Goal: Transaction & Acquisition: Download file/media

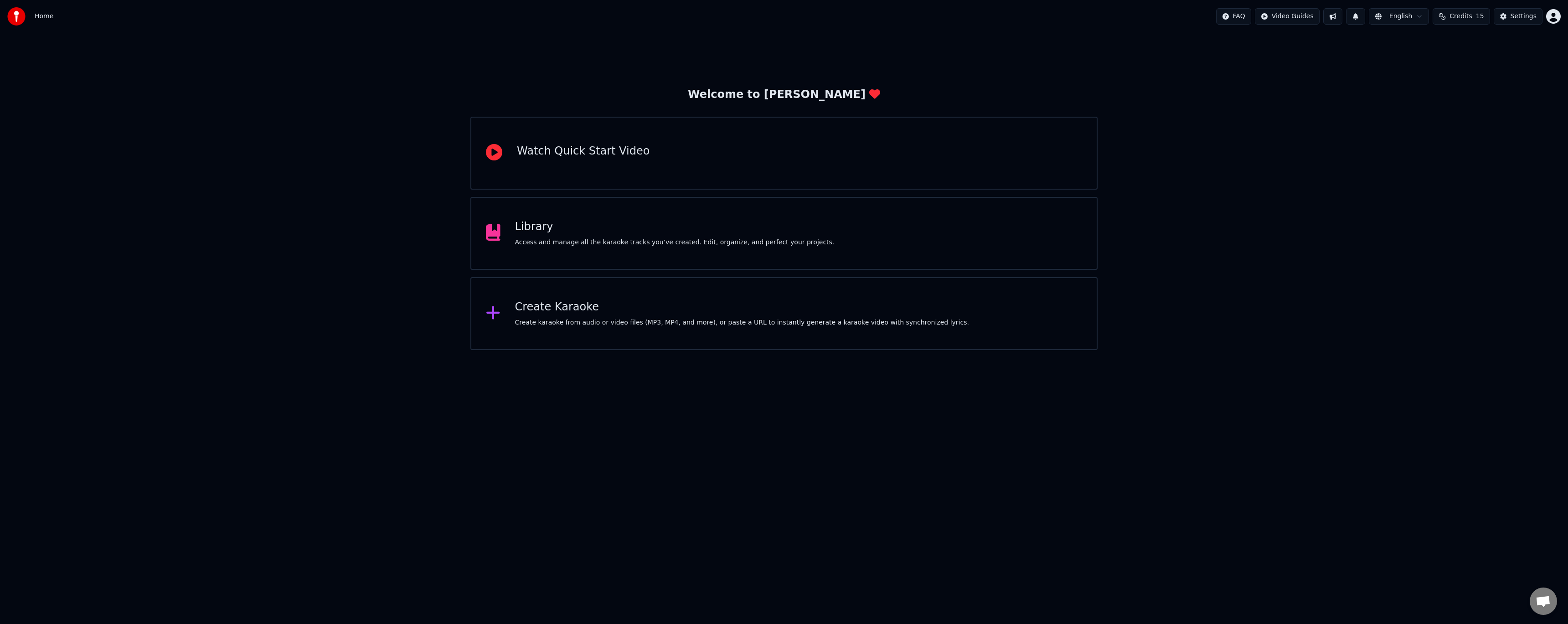
click at [665, 309] on div "Create Karaoke" at bounding box center [742, 307] width 454 height 15
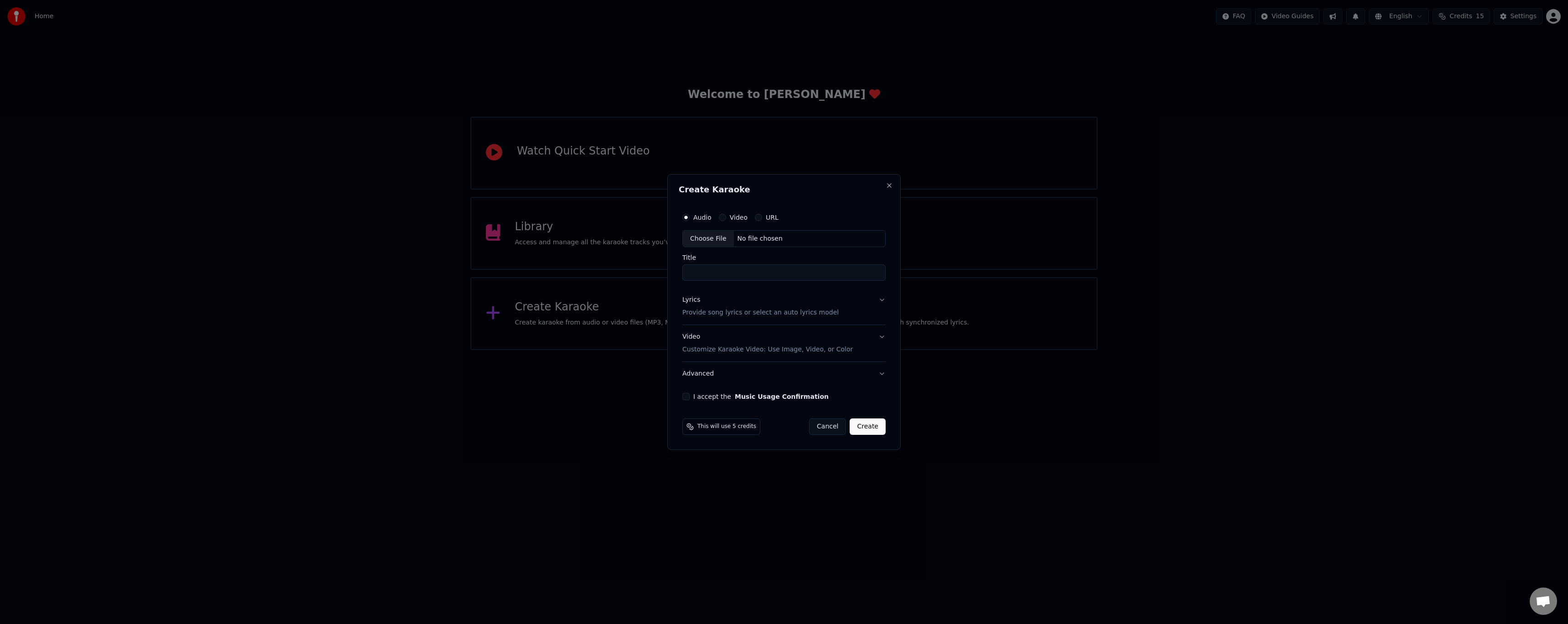
click at [702, 242] on div "Choose File" at bounding box center [709, 239] width 51 height 16
click at [696, 236] on div "Choose File" at bounding box center [709, 239] width 51 height 16
drag, startPoint x: 724, startPoint y: 277, endPoint x: 729, endPoint y: 278, distance: 5.1
click at [725, 277] on input "**********" at bounding box center [784, 273] width 207 height 16
type input "**********"
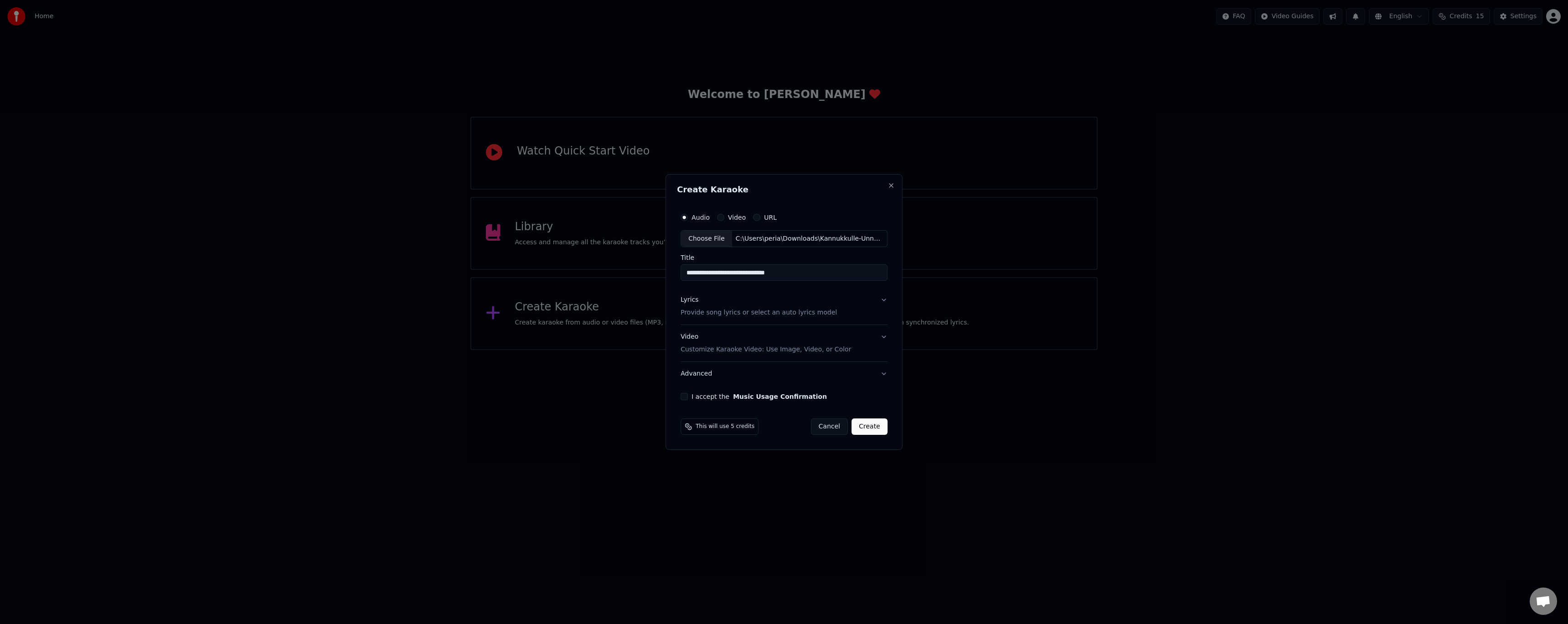
click at [883, 298] on button "Lyrics Provide song lyrics or select an auto lyrics model" at bounding box center [784, 307] width 207 height 37
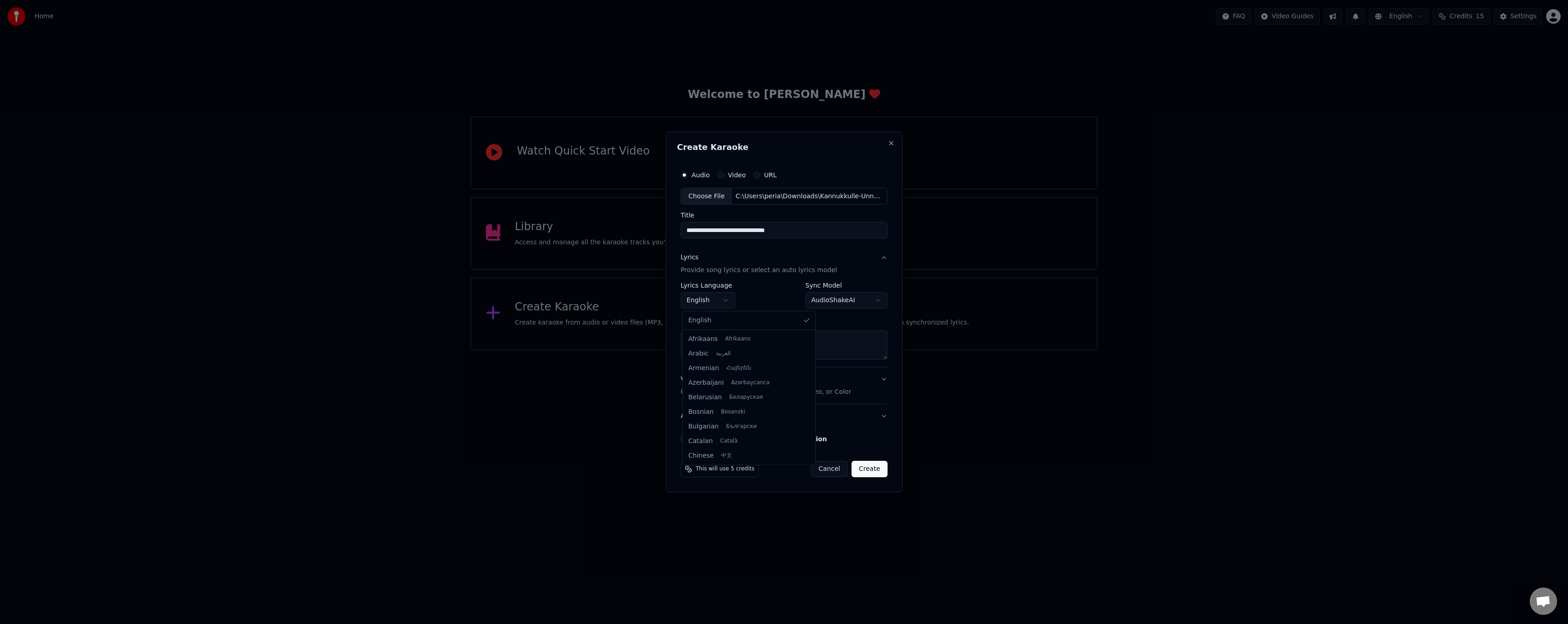
click at [715, 298] on body "**********" at bounding box center [784, 175] width 1568 height 350
select select "**"
click at [828, 300] on body "**********" at bounding box center [784, 175] width 1568 height 350
click at [836, 301] on body "**********" at bounding box center [784, 175] width 1568 height 350
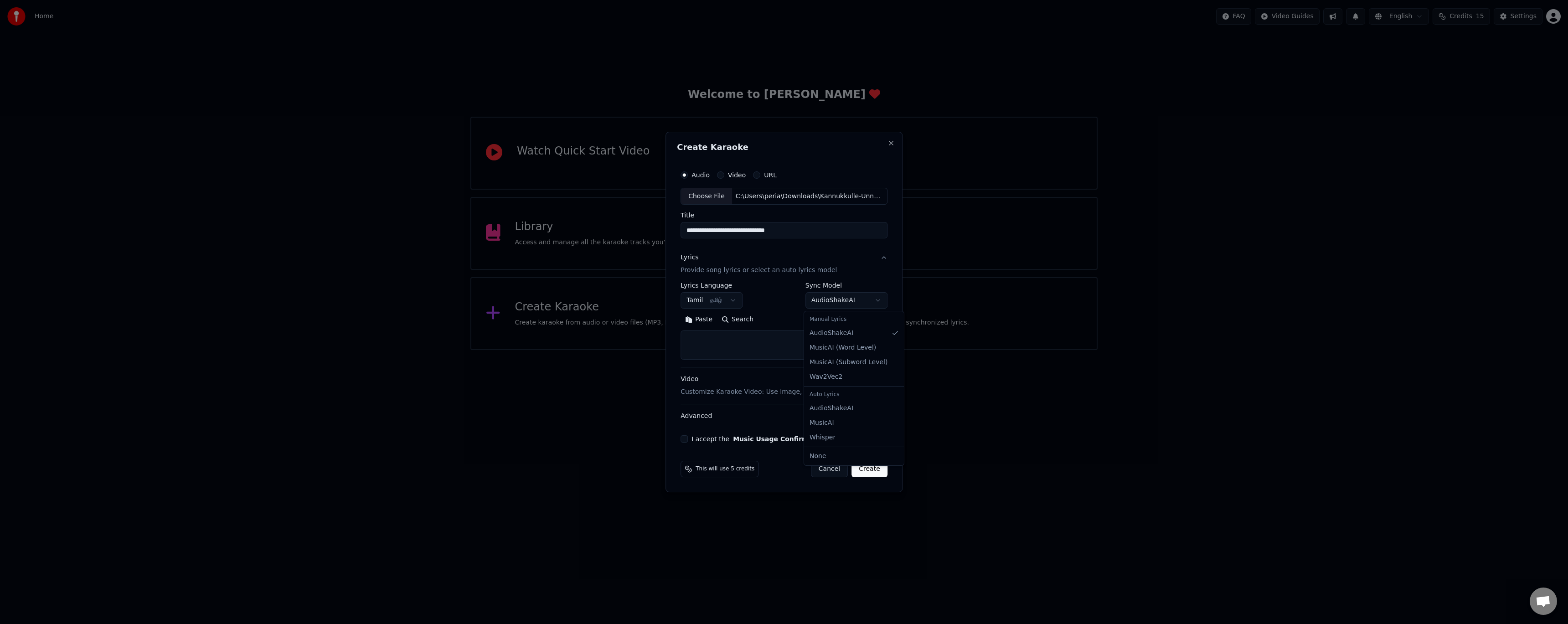
click at [847, 295] on body "**********" at bounding box center [784, 175] width 1568 height 350
click at [851, 300] on body "**********" at bounding box center [784, 175] width 1568 height 350
click at [860, 303] on body "**********" at bounding box center [784, 175] width 1568 height 350
select select "**********"
click at [850, 298] on body "**********" at bounding box center [784, 175] width 1568 height 350
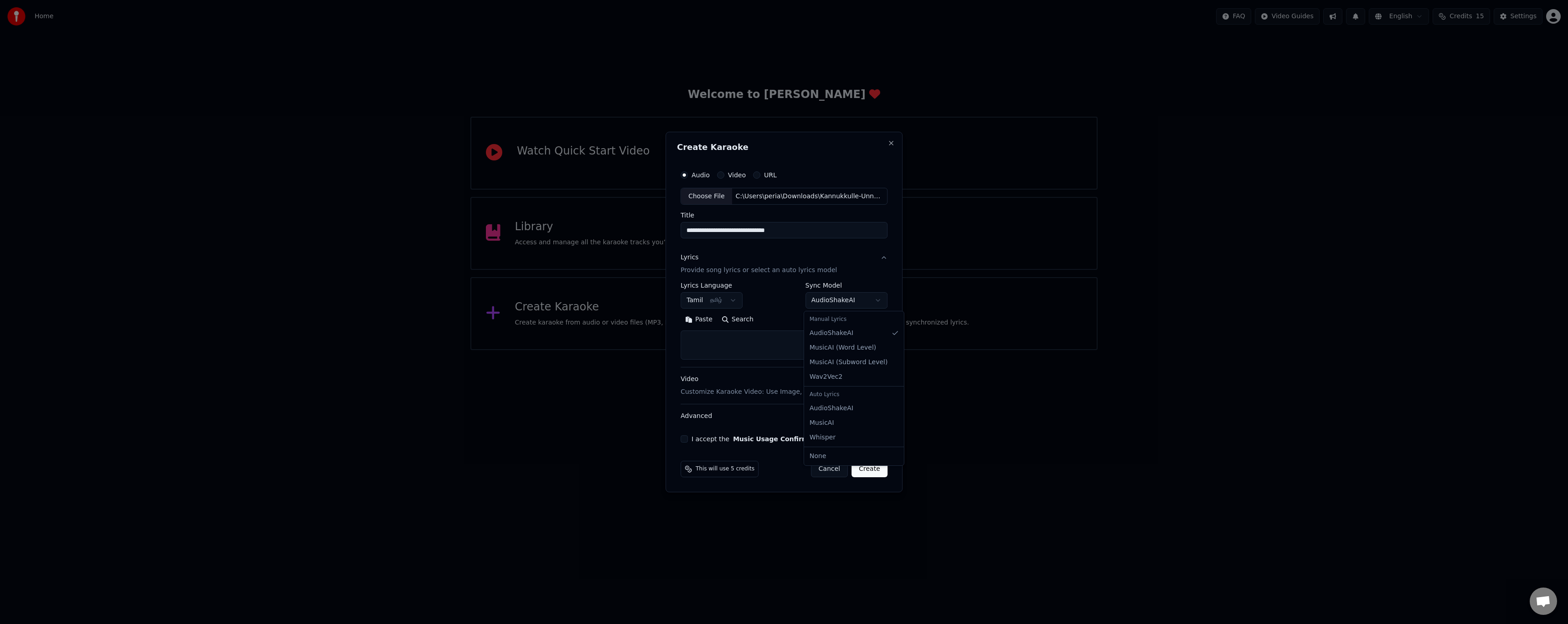
click at [841, 304] on body "**********" at bounding box center [784, 175] width 1568 height 350
click at [839, 300] on body "**********" at bounding box center [784, 175] width 1568 height 350
click at [765, 342] on textarea at bounding box center [784, 346] width 207 height 29
paste textarea "**********"
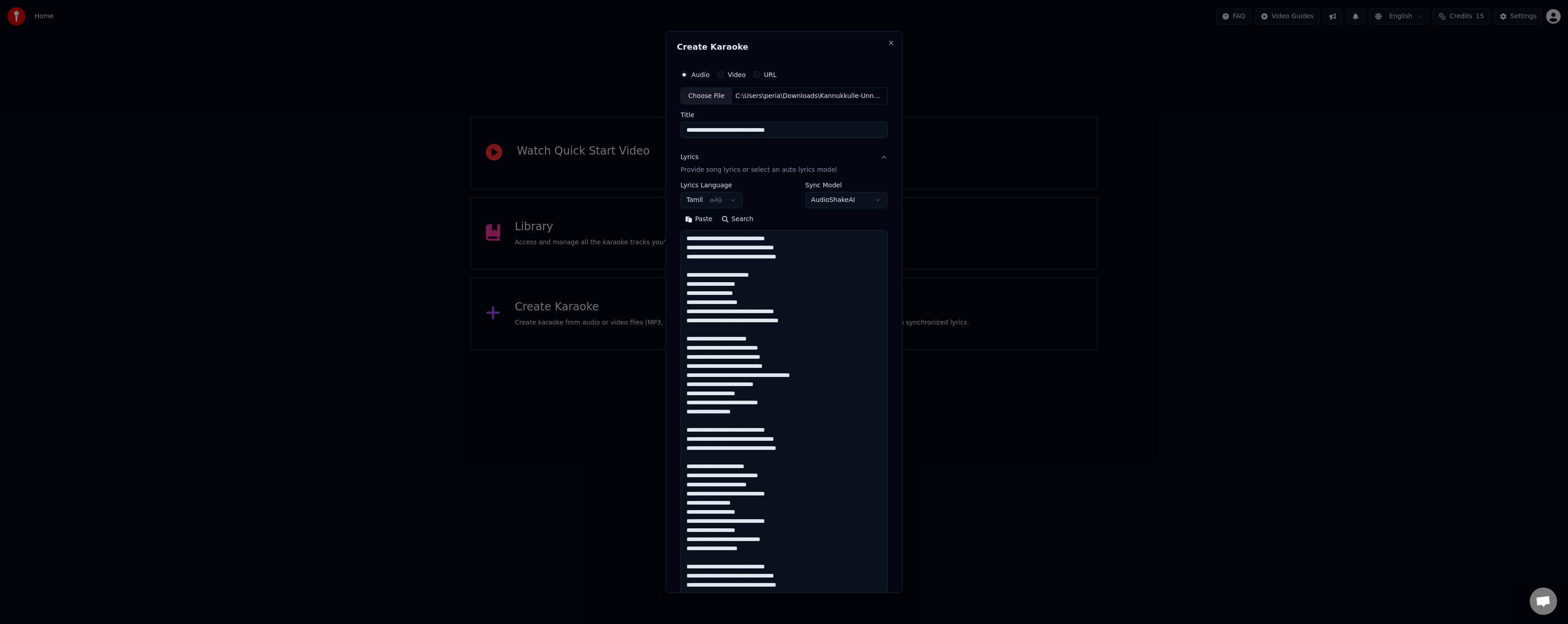
scroll to position [394, 0]
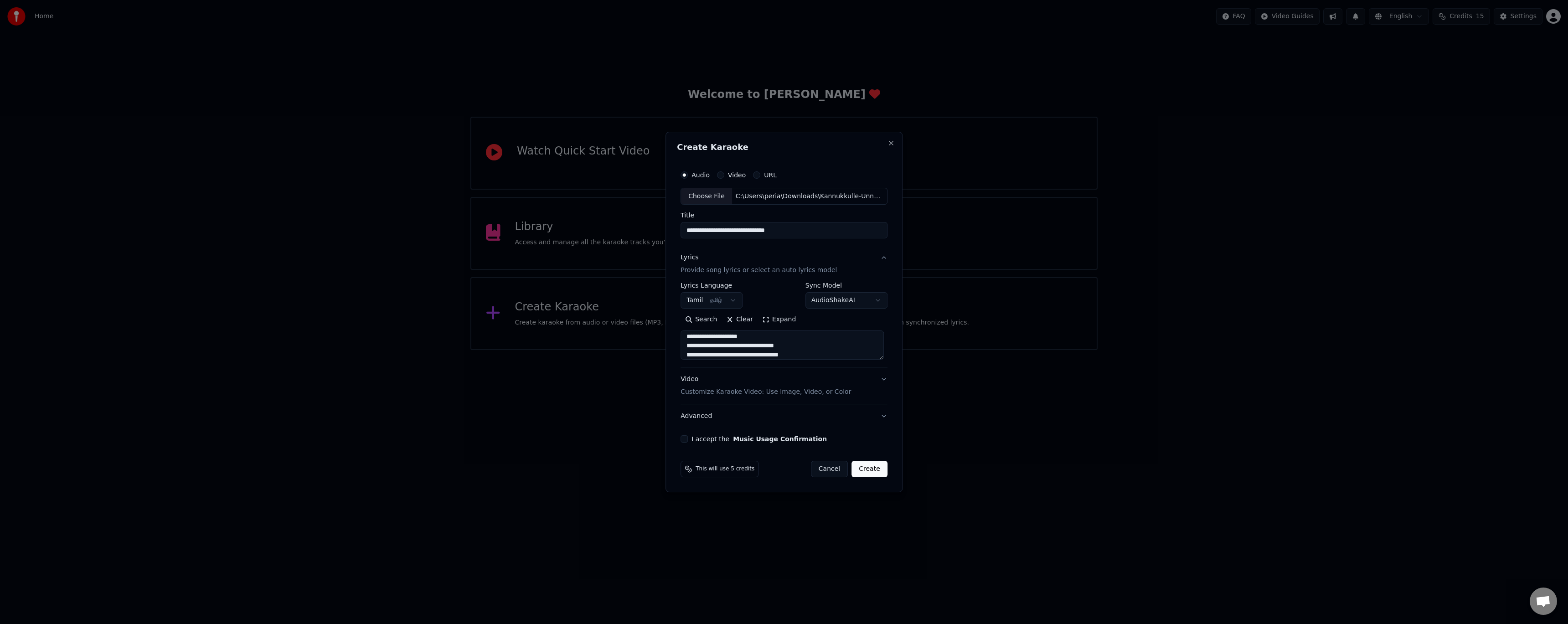
type textarea "**********"
click at [690, 436] on div "I accept the Music Usage Confirmation" at bounding box center [784, 439] width 207 height 7
click at [686, 437] on button "I accept the Music Usage Confirmation" at bounding box center [684, 439] width 7 height 7
click at [882, 470] on button "Create" at bounding box center [869, 469] width 36 height 16
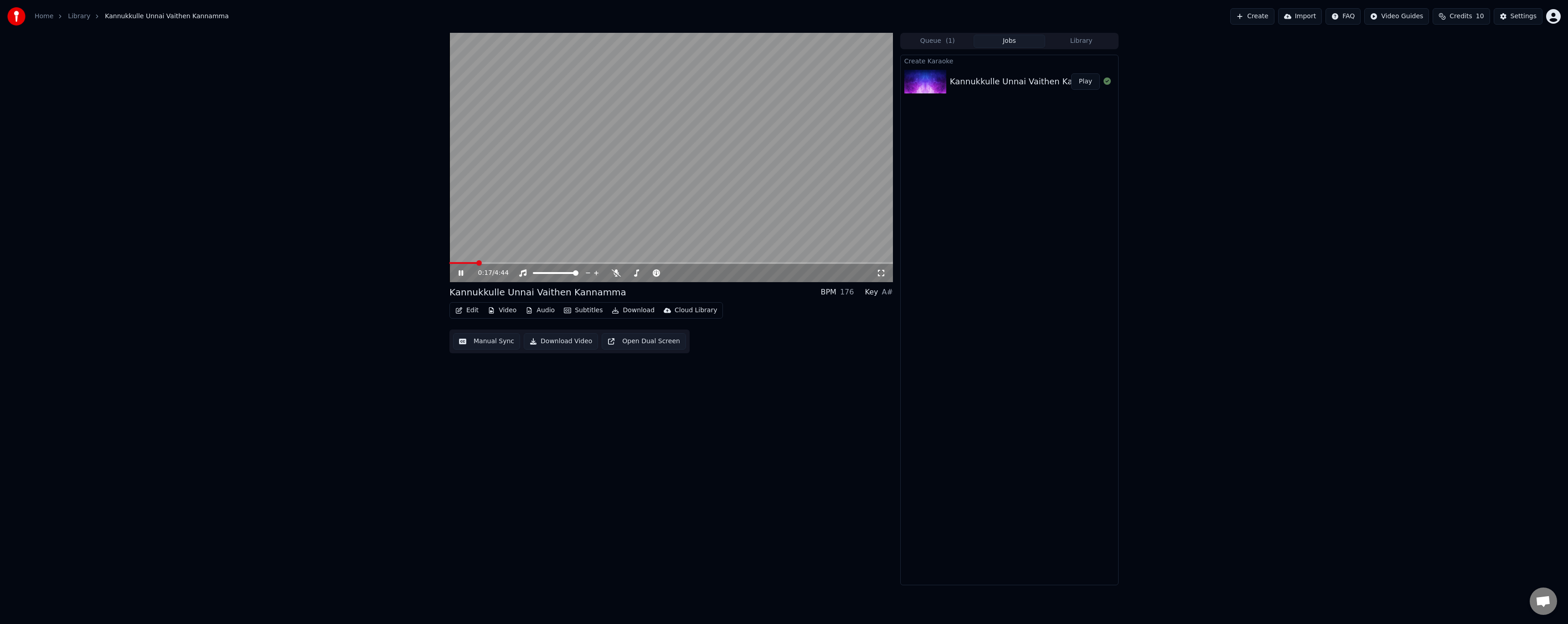
click at [537, 307] on button "Audio" at bounding box center [540, 310] width 37 height 13
click at [396, 387] on div "Kannukkulle Unnai Vaithen Kannamma BPM 176 Key A# Edit Video Audio Subtitles Do…" at bounding box center [784, 309] width 1568 height 553
click at [553, 172] on video at bounding box center [671, 158] width 444 height 250
click at [576, 189] on video at bounding box center [671, 158] width 444 height 250
click at [645, 173] on video at bounding box center [671, 158] width 444 height 250
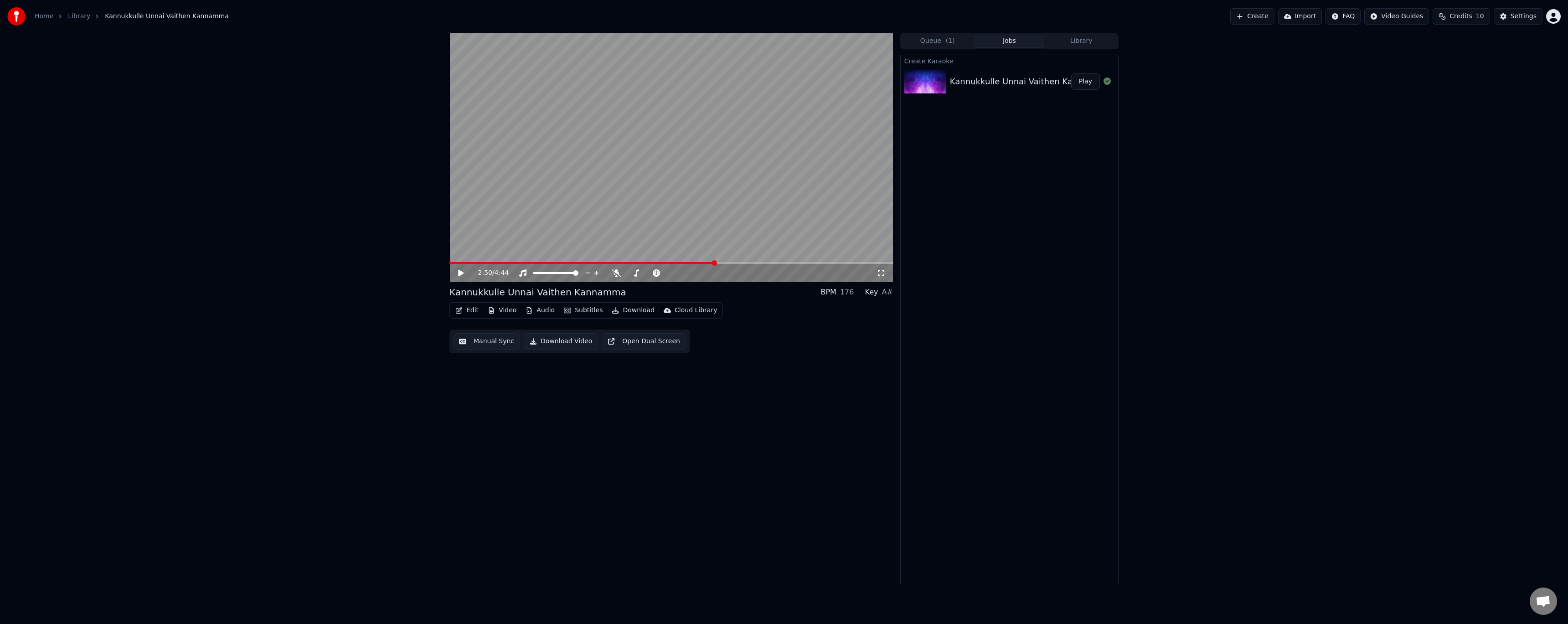
click at [543, 308] on button "Audio" at bounding box center [540, 310] width 37 height 13
click at [603, 343] on div "MDX-Net (With Backing Vocals)" at bounding box center [606, 345] width 173 height 15
click at [736, 172] on video at bounding box center [671, 158] width 444 height 250
click at [712, 231] on video at bounding box center [671, 158] width 444 height 250
click at [709, 221] on video at bounding box center [671, 158] width 444 height 250
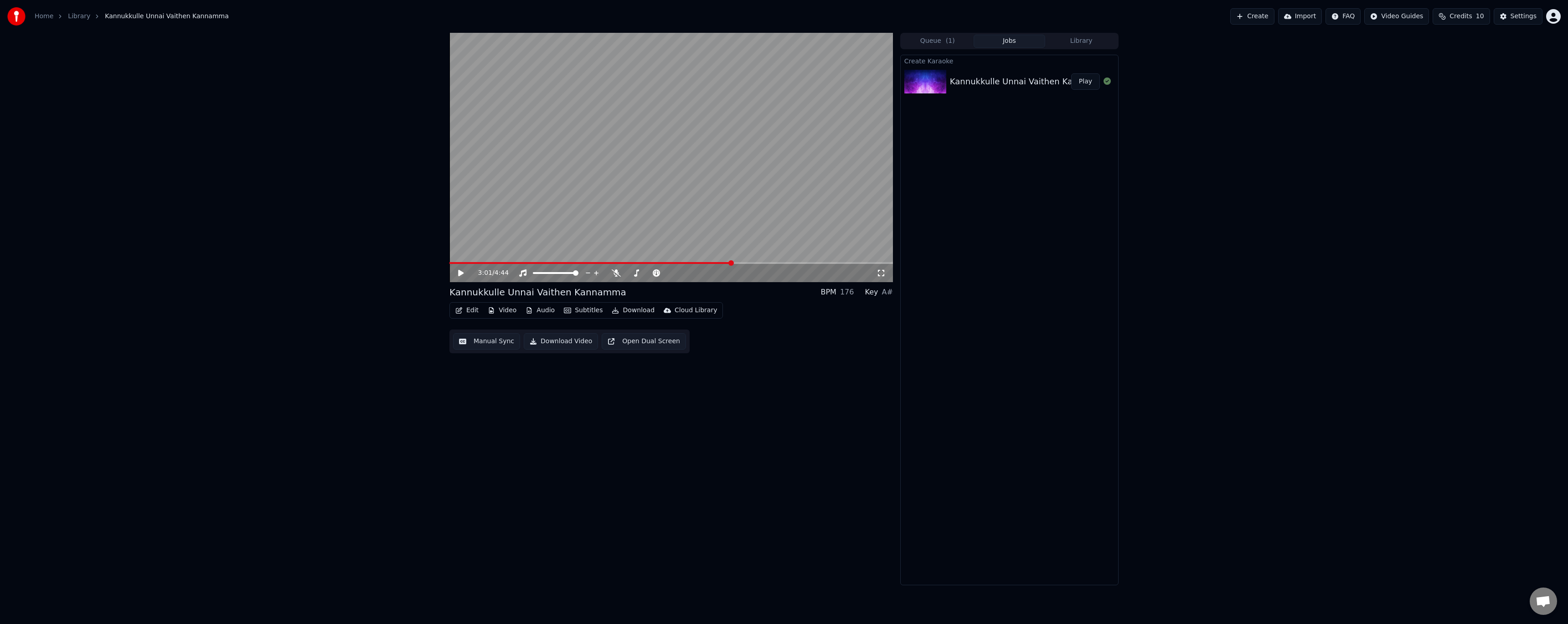
click at [527, 310] on icon "button" at bounding box center [529, 310] width 7 height 6
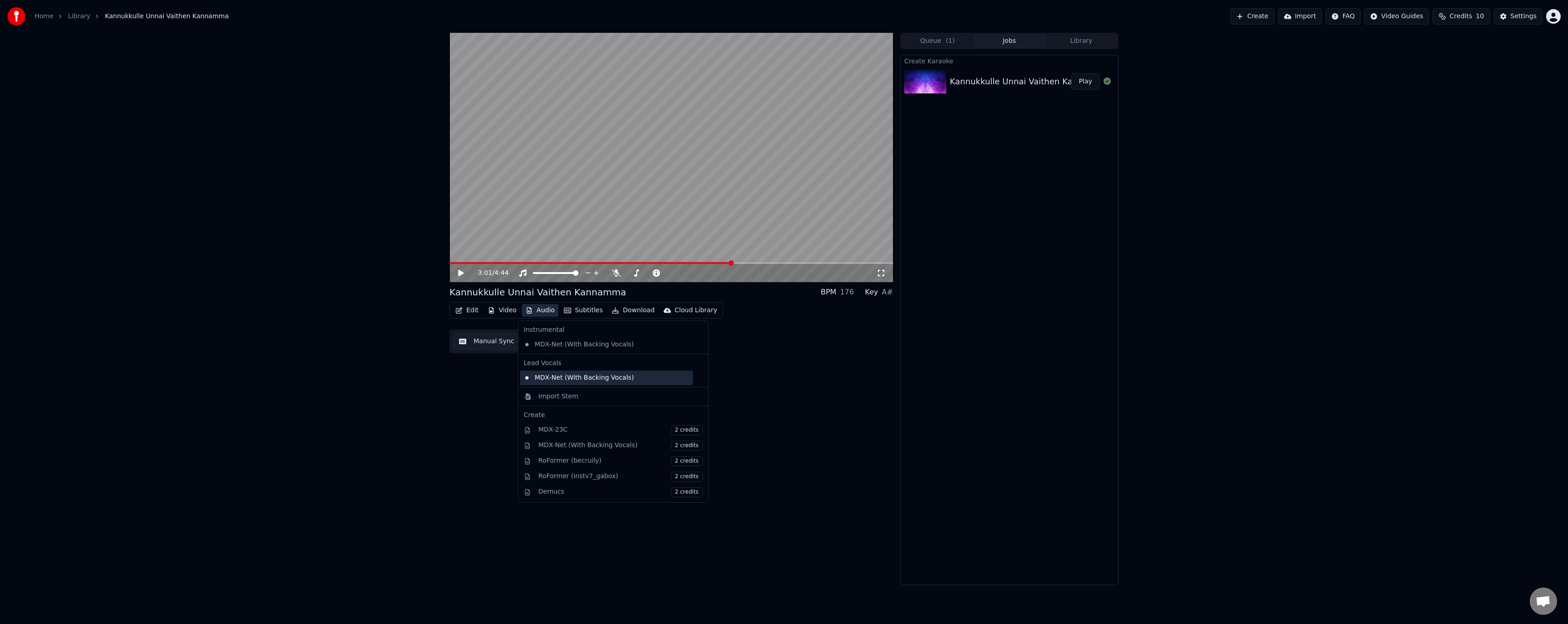
click at [568, 382] on div "MDX-Net (With Backing Vocals)" at bounding box center [606, 378] width 173 height 15
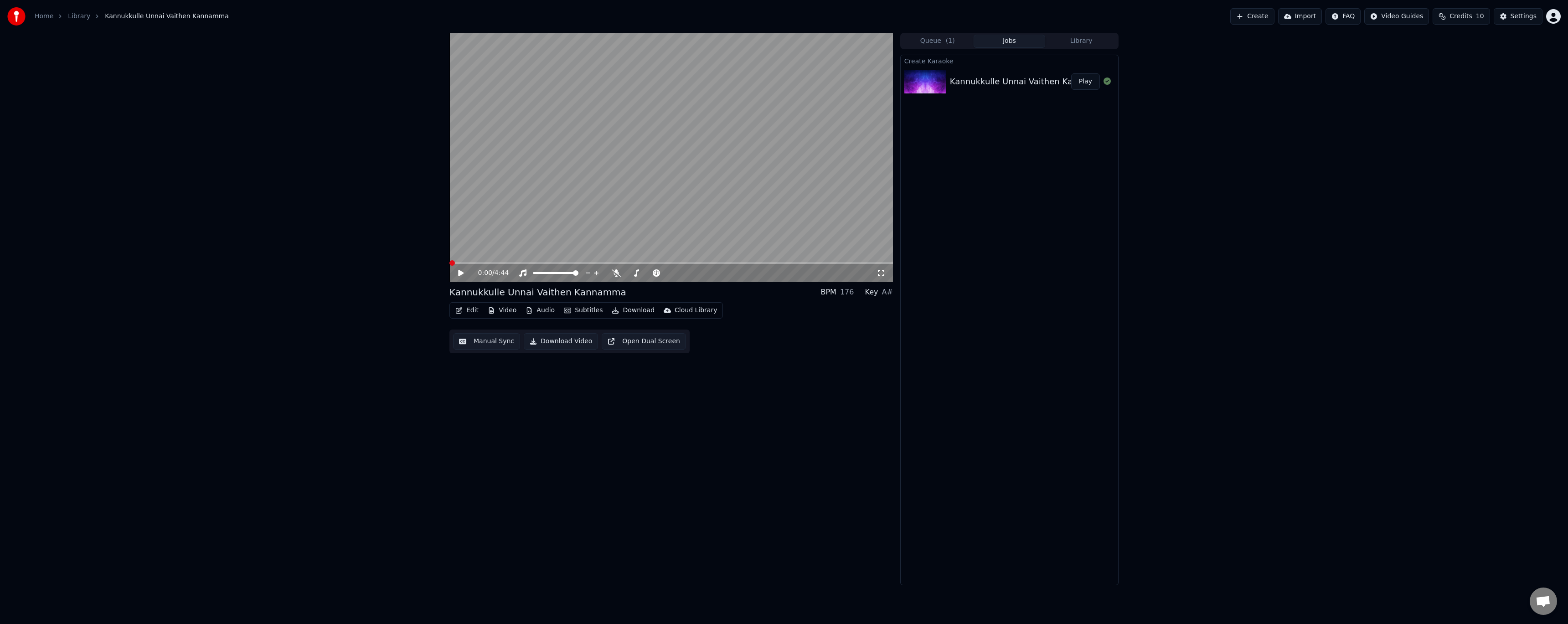
click at [589, 164] on video at bounding box center [671, 158] width 444 height 250
click at [726, 204] on video at bounding box center [671, 158] width 444 height 250
click at [713, 263] on span at bounding box center [591, 263] width 284 height 2
click at [651, 186] on video at bounding box center [671, 158] width 444 height 250
click at [506, 315] on button "Video" at bounding box center [502, 310] width 36 height 13
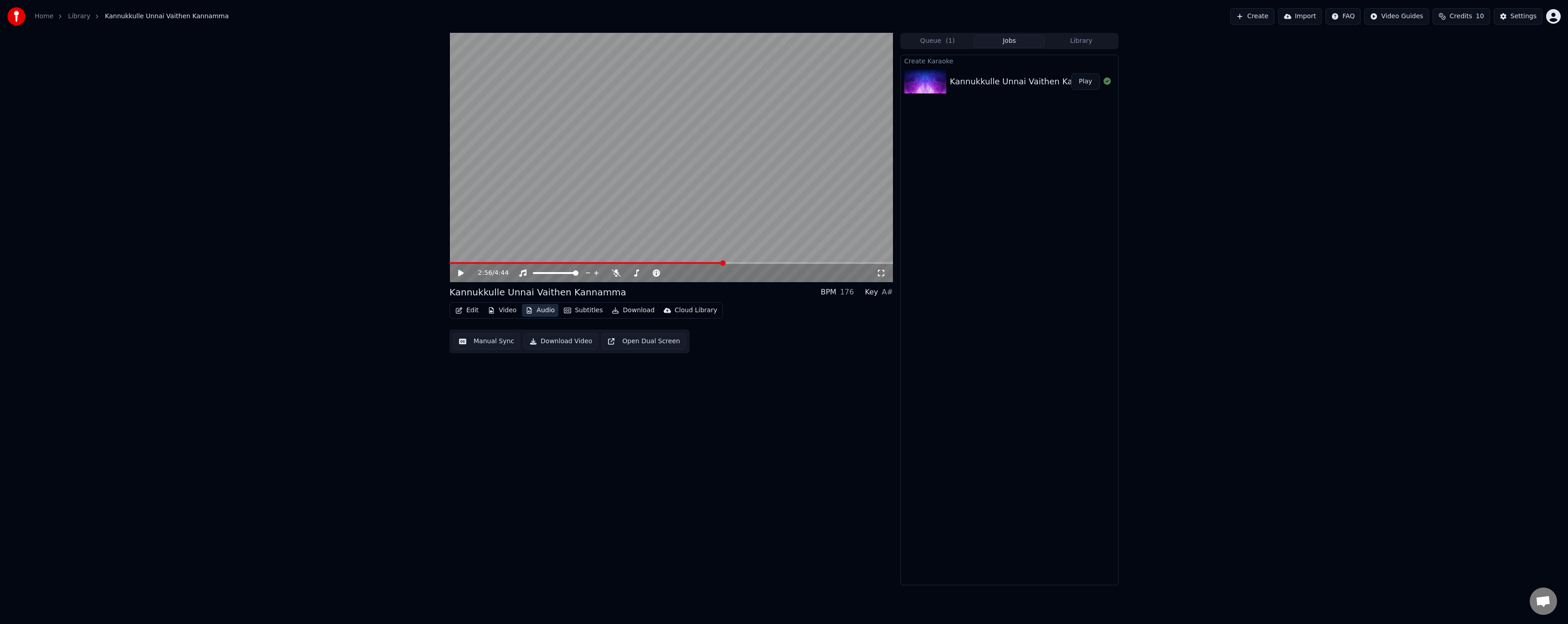
click at [541, 310] on button "Audio" at bounding box center [540, 310] width 37 height 13
click at [542, 310] on button "Audio" at bounding box center [540, 310] width 37 height 13
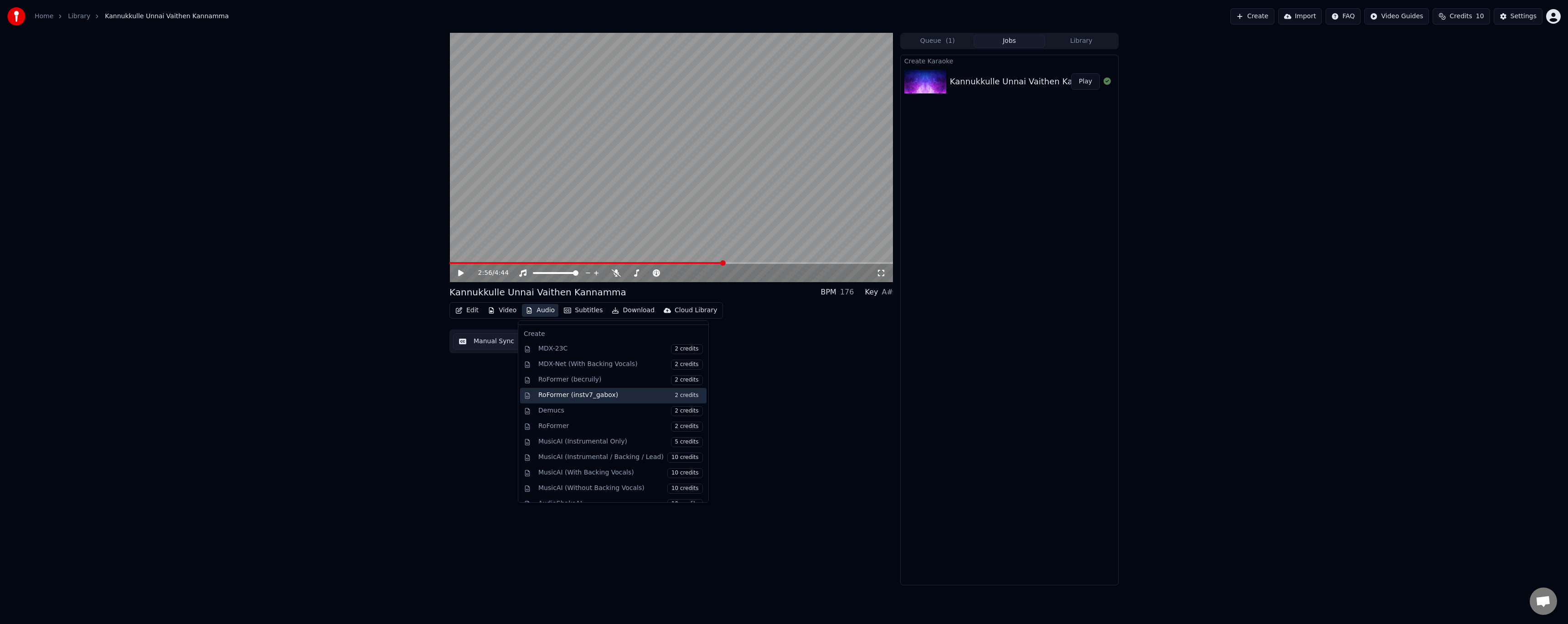
scroll to position [93, 0]
click at [592, 463] on div "MusicAI (With Backing Vocals) 10 credits" at bounding box center [620, 461] width 164 height 10
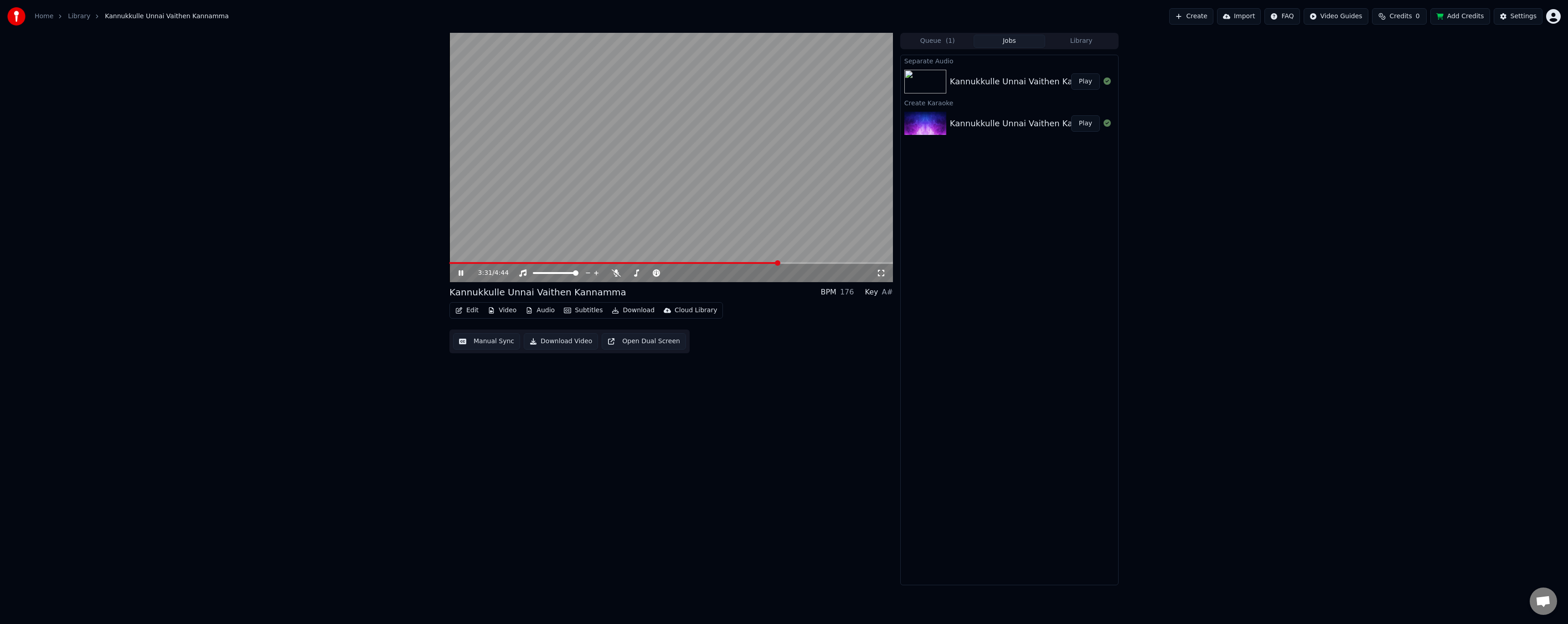
click at [618, 262] on span at bounding box center [614, 263] width 329 height 2
click at [642, 192] on video at bounding box center [671, 158] width 444 height 250
click at [523, 373] on div "2:51 / 4:44 Kannukkulle Unnai Vaithen Kannamma BPM 176 Key A# Edit Video Audio …" at bounding box center [671, 309] width 444 height 553
click at [481, 342] on button "Manual Sync" at bounding box center [486, 341] width 67 height 16
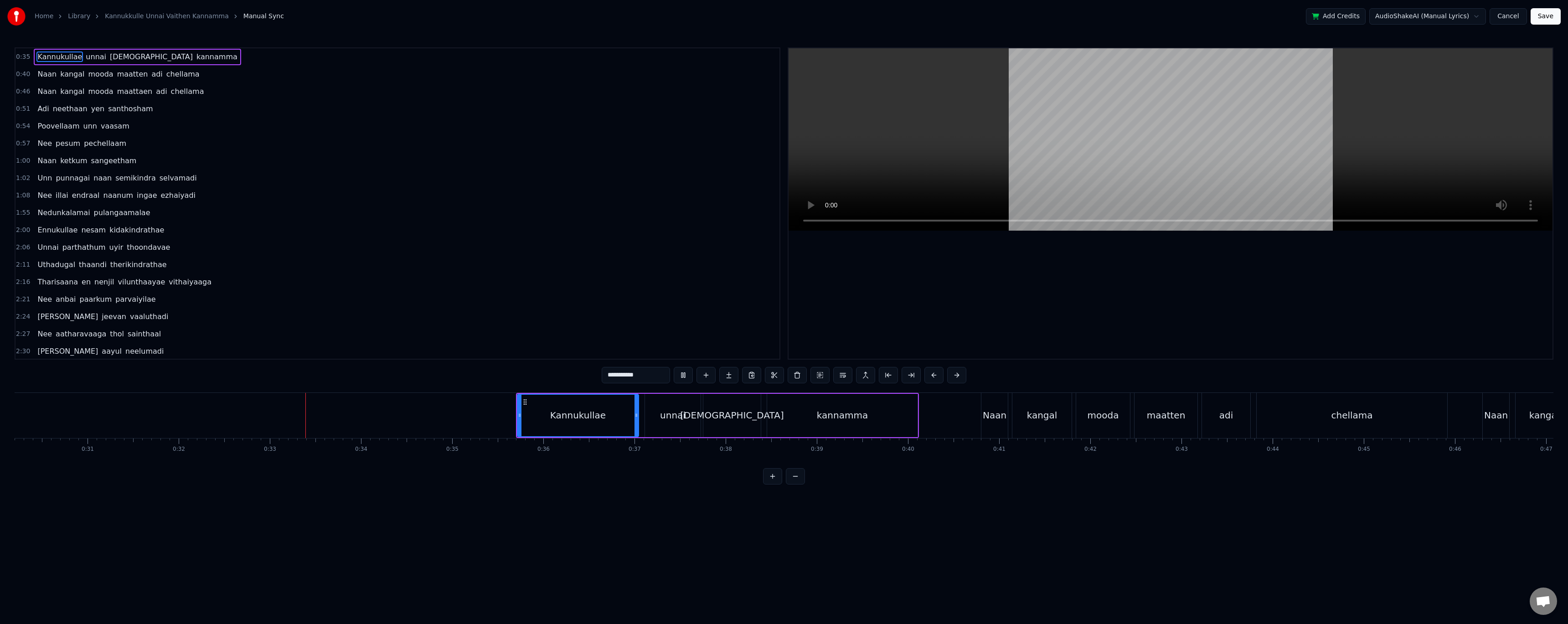
scroll to position [0, 2952]
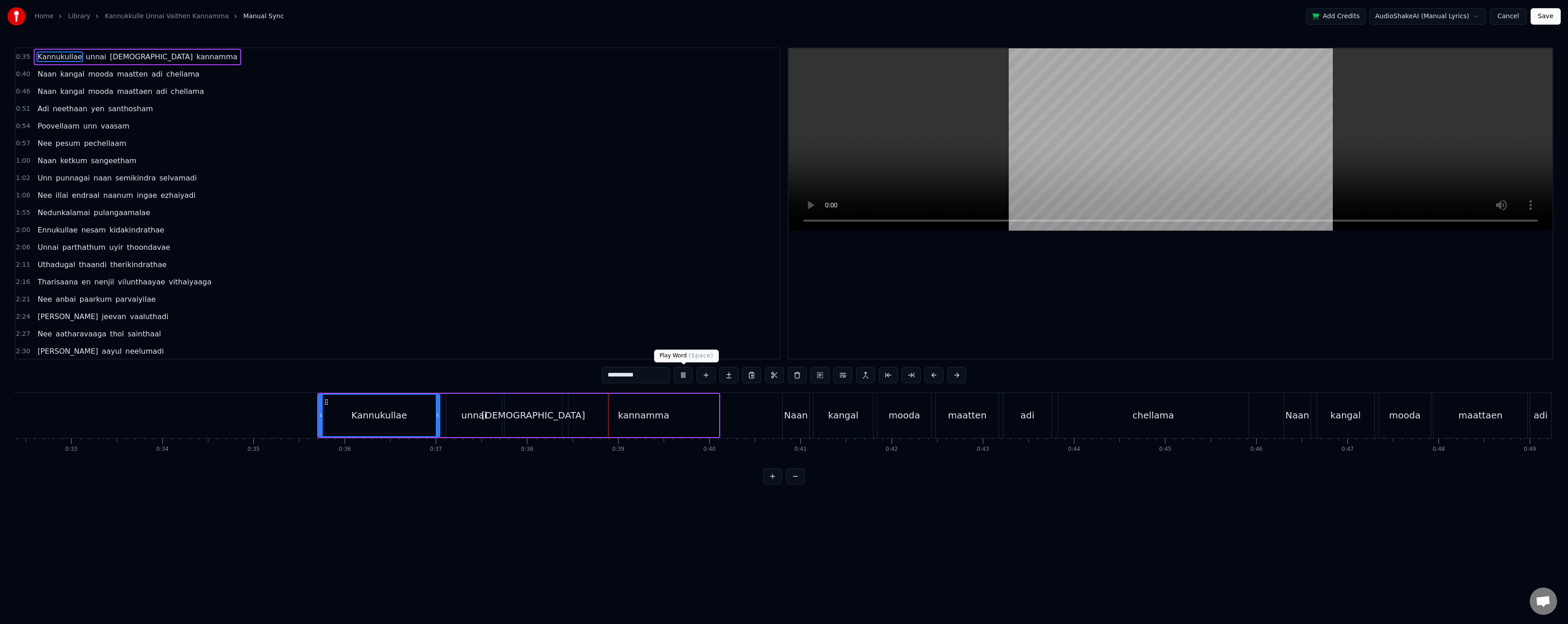
click at [690, 373] on button at bounding box center [683, 375] width 19 height 16
click at [682, 377] on button at bounding box center [683, 375] width 19 height 16
click at [956, 270] on div at bounding box center [1170, 203] width 764 height 310
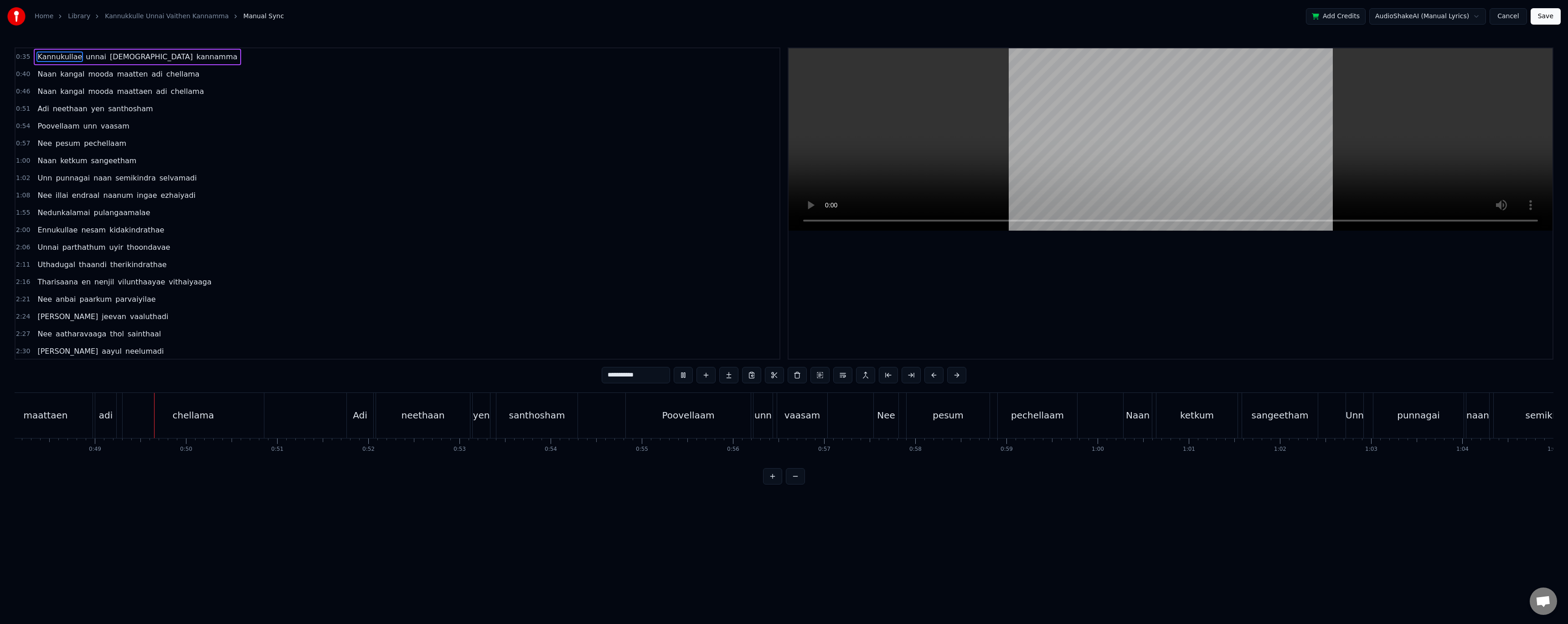
scroll to position [0, 4415]
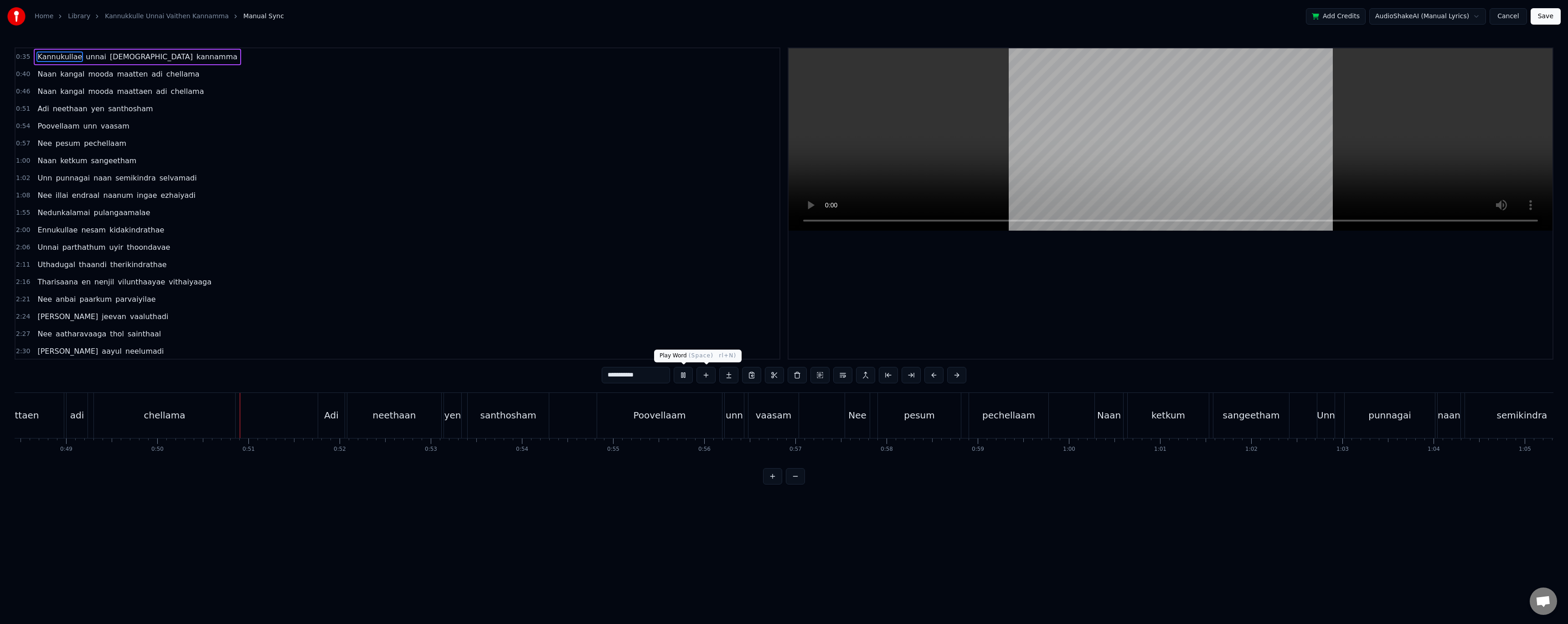
click at [682, 378] on button at bounding box center [683, 375] width 19 height 16
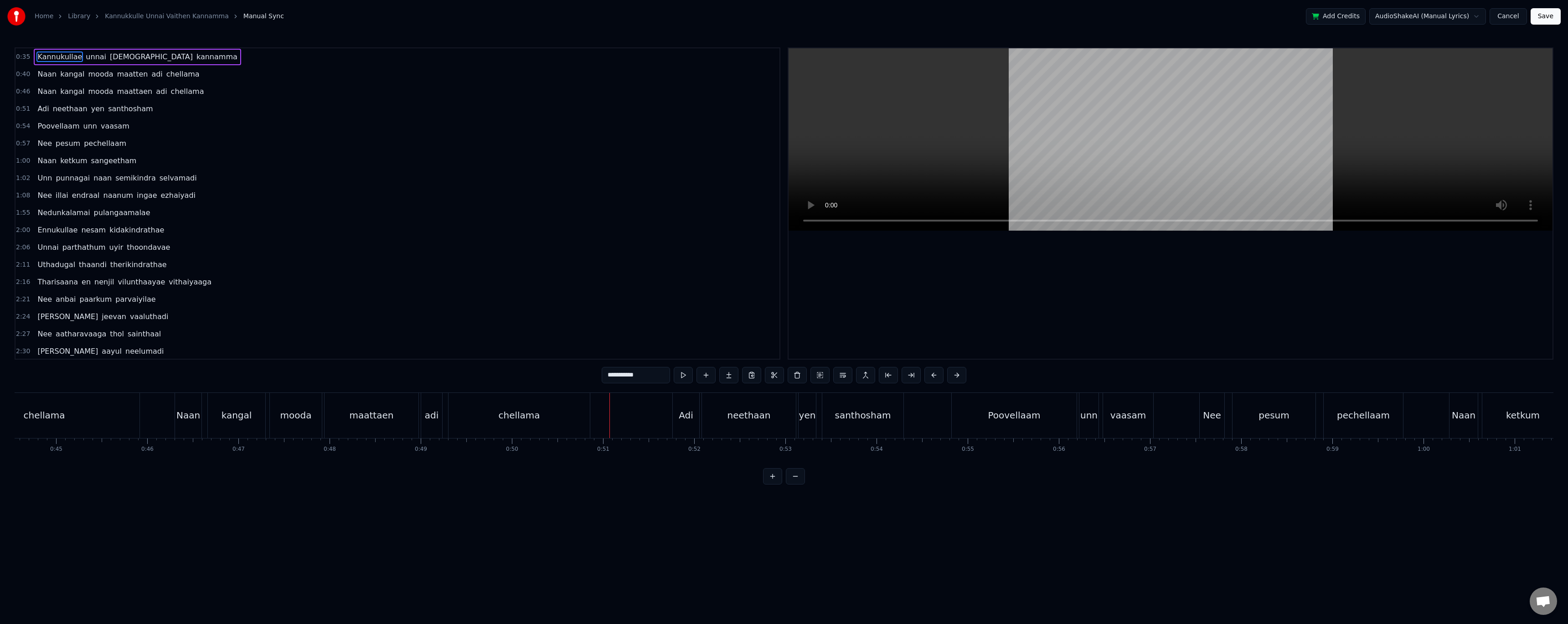
scroll to position [0, 4030]
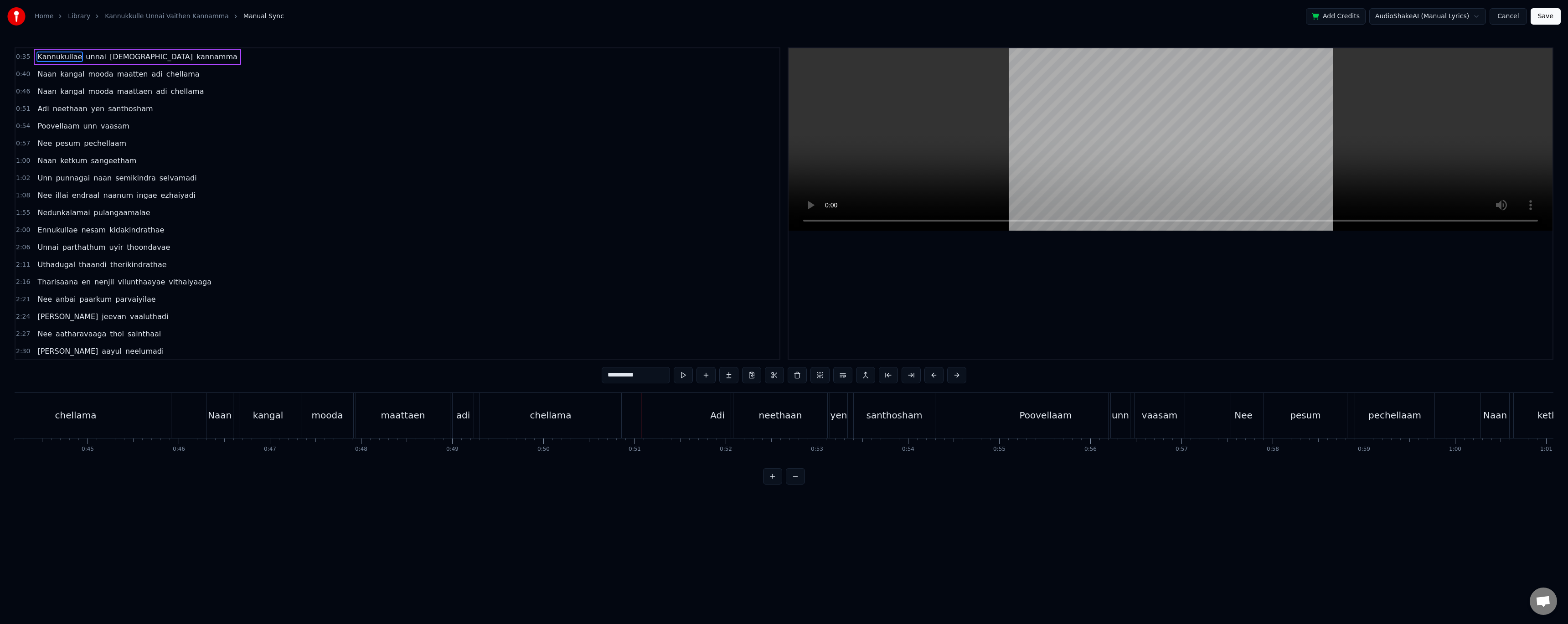
click at [362, 384] on div "0:35 Kannukullae unnai vaithen kannamma 0:40 Naan kangal mooda maatten adi chel…" at bounding box center [784, 266] width 1539 height 437
click at [383, 405] on div "maattaen" at bounding box center [403, 415] width 94 height 45
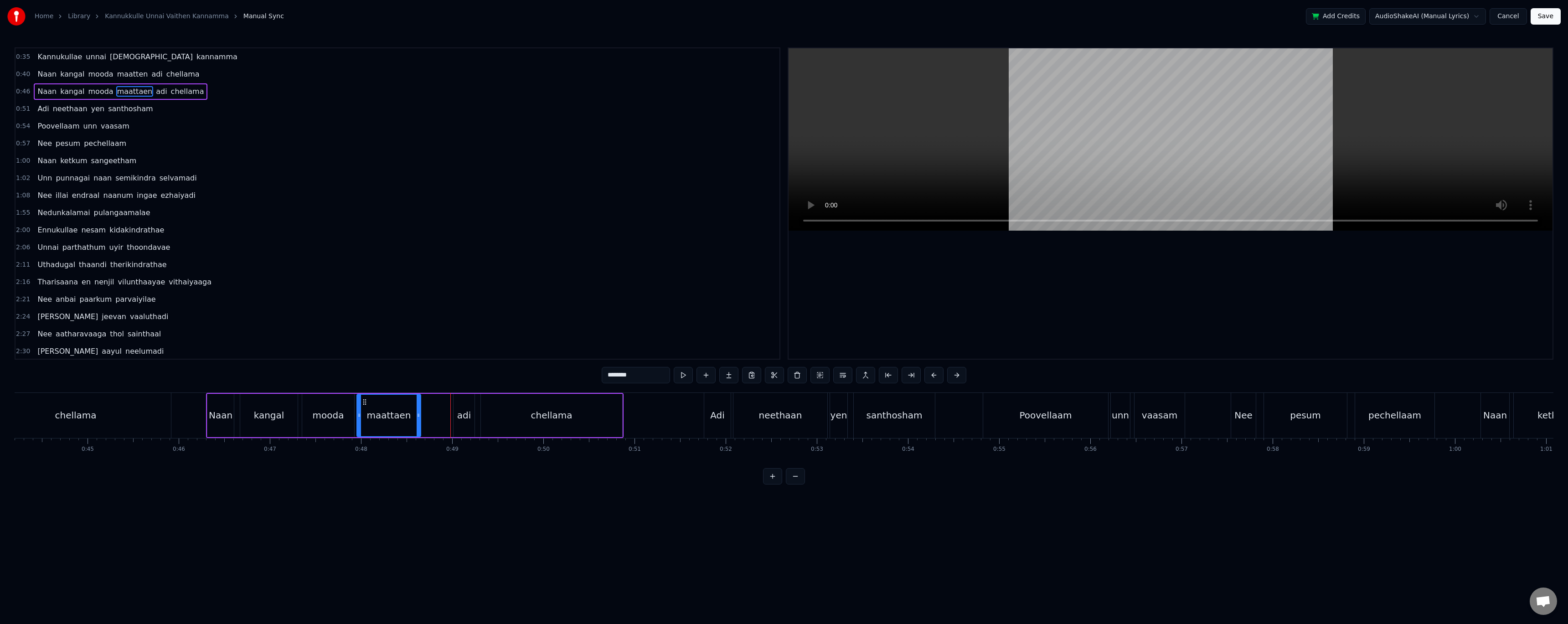
drag, startPoint x: 450, startPoint y: 416, endPoint x: 420, endPoint y: 416, distance: 30.0
click at [420, 416] on icon at bounding box center [418, 415] width 4 height 7
click at [456, 415] on div "adi" at bounding box center [464, 415] width 21 height 43
drag, startPoint x: 455, startPoint y: 415, endPoint x: 420, endPoint y: 415, distance: 35.0
click at [420, 415] on icon at bounding box center [422, 415] width 4 height 7
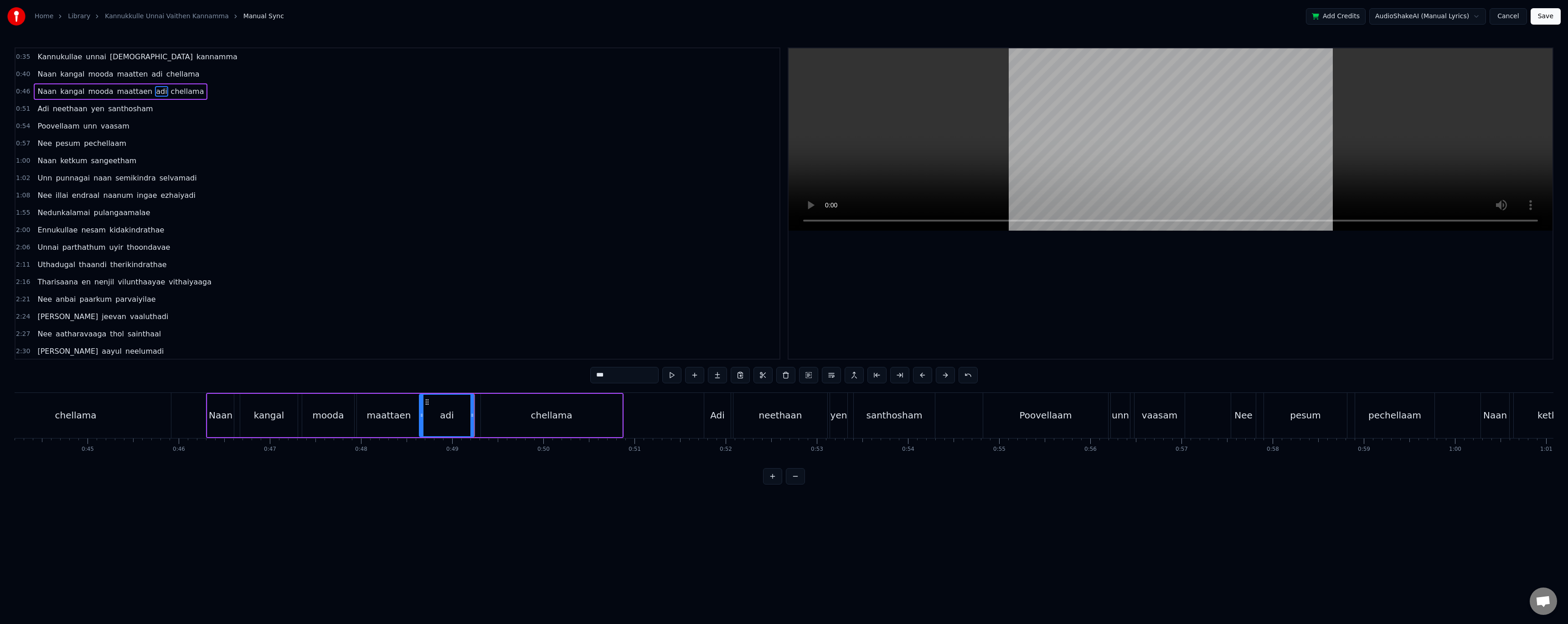
click at [540, 420] on div "chellama" at bounding box center [551, 415] width 41 height 13
click at [480, 416] on icon at bounding box center [480, 415] width 4 height 7
click at [472, 412] on div "adi" at bounding box center [447, 415] width 55 height 43
click at [478, 412] on icon at bounding box center [477, 415] width 4 height 7
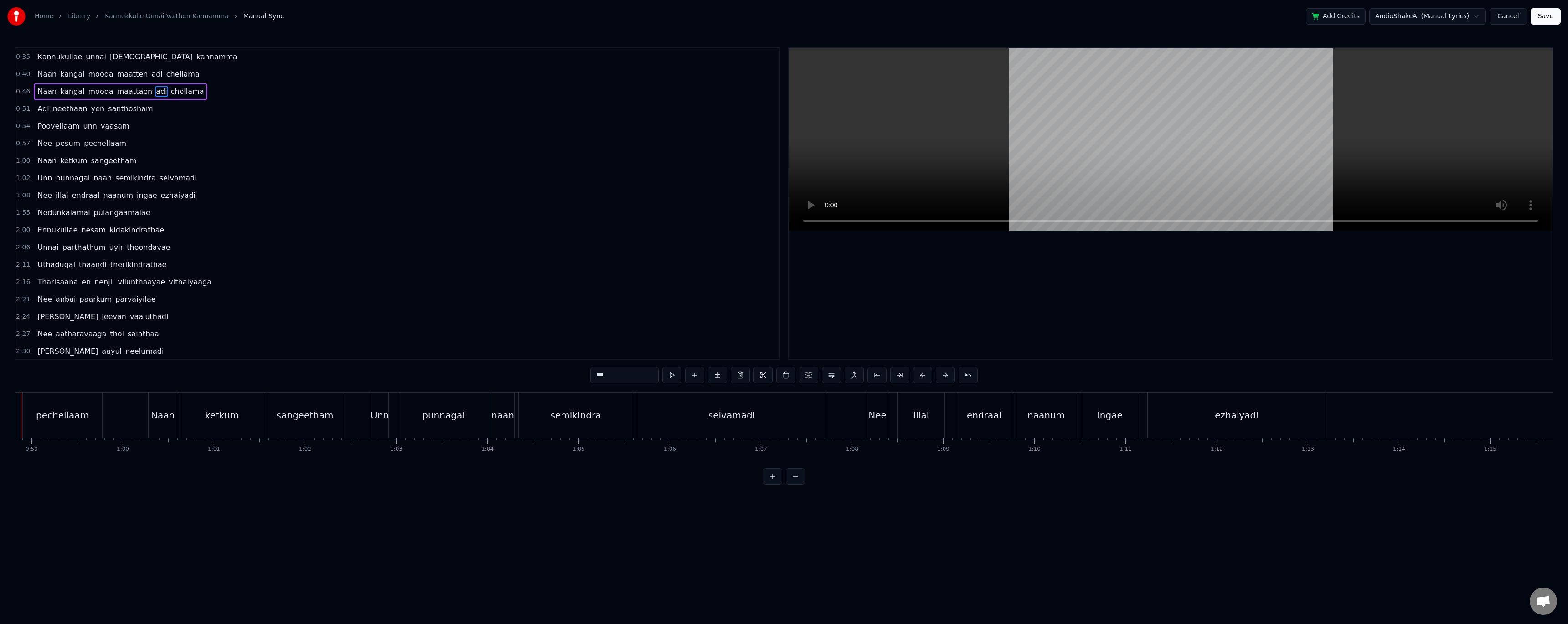
scroll to position [0, 5322]
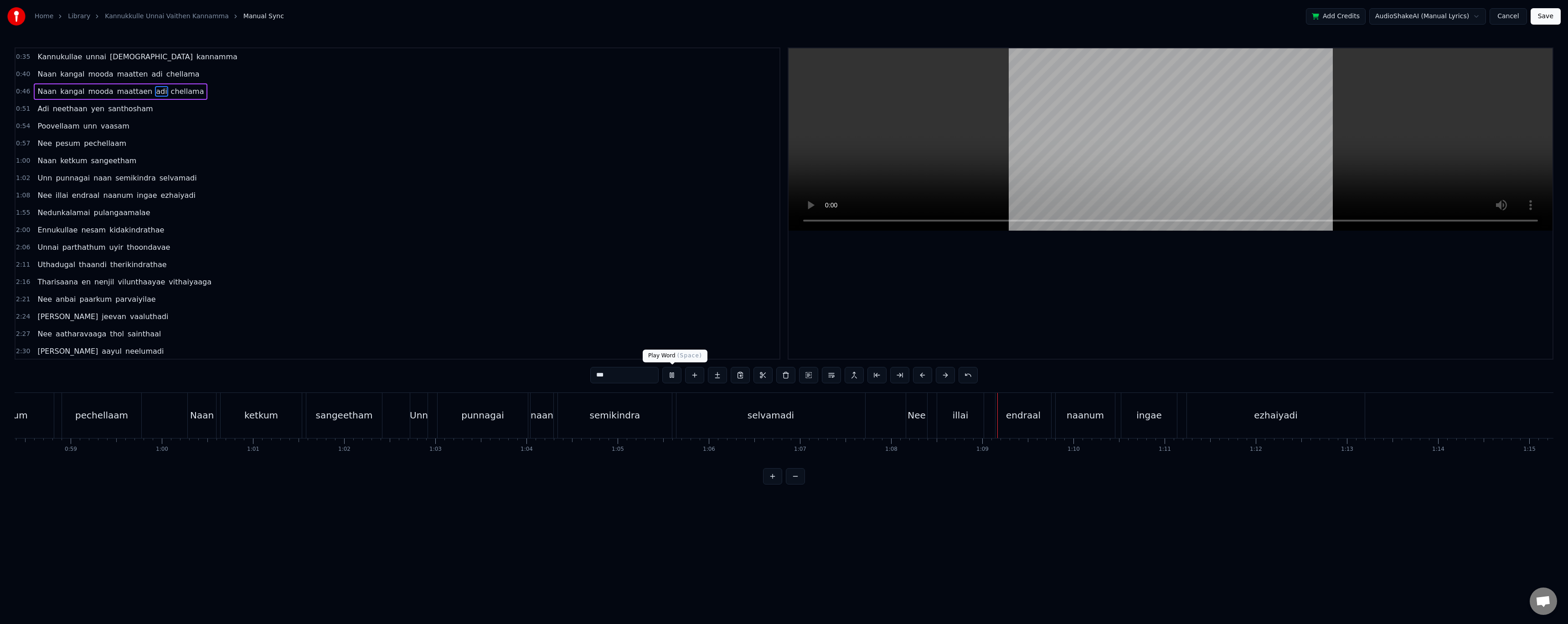
click at [662, 377] on div "***" at bounding box center [784, 375] width 388 height 16
click at [673, 377] on button at bounding box center [671, 375] width 19 height 16
click at [783, 416] on div "selvamadi" at bounding box center [771, 415] width 46 height 13
type input "*********"
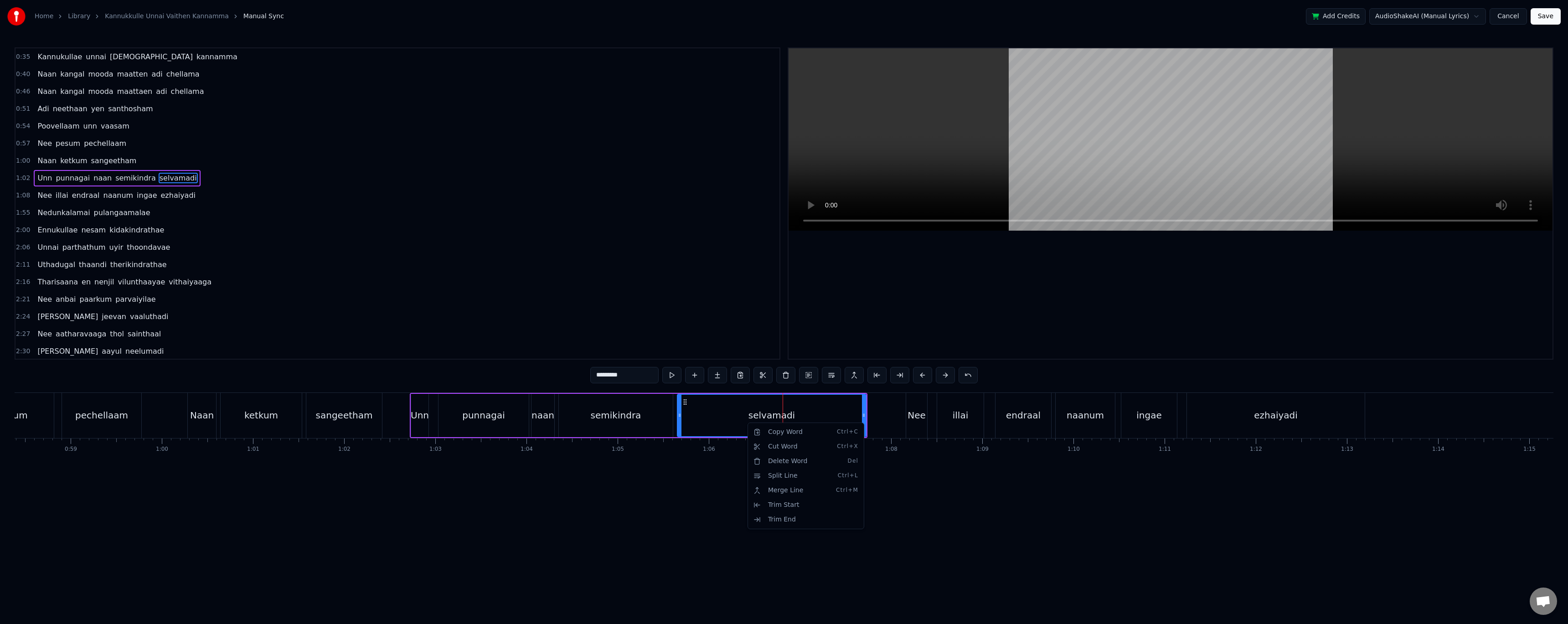
click at [719, 415] on html "Home Library Kannukkulle Unnai Vaithen Kannamma Manual Sync Add Credits AudioSh…" at bounding box center [784, 250] width 1568 height 499
click at [768, 376] on button at bounding box center [763, 375] width 19 height 16
click at [705, 379] on button at bounding box center [705, 375] width 19 height 16
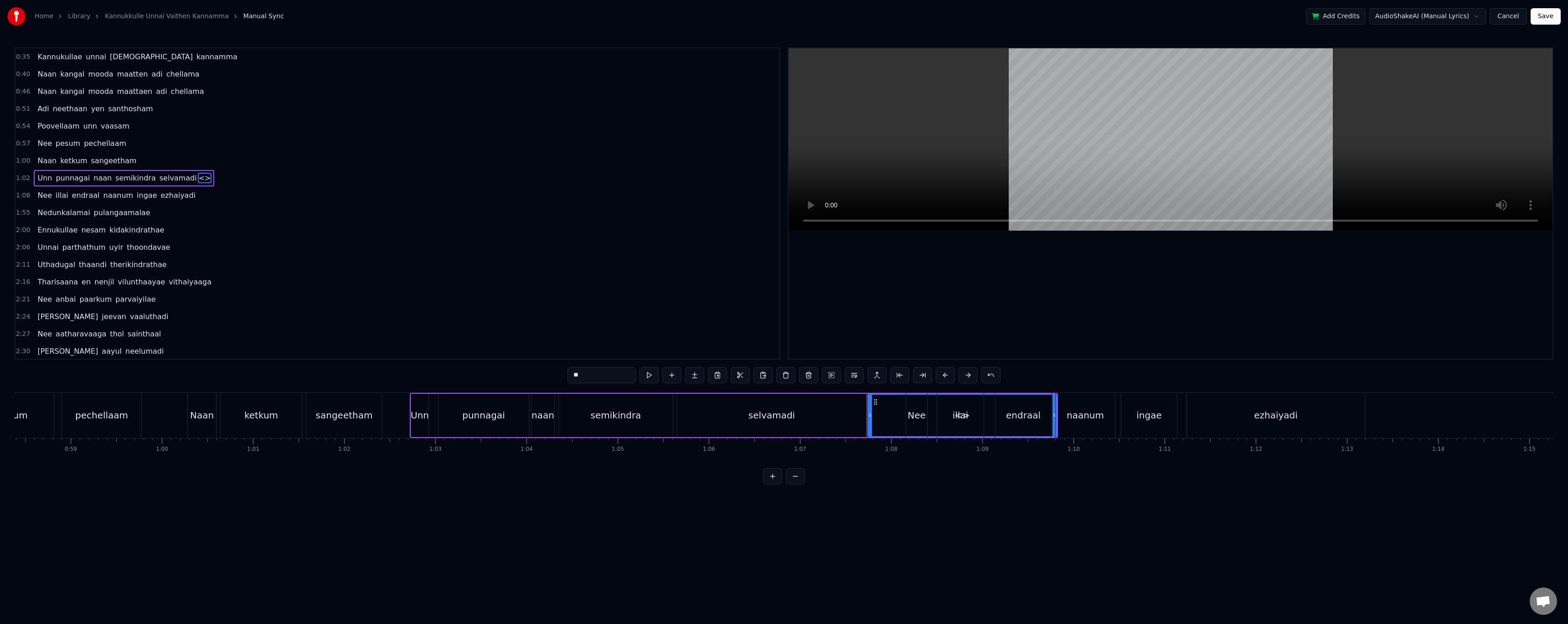
drag, startPoint x: 888, startPoint y: 413, endPoint x: 823, endPoint y: 408, distance: 65.2
click at [823, 408] on div "selvamadi <>" at bounding box center [867, 415] width 380 height 43
click at [830, 416] on div "selvamadi" at bounding box center [772, 415] width 189 height 43
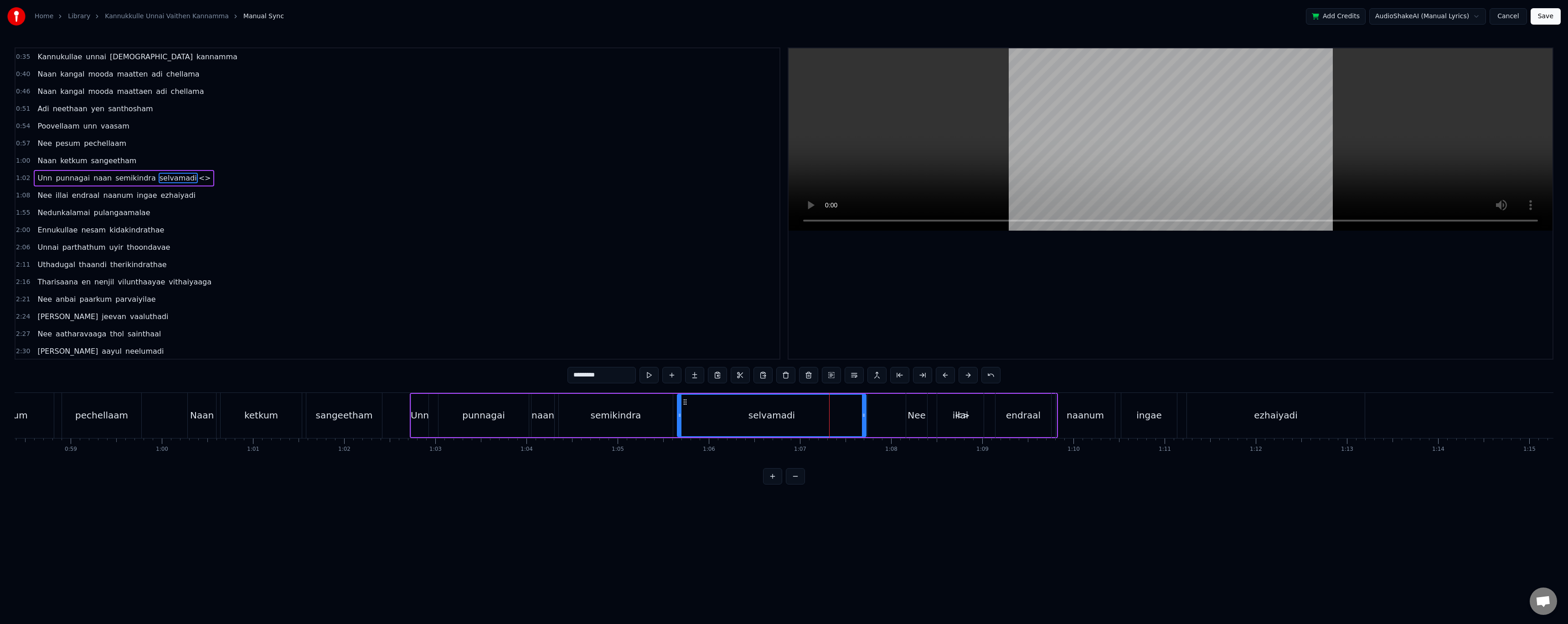
click at [881, 416] on div "<>" at bounding box center [962, 415] width 189 height 43
type input "**"
drag, startPoint x: 869, startPoint y: 418, endPoint x: 1013, endPoint y: 416, distance: 144.0
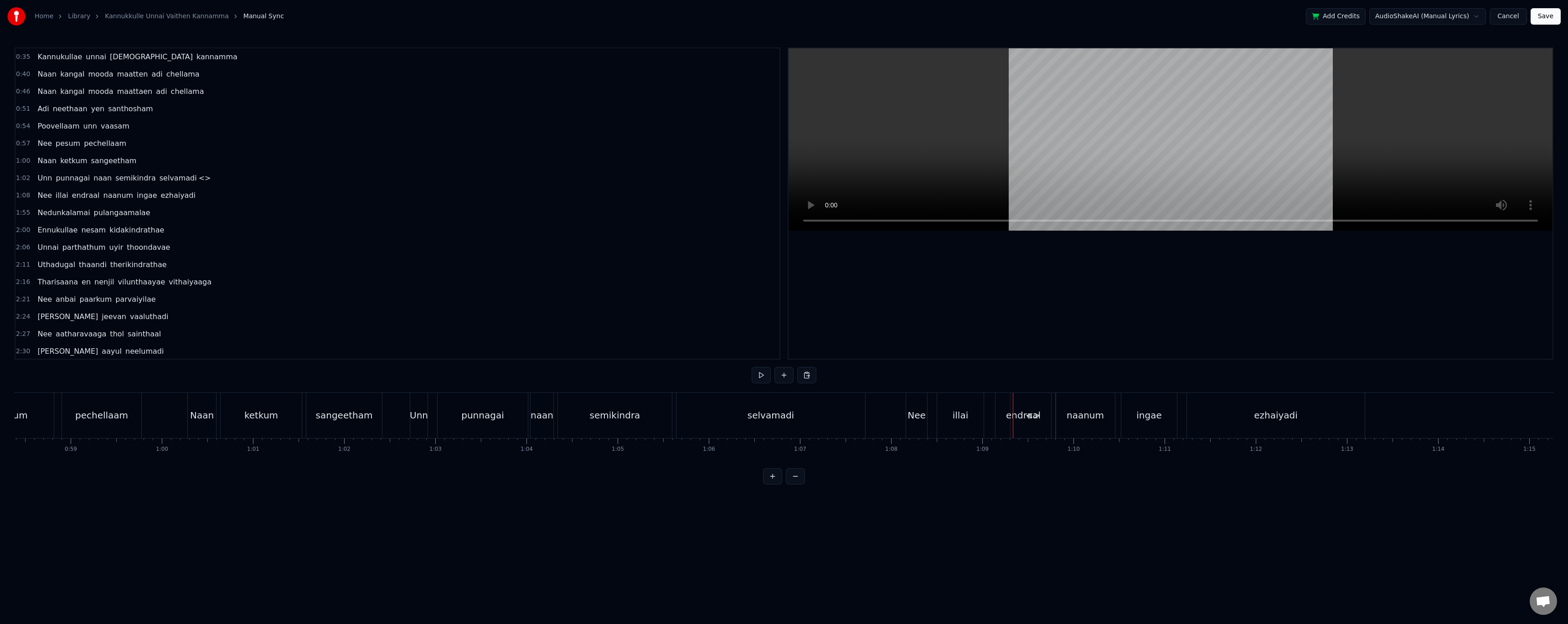
drag, startPoint x: 1032, startPoint y: 407, endPoint x: 965, endPoint y: 411, distance: 67.1
click at [975, 409] on div "Nee illai endraal naanum ingae ezhaiyadi" at bounding box center [1136, 415] width 461 height 45
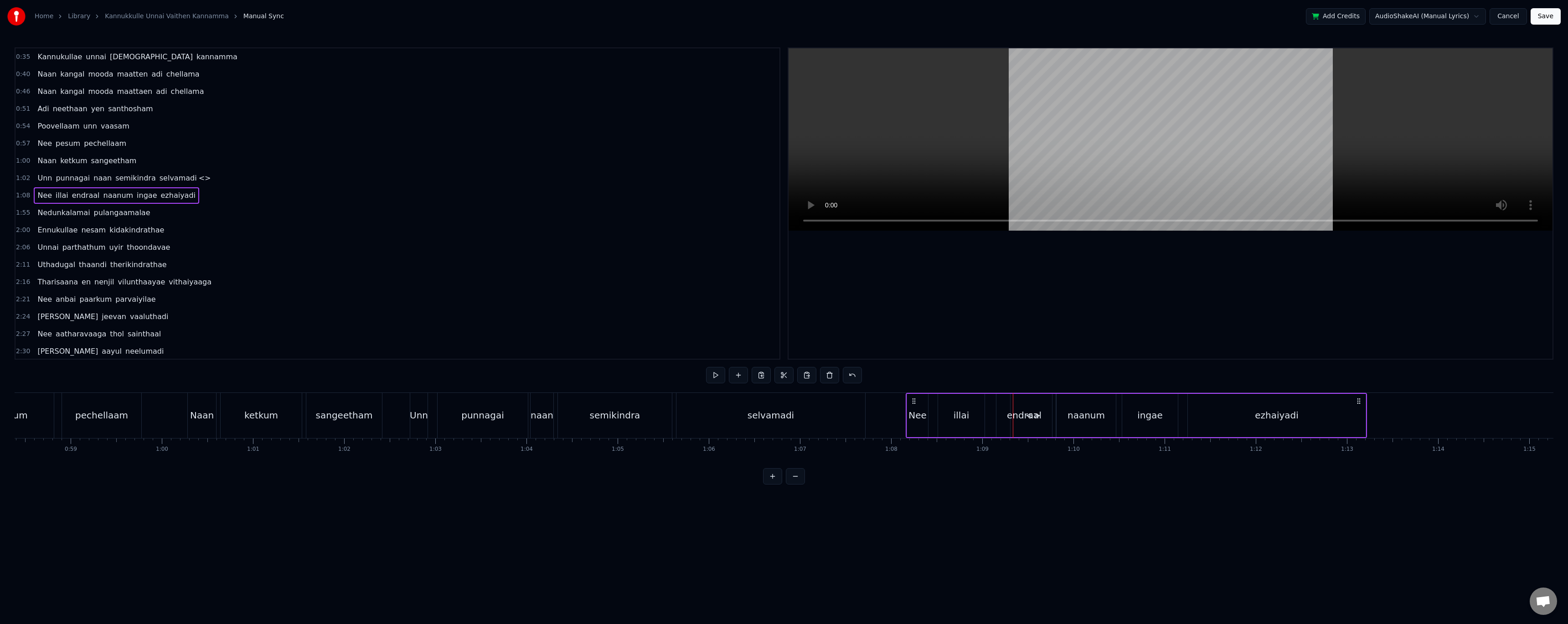
click at [1024, 401] on div "endraal" at bounding box center [1024, 415] width 55 height 43
drag, startPoint x: 1001, startPoint y: 402, endPoint x: 819, endPoint y: 408, distance: 182.1
click at [819, 408] on div "endraal" at bounding box center [842, 415] width 55 height 41
click at [782, 409] on div "selvamadi" at bounding box center [771, 415] width 46 height 13
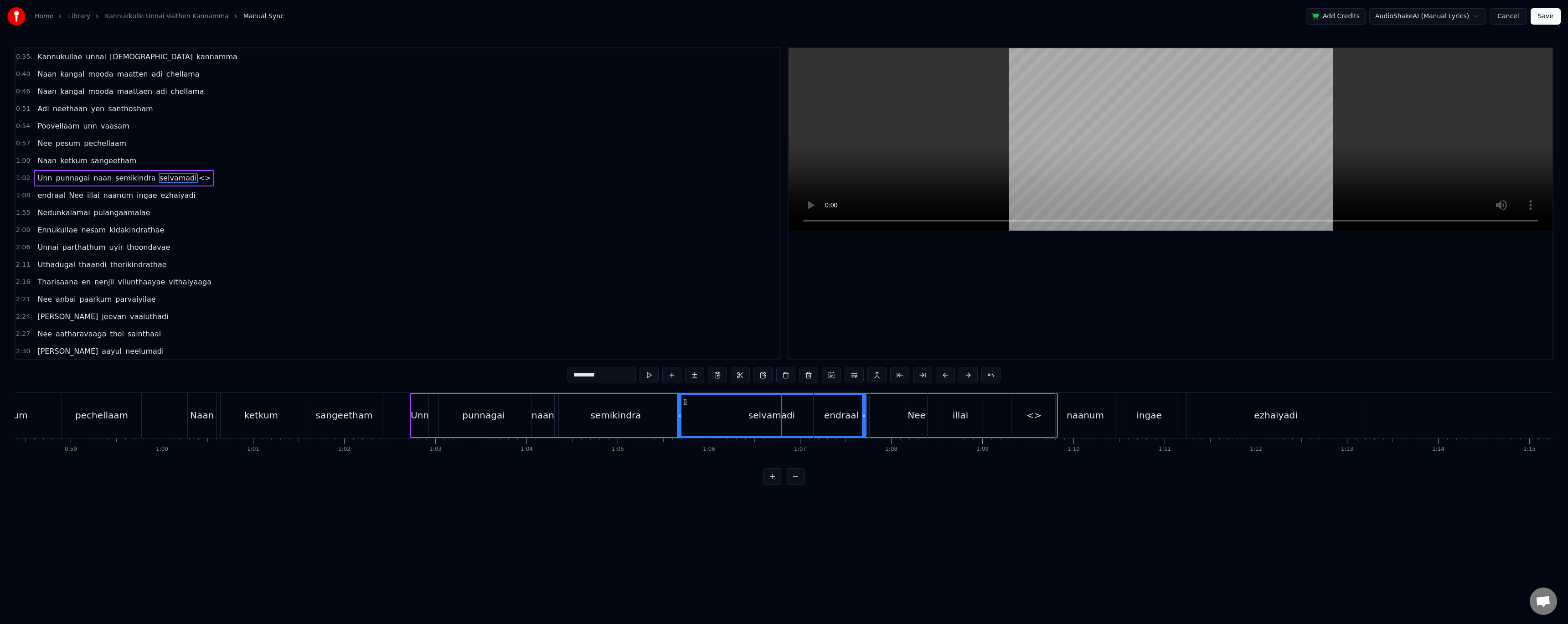
click at [847, 408] on div "endraal" at bounding box center [841, 415] width 55 height 45
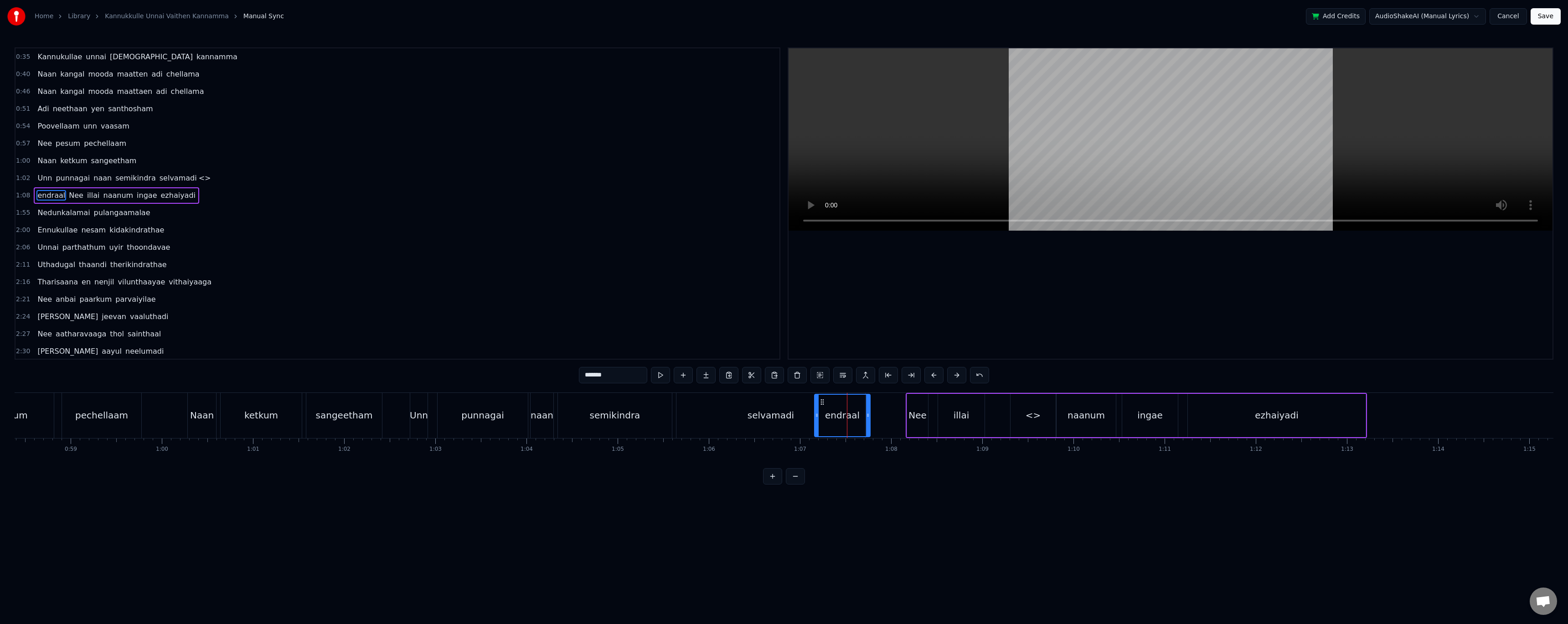
click at [837, 410] on div "endraal" at bounding box center [842, 415] width 35 height 13
click at [775, 417] on div "selvamadi" at bounding box center [771, 415] width 46 height 13
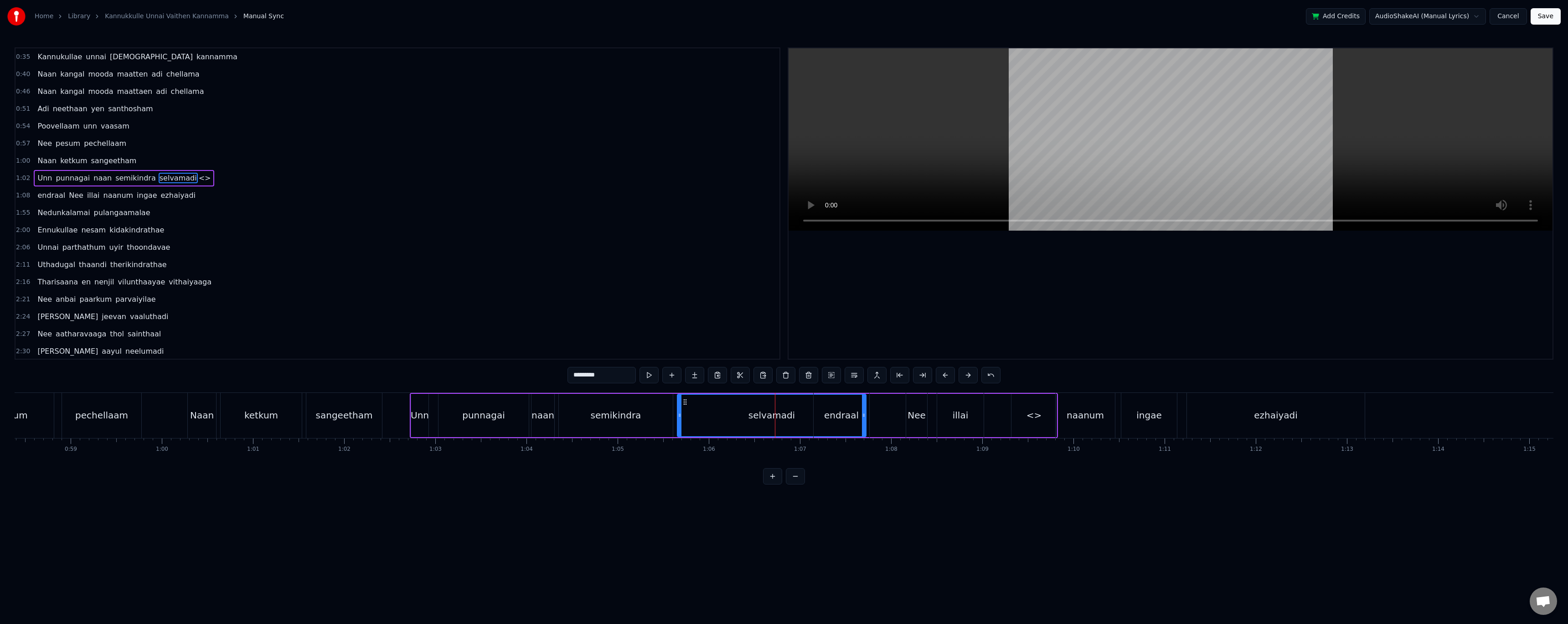
click at [833, 406] on div "endraal" at bounding box center [841, 415] width 55 height 45
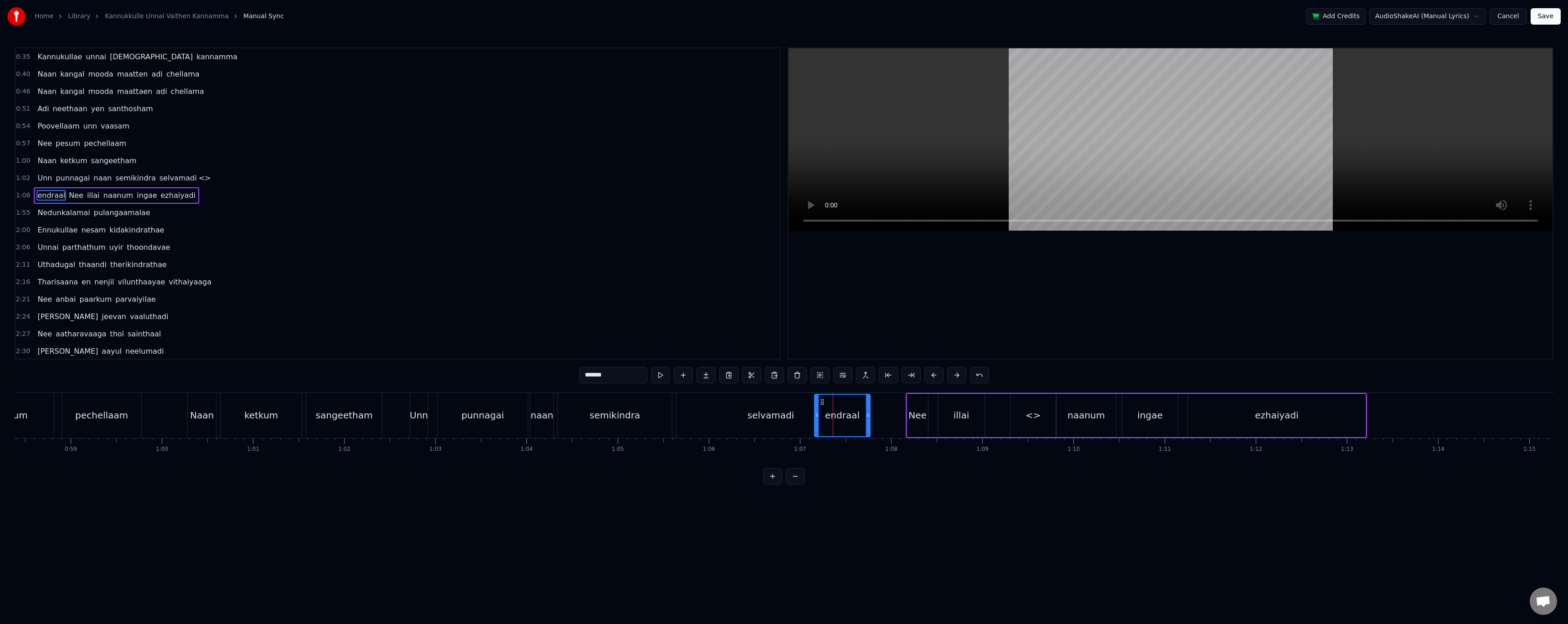
click at [198, 177] on span "<>" at bounding box center [205, 178] width 14 height 10
click at [478, 409] on div "punnagai" at bounding box center [483, 415] width 43 height 13
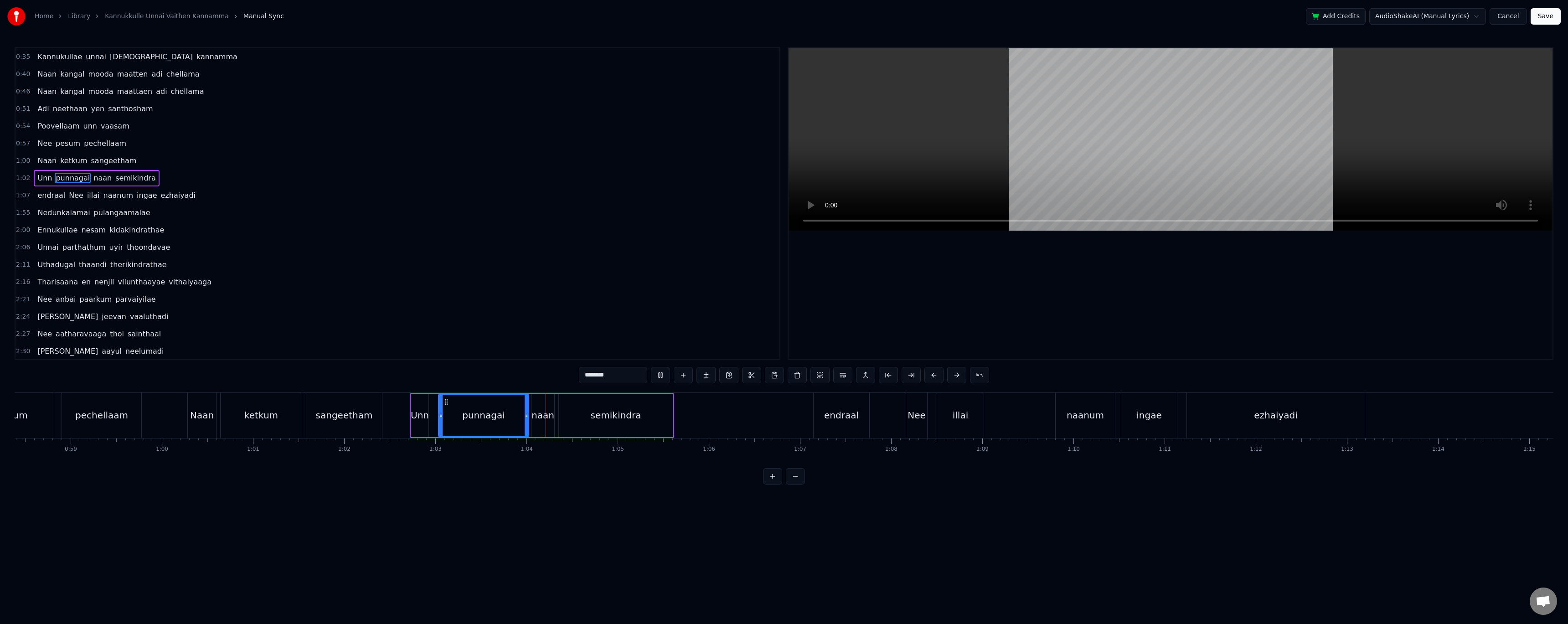
click at [858, 279] on div at bounding box center [1170, 203] width 764 height 310
click at [639, 461] on div "Kannukullae unnai vaithen kannamma Naan kangal mooda maatten adi chellama Naan …" at bounding box center [784, 427] width 1539 height 68
click at [638, 455] on div "Kannukullae unnai vaithen kannamma Naan kangal mooda maatten adi chellama Naan …" at bounding box center [784, 427] width 1539 height 68
click at [593, 404] on div "semikindra" at bounding box center [615, 415] width 114 height 43
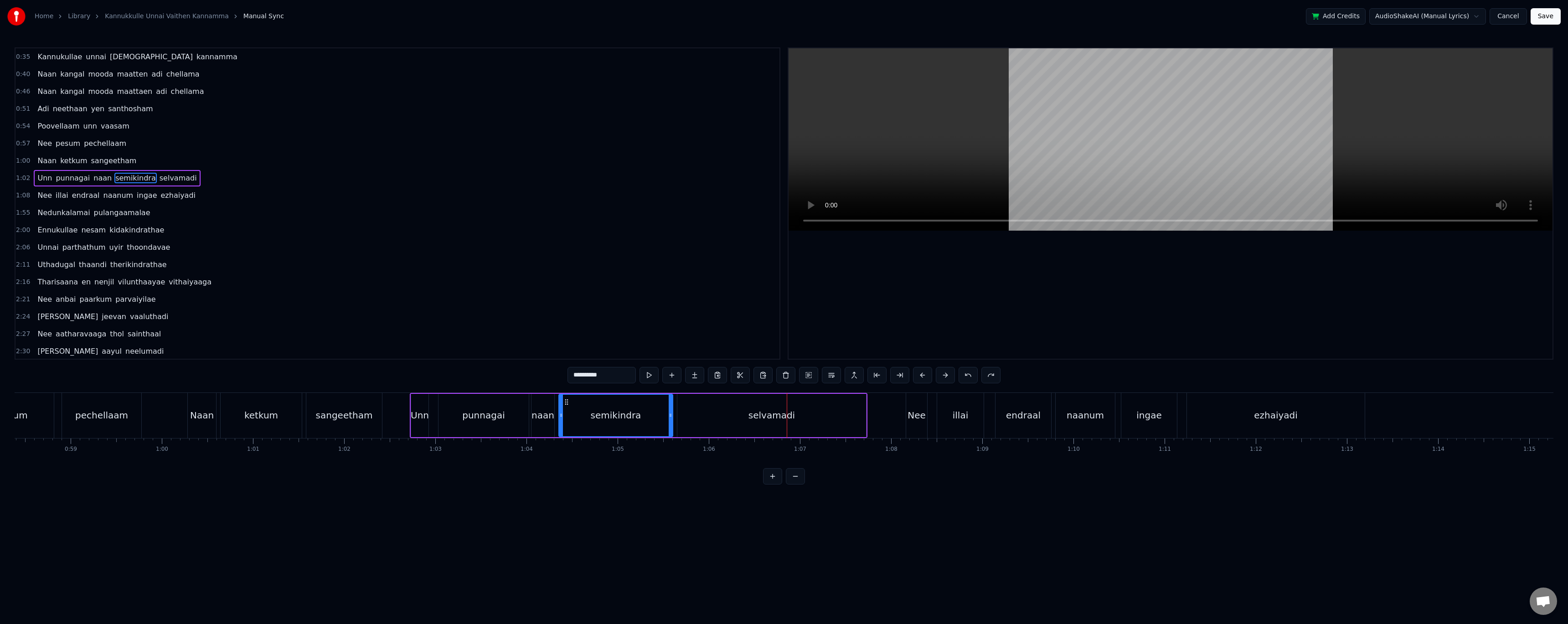
click at [869, 292] on div at bounding box center [1170, 203] width 764 height 310
click at [832, 419] on div "selvamadi" at bounding box center [772, 415] width 189 height 43
type input "*********"
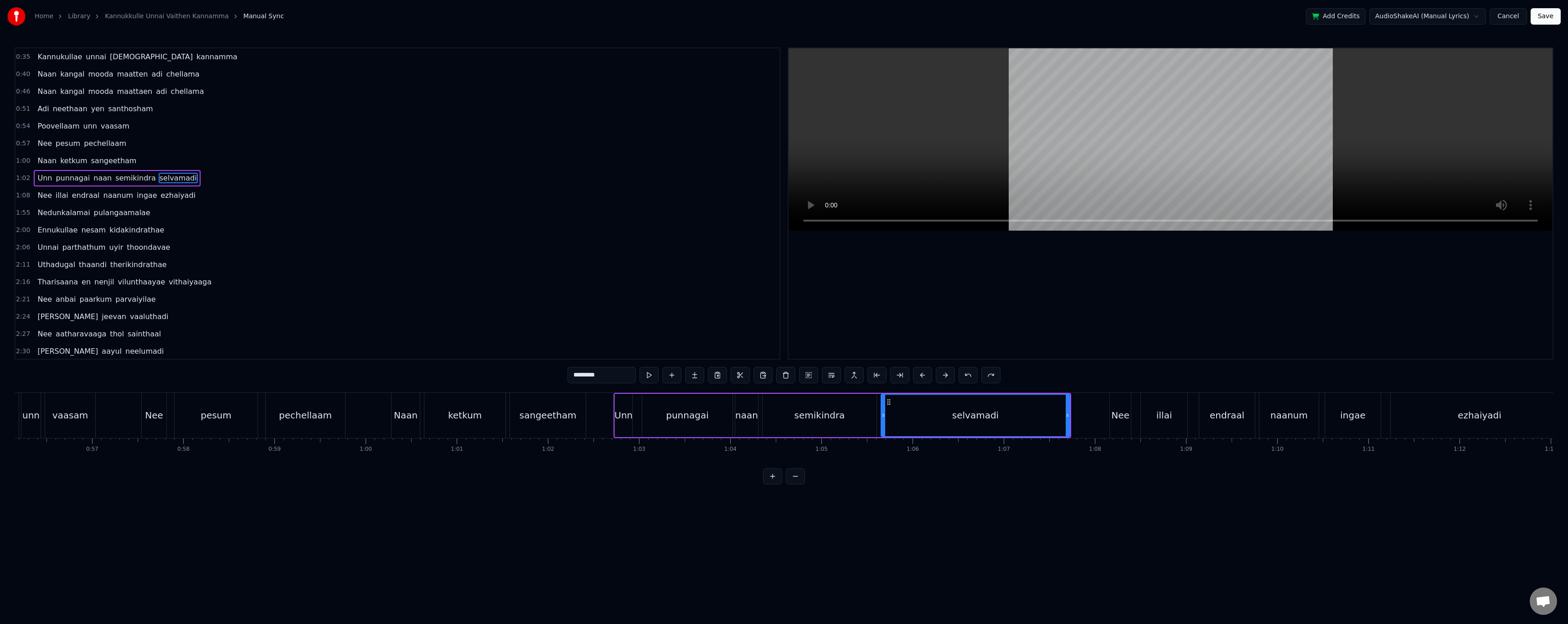
scroll to position [0, 5047]
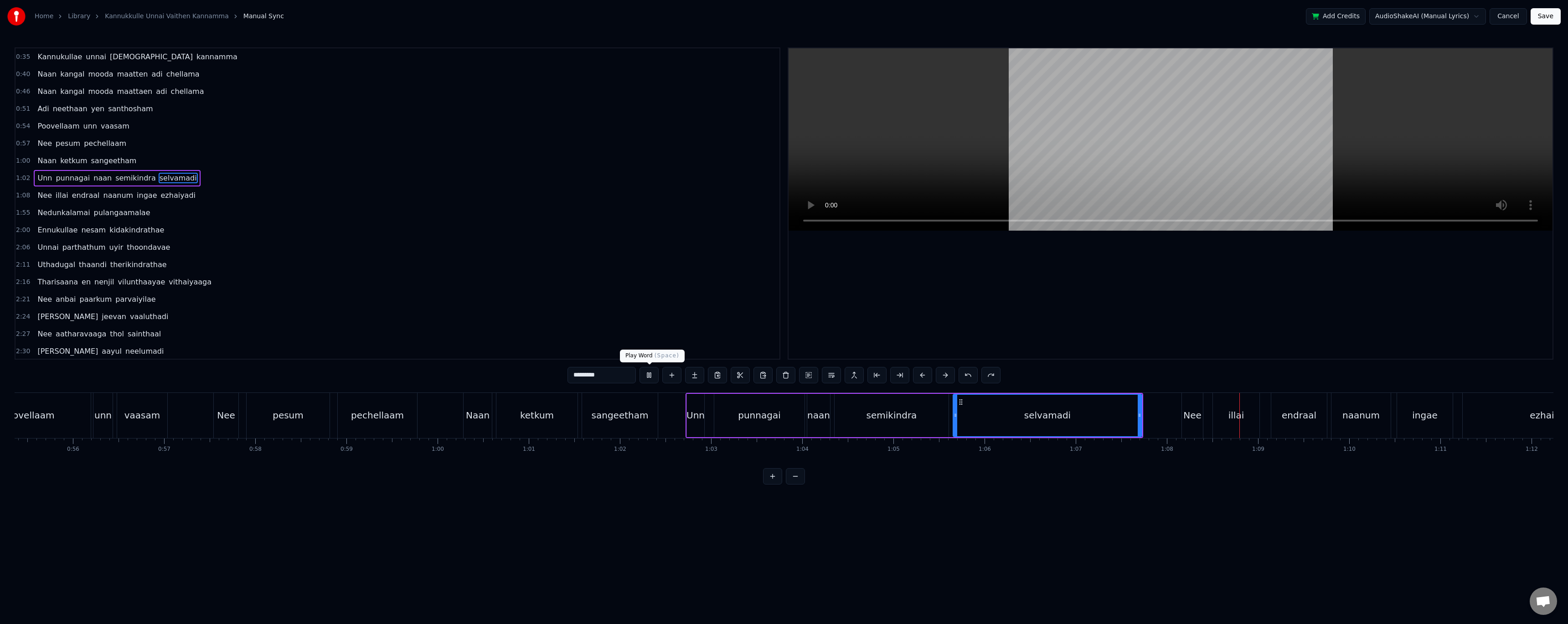
click at [639, 373] on div "*********" at bounding box center [783, 375] width 433 height 16
click at [645, 373] on button at bounding box center [649, 375] width 19 height 16
drag, startPoint x: 1140, startPoint y: 419, endPoint x: 1021, endPoint y: 420, distance: 119.0
click at [1021, 420] on div at bounding box center [1021, 415] width 4 height 41
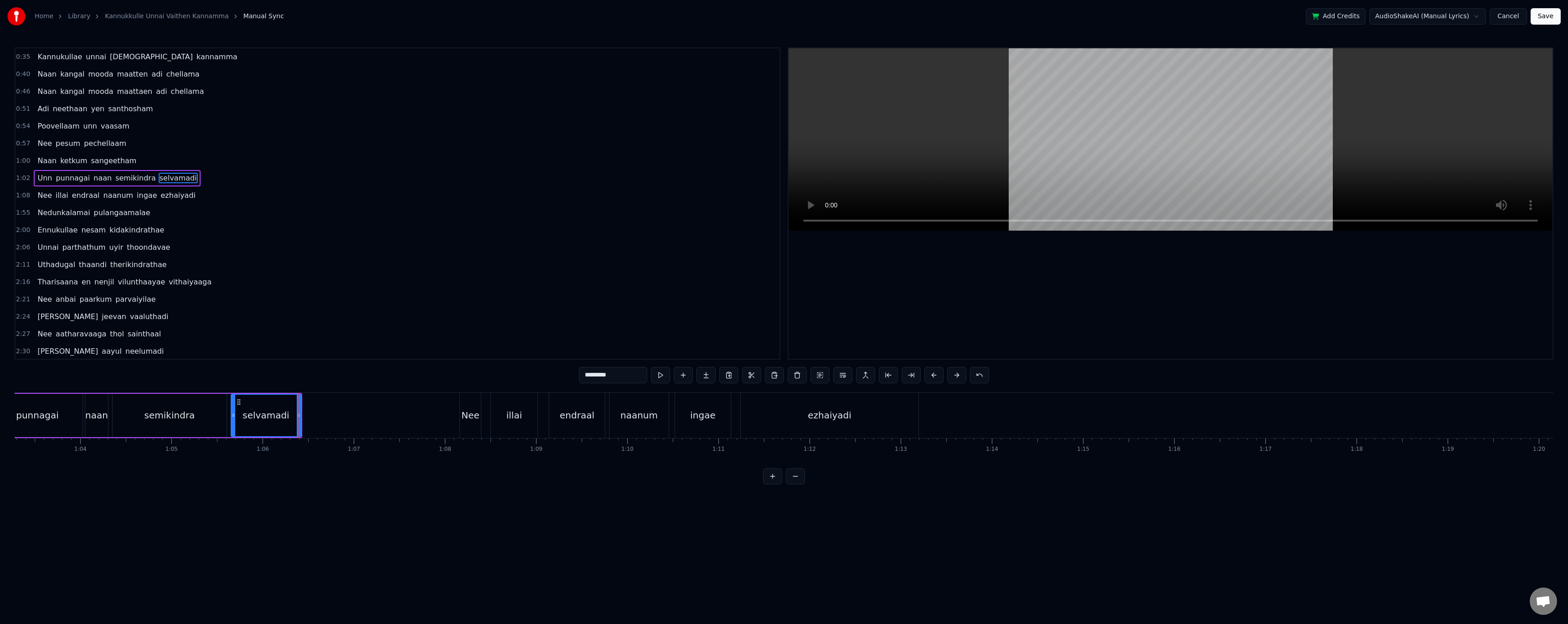
scroll to position [0, 5722]
click at [309, 399] on div "selvamadi" at bounding box center [312, 415] width 69 height 41
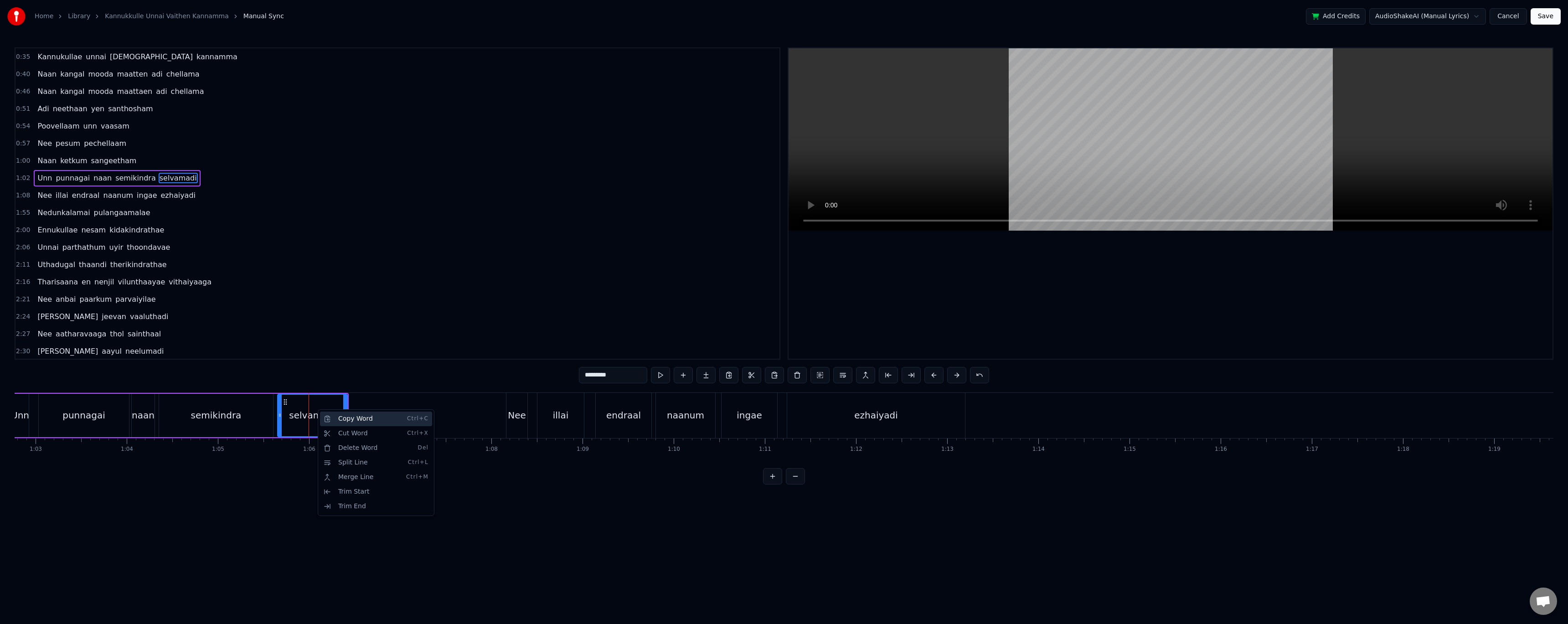
click at [343, 419] on div "Copy Word Ctrl+C" at bounding box center [376, 419] width 112 height 15
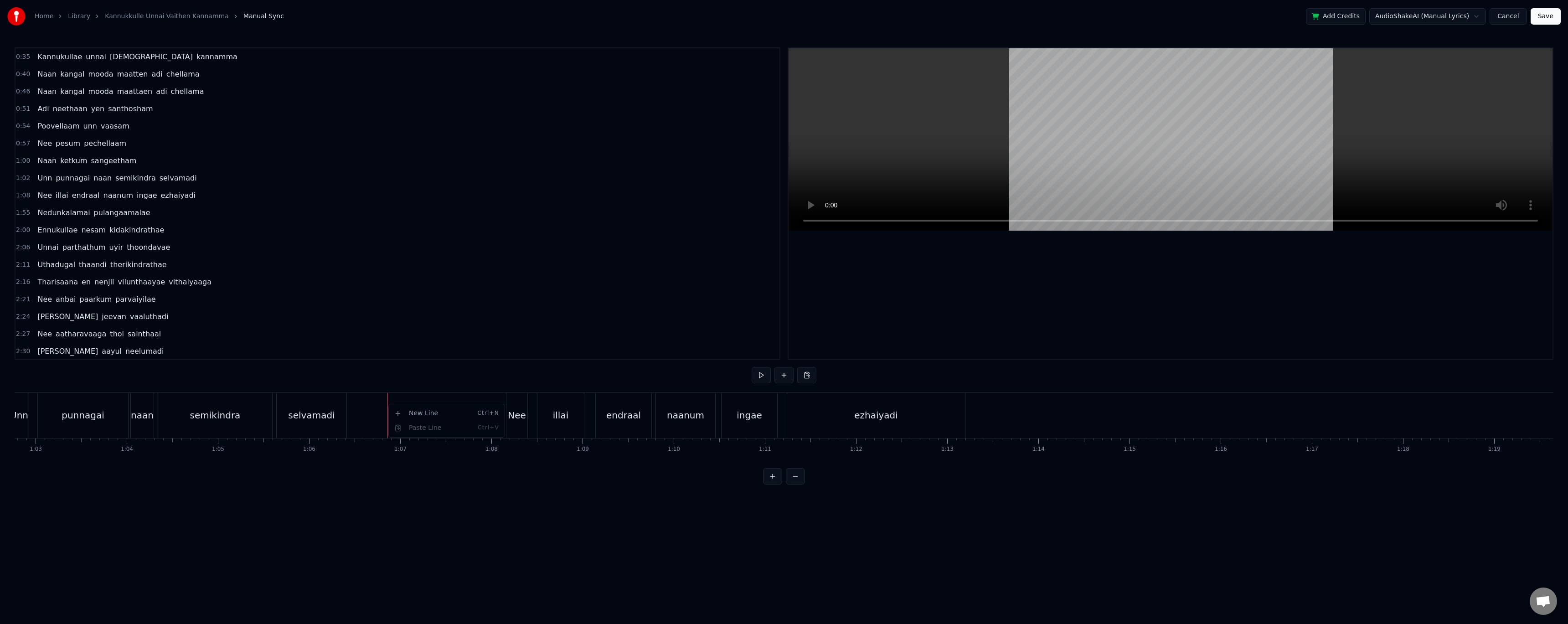
click at [368, 415] on html "Home Library Kannukkulle Unnai Vaithen Kannamma Manual Sync Add Credits AudioSh…" at bounding box center [784, 250] width 1568 height 499
click at [324, 409] on div "selvamadi" at bounding box center [311, 415] width 46 height 13
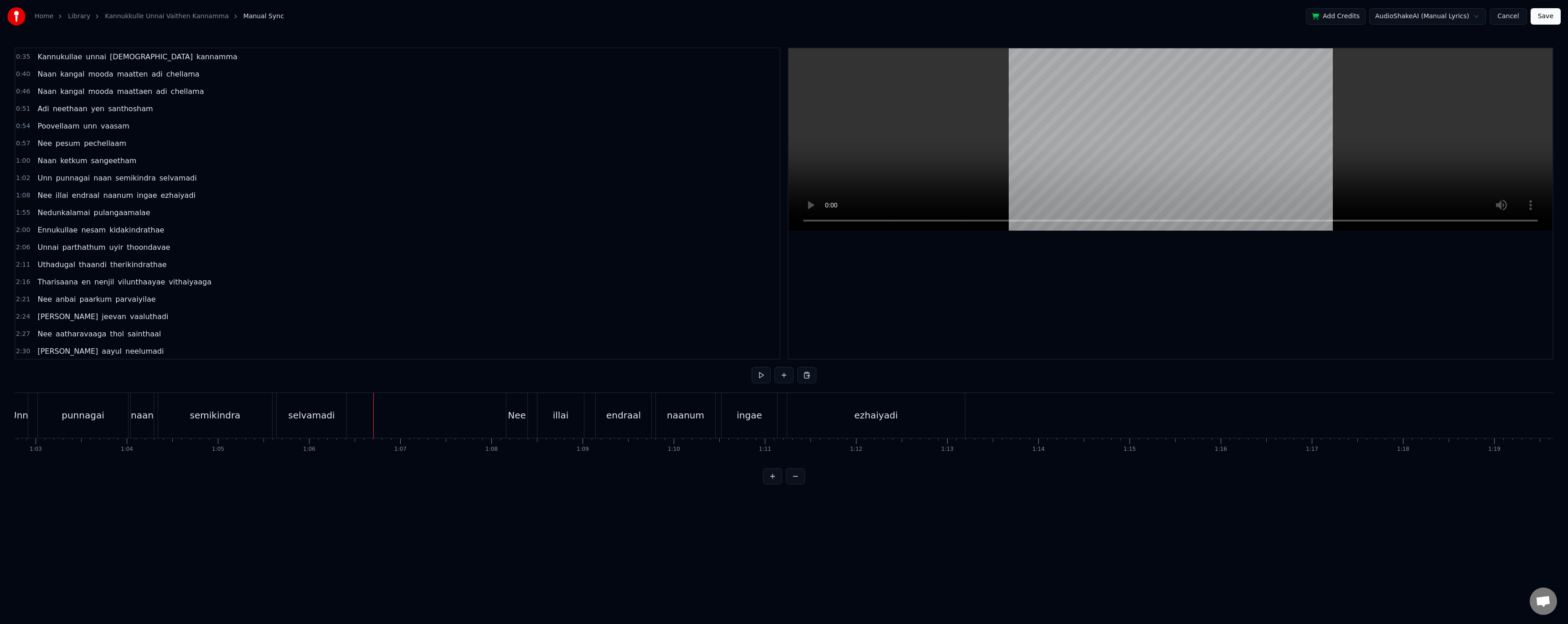
click at [331, 410] on div "selvamadi" at bounding box center [311, 415] width 46 height 13
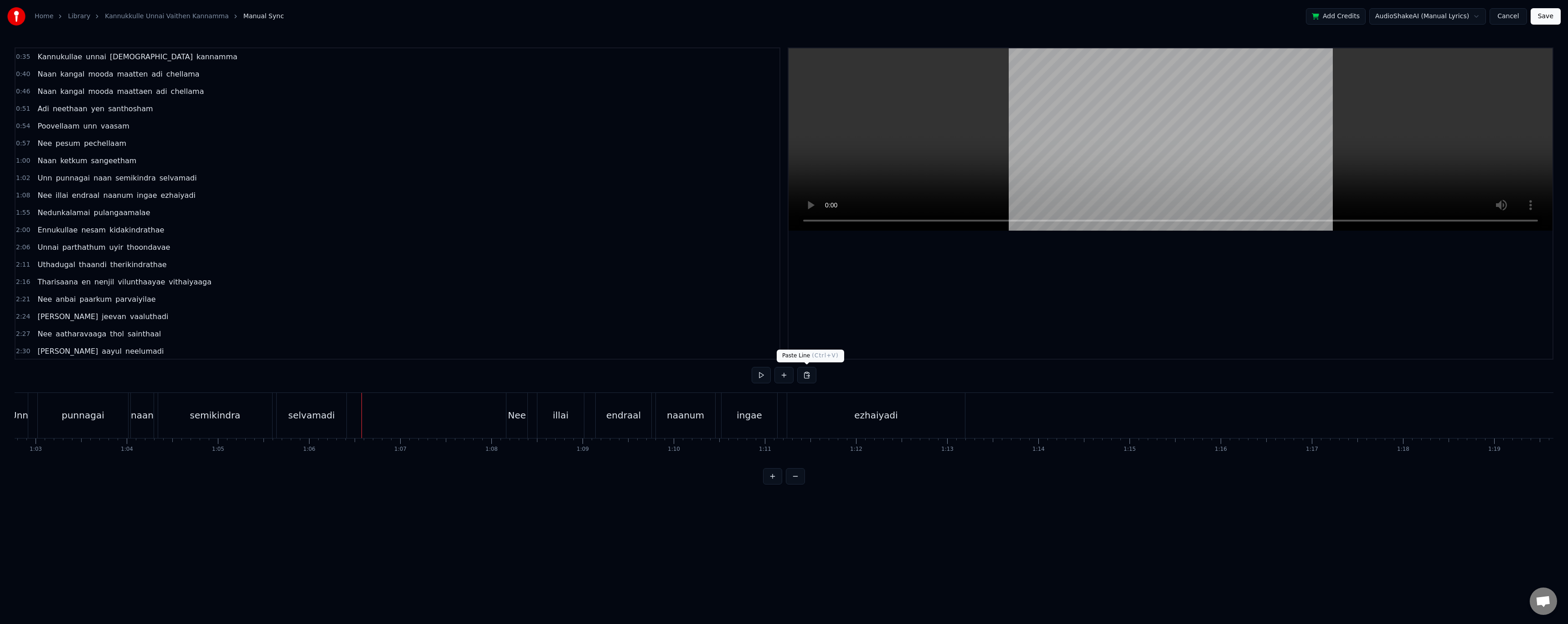
click at [808, 377] on button at bounding box center [807, 375] width 19 height 16
click at [327, 408] on div "selvamadi" at bounding box center [311, 415] width 46 height 13
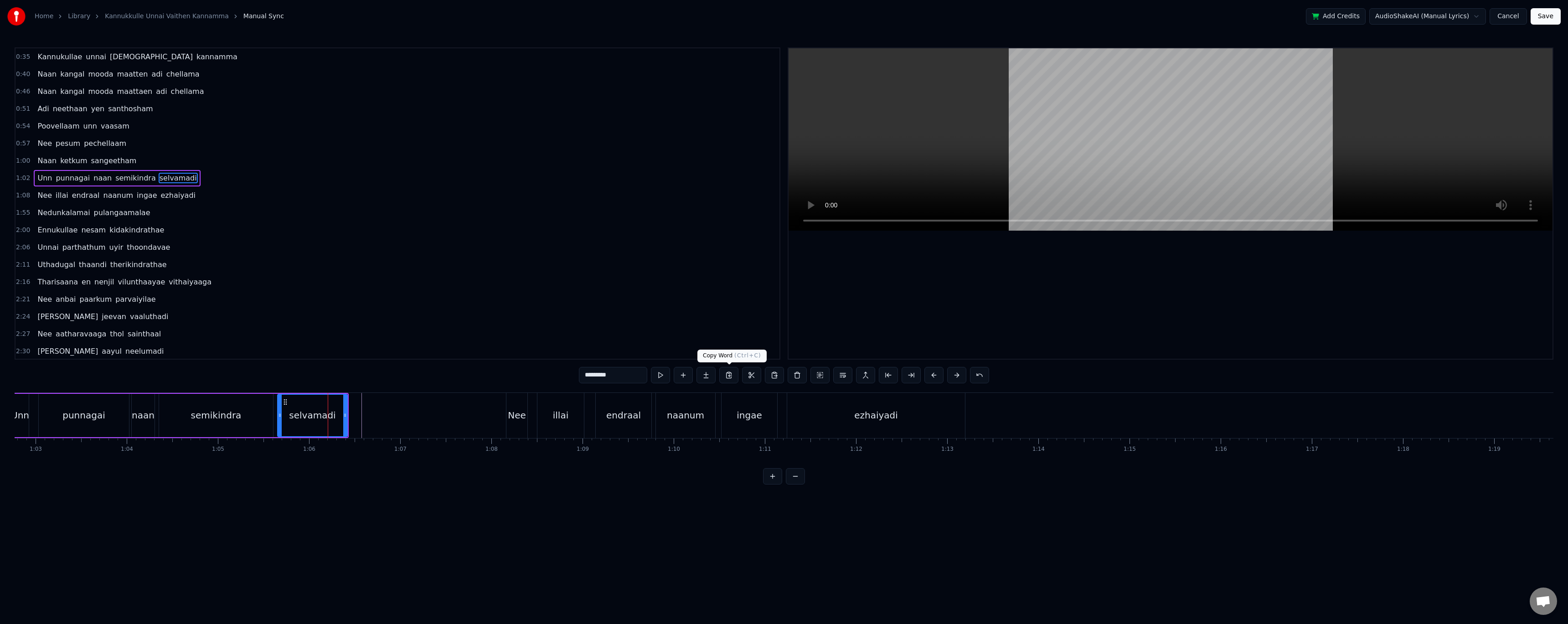
click at [733, 379] on button at bounding box center [729, 375] width 19 height 16
click at [777, 376] on button at bounding box center [774, 375] width 19 height 16
drag, startPoint x: 320, startPoint y: 406, endPoint x: 350, endPoint y: 412, distance: 30.6
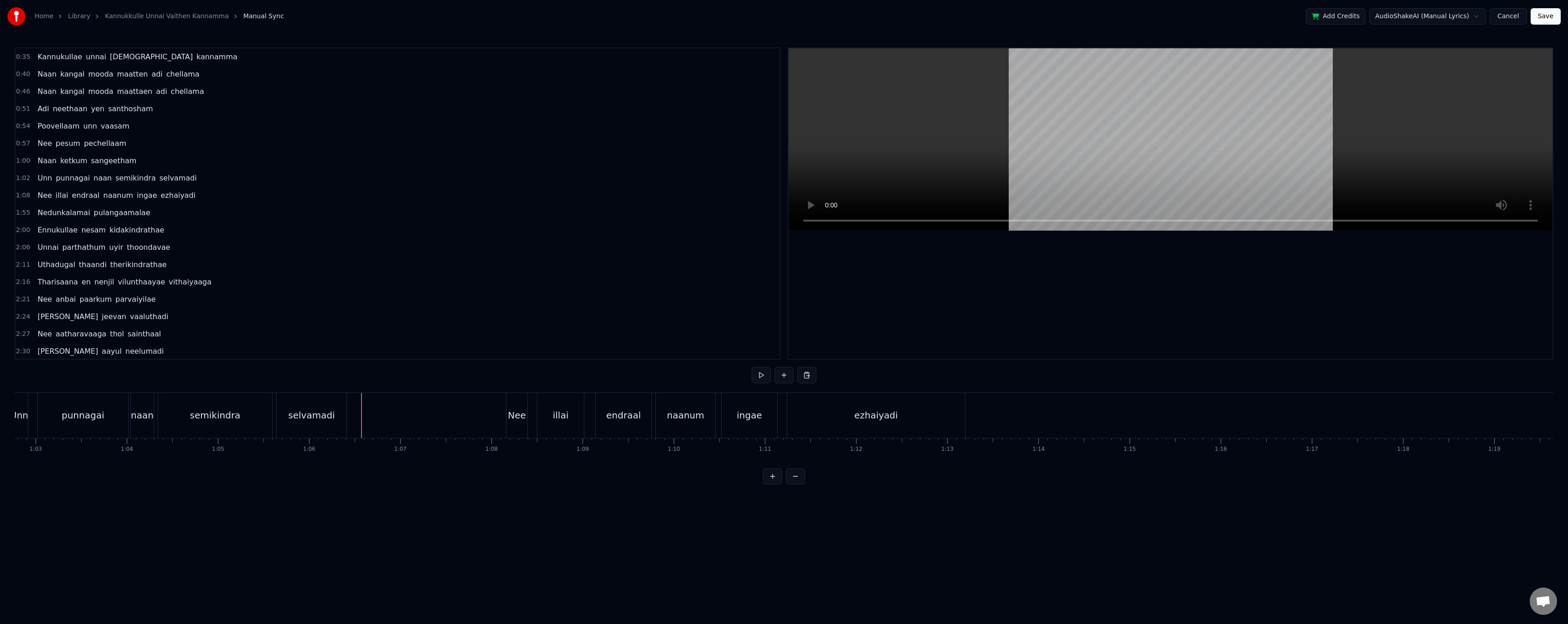
click at [335, 409] on div "selvamadi" at bounding box center [312, 415] width 70 height 45
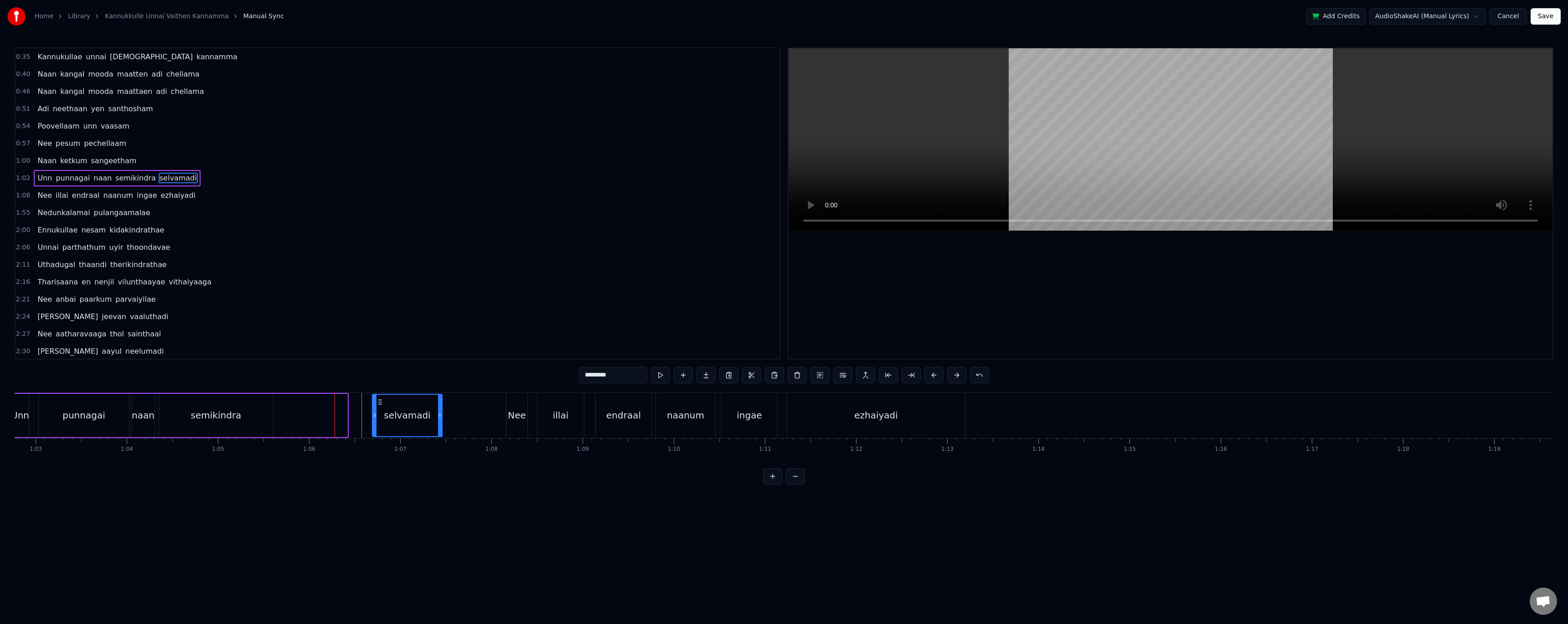
drag, startPoint x: 284, startPoint y: 402, endPoint x: 379, endPoint y: 406, distance: 95.1
click at [379, 406] on div "selvamadi" at bounding box center [407, 415] width 69 height 41
click at [324, 409] on div "Unn punnagai naan semikindra selvamadi" at bounding box center [226, 415] width 433 height 45
click at [273, 415] on div "semikindra" at bounding box center [216, 415] width 115 height 43
click at [309, 414] on div "Unn punnagai naan semikindra selvamadi" at bounding box center [226, 415] width 433 height 45
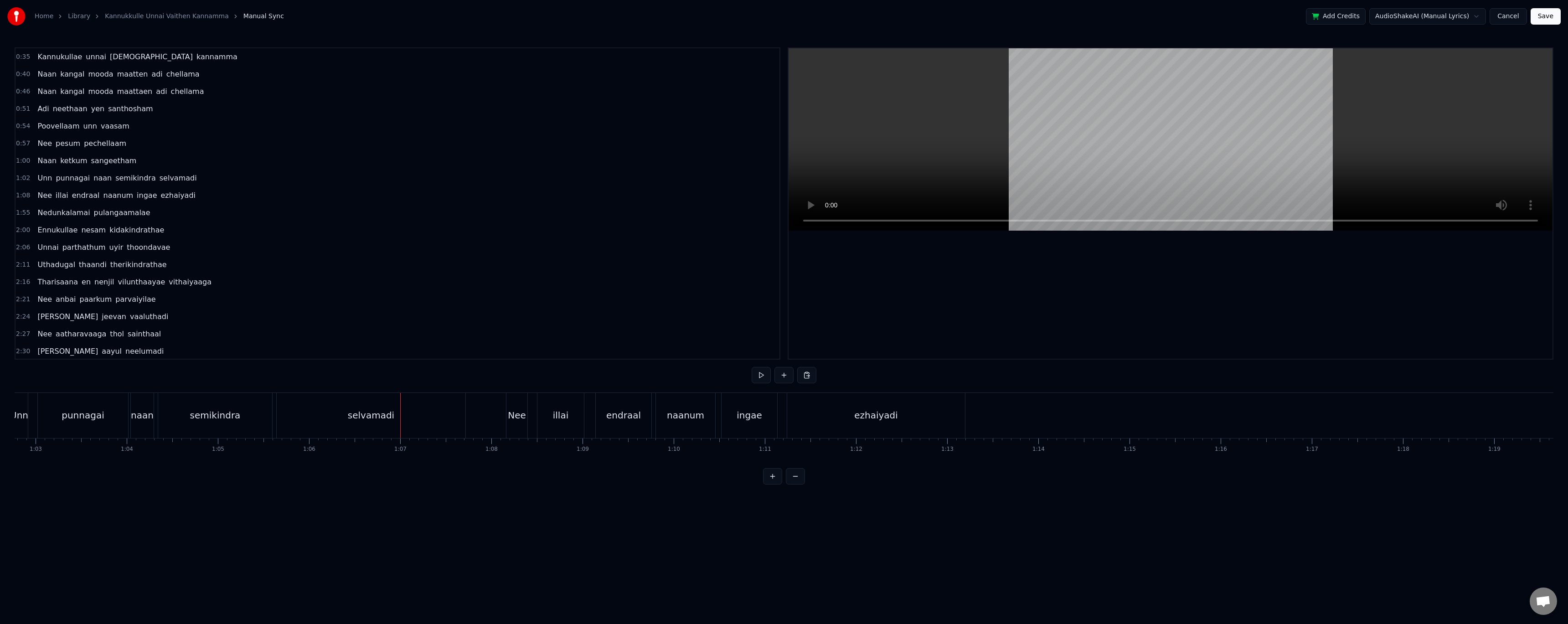
click at [401, 409] on div "selvamadi" at bounding box center [371, 415] width 189 height 45
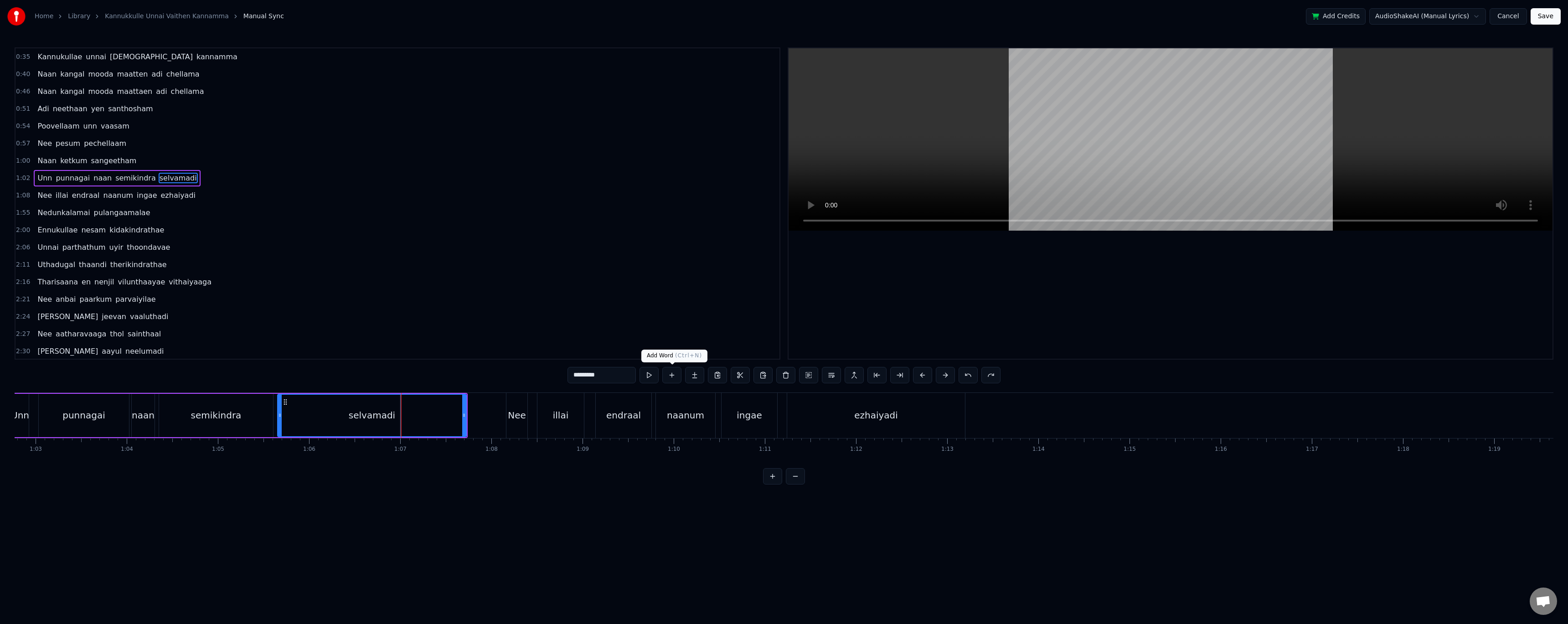
click at [677, 379] on button at bounding box center [671, 375] width 19 height 16
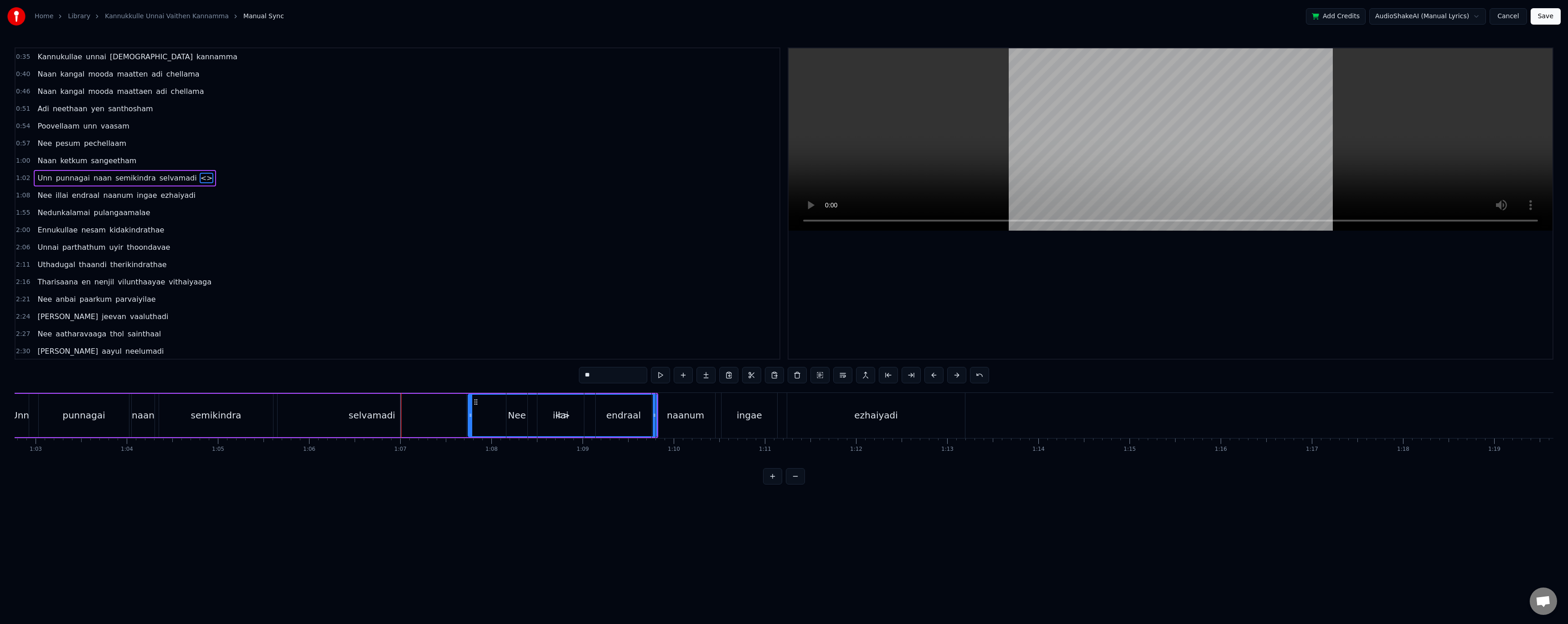
click at [455, 415] on div "selvamadi" at bounding box center [372, 415] width 189 height 43
type input "*********"
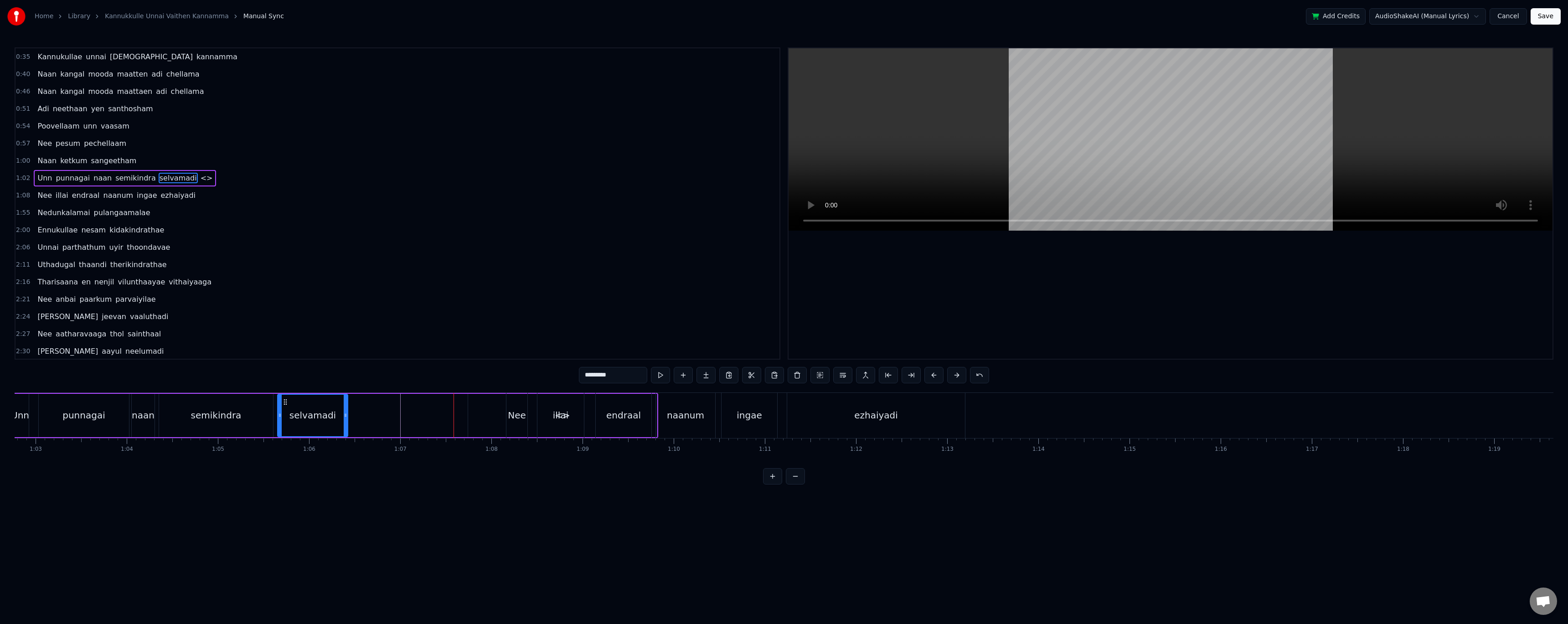
drag, startPoint x: 464, startPoint y: 416, endPoint x: 346, endPoint y: 418, distance: 118.0
click at [346, 418] on icon at bounding box center [346, 415] width 4 height 7
drag, startPoint x: 477, startPoint y: 420, endPoint x: 482, endPoint y: 415, distance: 7.1
click at [413, 418] on div "Unn punnagai naan semikindra selvamadi <>" at bounding box center [334, 415] width 648 height 45
click at [488, 415] on div "<>" at bounding box center [562, 415] width 189 height 43
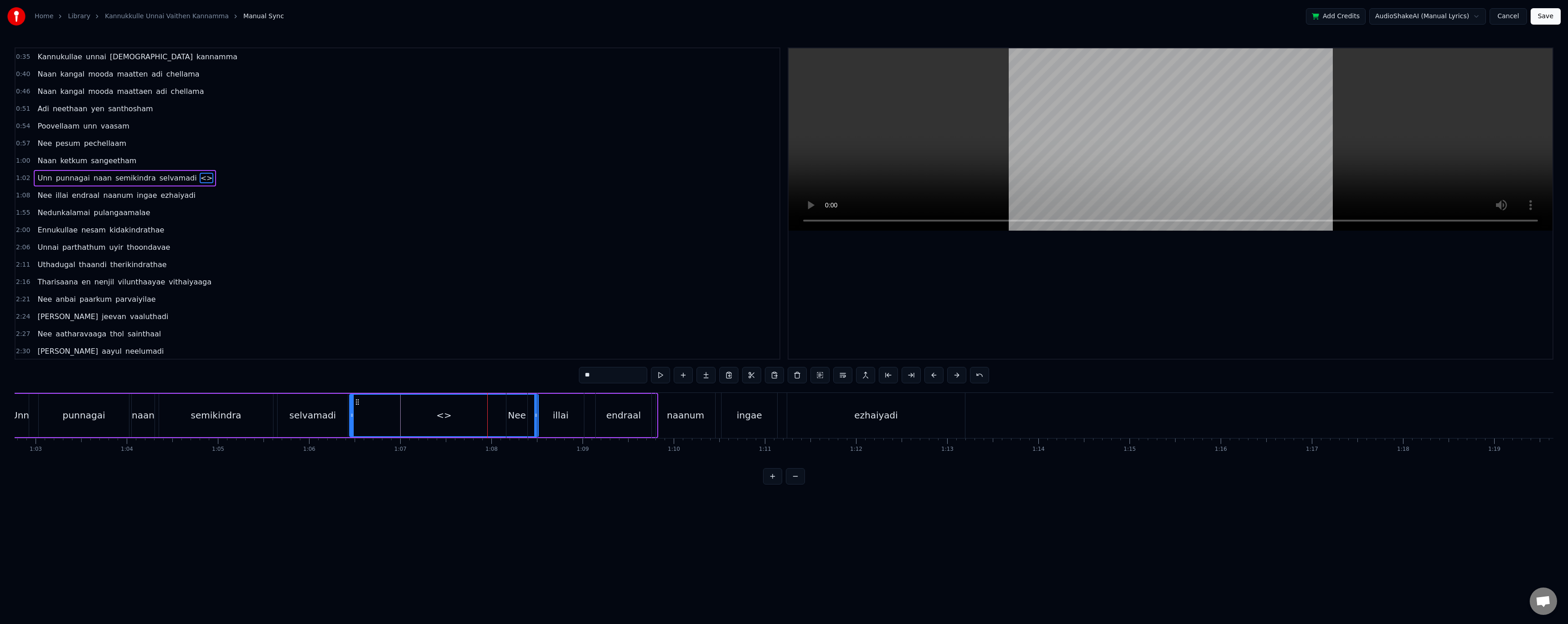
drag, startPoint x: 476, startPoint y: 400, endPoint x: 358, endPoint y: 403, distance: 118.0
click at [358, 403] on icon at bounding box center [357, 402] width 7 height 7
drag, startPoint x: 453, startPoint y: 416, endPoint x: 430, endPoint y: 416, distance: 23.0
click at [430, 416] on div "<>" at bounding box center [444, 415] width 188 height 41
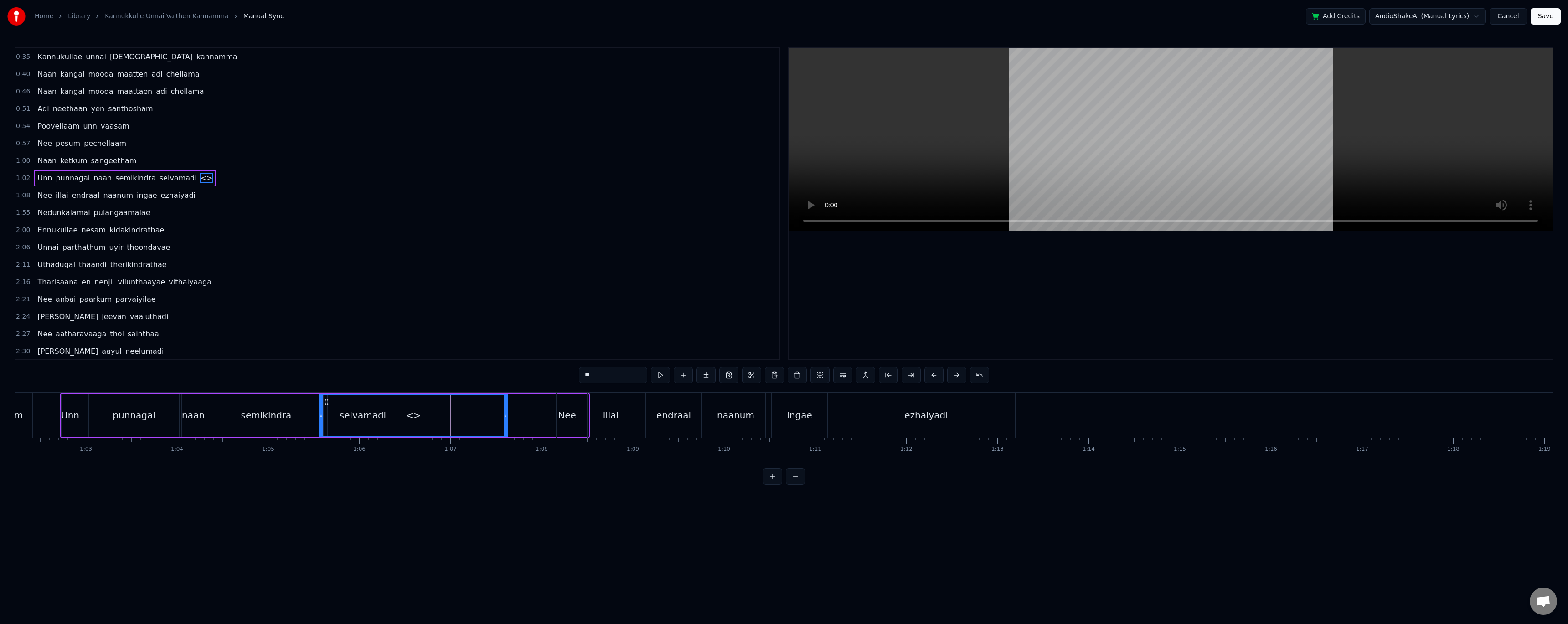
scroll to position [0, 5666]
drag, startPoint x: 358, startPoint y: 402, endPoint x: 324, endPoint y: 405, distance: 34.1
click at [324, 405] on icon at bounding box center [323, 402] width 7 height 7
drag, startPoint x: 503, startPoint y: 412, endPoint x: 419, endPoint y: 410, distance: 84.0
click at [419, 410] on div at bounding box center [418, 415] width 4 height 41
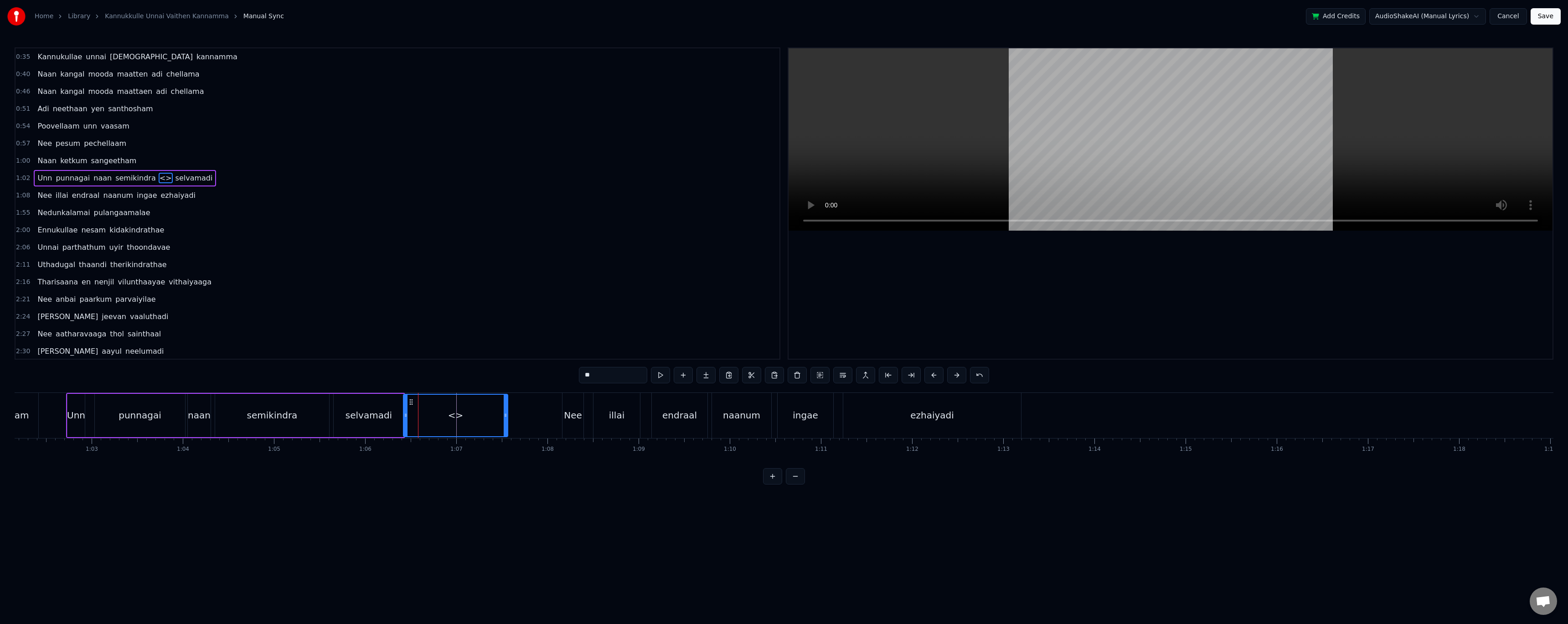
drag, startPoint x: 322, startPoint y: 401, endPoint x: 410, endPoint y: 410, distance: 88.5
drag, startPoint x: 505, startPoint y: 413, endPoint x: 529, endPoint y: 418, distance: 24.5
click at [529, 418] on icon at bounding box center [530, 415] width 4 height 7
drag, startPoint x: 606, startPoint y: 375, endPoint x: 570, endPoint y: 374, distance: 36.0
click at [570, 374] on div "0:35 Kannukullae unnai vaithen kannamma 0:40 Naan kangal mooda maatten adi chel…" at bounding box center [784, 266] width 1539 height 437
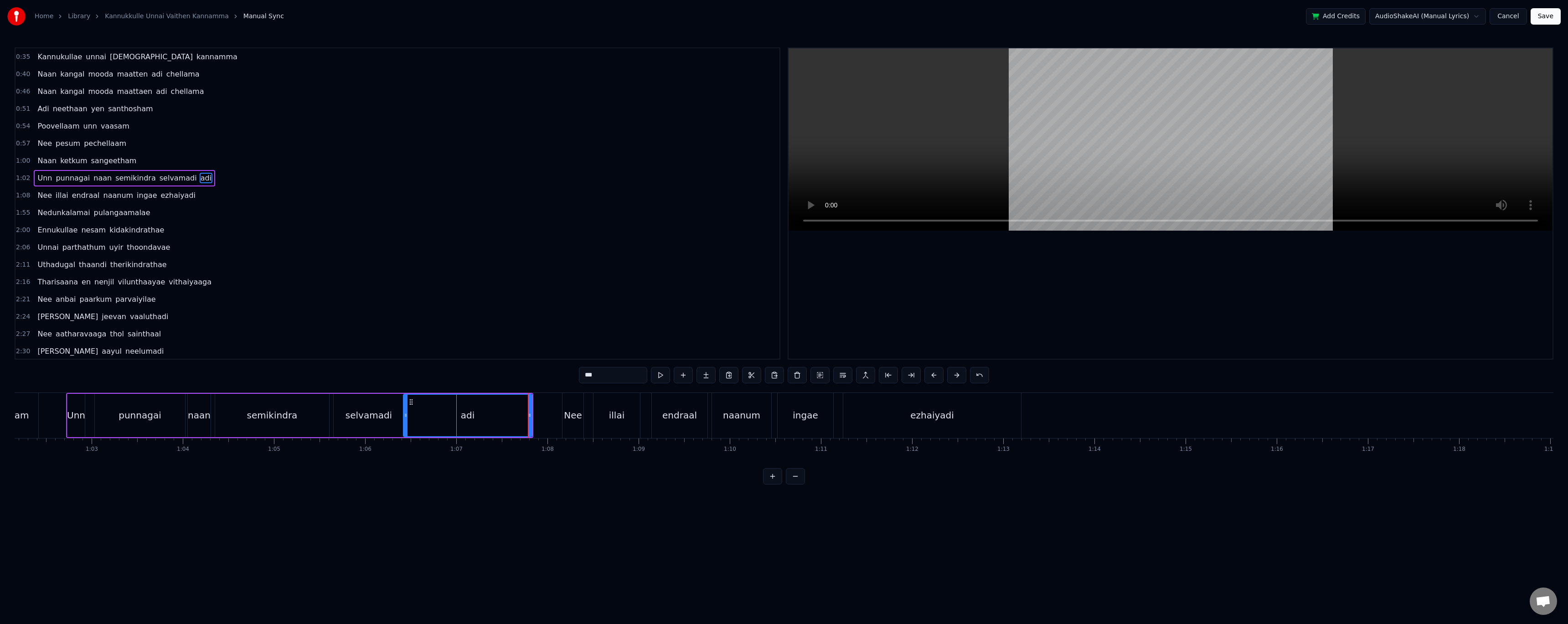
click at [367, 418] on div "selvamadi" at bounding box center [369, 415] width 46 height 13
drag, startPoint x: 604, startPoint y: 376, endPoint x: 632, endPoint y: 379, distance: 28.2
click at [632, 379] on input "*********" at bounding box center [613, 375] width 68 height 16
type input "******"
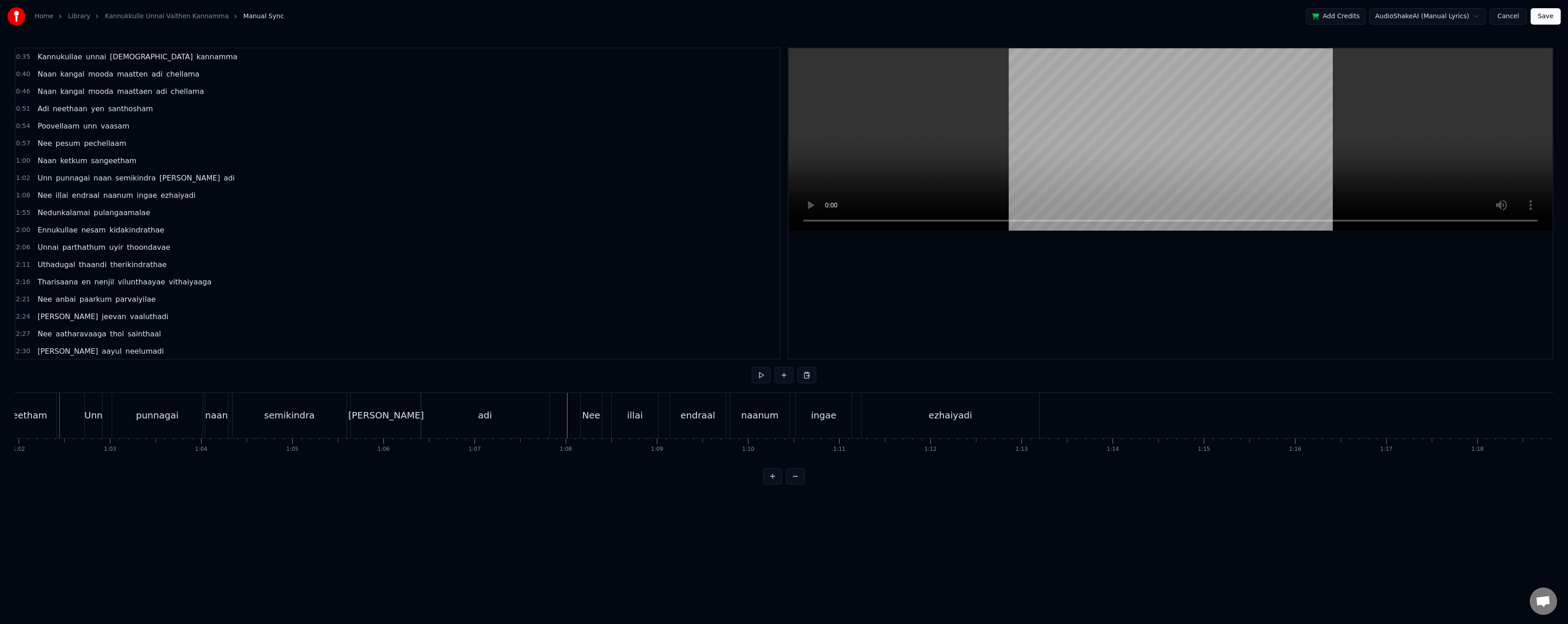
scroll to position [0, 5647]
click at [540, 415] on div "adi" at bounding box center [486, 415] width 128 height 45
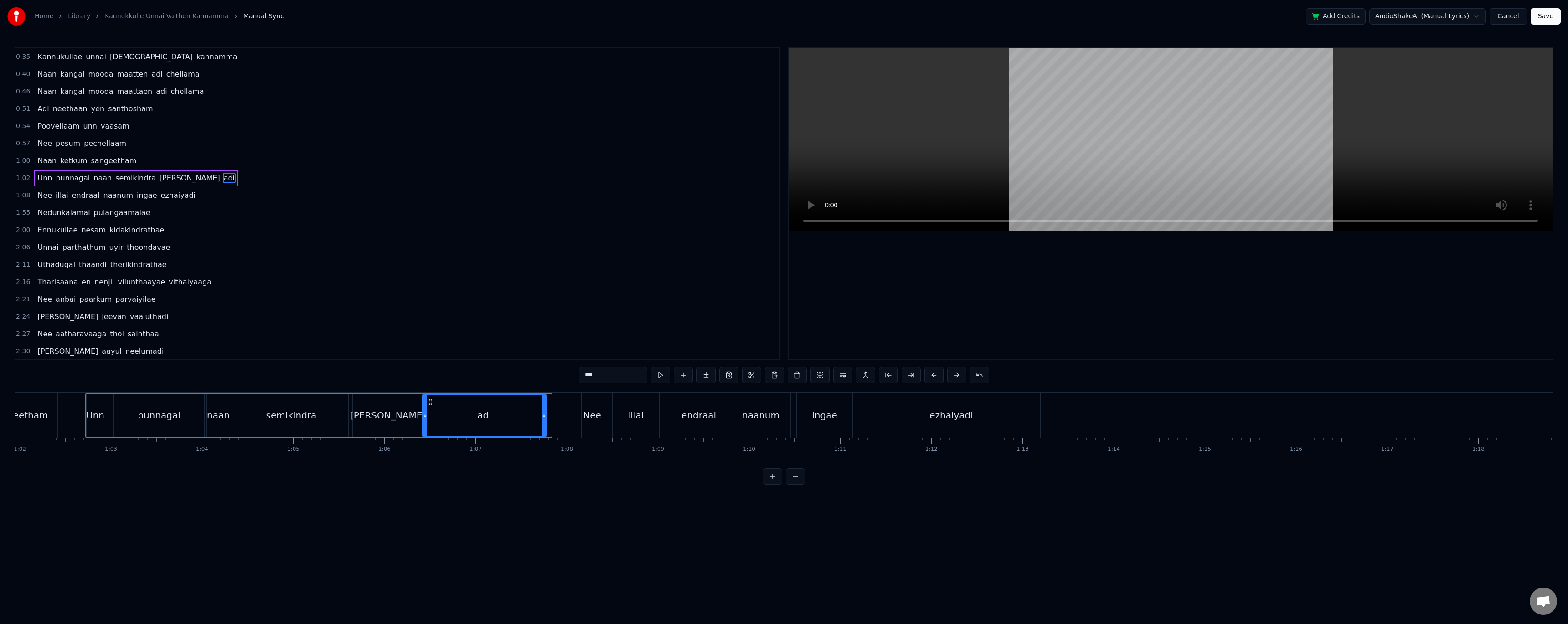
drag, startPoint x: 550, startPoint y: 408, endPoint x: 545, endPoint y: 408, distance: 5.0
click at [545, 408] on div at bounding box center [544, 415] width 4 height 41
click at [404, 412] on div "[PERSON_NAME]" at bounding box center [388, 415] width 70 height 43
click at [424, 412] on icon at bounding box center [424, 415] width 4 height 7
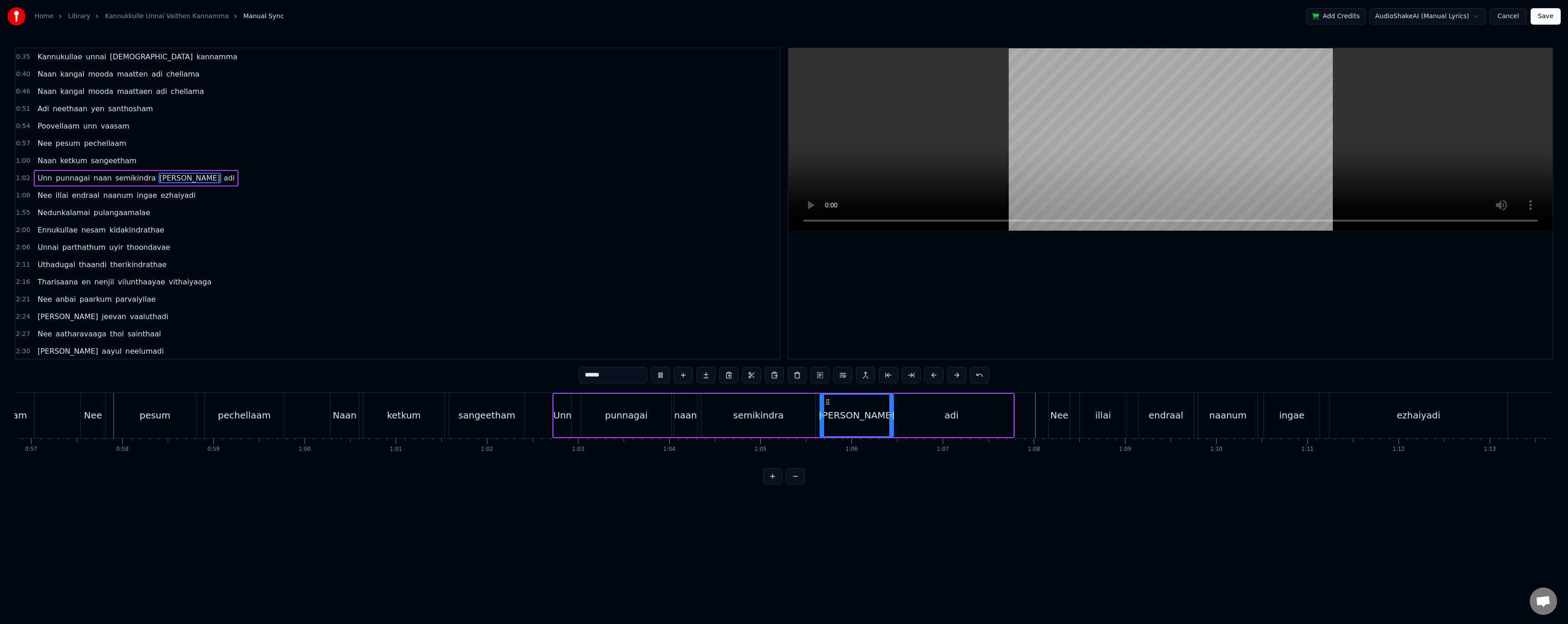
scroll to position [0, 5209]
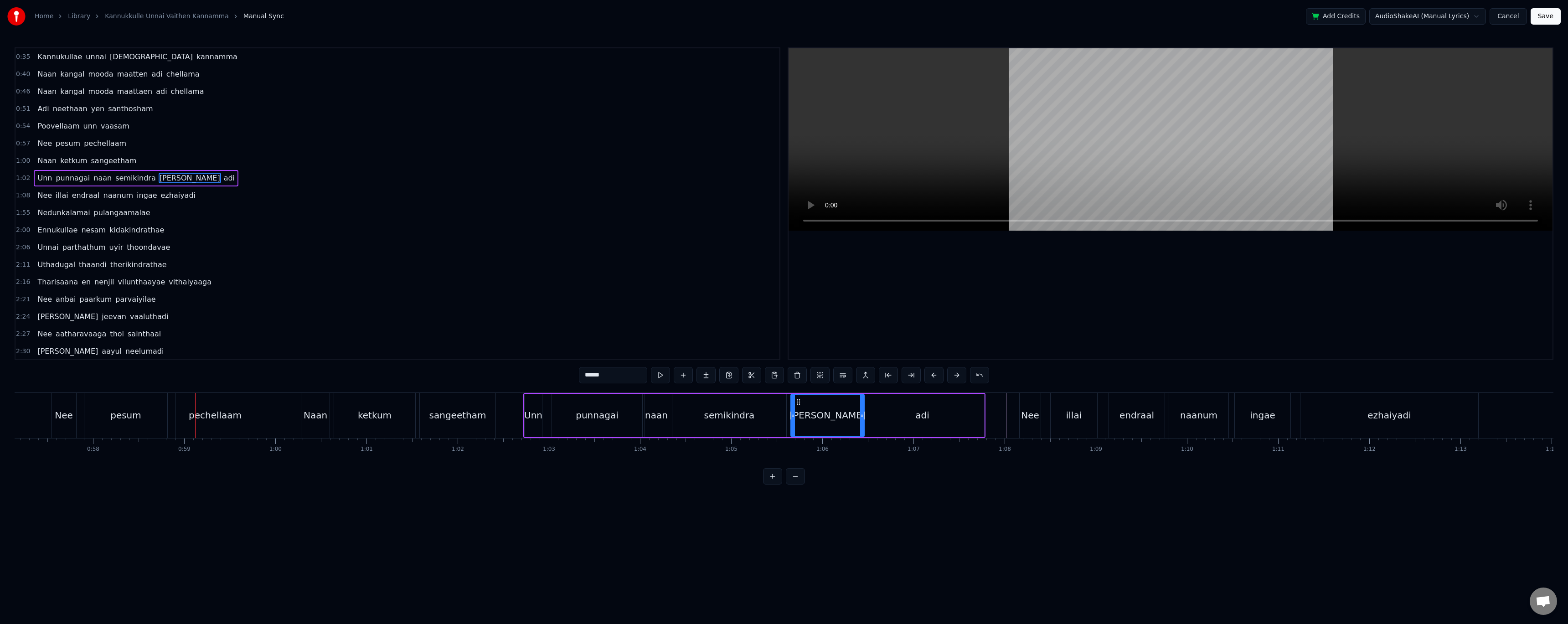
click at [813, 409] on div "[PERSON_NAME]" at bounding box center [827, 415] width 72 height 41
click at [774, 408] on div "semikindra" at bounding box center [729, 415] width 114 height 43
click at [800, 409] on div "[PERSON_NAME]" at bounding box center [827, 415] width 74 height 43
drag, startPoint x: 791, startPoint y: 409, endPoint x: 782, endPoint y: 408, distance: 9.1
click at [782, 408] on div at bounding box center [783, 415] width 4 height 41
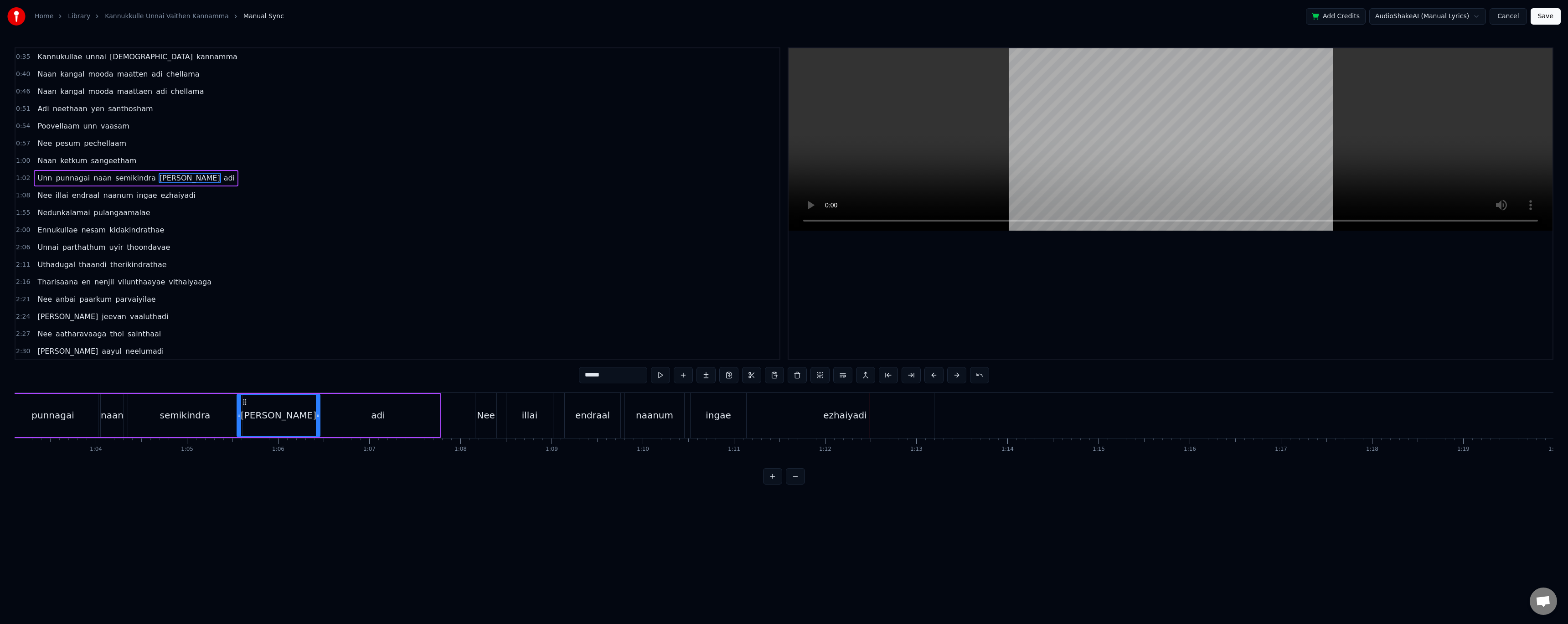
scroll to position [0, 5761]
click at [562, 412] on div "endraal" at bounding box center [584, 415] width 55 height 45
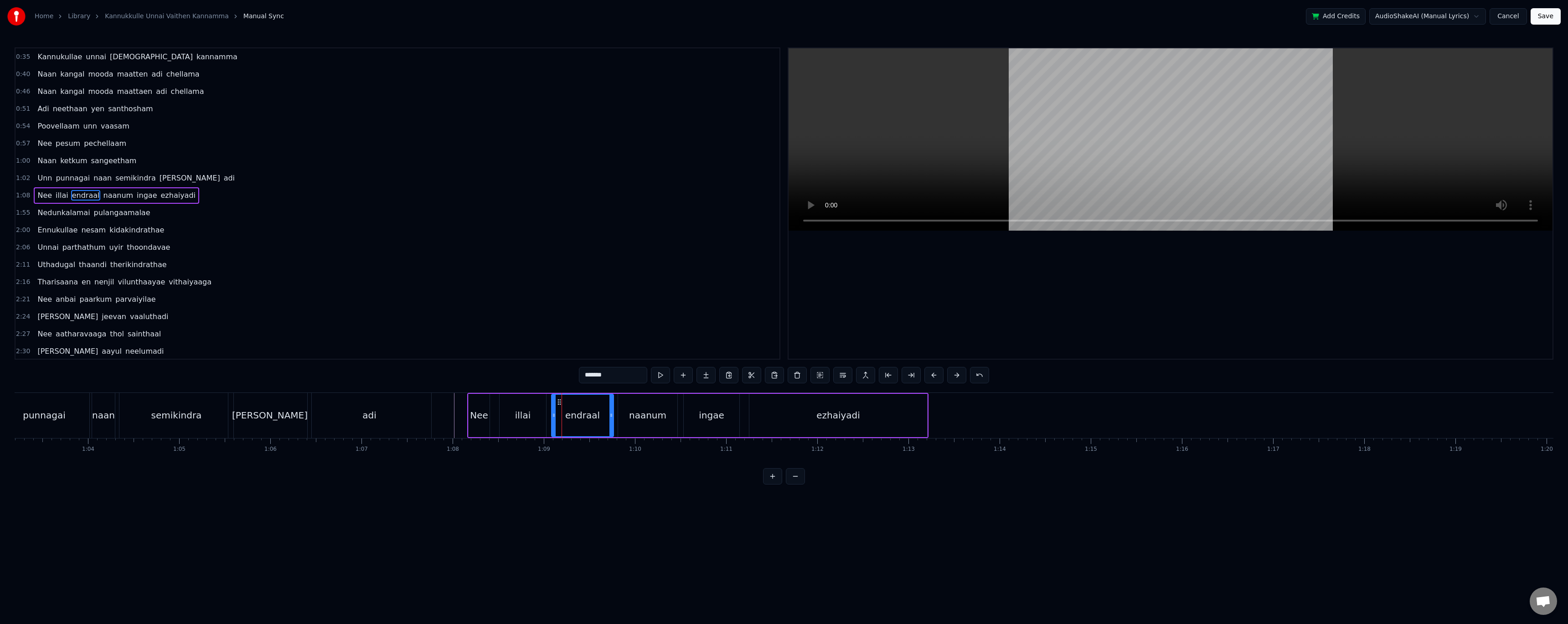
drag, startPoint x: 559, startPoint y: 413, endPoint x: 553, endPoint y: 415, distance: 6.3
click at [553, 415] on icon at bounding box center [554, 415] width 4 height 7
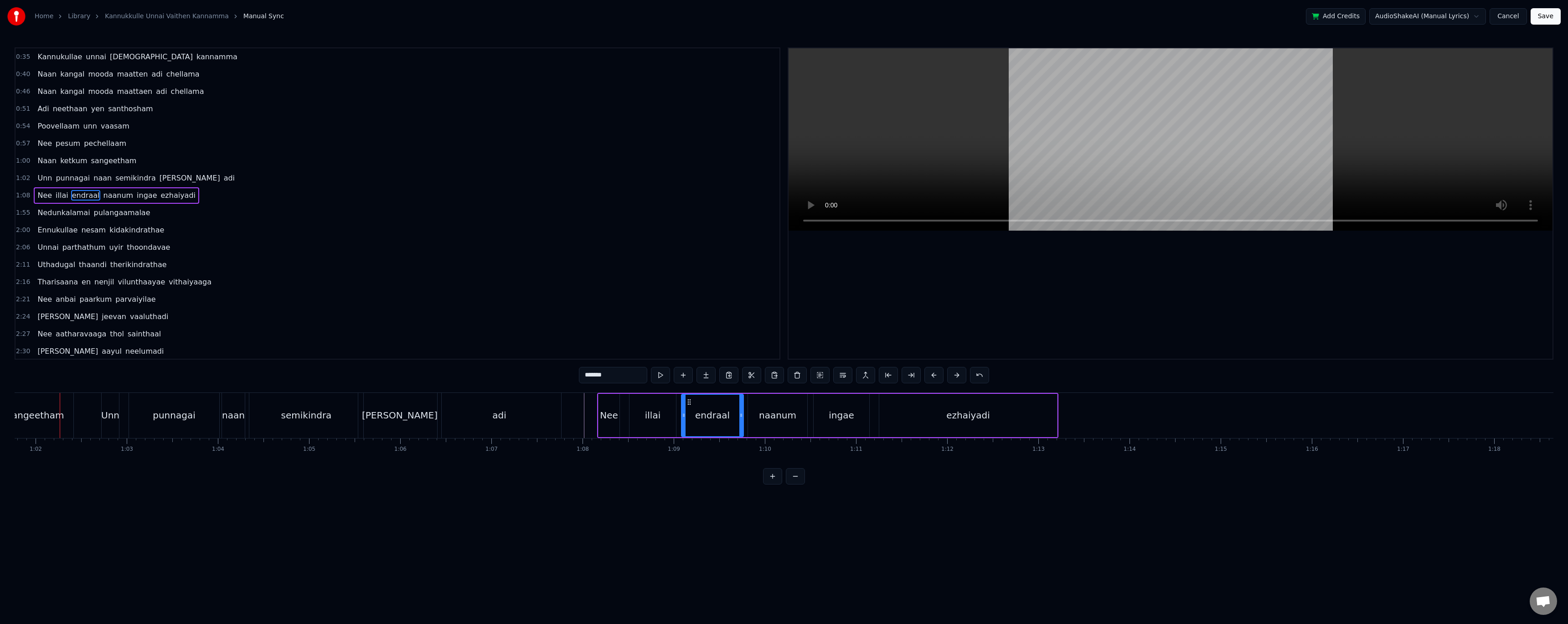
scroll to position [0, 5630]
click at [1036, 414] on div "ezhaiyadi" at bounding box center [968, 415] width 178 height 43
type input "*********"
drag, startPoint x: 1055, startPoint y: 415, endPoint x: 1068, endPoint y: 413, distance: 13.2
click at [1068, 413] on icon at bounding box center [1068, 415] width 4 height 7
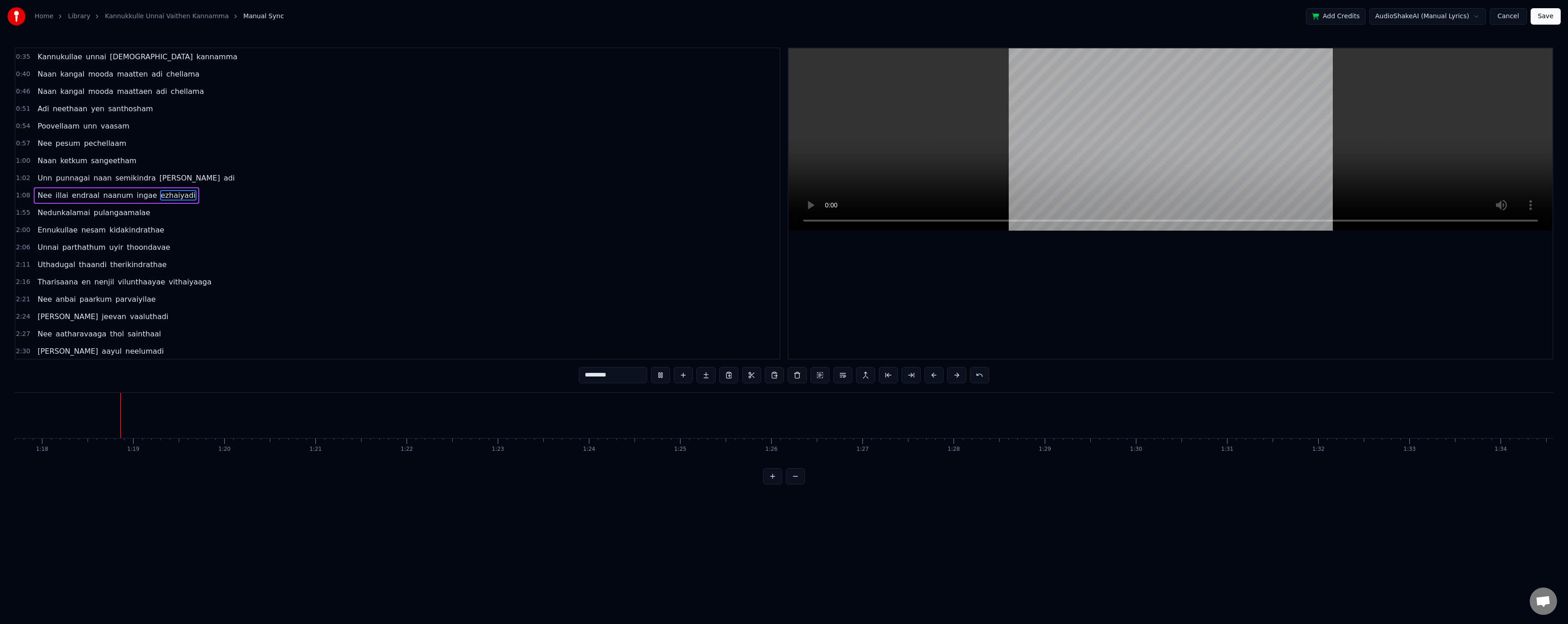
scroll to position [0, 7093]
click at [1557, 18] on button "Save" at bounding box center [1545, 16] width 30 height 16
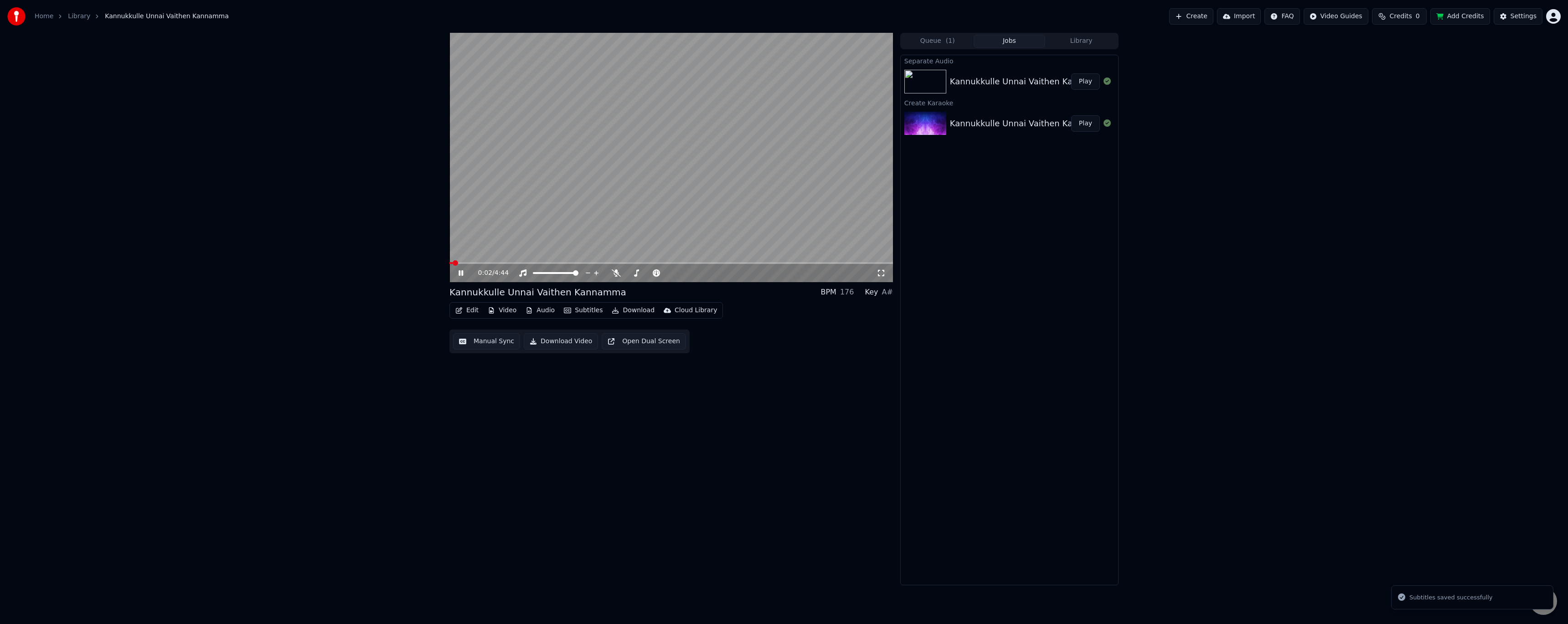
click at [490, 337] on button "Manual Sync" at bounding box center [486, 341] width 67 height 16
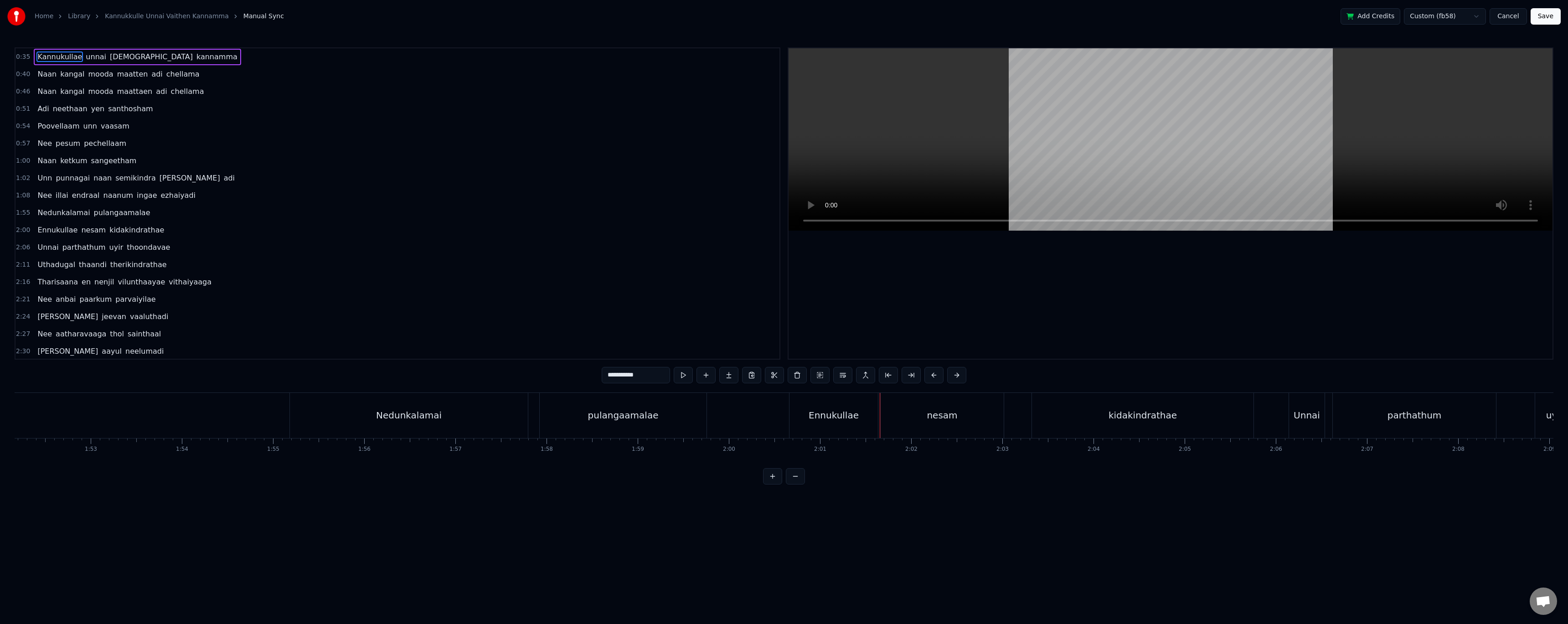
scroll to position [0, 10202]
click at [402, 413] on div "Nedunkalamai" at bounding box center [432, 415] width 238 height 45
type input "**********"
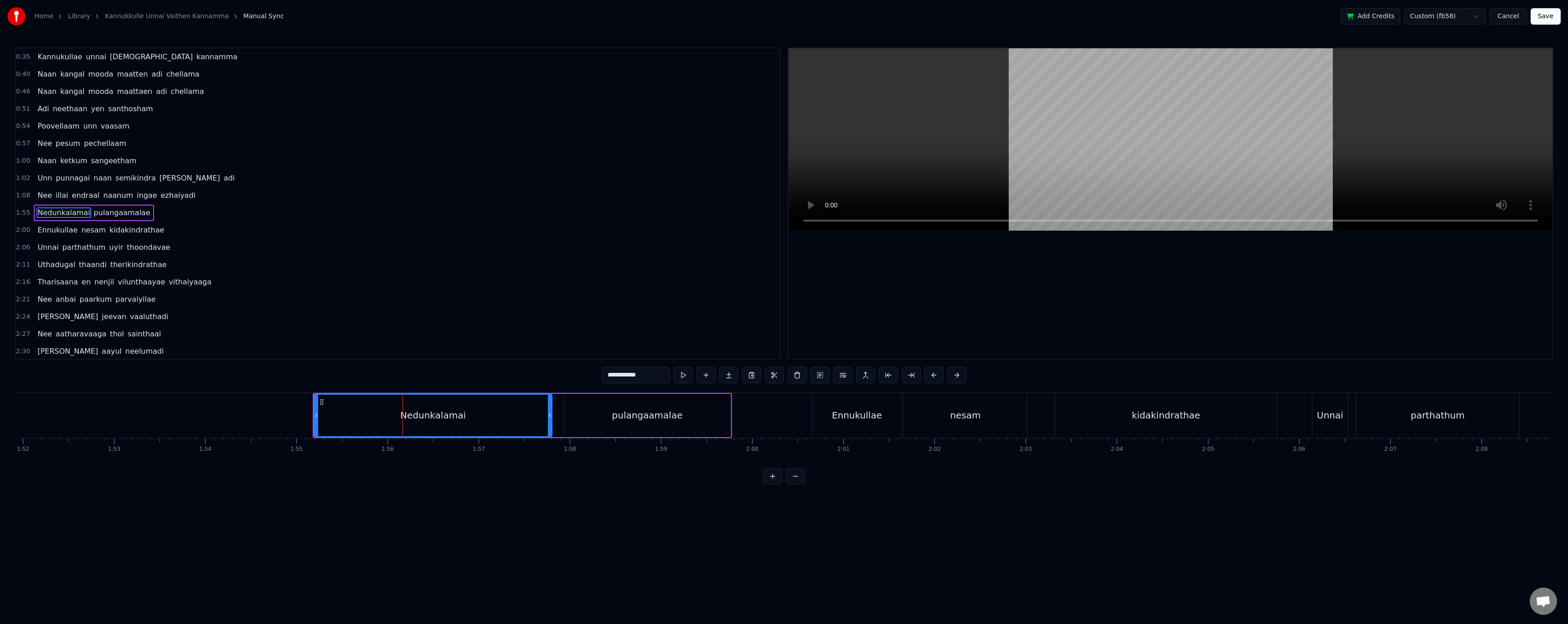
scroll to position [9, 0]
click at [444, 472] on div "Split Line Ctrl+L" at bounding box center [486, 466] width 112 height 15
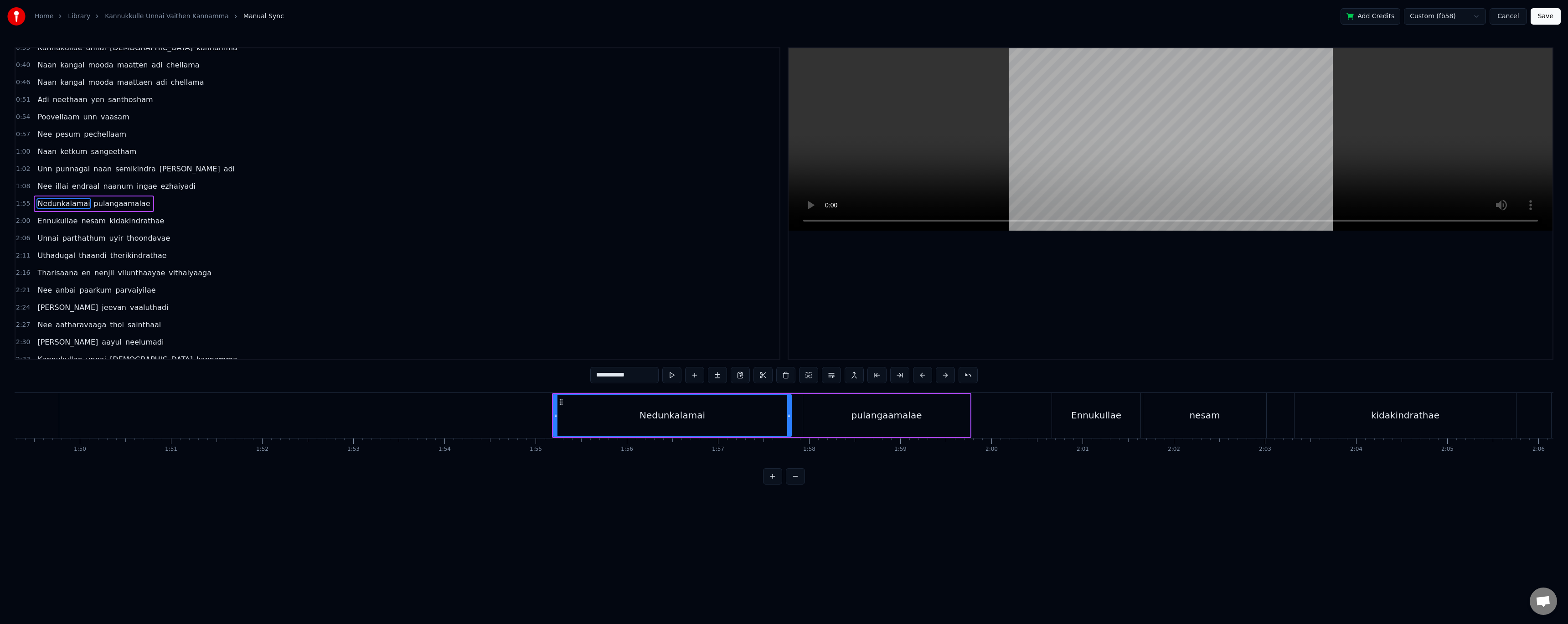
scroll to position [0, 9961]
click at [649, 421] on div "Nedunkalamai" at bounding box center [674, 415] width 66 height 13
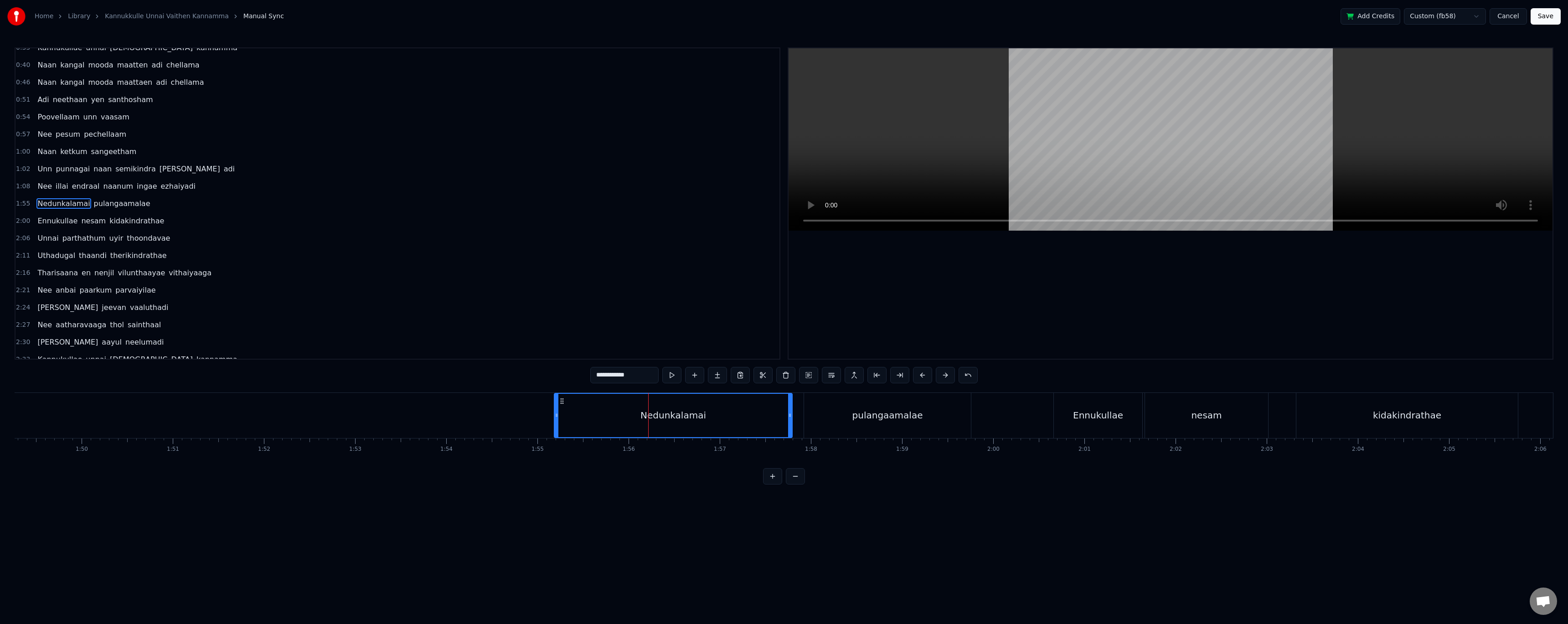
click at [679, 407] on div "Nedunkalamai" at bounding box center [673, 415] width 237 height 43
click at [721, 430] on div "Cut Word Ctrl+X" at bounding box center [738, 431] width 112 height 15
click at [1052, 375] on html "Home Library Kannukkulle Unnai Vaithen Kannamma Manual Sync Add Credits Custom …" at bounding box center [784, 250] width 1568 height 499
click at [886, 378] on button at bounding box center [888, 375] width 19 height 16
click at [834, 379] on button at bounding box center [831, 375] width 19 height 16
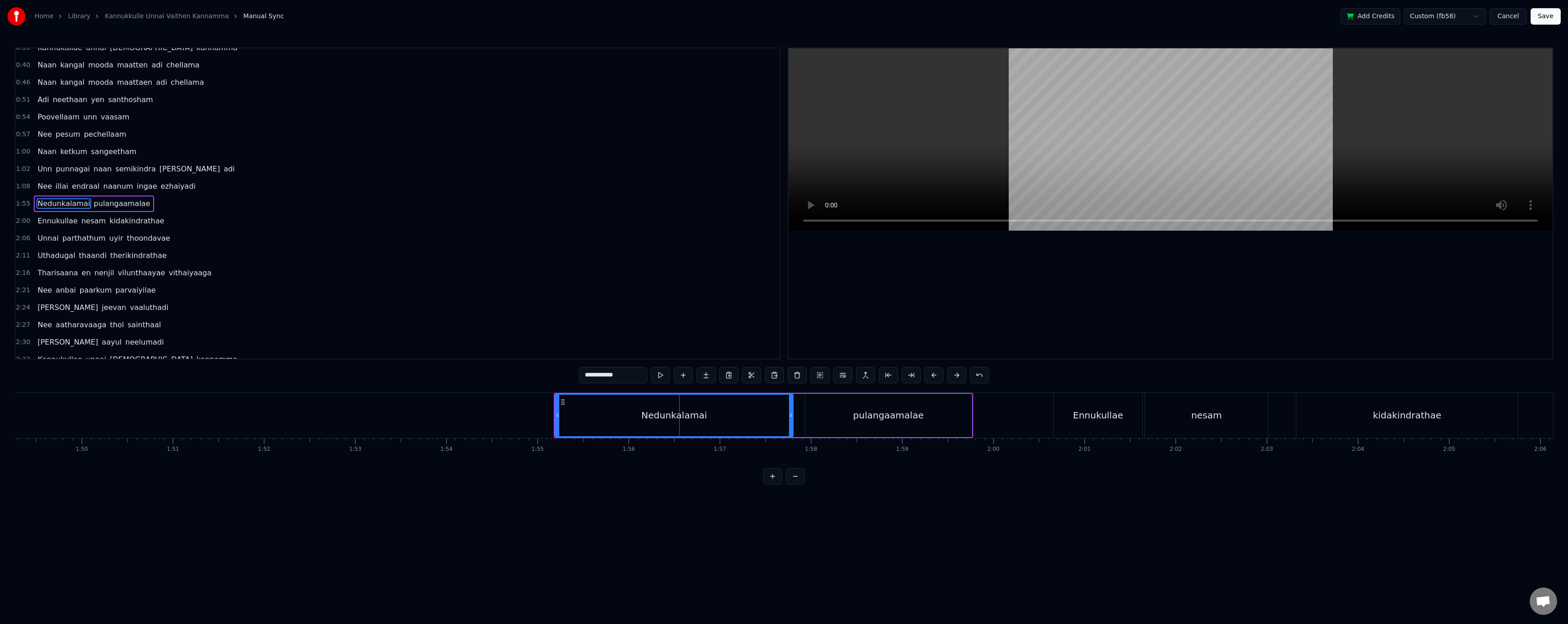
click at [884, 418] on div "pulangaamalae" at bounding box center [889, 415] width 71 height 13
type input "**********"
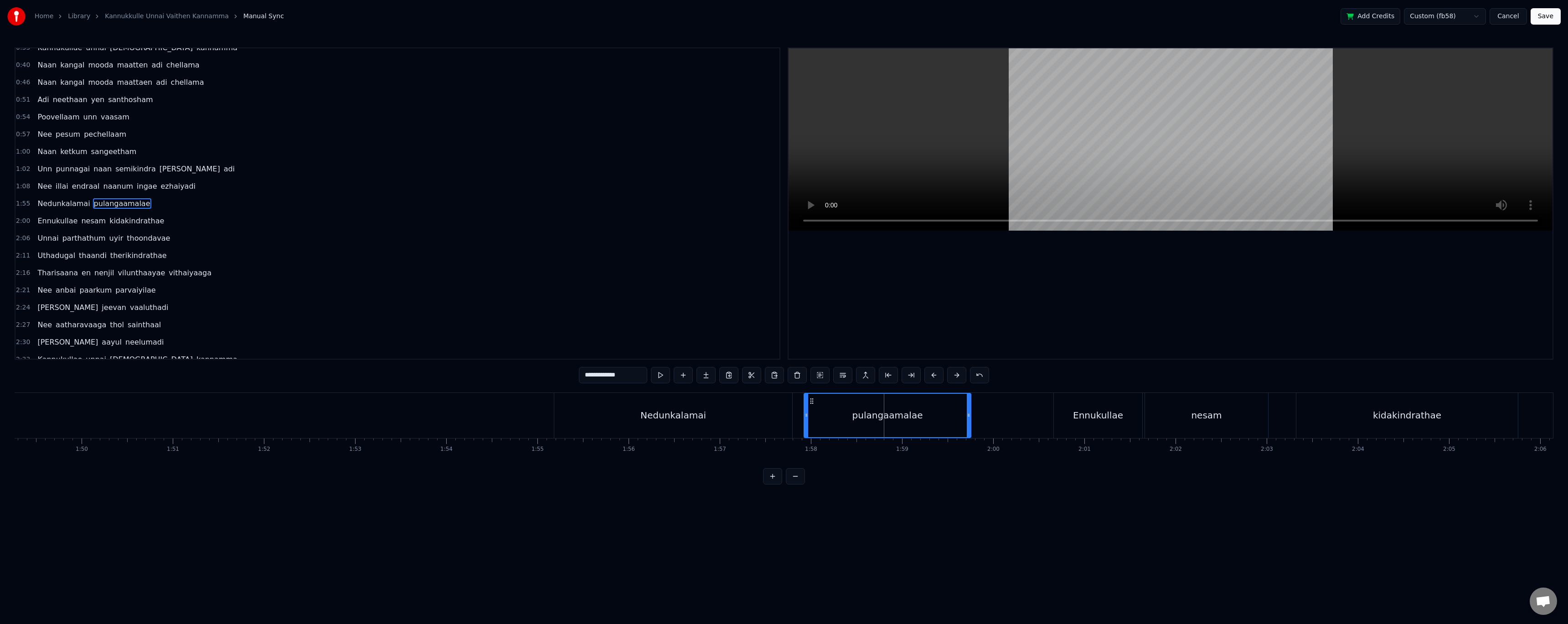
click at [802, 409] on div "Nedunkalamai pulangaamalae" at bounding box center [763, 415] width 419 height 45
click at [620, 420] on div "Nedunkalamai" at bounding box center [674, 415] width 238 height 43
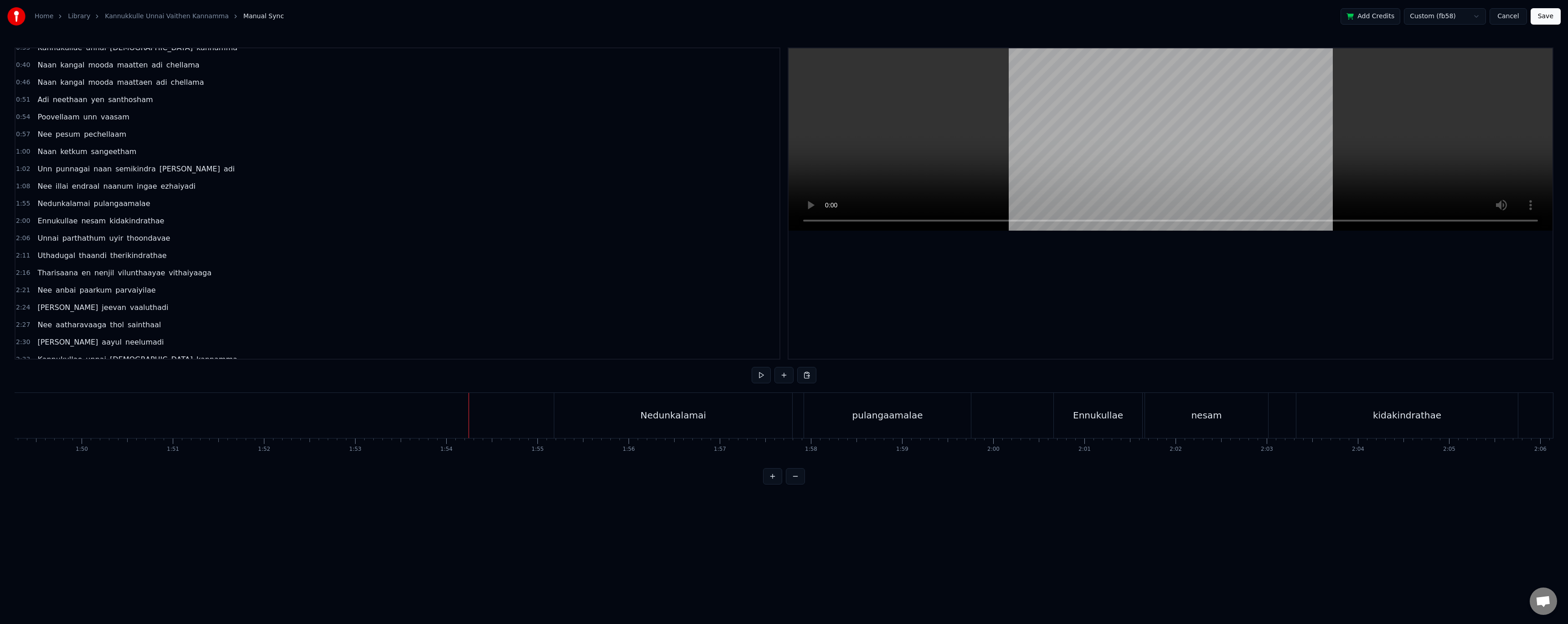
click at [800, 405] on div "Nedunkalamai pulangaamalae" at bounding box center [763, 415] width 419 height 45
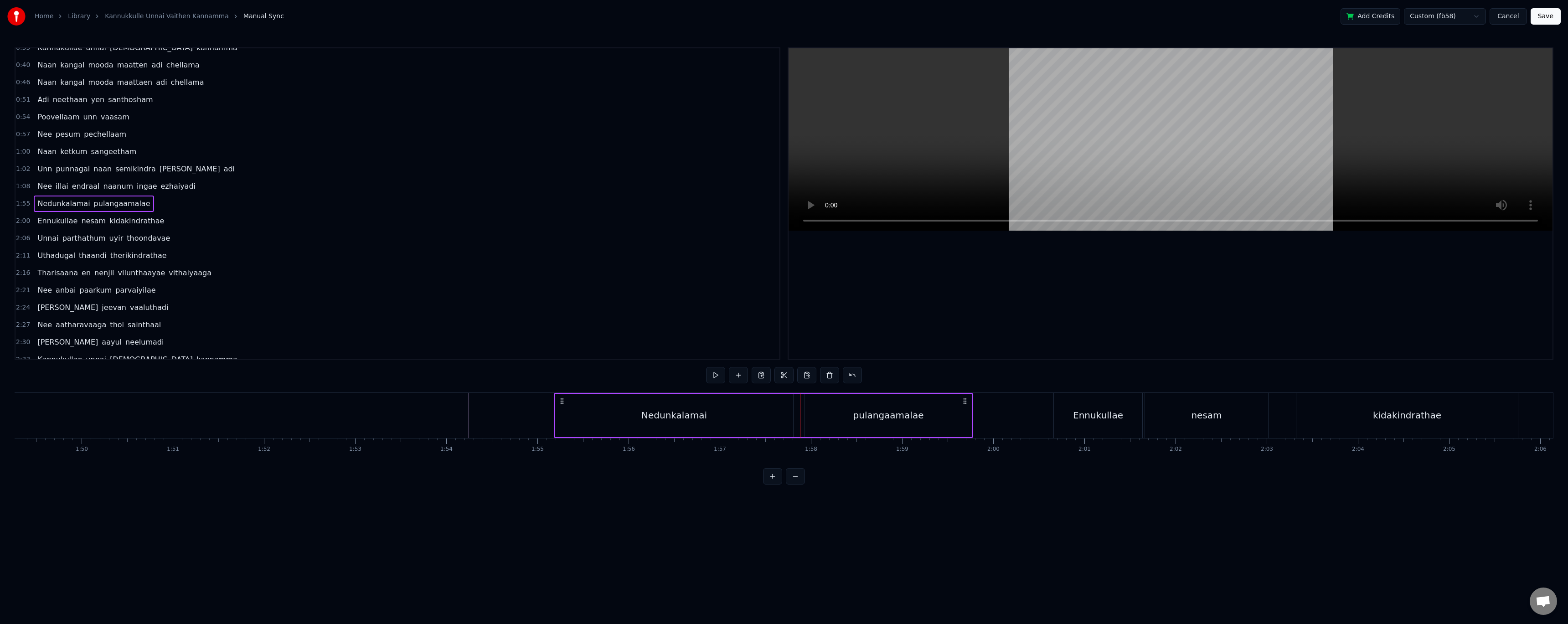
click at [752, 412] on div "Nedunkalamai" at bounding box center [674, 415] width 238 height 43
click at [554, 426] on div "Nedunkalamai" at bounding box center [673, 415] width 239 height 45
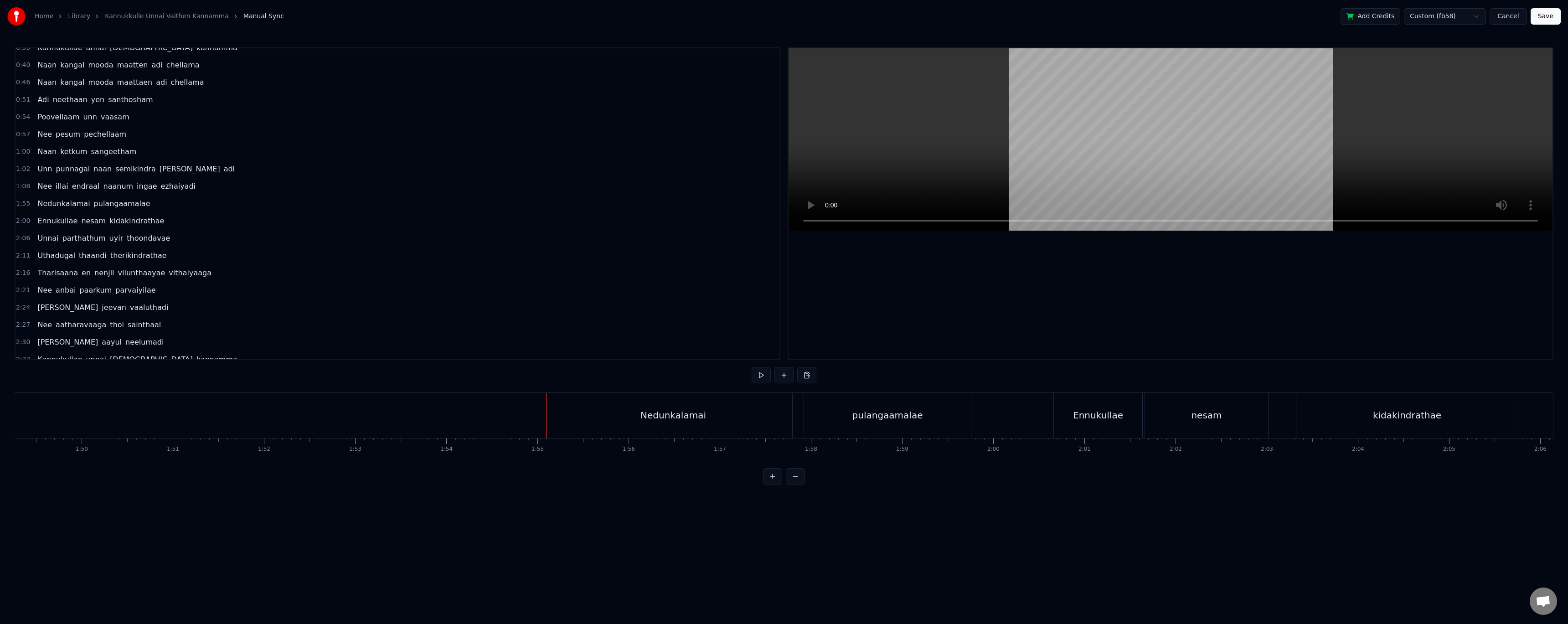
click at [702, 421] on div "Nedunkalamai" at bounding box center [673, 415] width 66 height 13
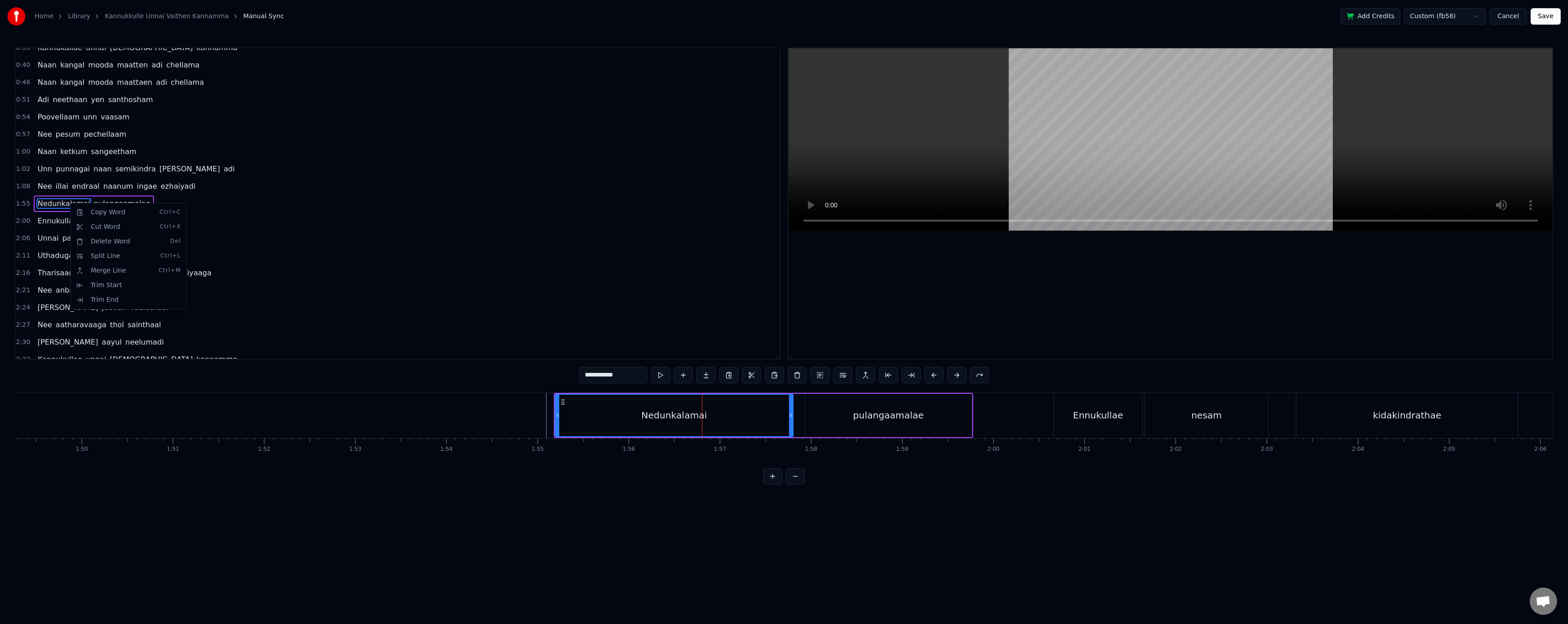
click at [69, 203] on html "Home Library Kannukkulle Unnai Vaithen Kannamma Manual Sync Add Credits Custom …" at bounding box center [784, 250] width 1568 height 499
click at [59, 200] on span "Nedunkalamai" at bounding box center [63, 203] width 54 height 10
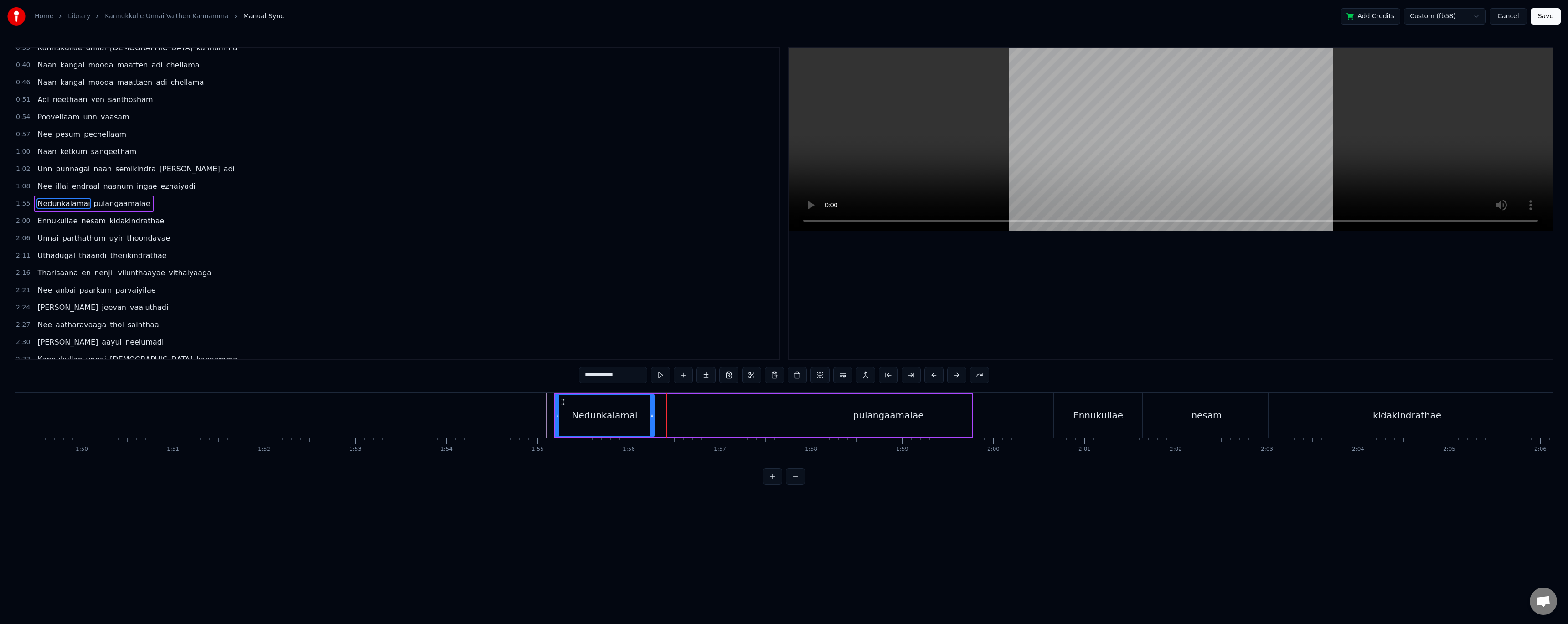
drag, startPoint x: 789, startPoint y: 415, endPoint x: 651, endPoint y: 412, distance: 138.0
click at [651, 412] on icon at bounding box center [652, 415] width 4 height 7
click at [670, 410] on div "Nedunkalamai pulangaamalae" at bounding box center [763, 415] width 419 height 45
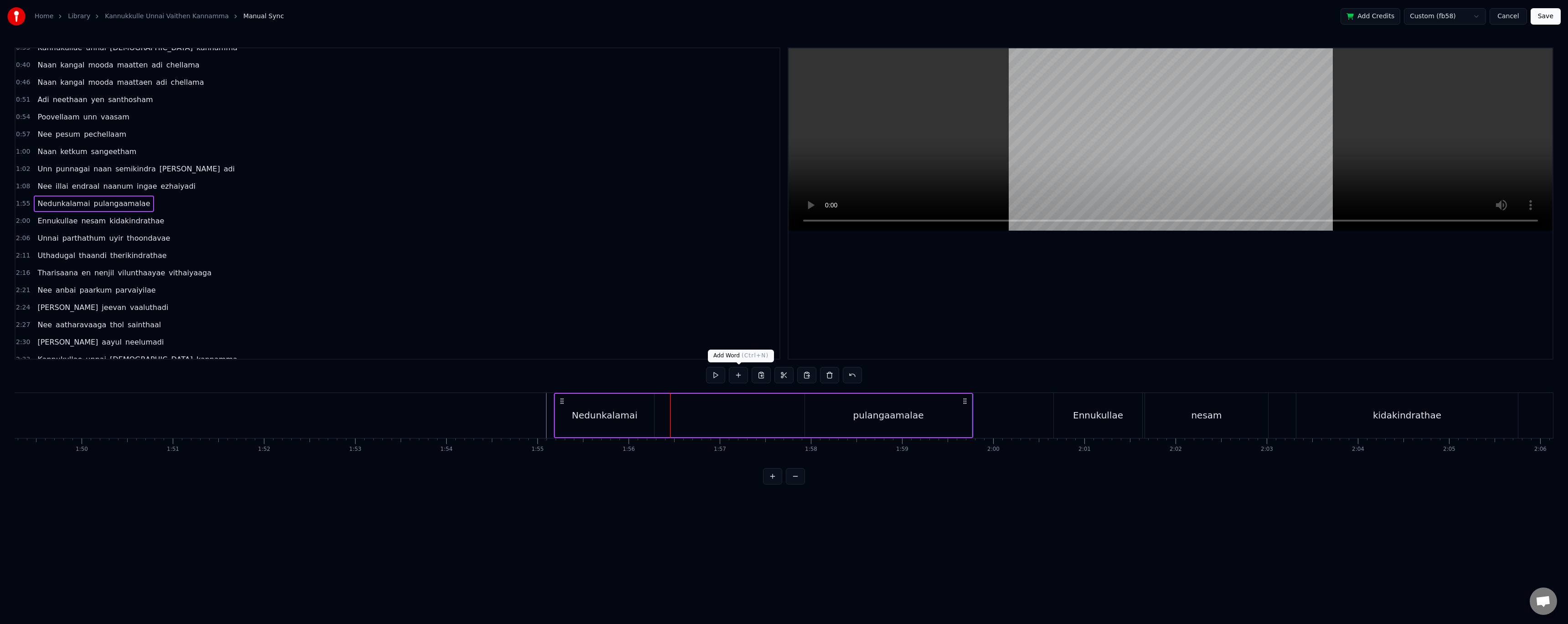
click at [735, 374] on button at bounding box center [738, 375] width 19 height 16
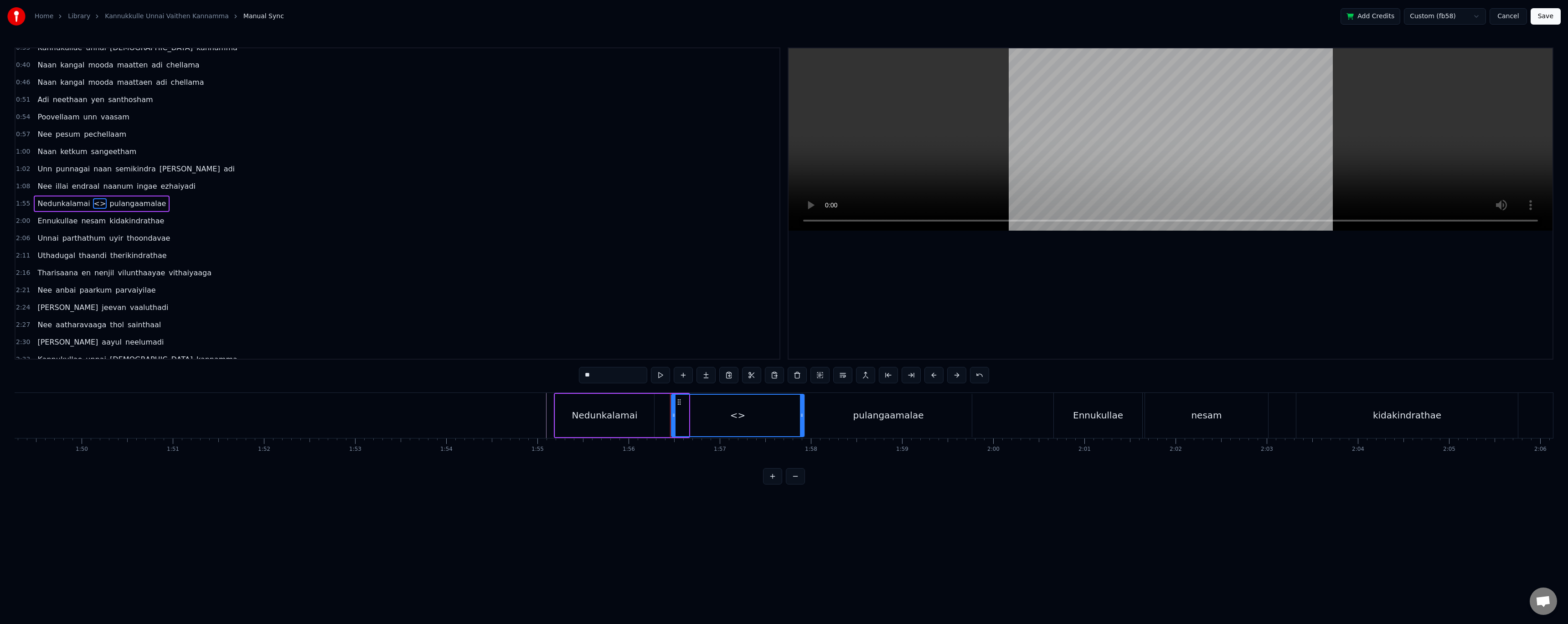
drag, startPoint x: 688, startPoint y: 416, endPoint x: 801, endPoint y: 421, distance: 113.1
click at [801, 421] on div at bounding box center [802, 415] width 4 height 41
drag, startPoint x: 672, startPoint y: 416, endPoint x: 653, endPoint y: 418, distance: 19.1
click at [653, 418] on icon at bounding box center [654, 415] width 4 height 7
click at [728, 415] on div "<>" at bounding box center [727, 415] width 15 height 13
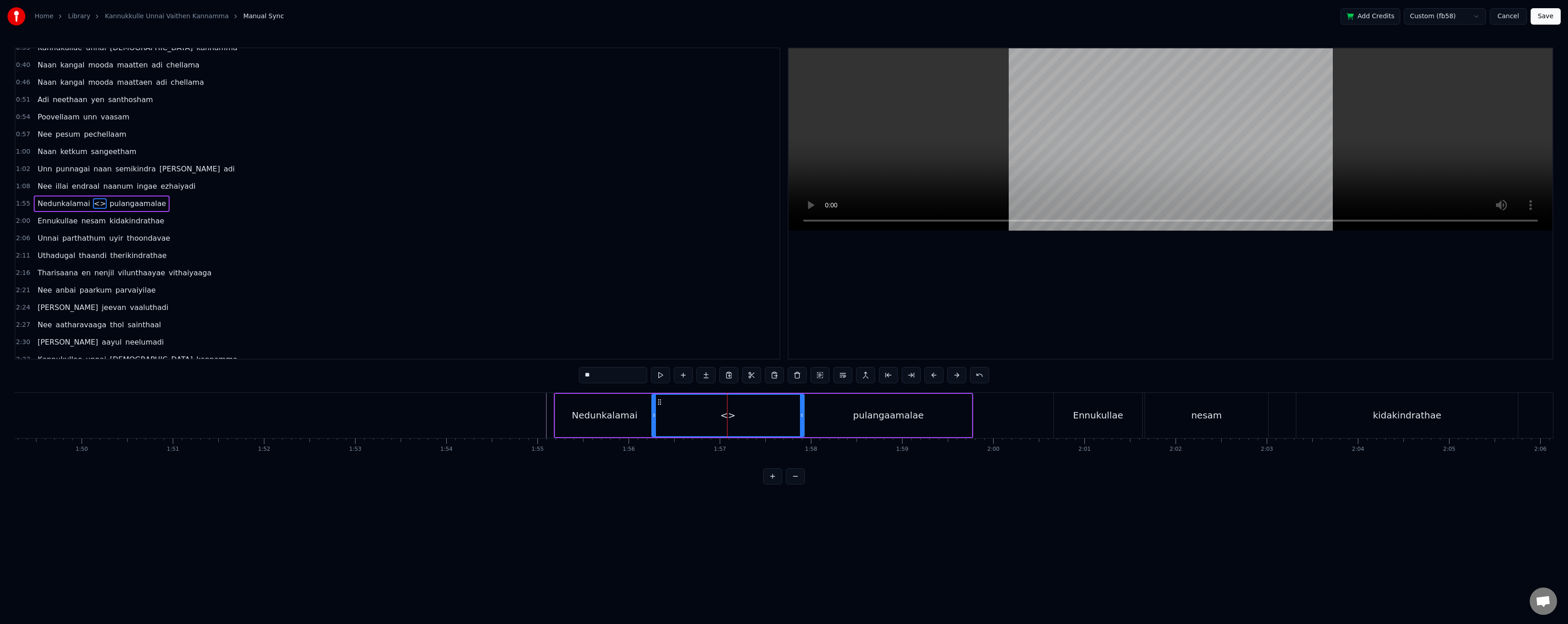
click at [728, 415] on div "<>" at bounding box center [727, 415] width 15 height 13
drag, startPoint x: 612, startPoint y: 378, endPoint x: 578, endPoint y: 369, distance: 35.2
click at [578, 369] on div "0:35 Kannukullae unnai vaithen kannamma 0:40 Naan kangal mooda maatten adi chel…" at bounding box center [784, 266] width 1539 height 437
click at [595, 413] on div "Nedunkalamai" at bounding box center [605, 415] width 66 height 13
drag, startPoint x: 621, startPoint y: 375, endPoint x: 642, endPoint y: 371, distance: 21.4
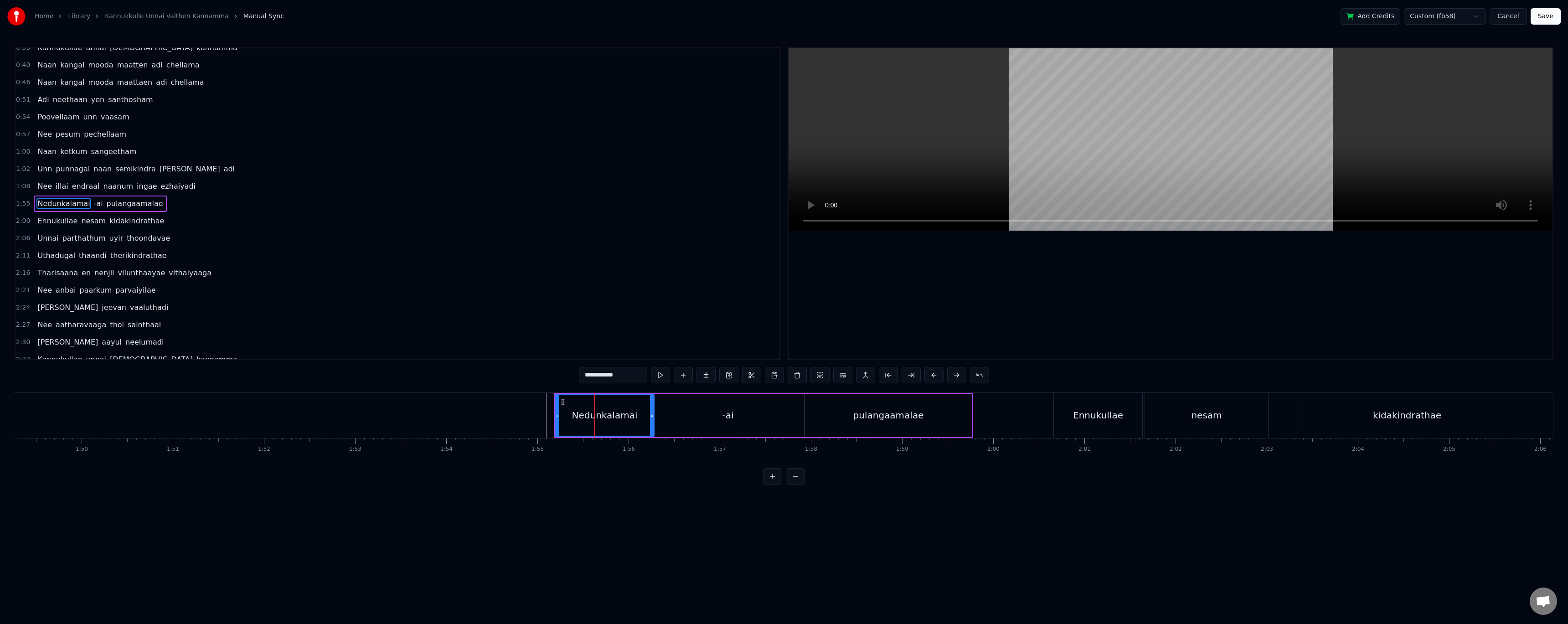
click at [642, 375] on input "**********" at bounding box center [613, 375] width 68 height 16
type input "**********"
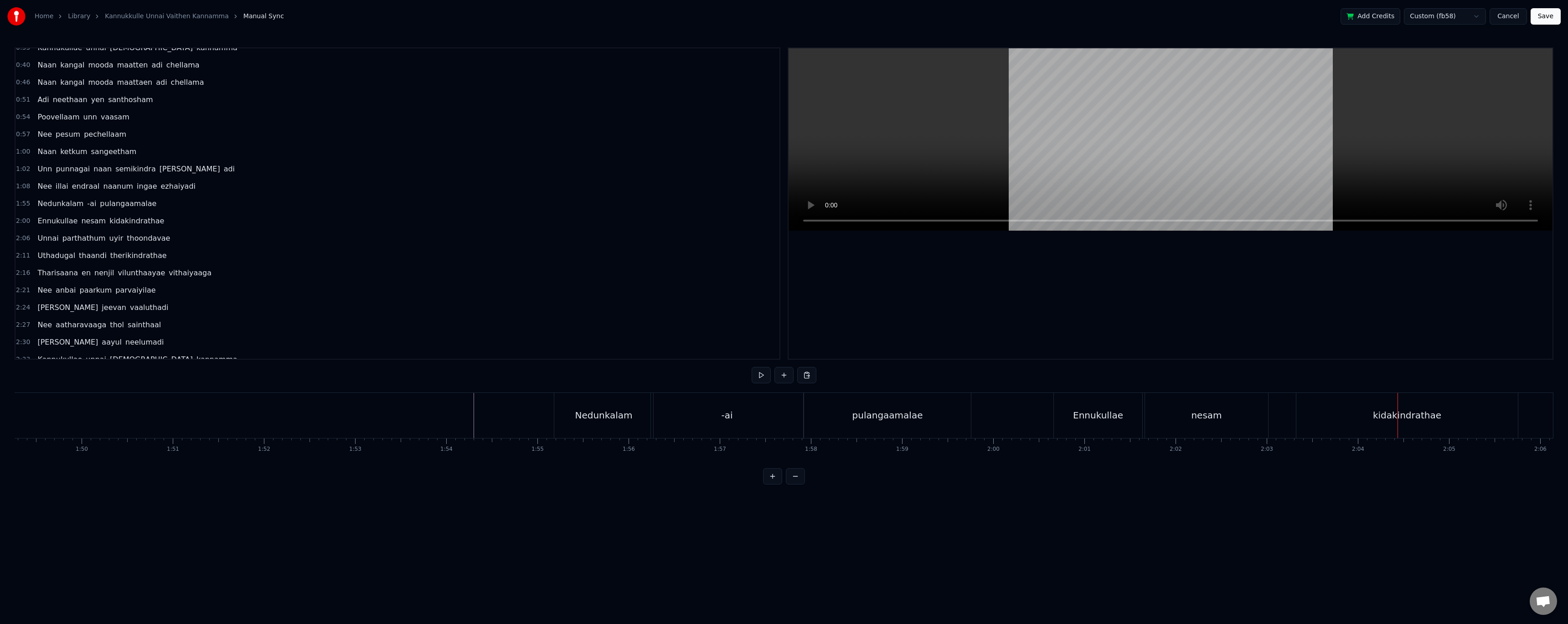
click at [703, 419] on div "-ai" at bounding box center [727, 415] width 152 height 45
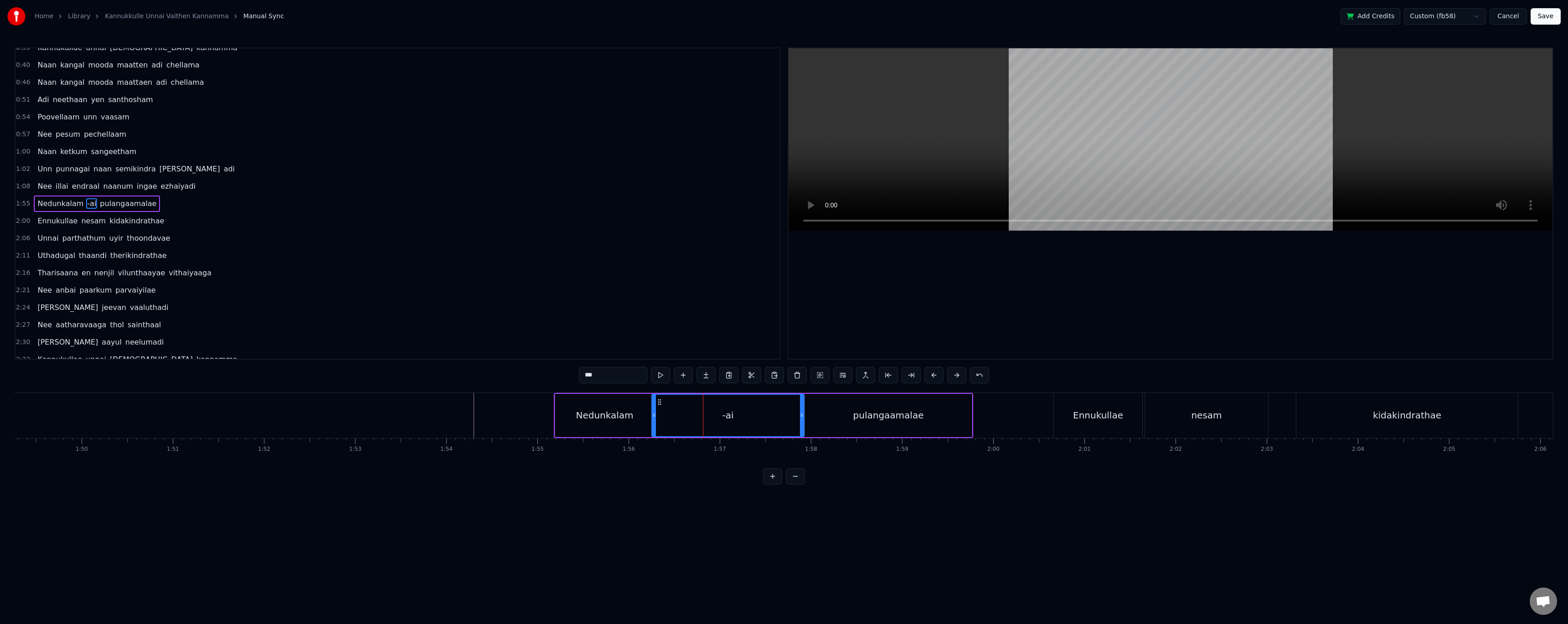
click at [589, 373] on input "***" at bounding box center [613, 375] width 68 height 16
type input "**"
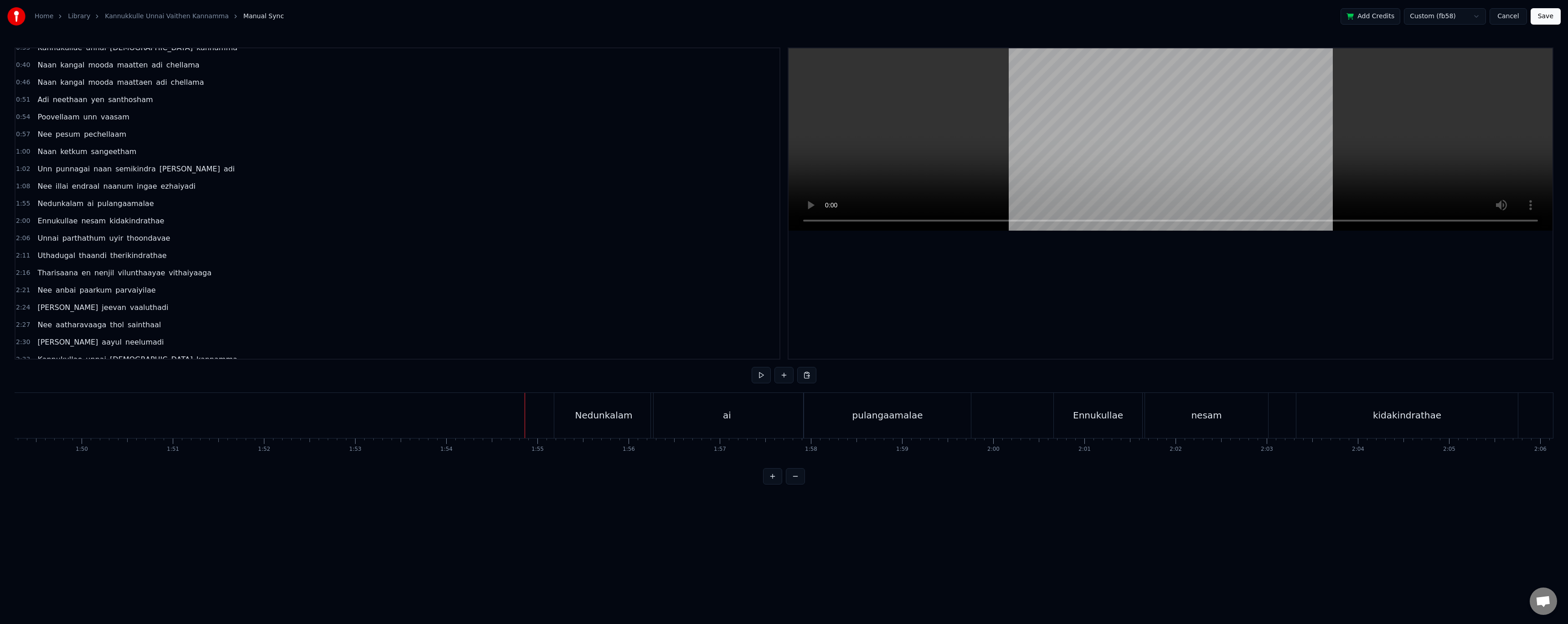
click at [679, 410] on div "ai" at bounding box center [727, 415] width 152 height 45
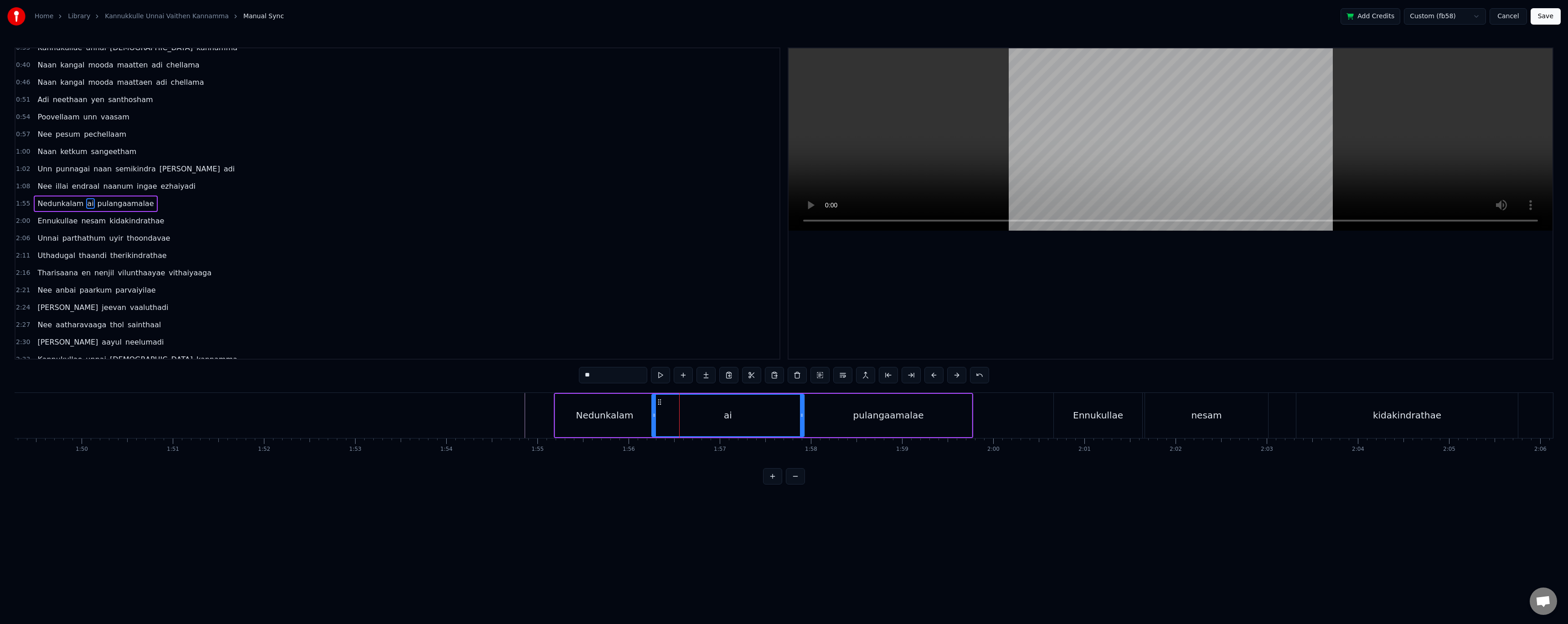
click at [586, 374] on input "**" at bounding box center [613, 375] width 68 height 16
type input "***"
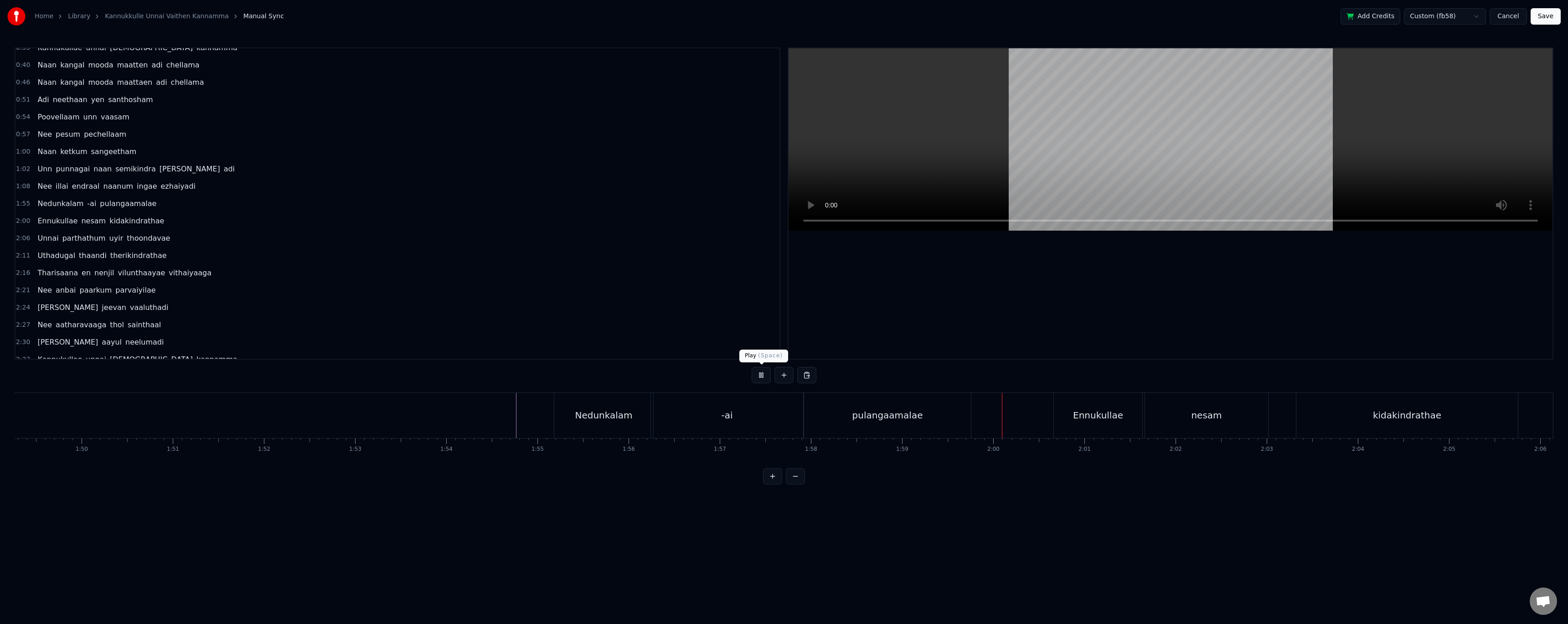
click at [756, 377] on button at bounding box center [761, 375] width 19 height 16
click at [827, 410] on div "pulangaamalae" at bounding box center [887, 415] width 167 height 45
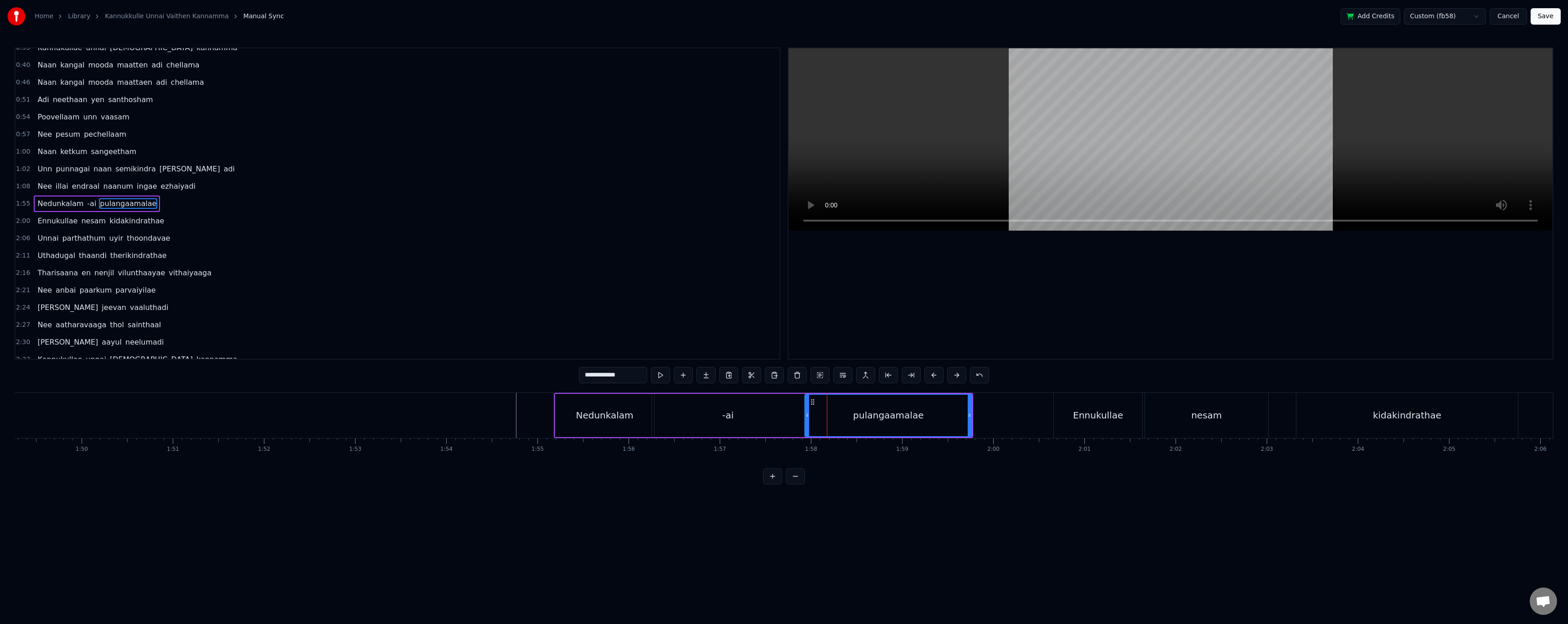
click at [789, 418] on div "-ai" at bounding box center [728, 415] width 152 height 43
type input "***"
click at [803, 415] on div "-ai" at bounding box center [728, 415] width 153 height 43
click at [805, 416] on icon at bounding box center [805, 415] width 4 height 7
click at [663, 377] on button at bounding box center [660, 375] width 19 height 16
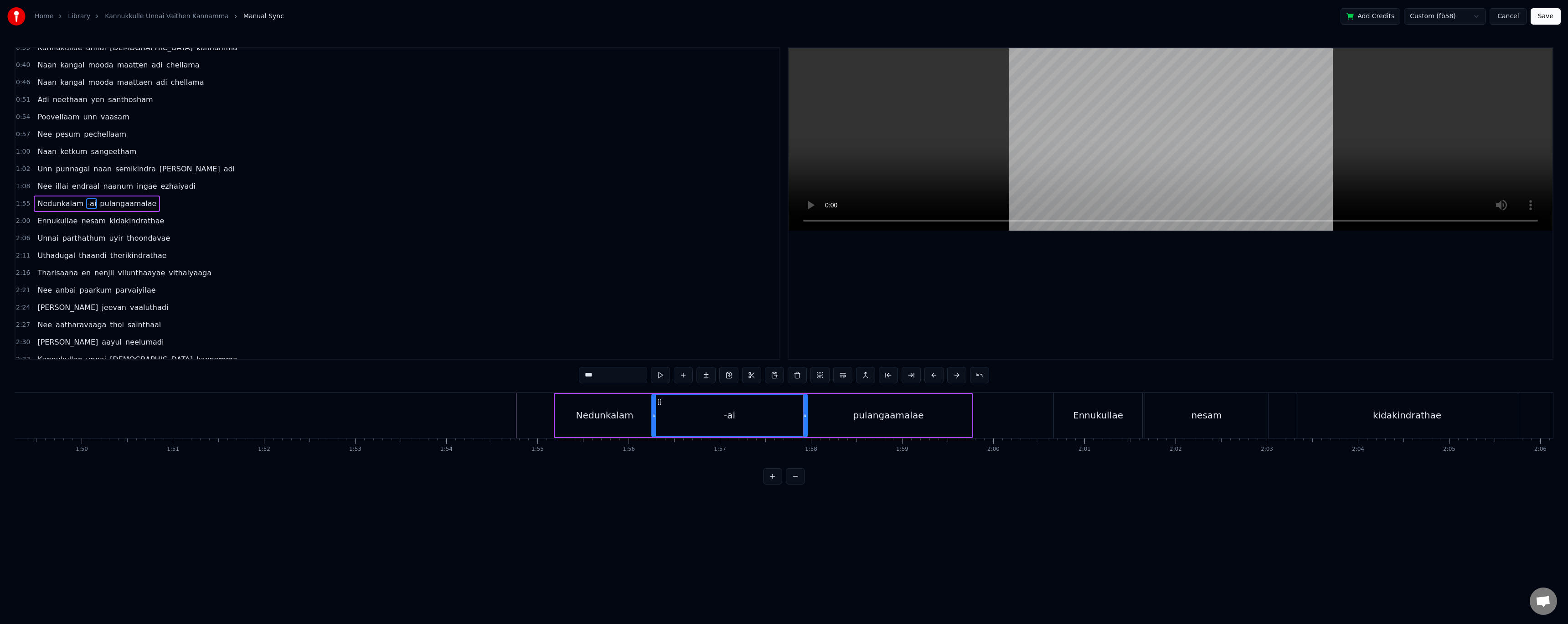
click at [663, 377] on button at bounding box center [660, 375] width 19 height 16
click at [662, 377] on button at bounding box center [660, 375] width 19 height 16
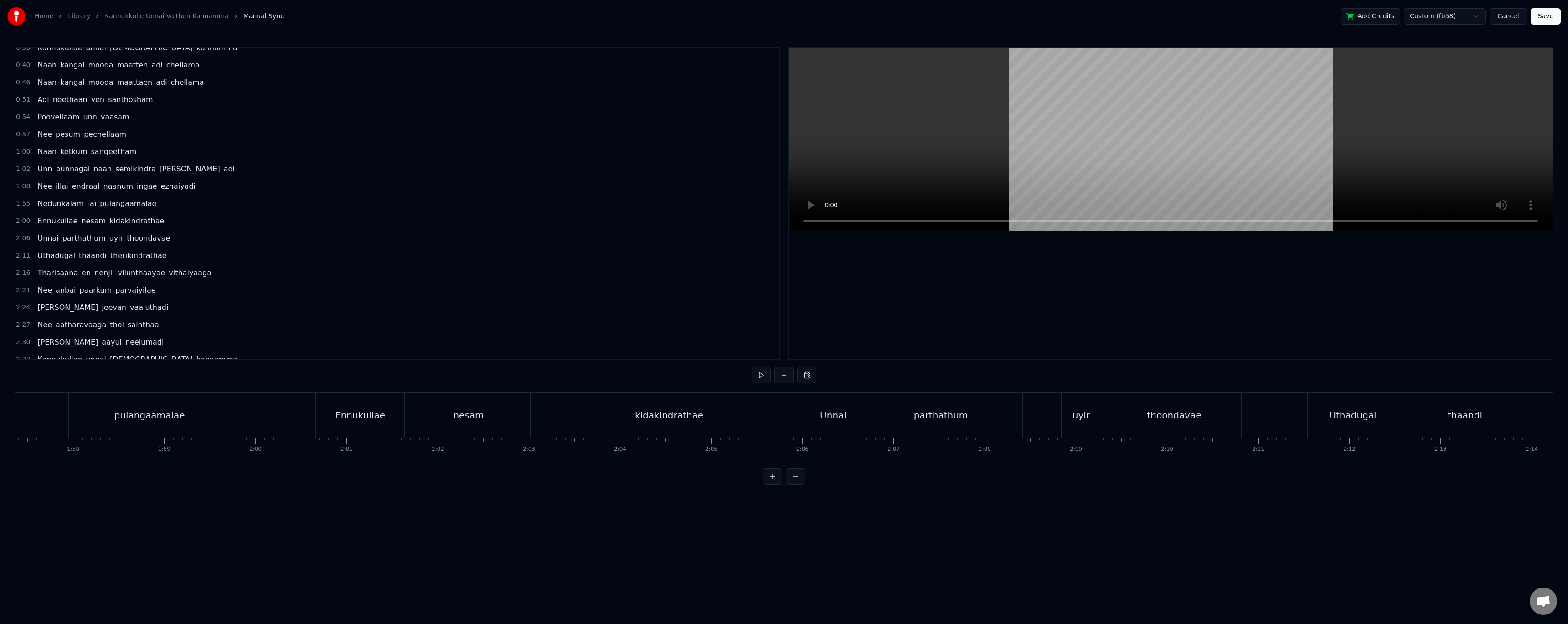
scroll to position [0, 10684]
click at [732, 400] on div "kidakindrathae" at bounding box center [684, 415] width 222 height 45
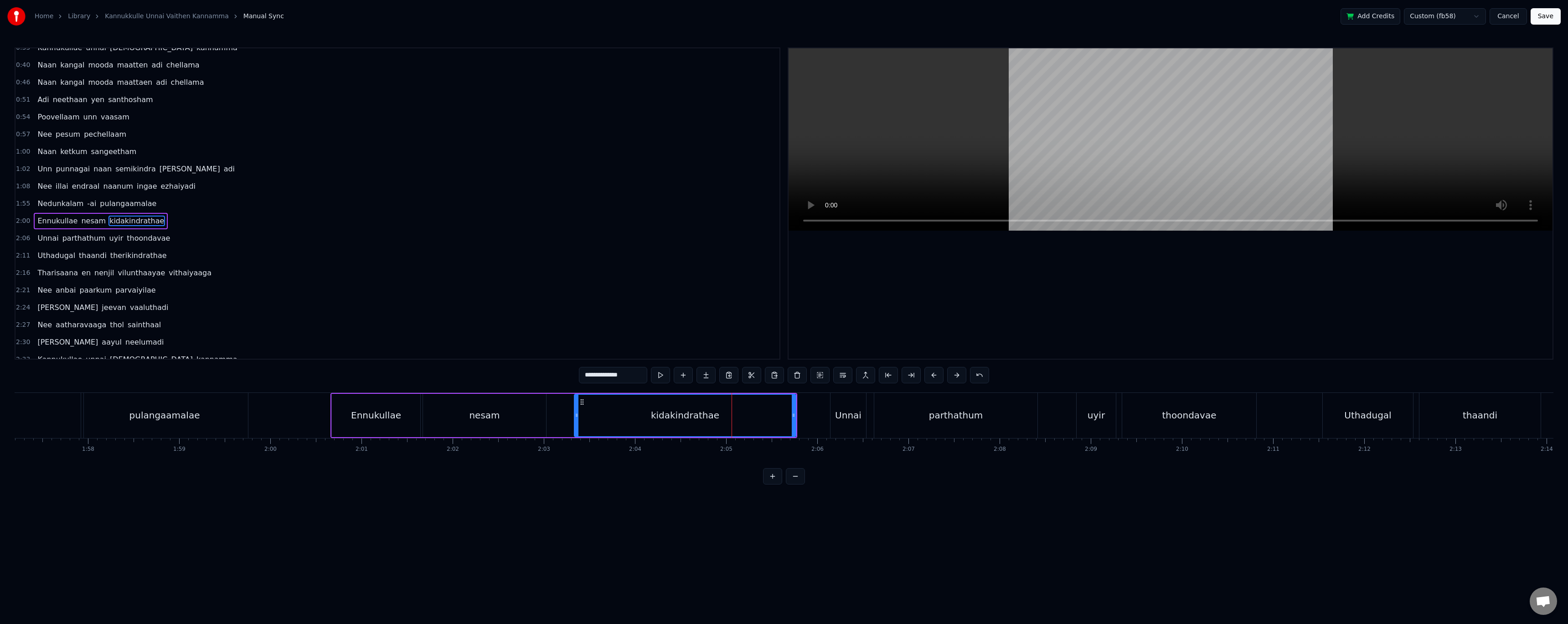
scroll to position [26, 0]
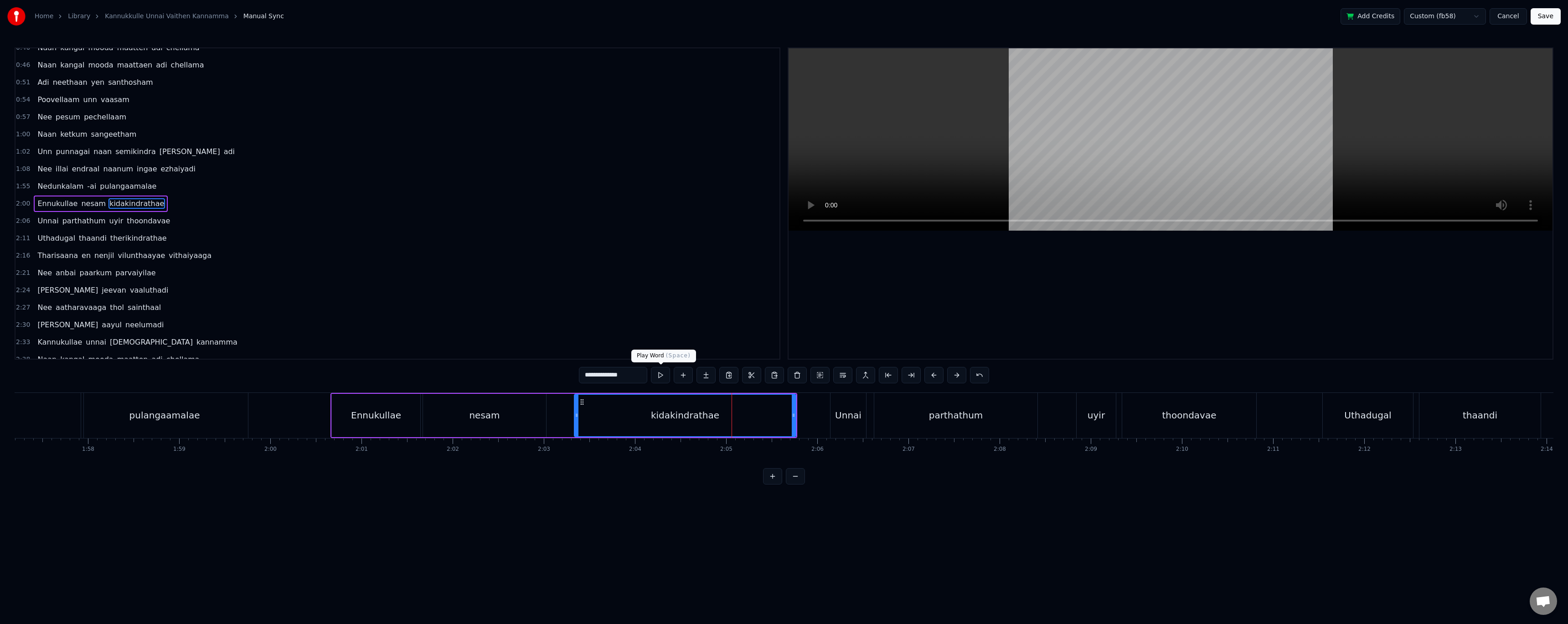
click at [659, 375] on button at bounding box center [660, 375] width 19 height 16
drag, startPoint x: 794, startPoint y: 416, endPoint x: 673, endPoint y: 423, distance: 121.2
click at [673, 423] on div at bounding box center [673, 415] width 4 height 41
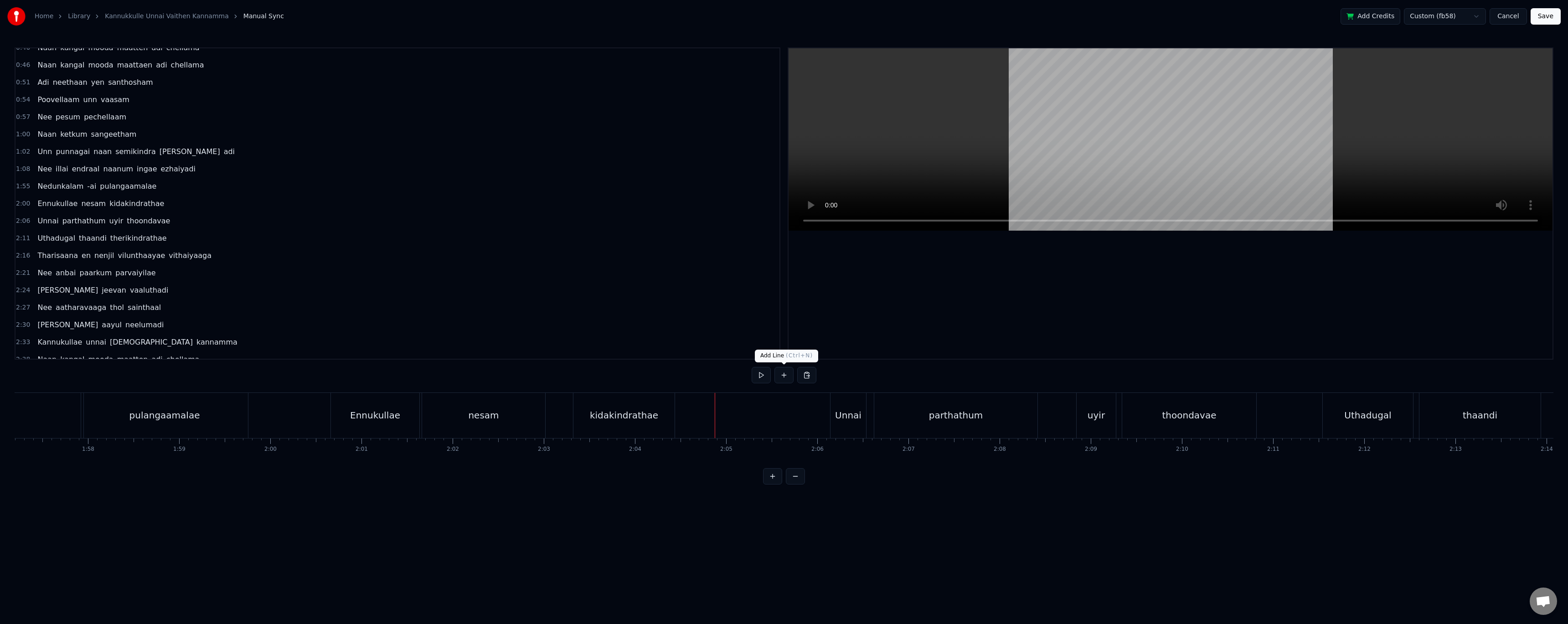
click at [788, 375] on button at bounding box center [783, 375] width 19 height 16
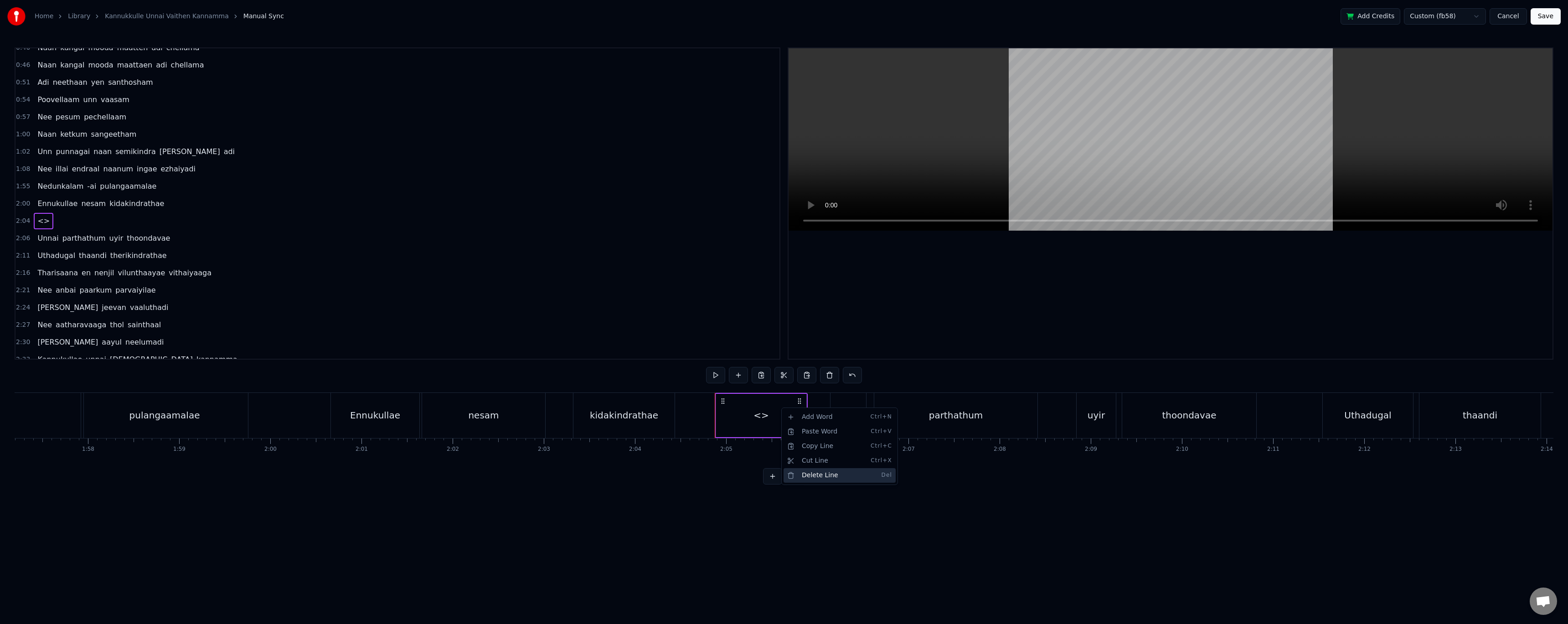
click at [809, 474] on div "Delete Line Del" at bounding box center [839, 475] width 112 height 15
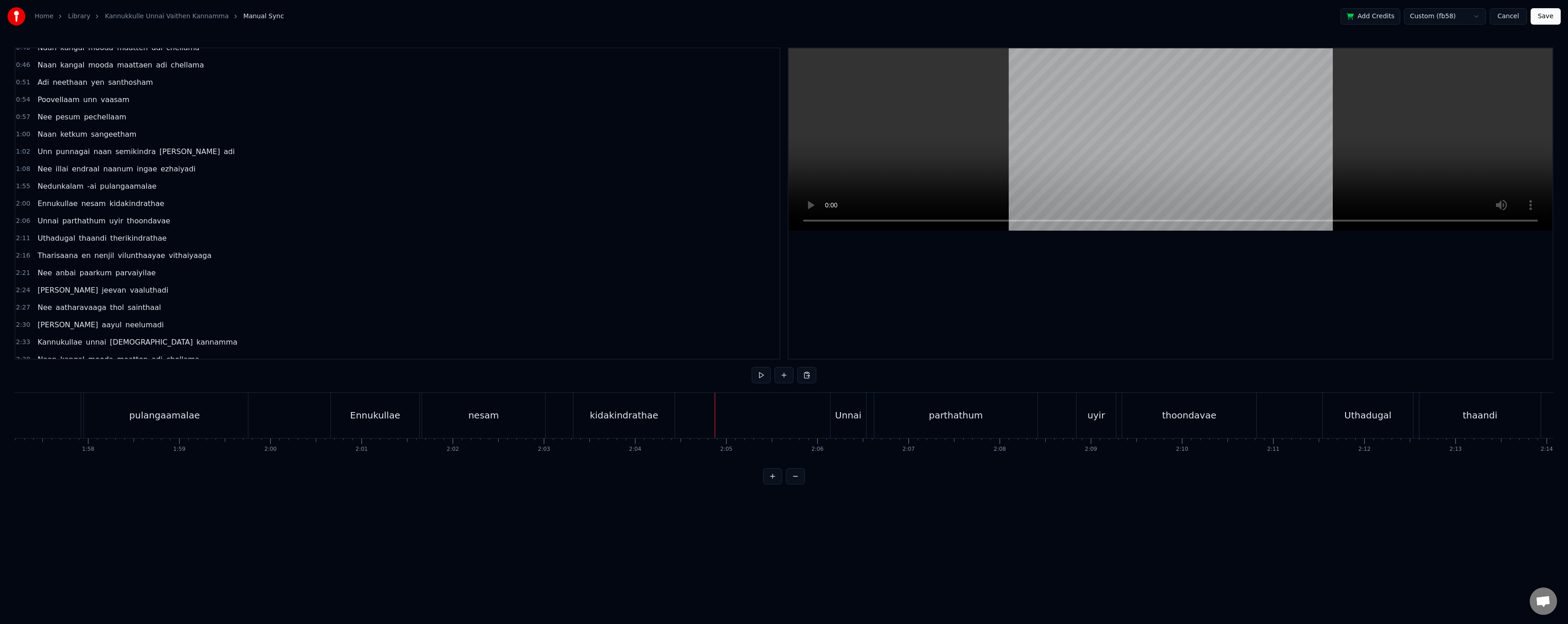
click at [654, 402] on div "kidakindrathae" at bounding box center [624, 415] width 101 height 45
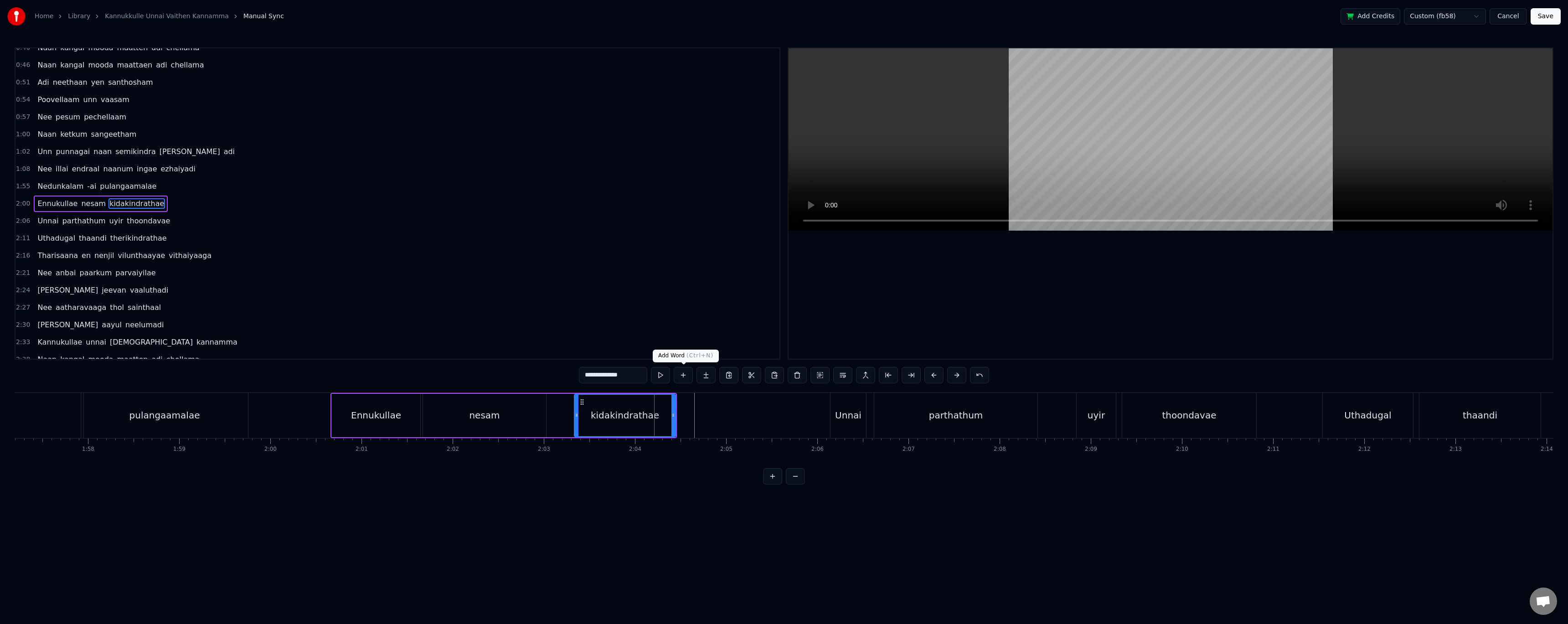
click at [687, 377] on button at bounding box center [683, 375] width 19 height 16
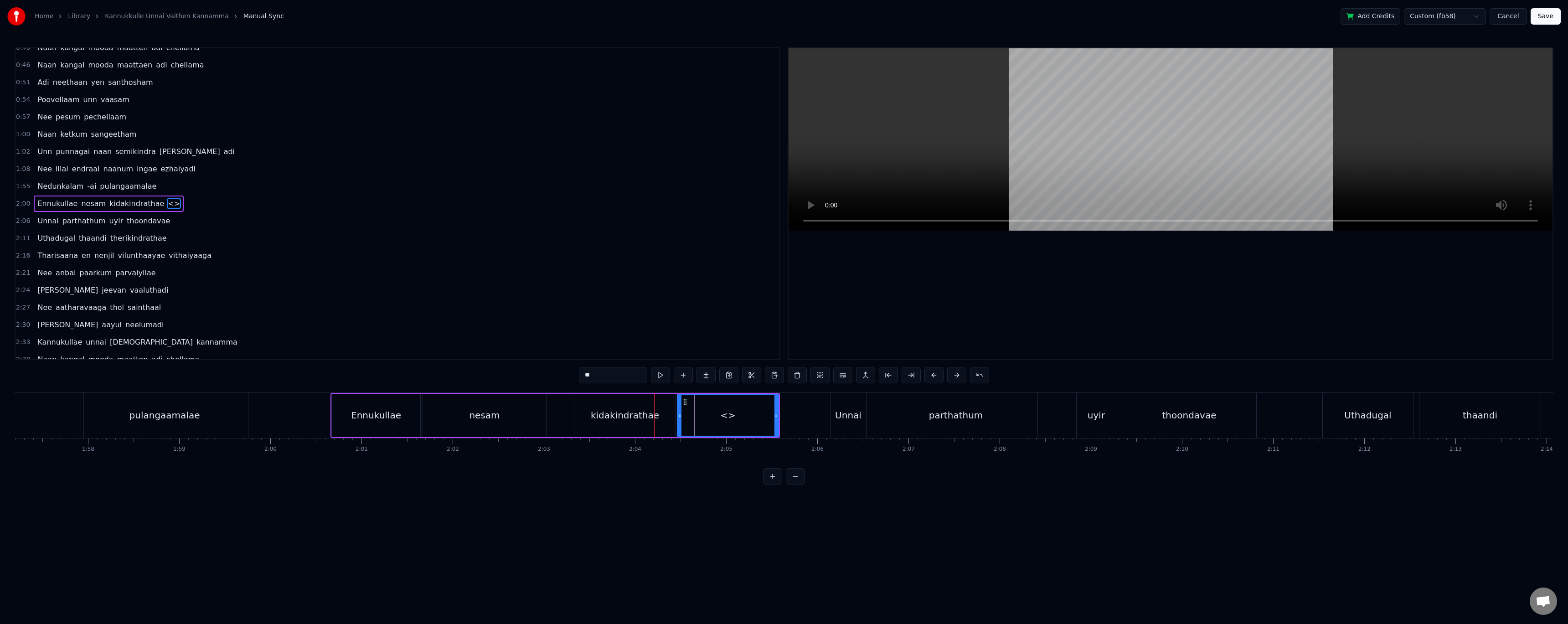
drag, startPoint x: 725, startPoint y: 416, endPoint x: 741, endPoint y: 415, distance: 16.0
click at [741, 415] on div "<>" at bounding box center [728, 415] width 100 height 41
drag, startPoint x: 684, startPoint y: 402, endPoint x: 720, endPoint y: 404, distance: 36.1
click at [720, 404] on icon at bounding box center [721, 402] width 7 height 7
drag, startPoint x: 721, startPoint y: 402, endPoint x: 716, endPoint y: 402, distance: 5.0
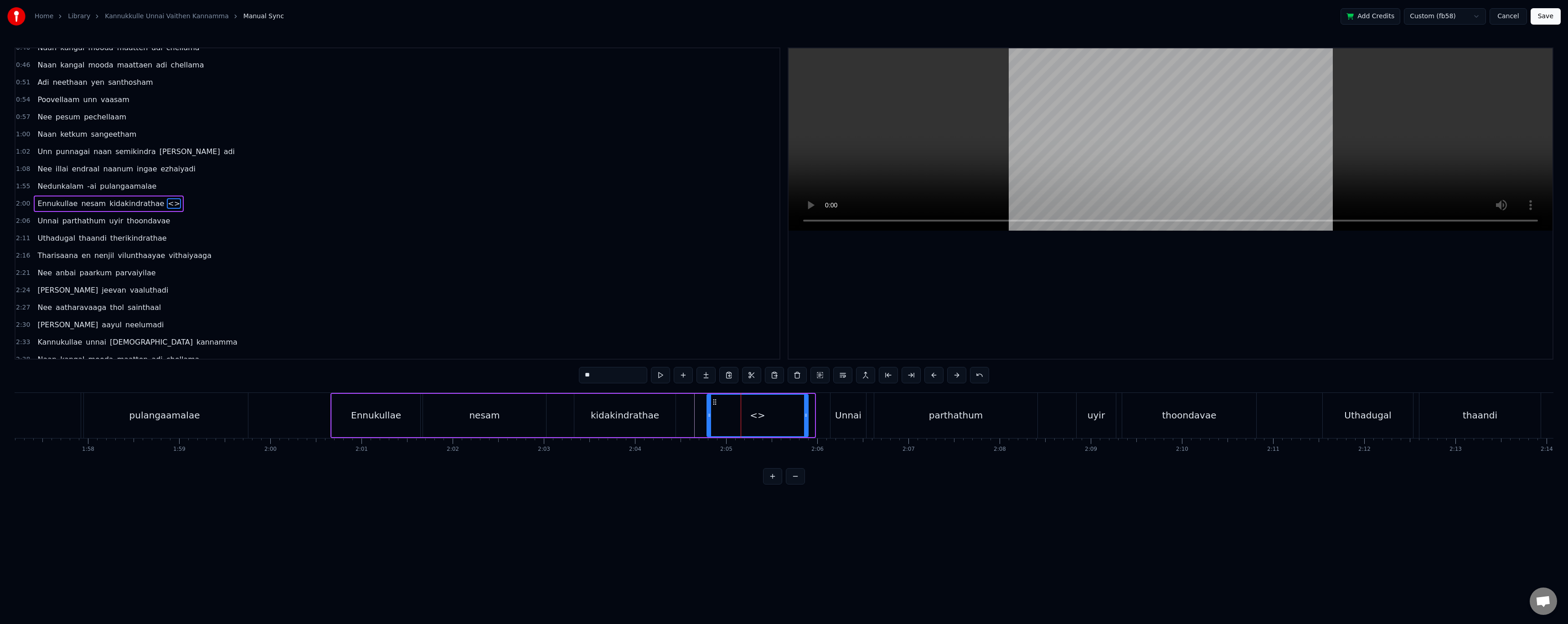
click at [716, 402] on icon at bounding box center [715, 402] width 7 height 7
click at [663, 407] on div "kidakindrathae" at bounding box center [625, 415] width 101 height 43
click at [720, 402] on div "<>" at bounding box center [759, 415] width 101 height 43
type input "**"
click at [696, 402] on div "Ennukullae nesam kidakindrathae <>" at bounding box center [570, 415] width 480 height 45
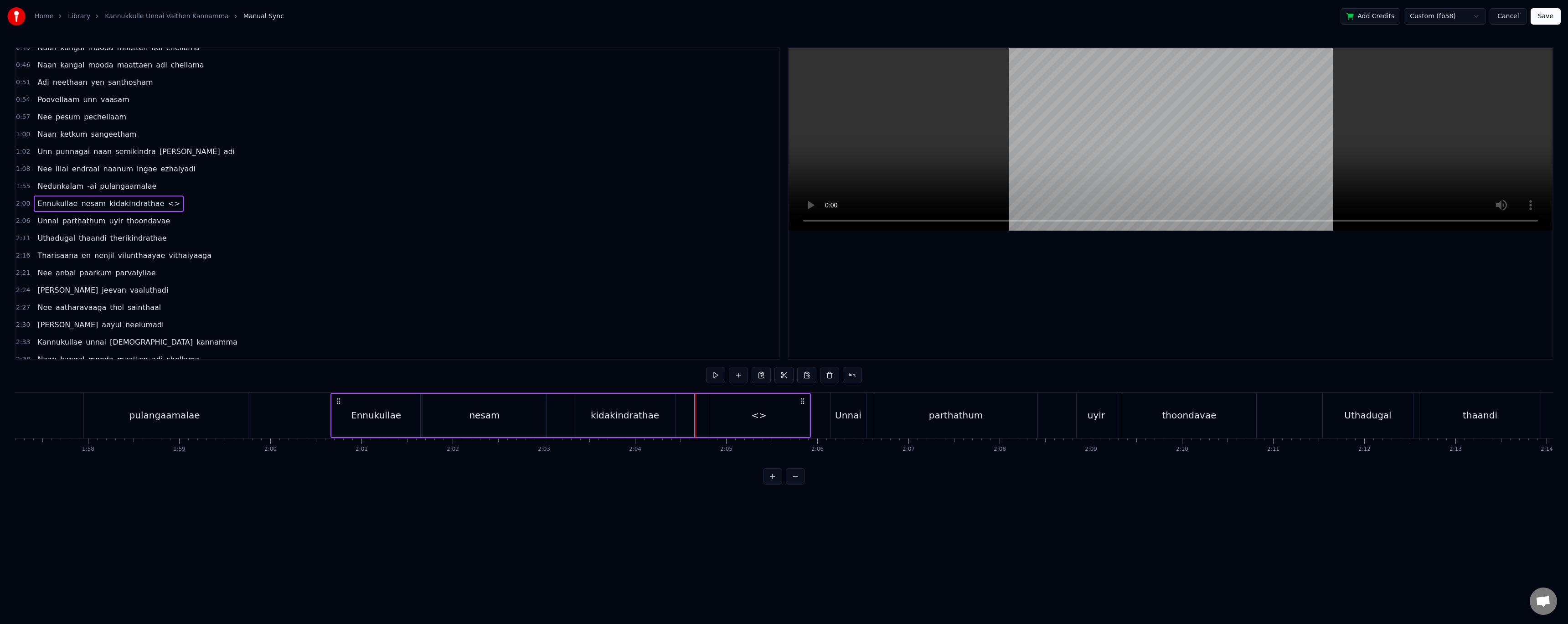
click at [690, 405] on div "Ennukullae nesam kidakindrathae <>" at bounding box center [570, 415] width 480 height 45
click at [723, 405] on div "<>" at bounding box center [759, 415] width 101 height 43
drag, startPoint x: 716, startPoint y: 401, endPoint x: 677, endPoint y: 405, distance: 39.2
click at [677, 405] on div "<>" at bounding box center [720, 415] width 100 height 41
drag, startPoint x: 768, startPoint y: 402, endPoint x: 794, endPoint y: 404, distance: 26.1
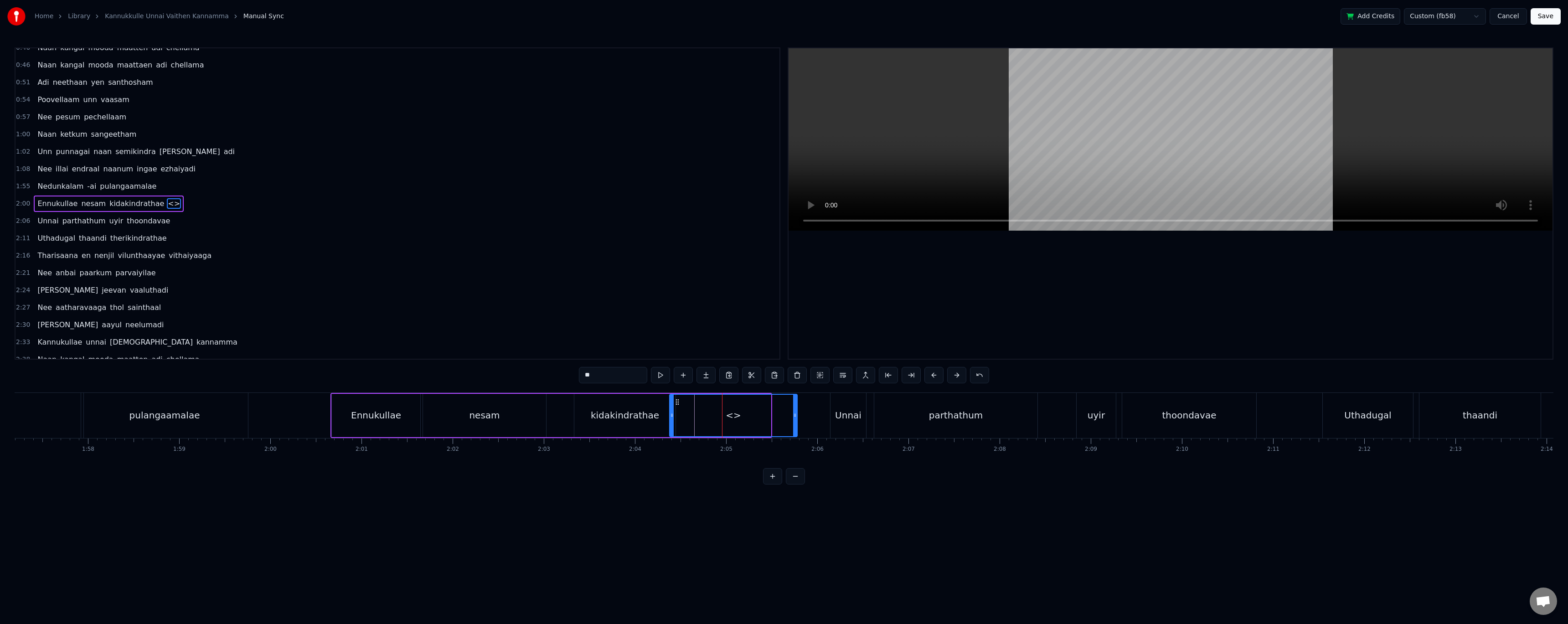
click at [794, 404] on div at bounding box center [795, 415] width 4 height 41
drag, startPoint x: 618, startPoint y: 377, endPoint x: 569, endPoint y: 373, distance: 49.2
click at [569, 373] on div "0:35 Kannukullae unnai vaithen kannamma 0:40 Naan kangal mooda maatten adi chel…" at bounding box center [784, 266] width 1539 height 437
click at [594, 399] on div "kidakindrathae" at bounding box center [625, 415] width 101 height 43
drag, startPoint x: 615, startPoint y: 376, endPoint x: 634, endPoint y: 376, distance: 19.0
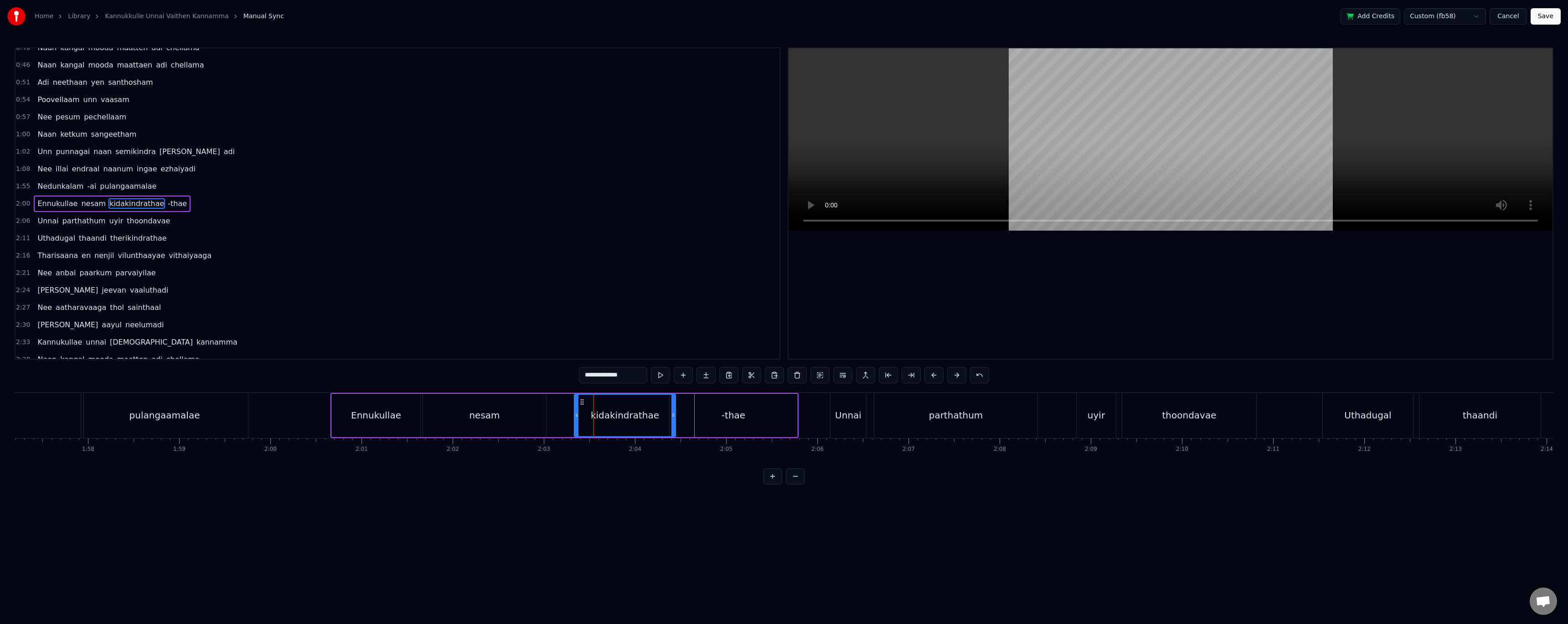
click at [634, 376] on input "**********" at bounding box center [613, 375] width 68 height 16
type input "**********"
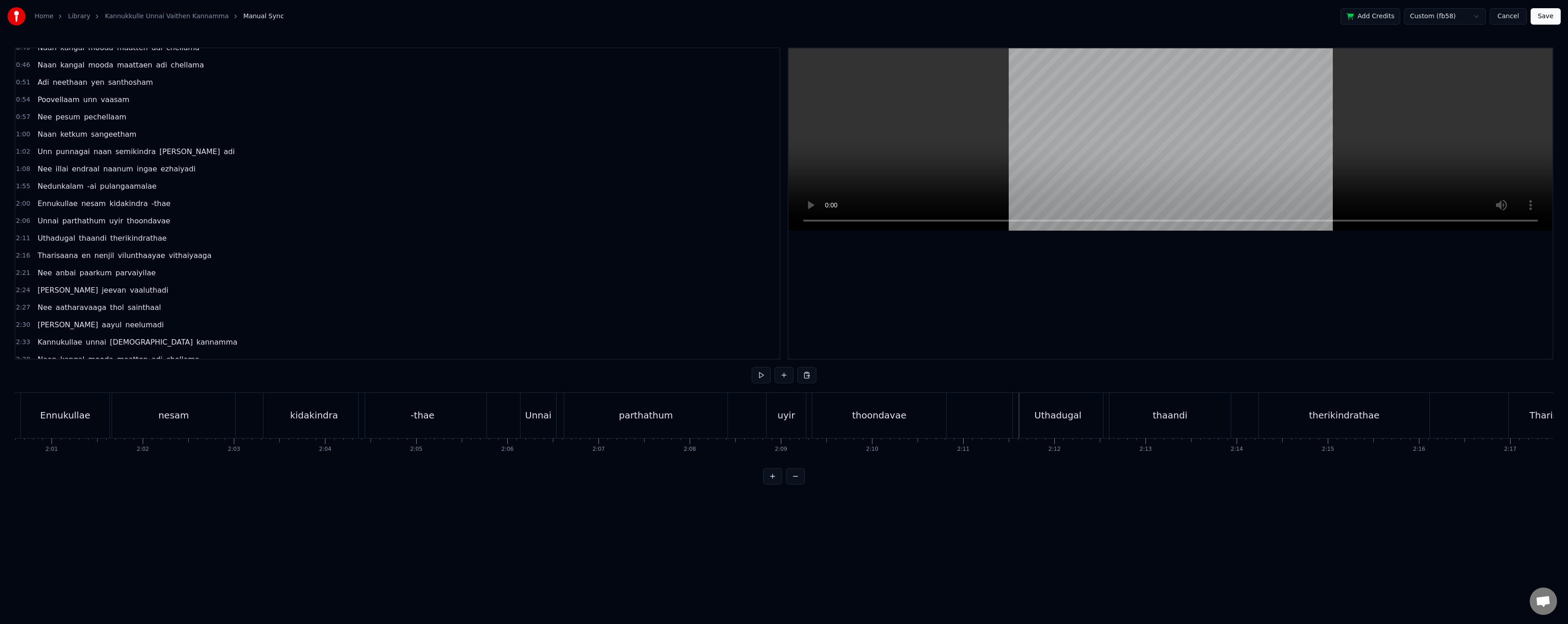
scroll to position [0, 11002]
click at [734, 405] on div "Unnai parthathum uyir thoondavae" at bounding box center [726, 415] width 429 height 45
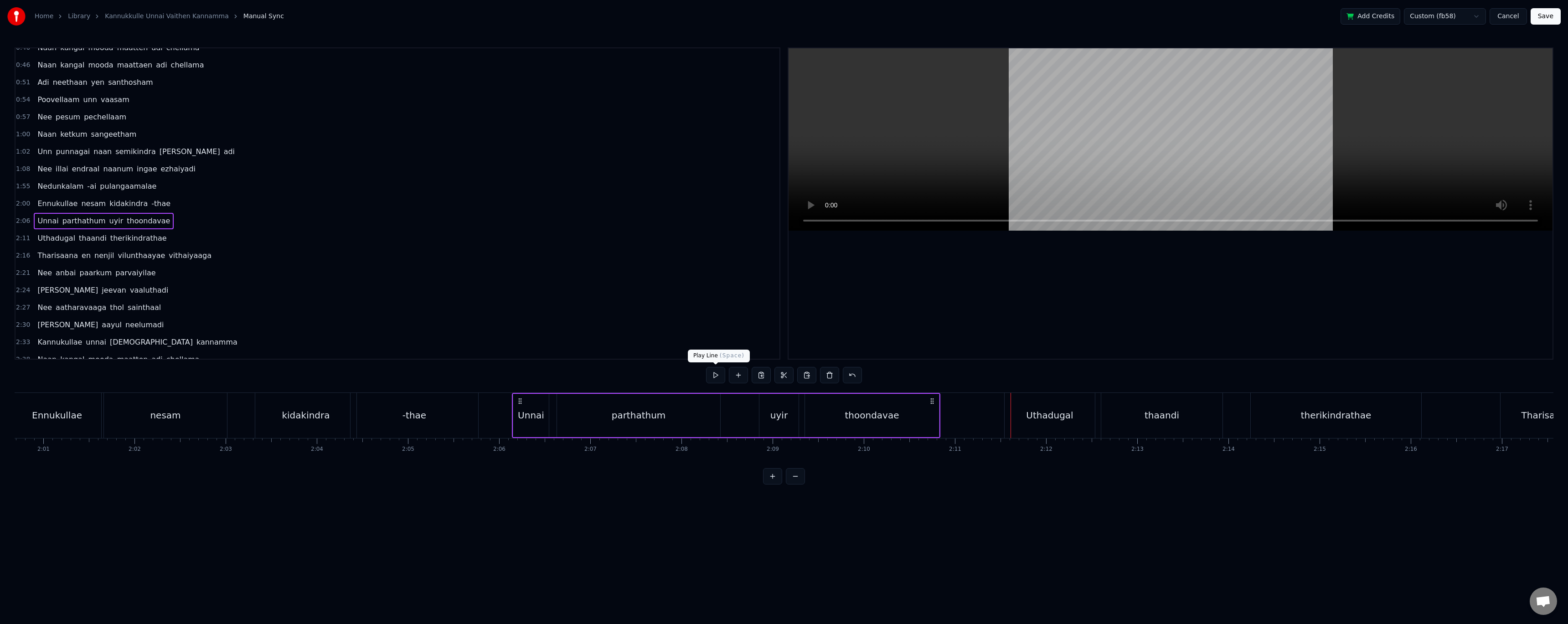
click at [719, 376] on button at bounding box center [715, 375] width 19 height 16
click at [718, 373] on button at bounding box center [715, 375] width 19 height 16
click at [711, 376] on button at bounding box center [715, 375] width 19 height 16
click at [714, 375] on button at bounding box center [715, 375] width 19 height 16
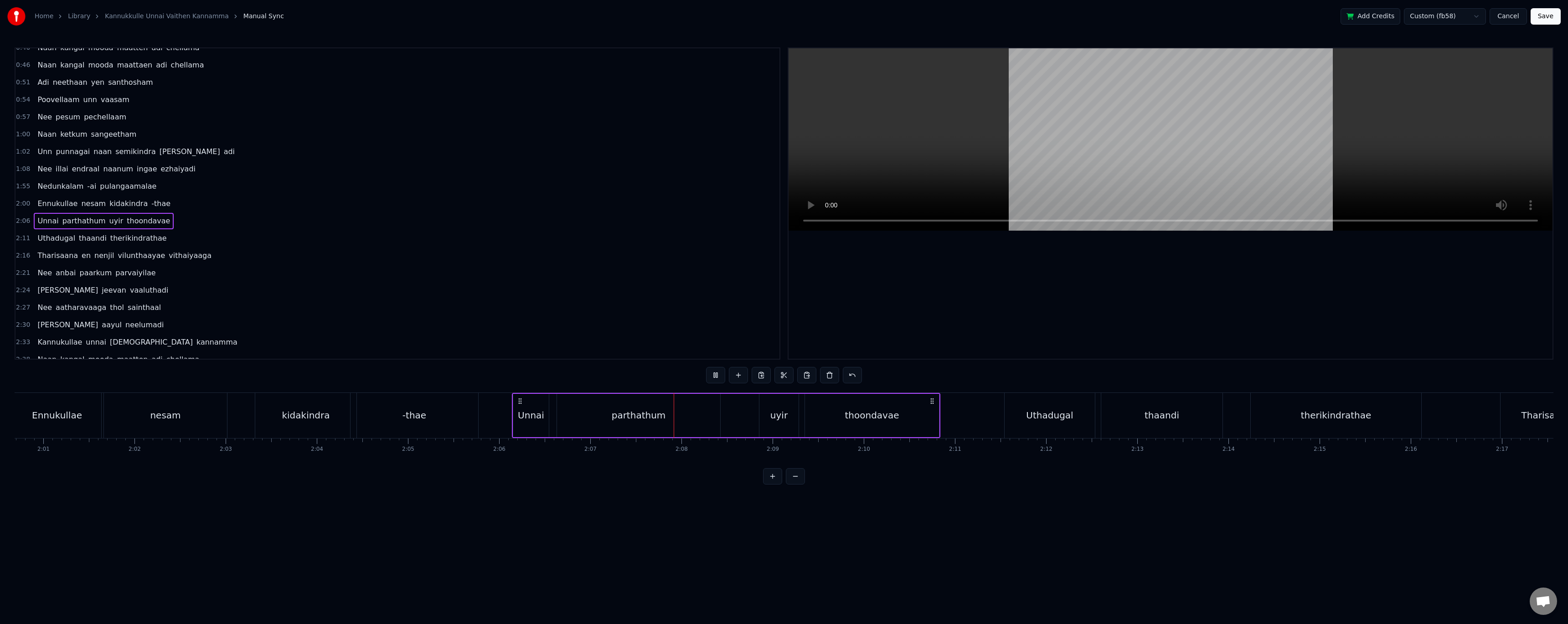
click at [714, 375] on button at bounding box center [715, 375] width 19 height 16
click at [699, 421] on div "parthathum" at bounding box center [639, 415] width 163 height 43
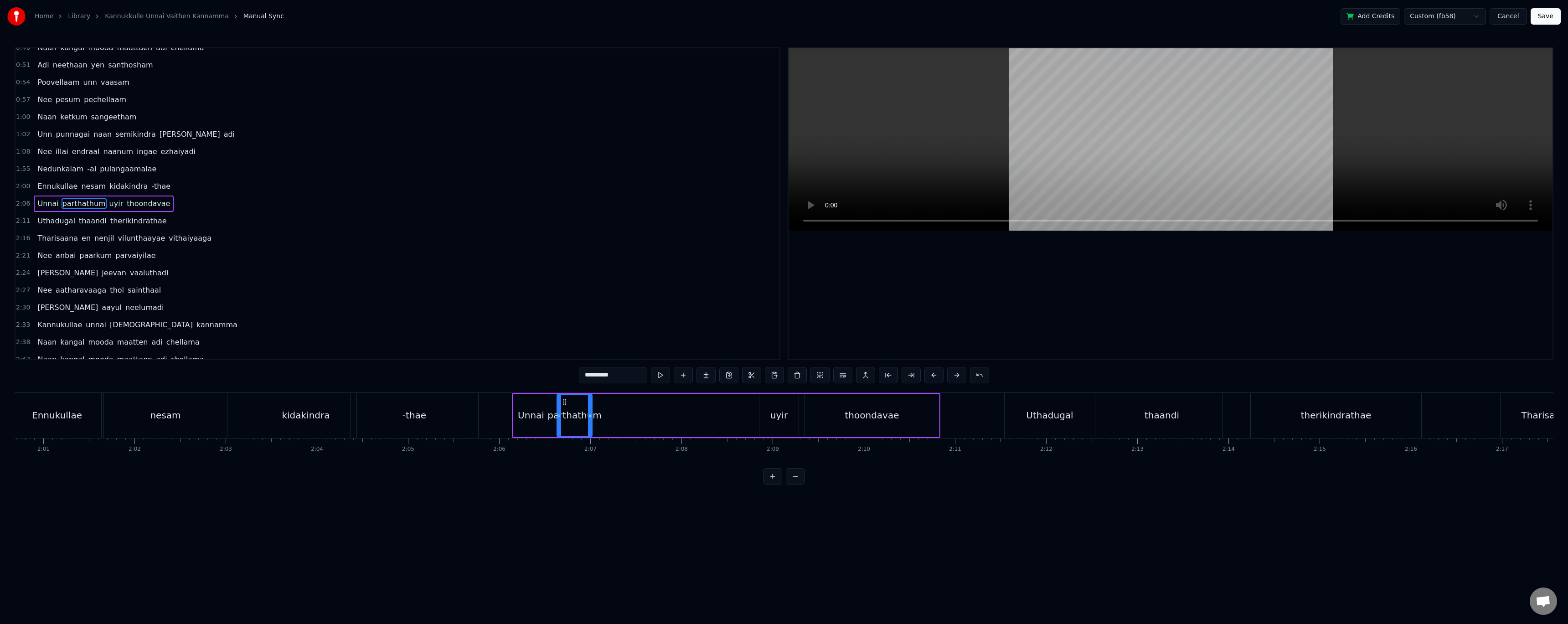
drag, startPoint x: 718, startPoint y: 413, endPoint x: 590, endPoint y: 431, distance: 129.3
click at [590, 431] on div at bounding box center [590, 415] width 4 height 41
click at [628, 410] on div "Unnai parthathum uyir thoondavae" at bounding box center [726, 415] width 429 height 45
click at [577, 407] on div "parthathum" at bounding box center [575, 415] width 35 height 43
click at [685, 376] on button at bounding box center [683, 375] width 19 height 16
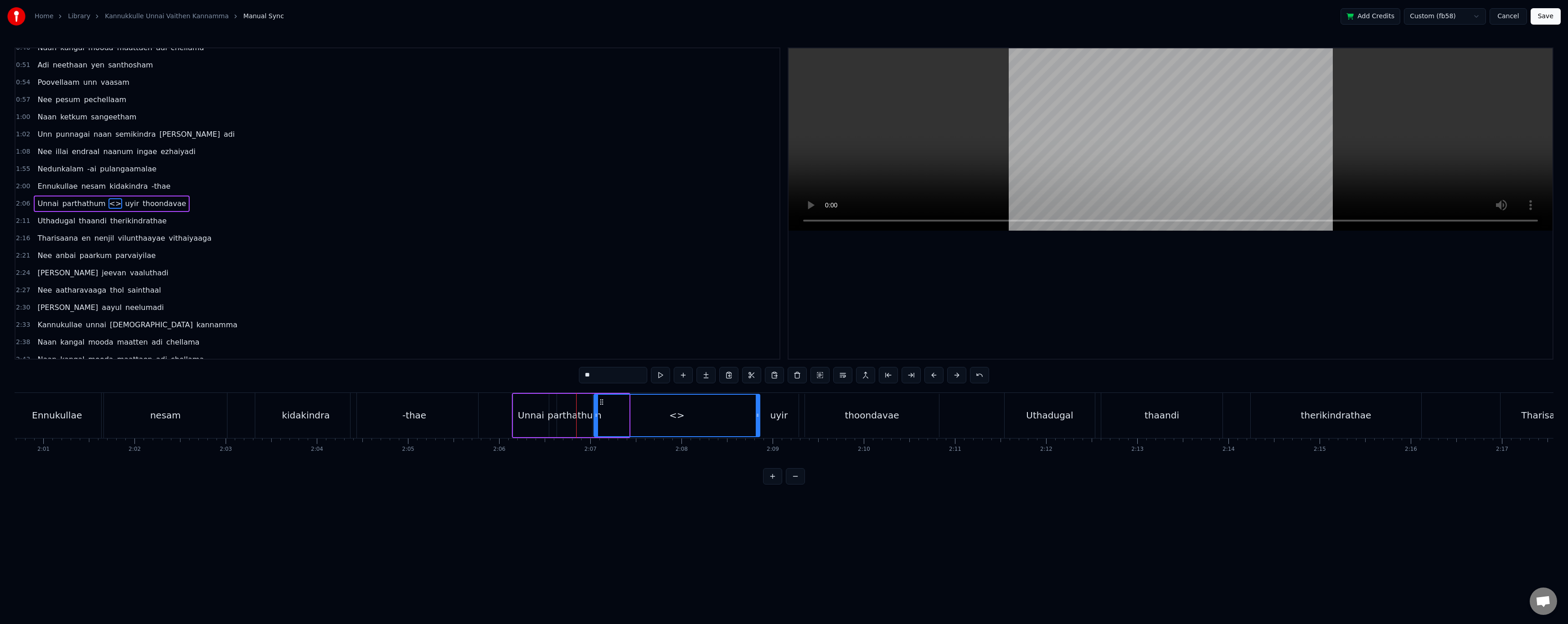
drag, startPoint x: 625, startPoint y: 410, endPoint x: 756, endPoint y: 410, distance: 131.0
click at [756, 410] on div at bounding box center [758, 415] width 4 height 41
click at [590, 416] on icon at bounding box center [592, 415] width 4 height 7
drag, startPoint x: 616, startPoint y: 379, endPoint x: 572, endPoint y: 377, distance: 44.0
click at [572, 377] on div "0:35 Kannukullae unnai vaithen kannamma 0:40 Naan kangal mooda maatten adi chel…" at bounding box center [784, 266] width 1539 height 437
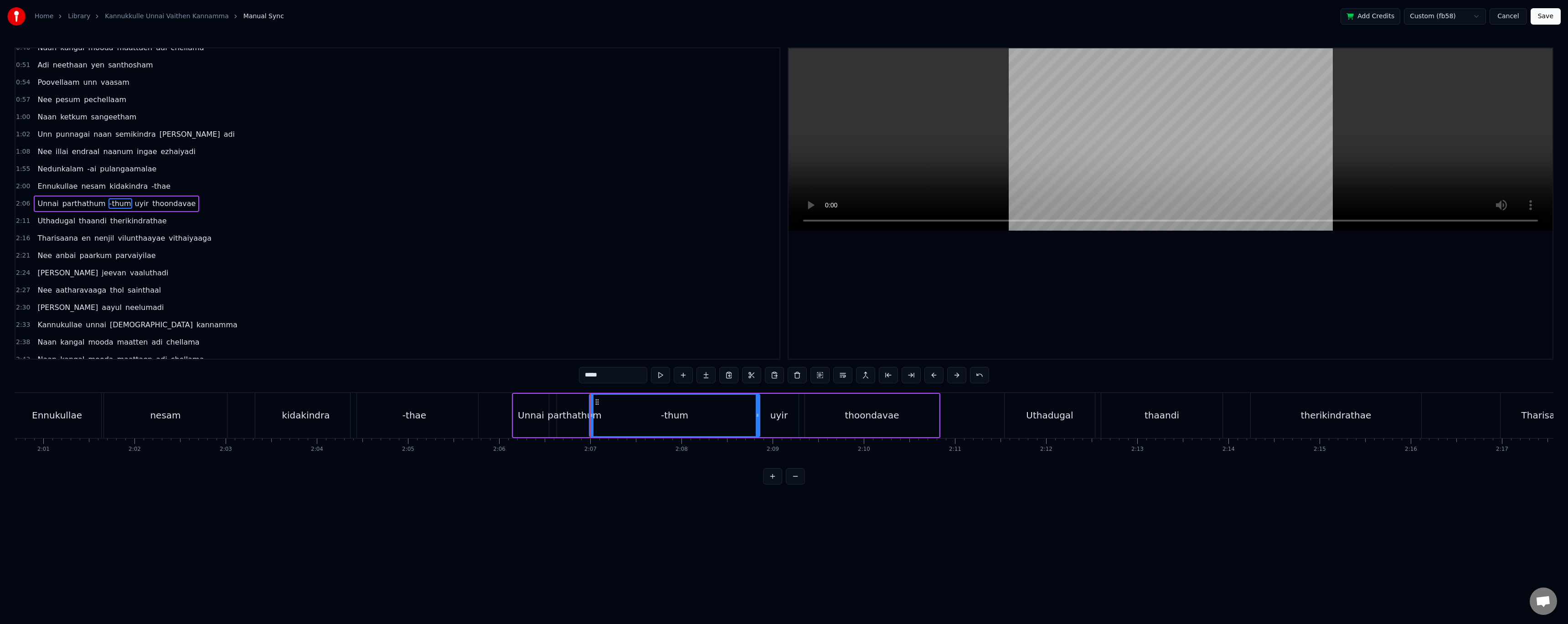
click at [565, 412] on div "parthathum" at bounding box center [574, 415] width 54 height 13
drag, startPoint x: 605, startPoint y: 377, endPoint x: 637, endPoint y: 374, distance: 32.1
click at [637, 374] on input "**********" at bounding box center [613, 375] width 68 height 16
type input "******"
click at [500, 378] on div "0:35 Kannukullae unnai vaithen kannamma 0:40 Naan kangal mooda maatten adi chel…" at bounding box center [784, 266] width 1539 height 437
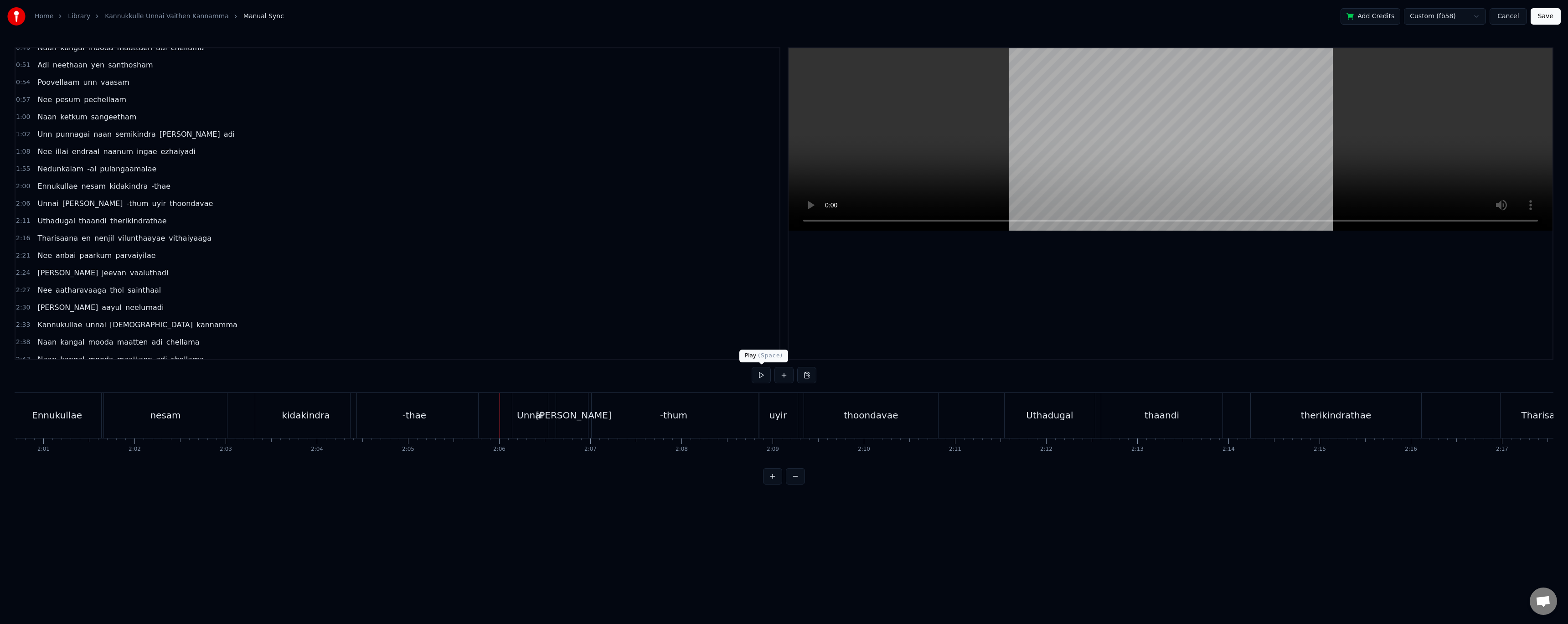
click at [766, 381] on button at bounding box center [761, 375] width 19 height 16
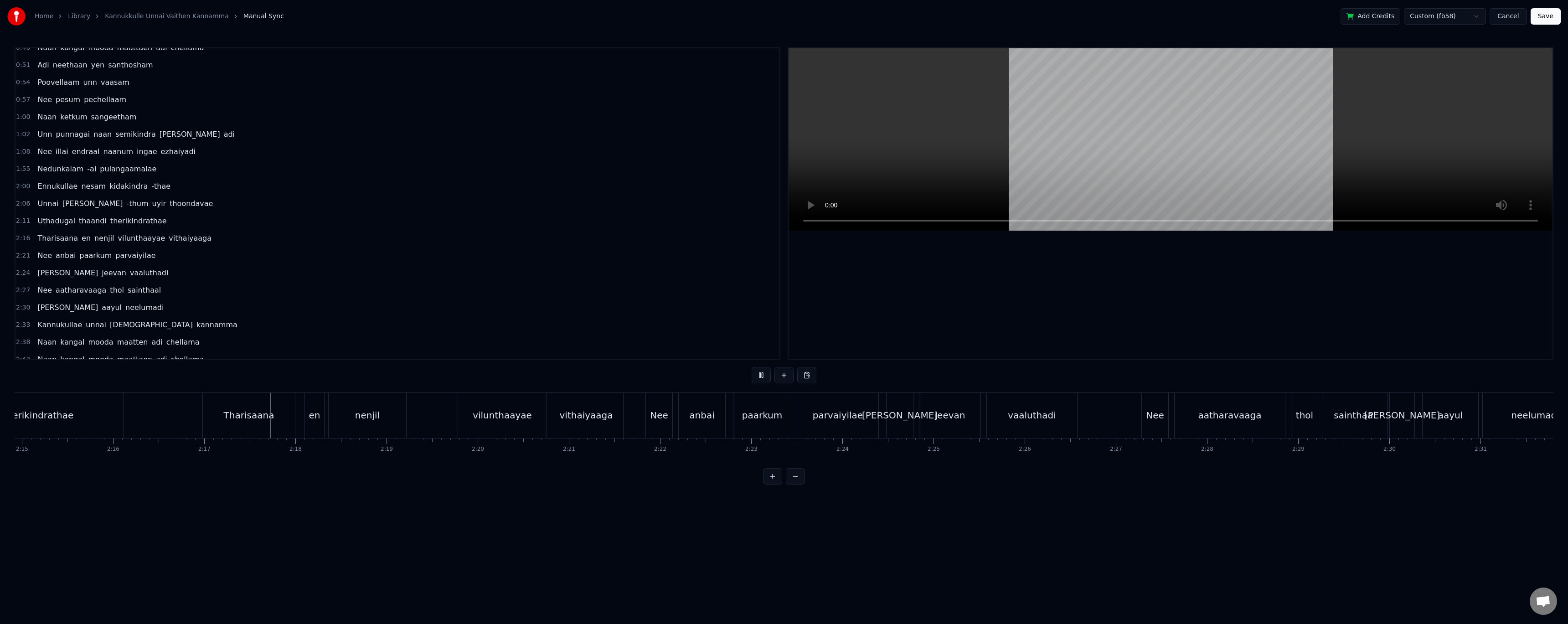
scroll to position [0, 12456]
click at [1133, 407] on div "Nee aatharavaaga thol sainthaal" at bounding box center [1109, 415] width 248 height 45
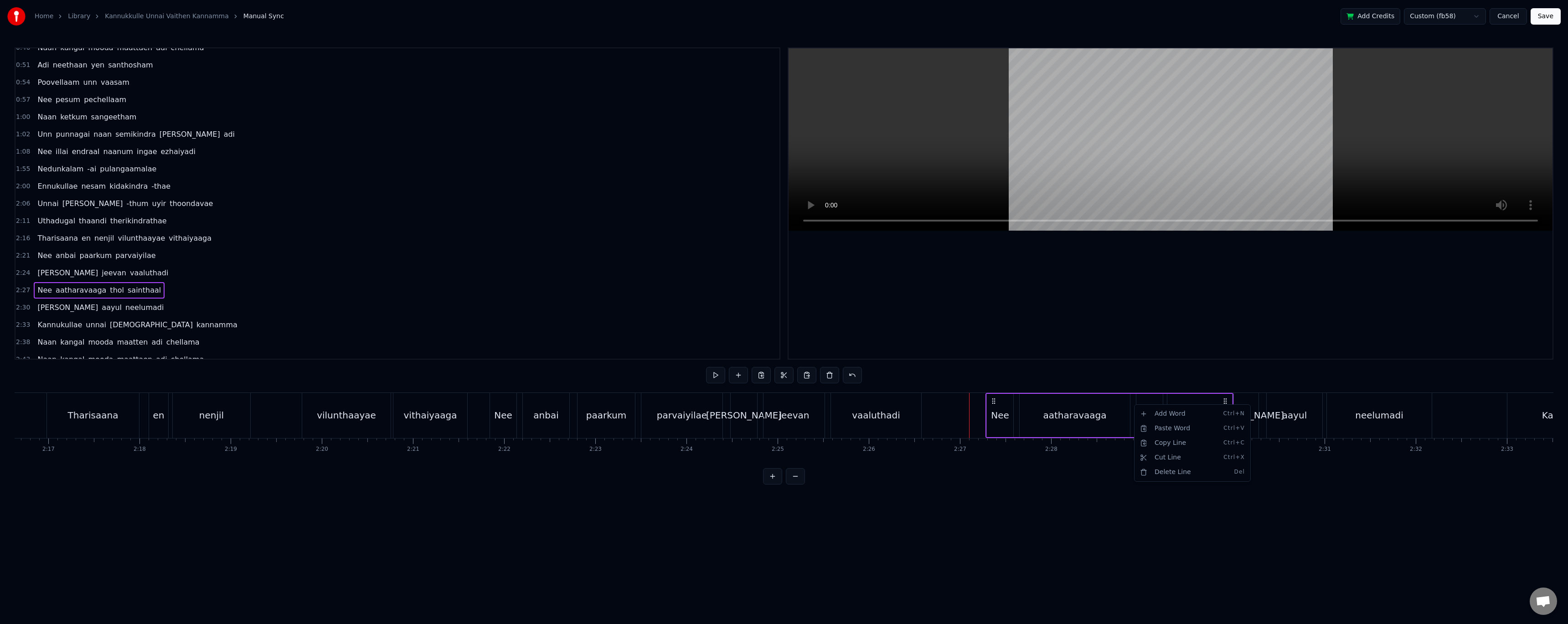
click at [1133, 404] on html "Home Library Kannukkulle Unnai Vaithen Kannamma Manual Sync Add Credits Custom …" at bounding box center [784, 250] width 1568 height 499
click at [962, 403] on html "Home Library Kannukkulle Unnai Vaithen Kannamma Manual Sync Add Credits Custom …" at bounding box center [784, 250] width 1568 height 499
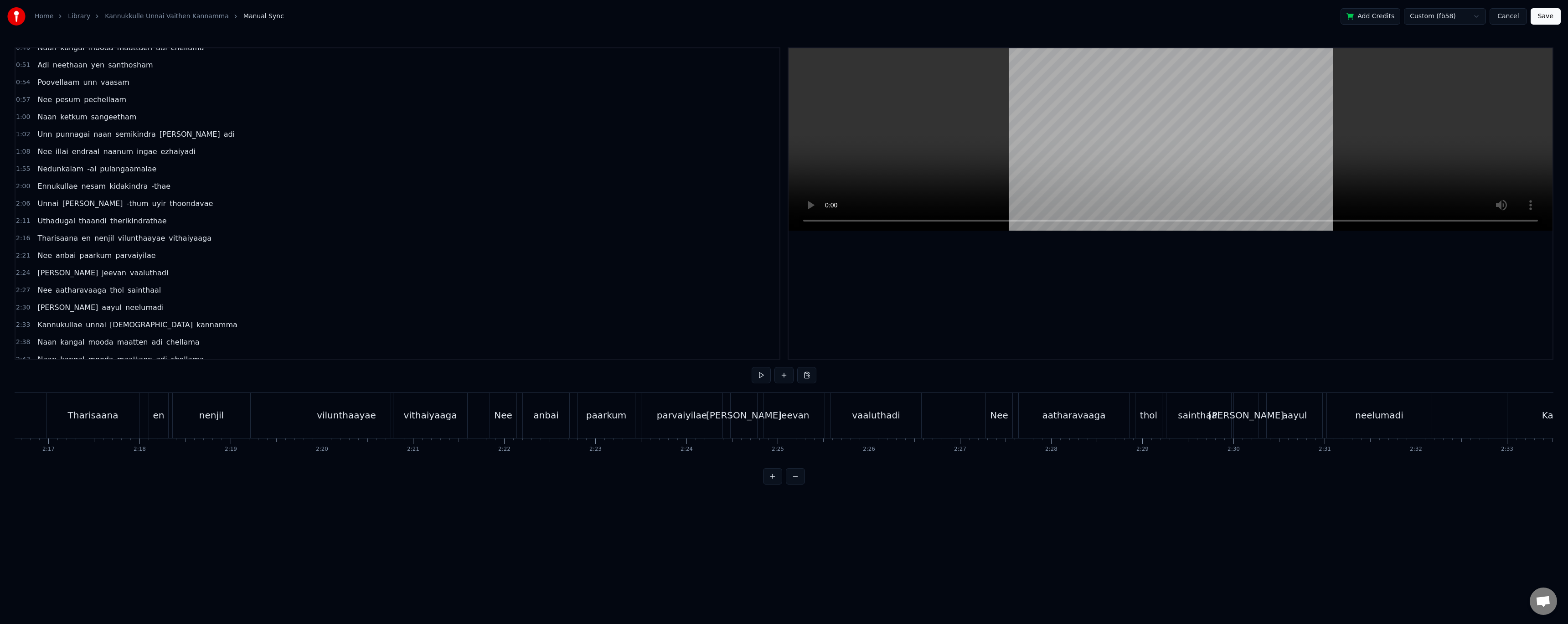
click at [965, 409] on div at bounding box center [533, 415] width 25949 height 45
click at [1132, 402] on div "Nee aatharavaaga thol sainthaal" at bounding box center [1109, 415] width 248 height 45
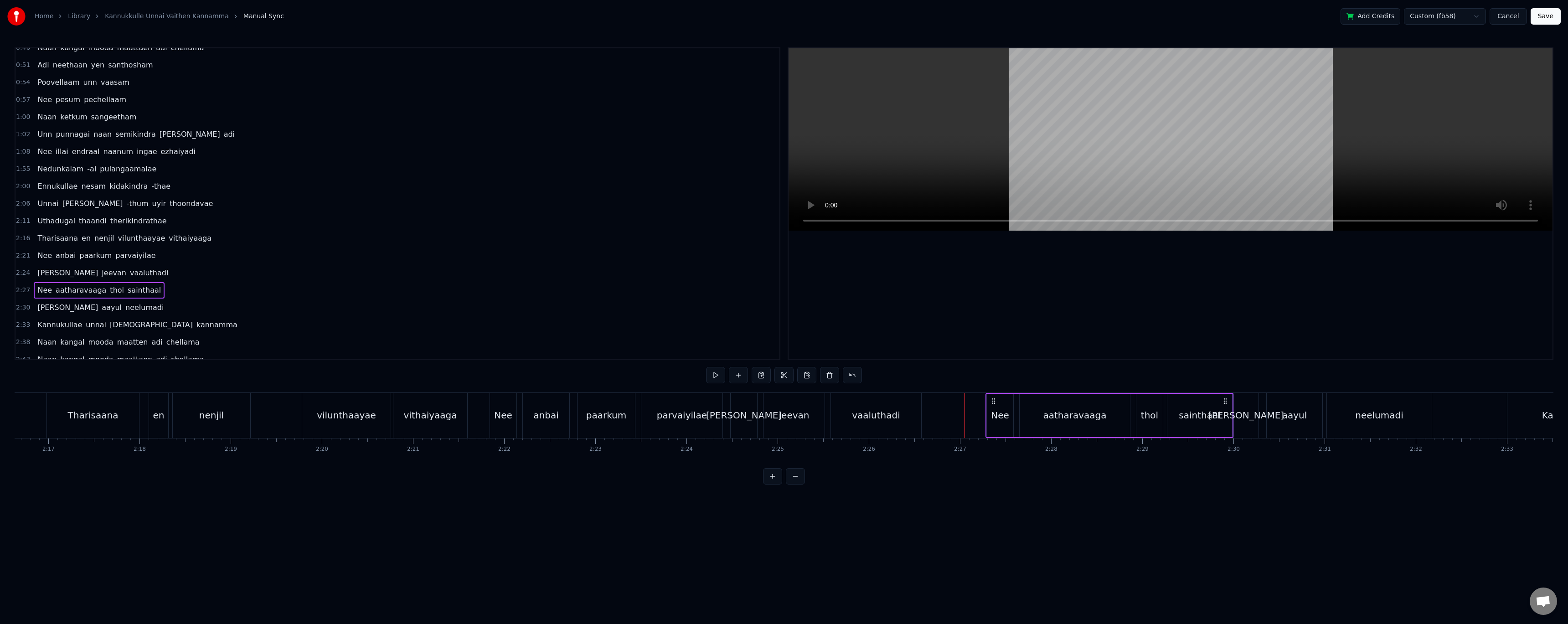
click at [1132, 402] on div "Nee aatharavaaga thol sainthaal" at bounding box center [1109, 415] width 248 height 45
click at [1132, 402] on div "Nee aatharavaaga thol sainthaal" at bounding box center [1109, 415] width 248 height 45
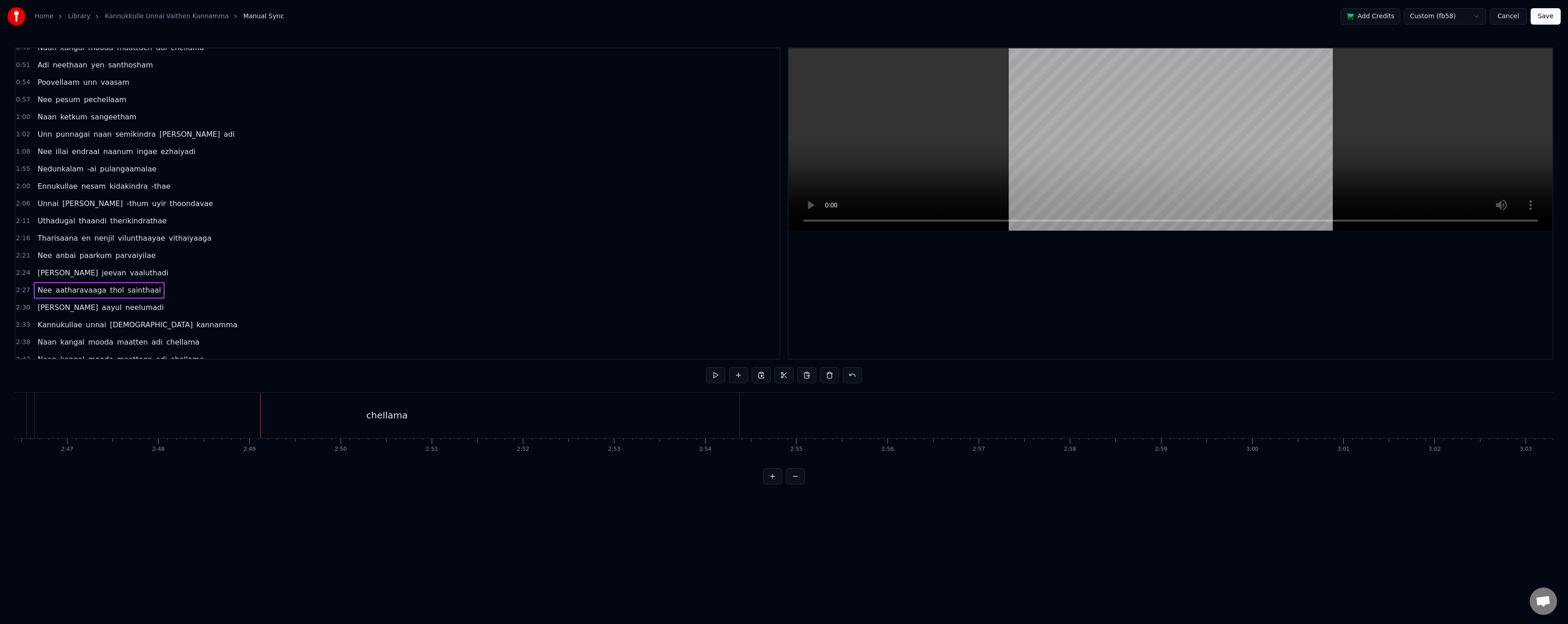
scroll to position [0, 15371]
click at [421, 424] on div "chellama" at bounding box center [187, 415] width 705 height 45
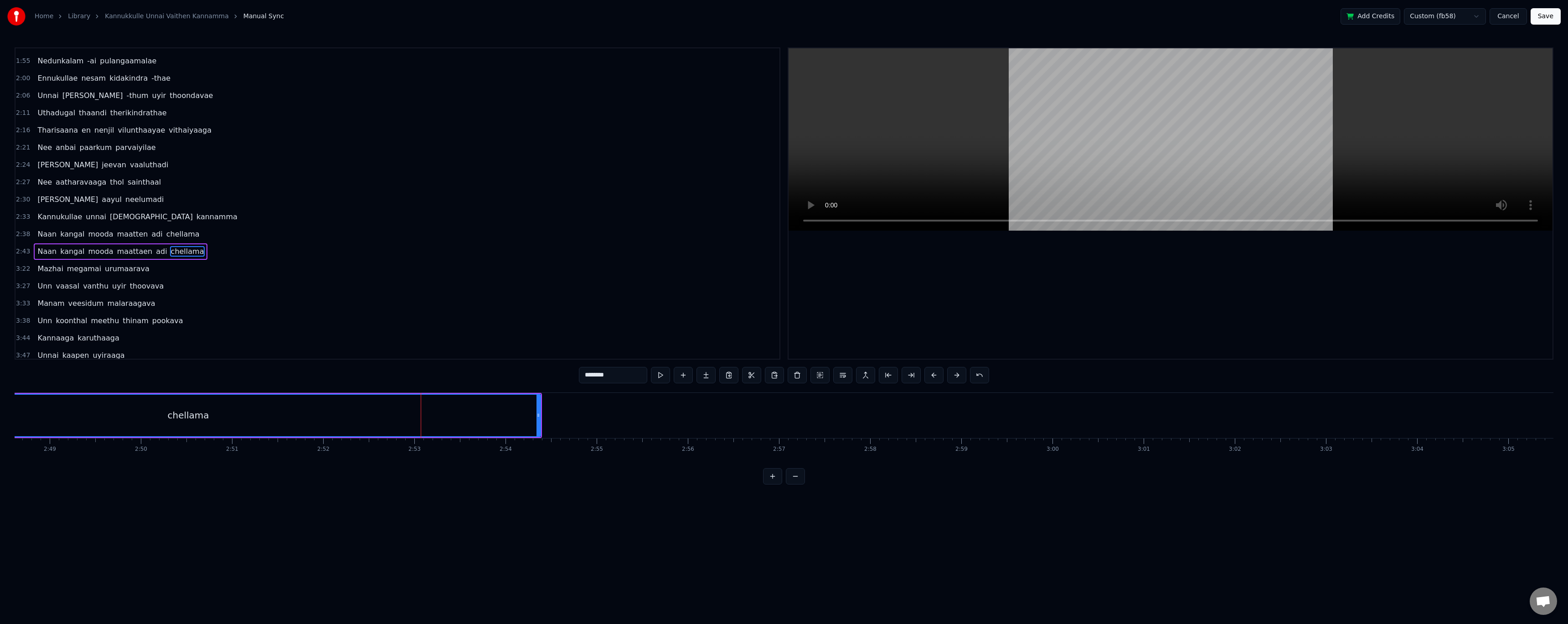
scroll to position [200, 0]
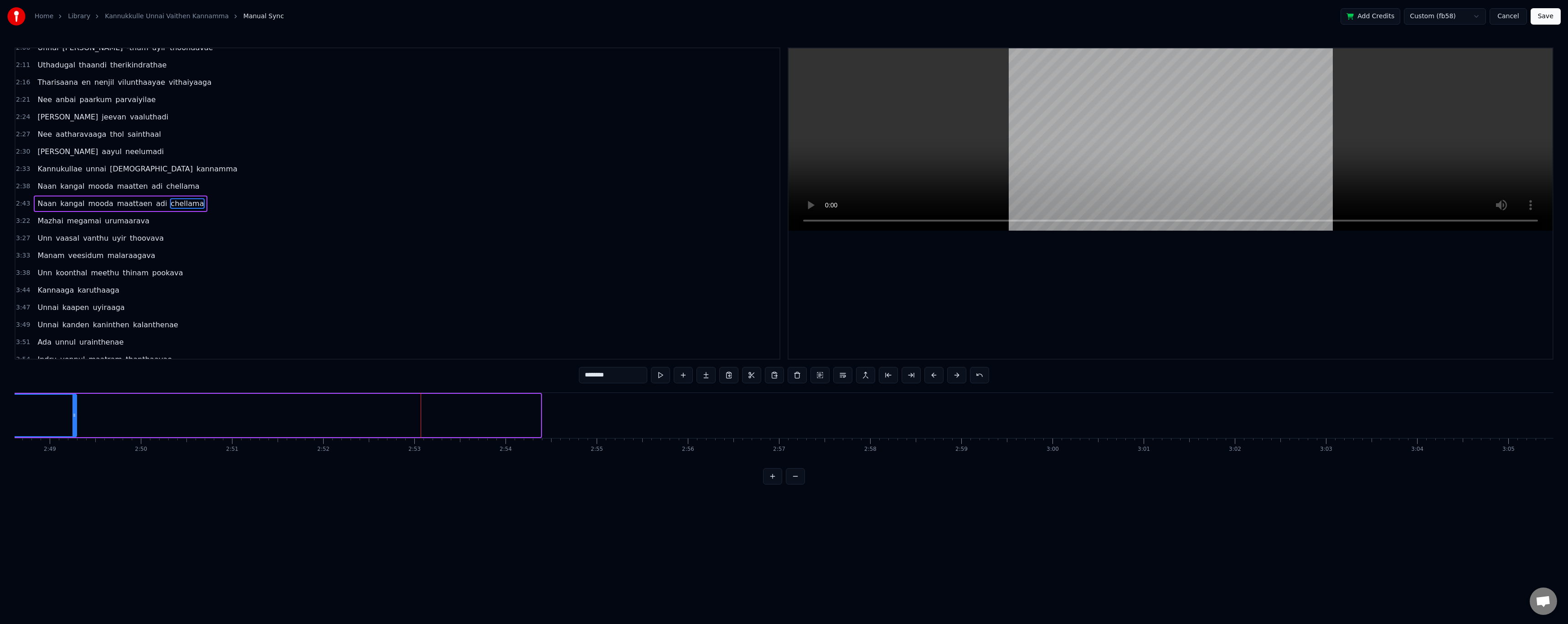
drag, startPoint x: 538, startPoint y: 411, endPoint x: 74, endPoint y: 409, distance: 464.0
click at [74, 409] on div at bounding box center [74, 415] width 4 height 41
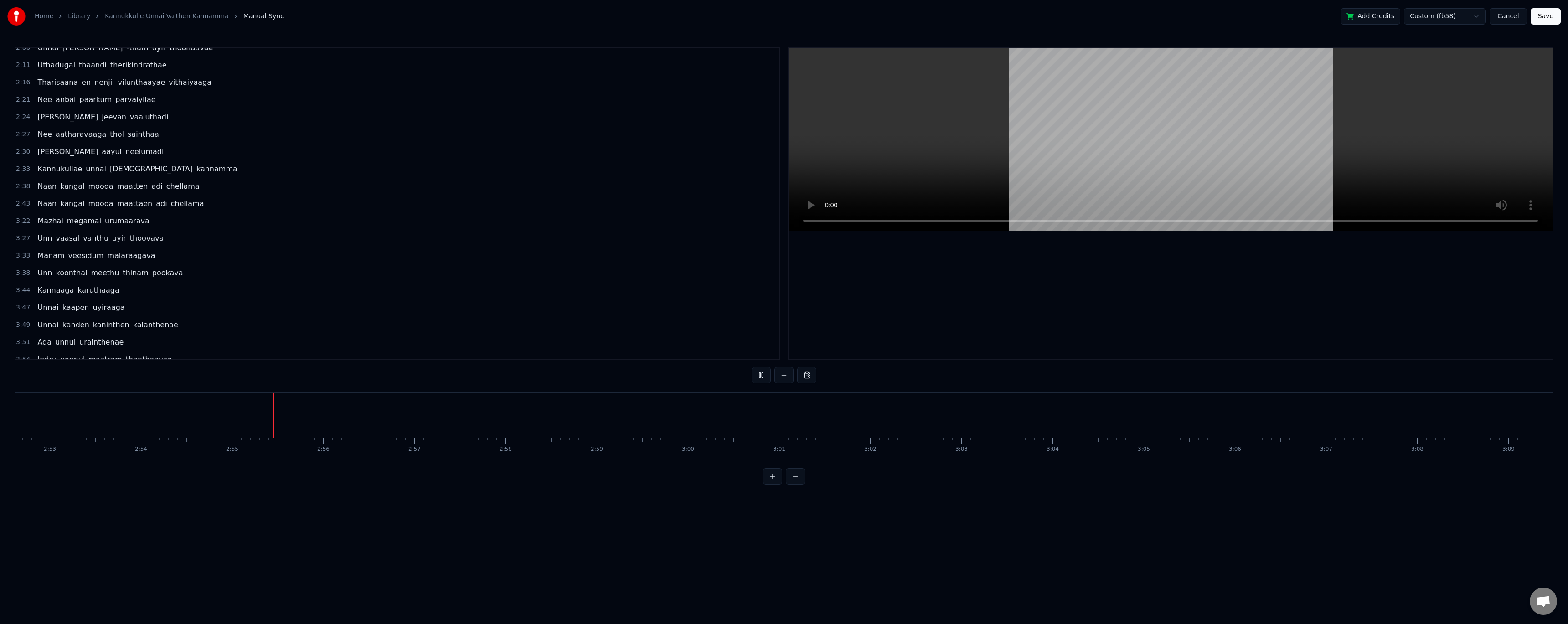
scroll to position [0, 15892]
click at [1553, 21] on button "Save" at bounding box center [1545, 16] width 30 height 16
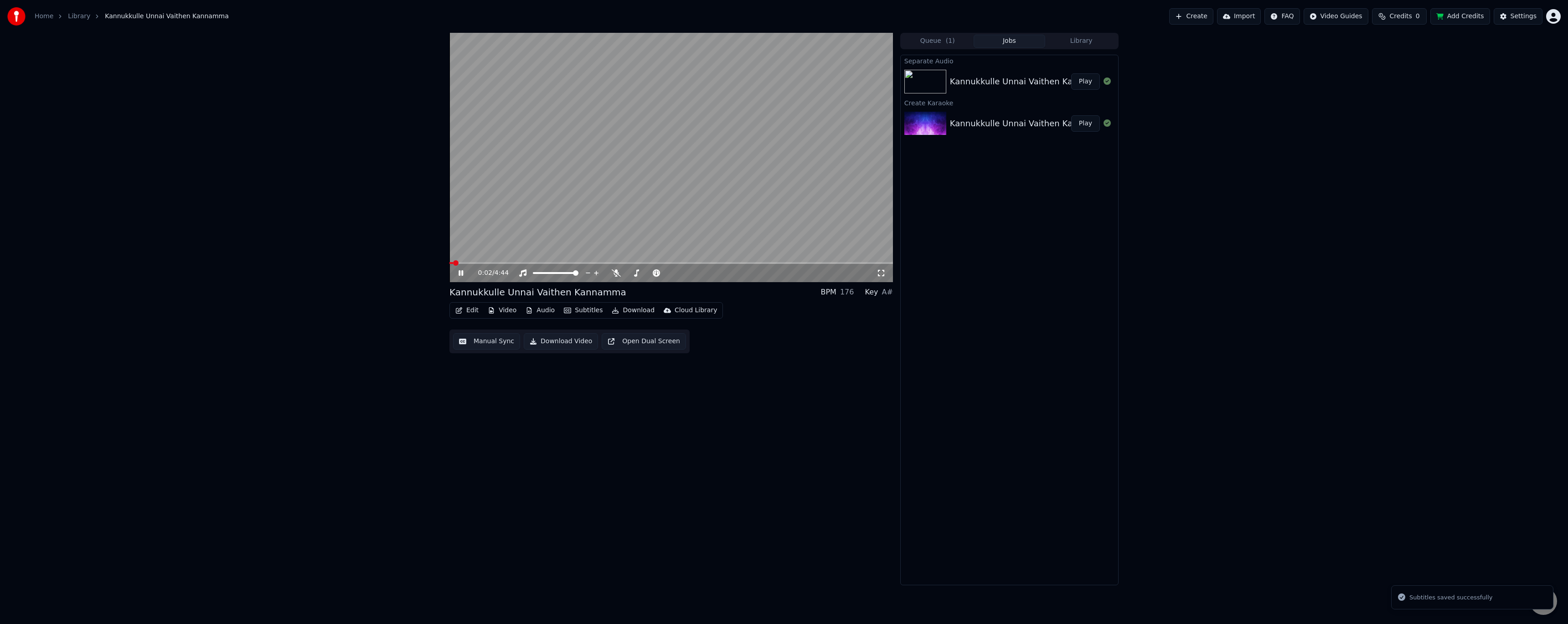
click at [492, 339] on button "Manual Sync" at bounding box center [486, 341] width 67 height 16
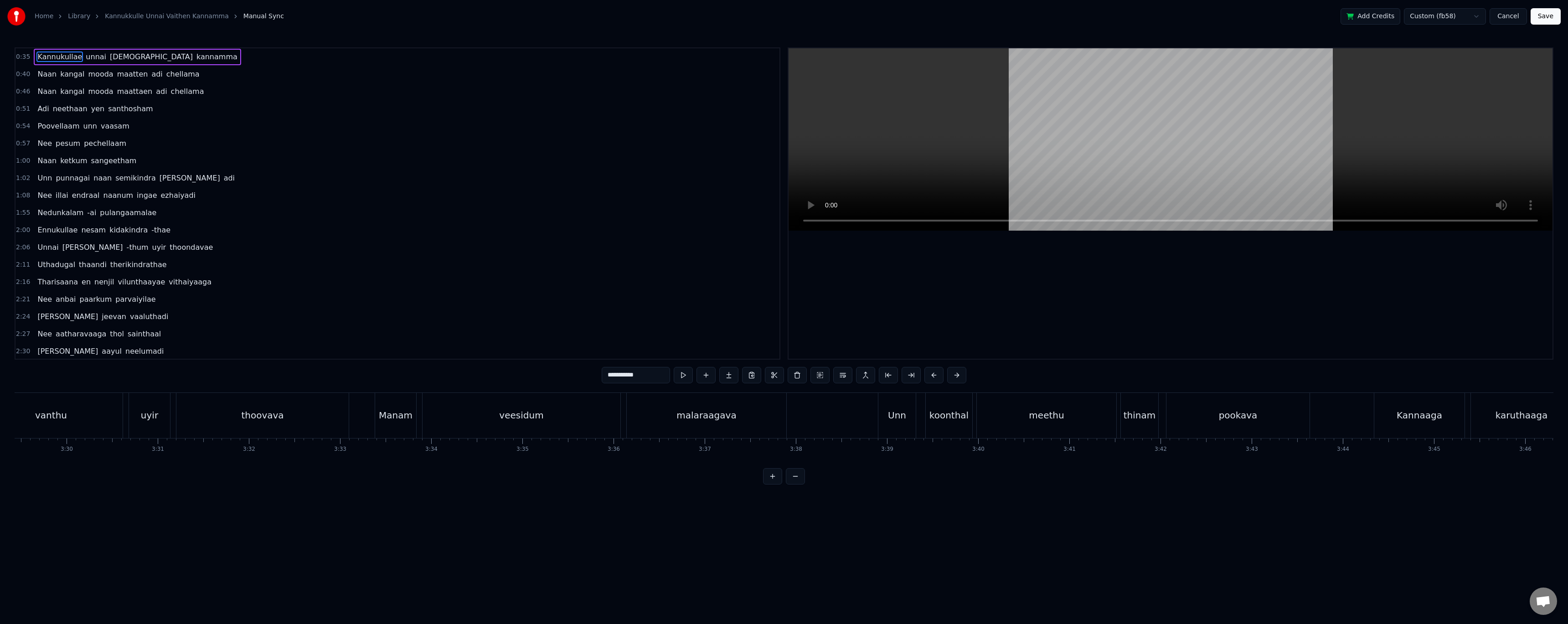
scroll to position [0, 18995]
click at [343, 417] on div "thoovava" at bounding box center [360, 415] width 43 height 13
type input "********"
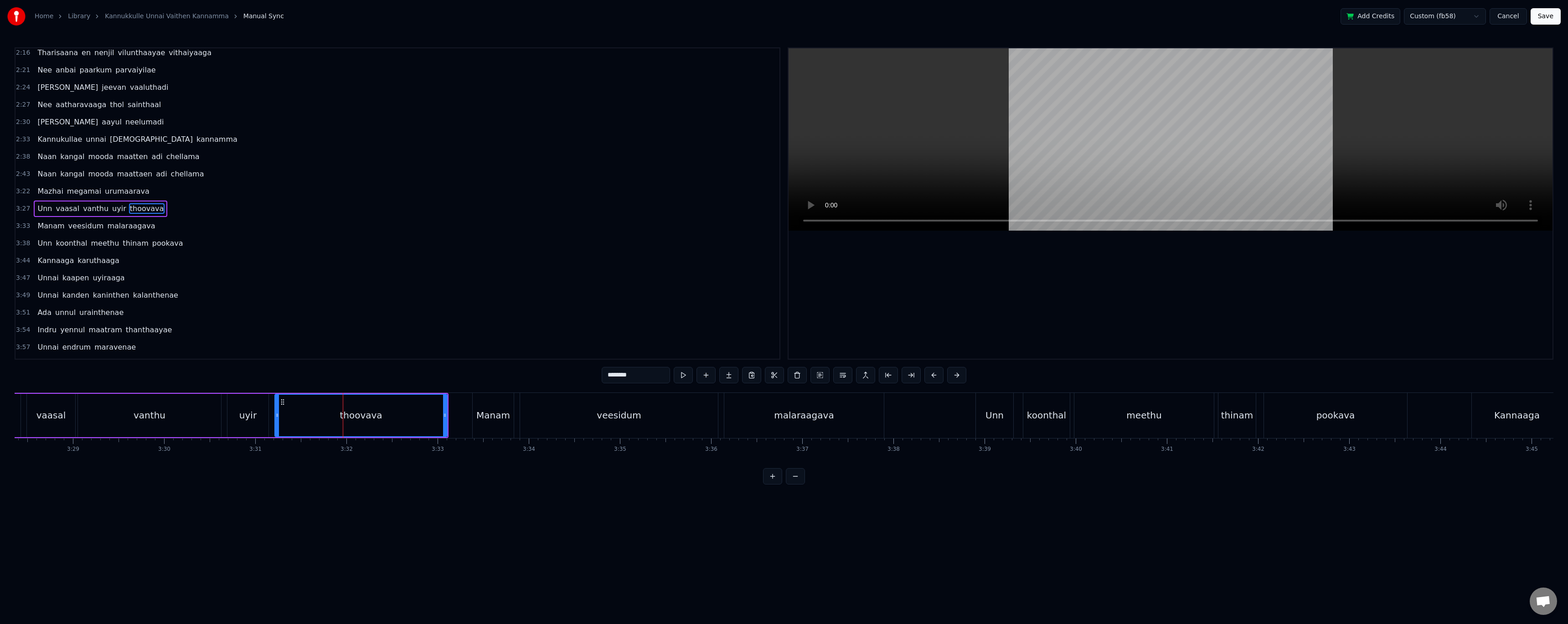
scroll to position [234, 0]
click at [687, 376] on button at bounding box center [683, 375] width 19 height 16
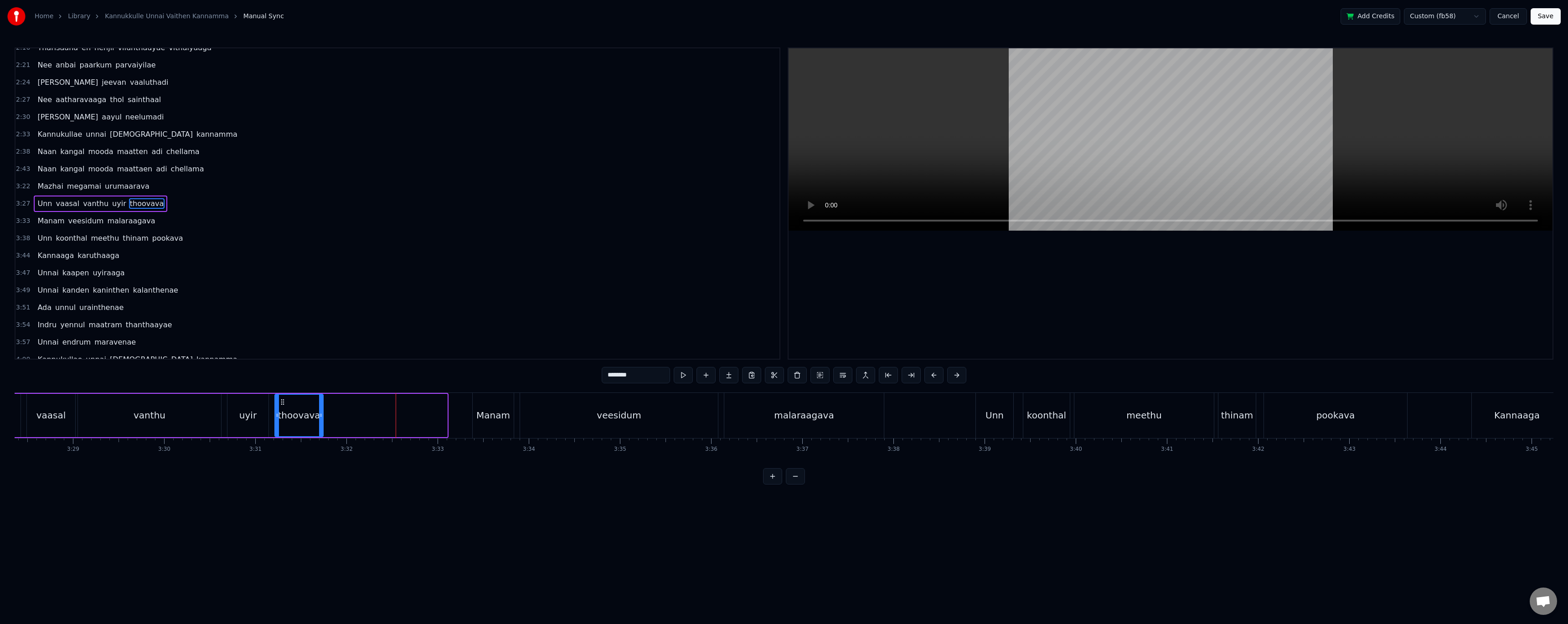
drag, startPoint x: 446, startPoint y: 418, endPoint x: 321, endPoint y: 419, distance: 125.0
click at [321, 419] on div at bounding box center [321, 415] width 4 height 41
click at [701, 380] on button at bounding box center [695, 375] width 19 height 16
drag, startPoint x: 369, startPoint y: 415, endPoint x: 450, endPoint y: 415, distance: 81.0
click at [450, 415] on icon at bounding box center [452, 415] width 4 height 7
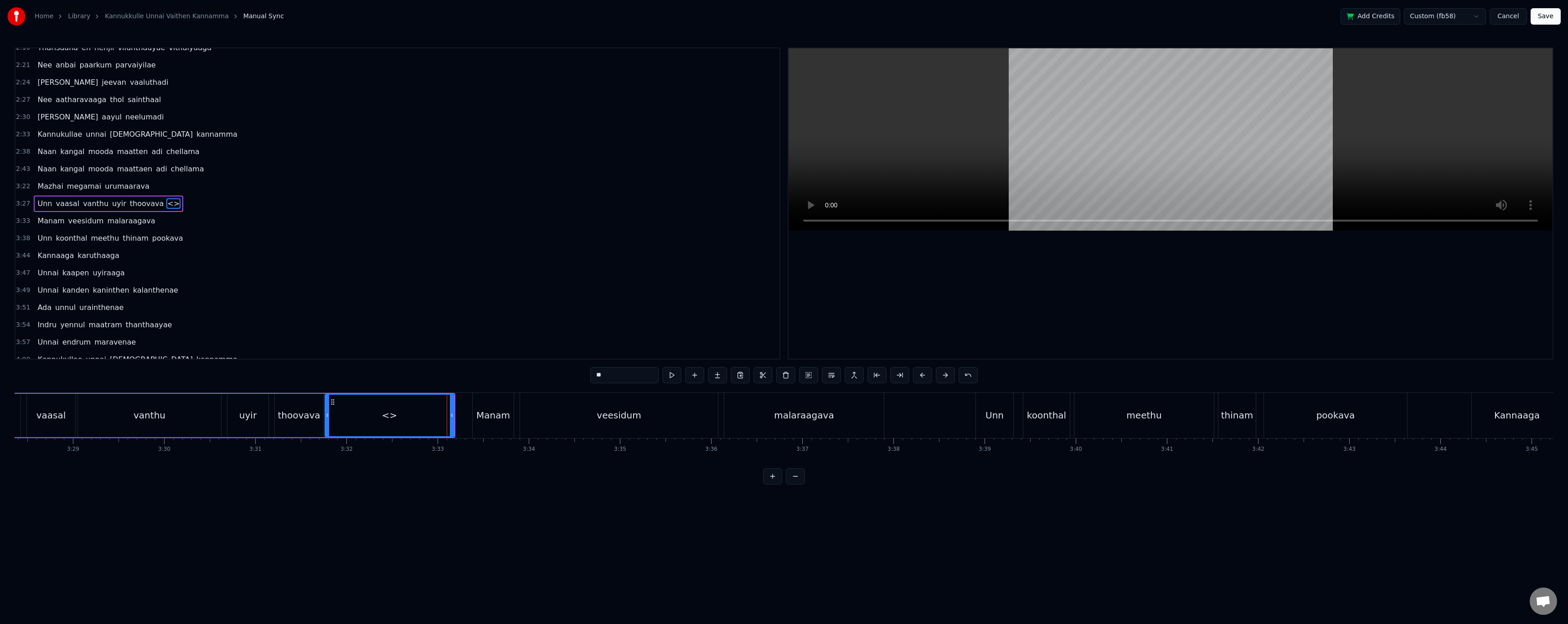
drag, startPoint x: 614, startPoint y: 377, endPoint x: 554, endPoint y: 376, distance: 60.0
click at [554, 376] on div "0:35 Kannukullae unnai vaithen kannamma 0:40 Naan kangal mooda maatten adi chel…" at bounding box center [784, 266] width 1539 height 437
click at [298, 427] on div "thoovava" at bounding box center [299, 415] width 48 height 43
click at [642, 379] on input "********" at bounding box center [625, 375] width 68 height 16
click at [529, 376] on div "0:35 Kannukullae unnai vaithen kannamma 0:40 Naan kangal mooda maatten adi chel…" at bounding box center [784, 266] width 1539 height 437
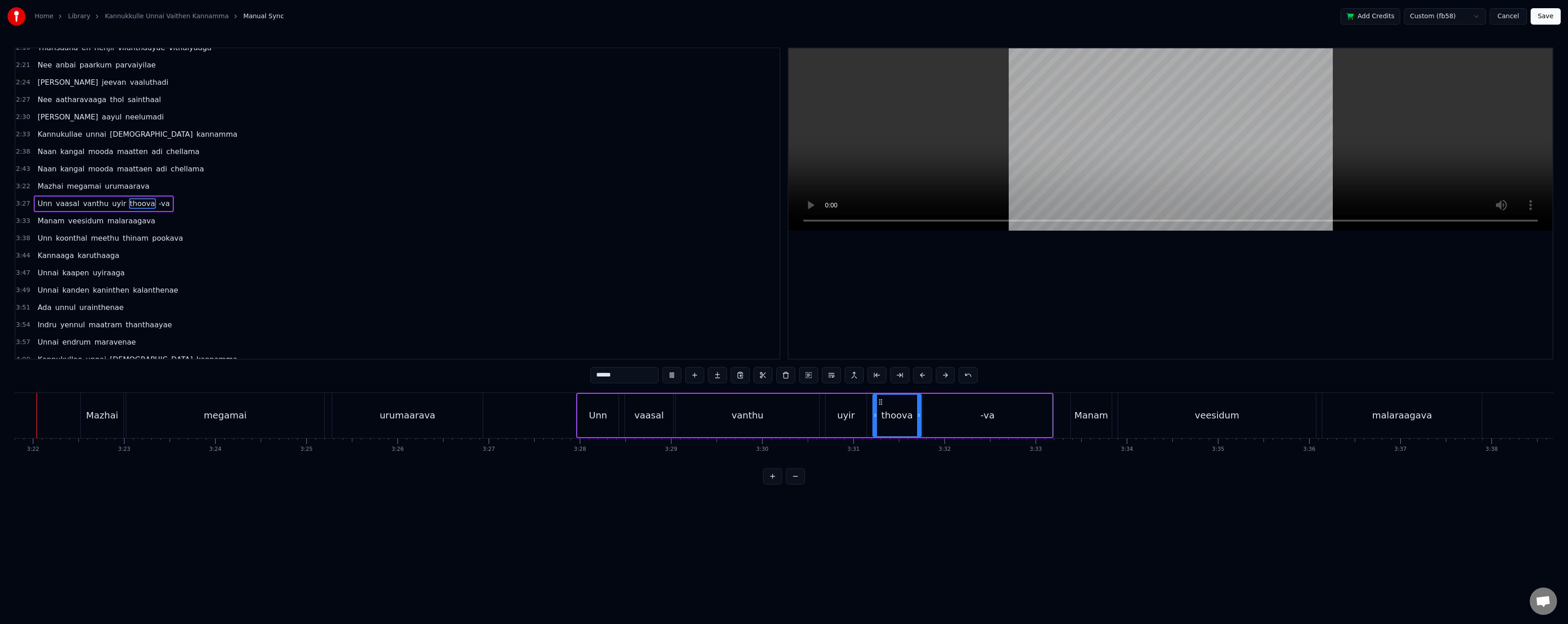
scroll to position [0, 18348]
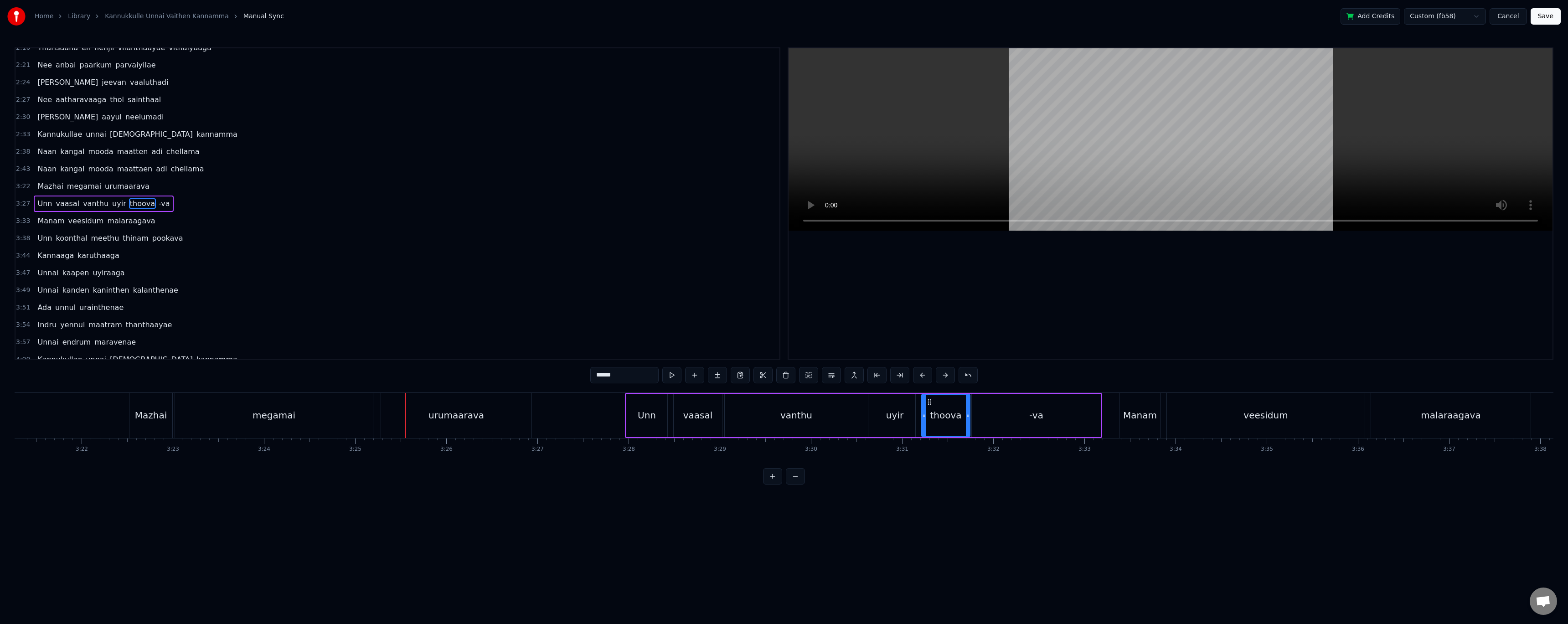
drag, startPoint x: 329, startPoint y: 424, endPoint x: 334, endPoint y: 422, distance: 5.4
click at [329, 424] on div "megamai" at bounding box center [274, 415] width 198 height 45
type input "*******"
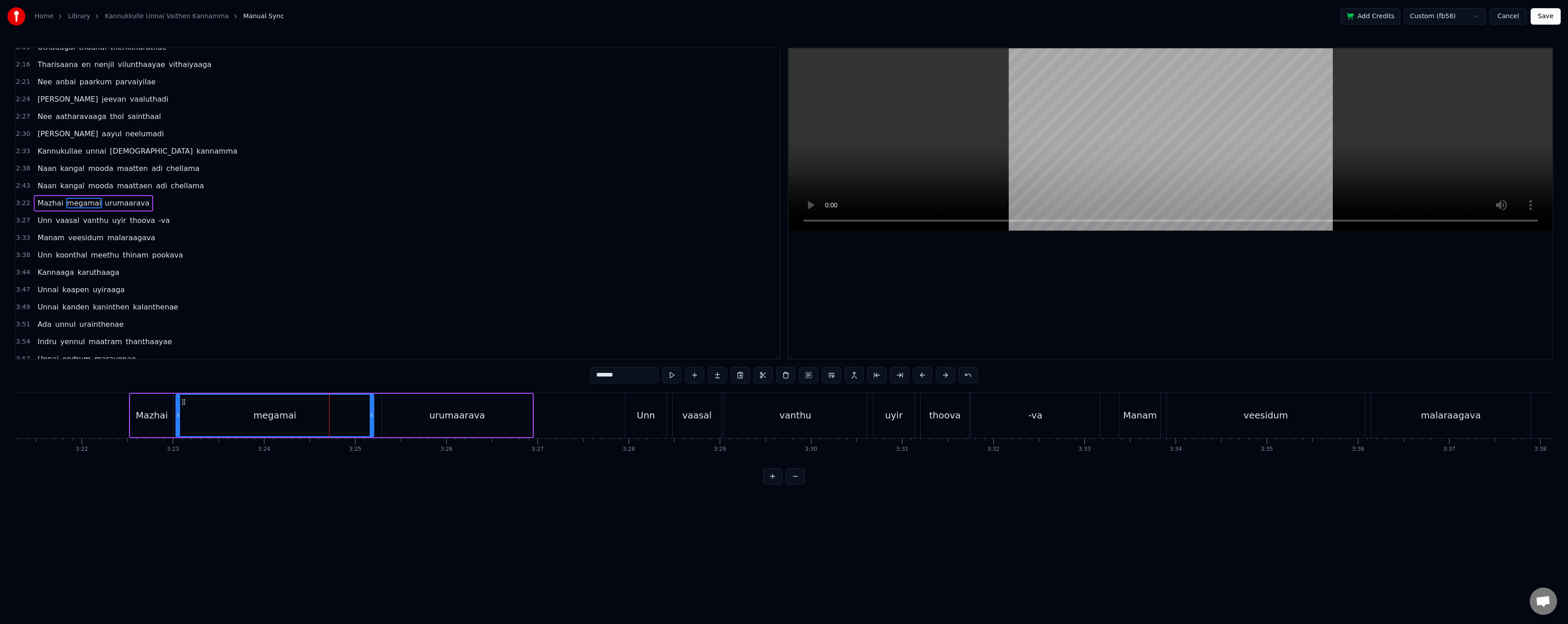
scroll to position [217, 0]
click at [677, 380] on button at bounding box center [671, 375] width 19 height 16
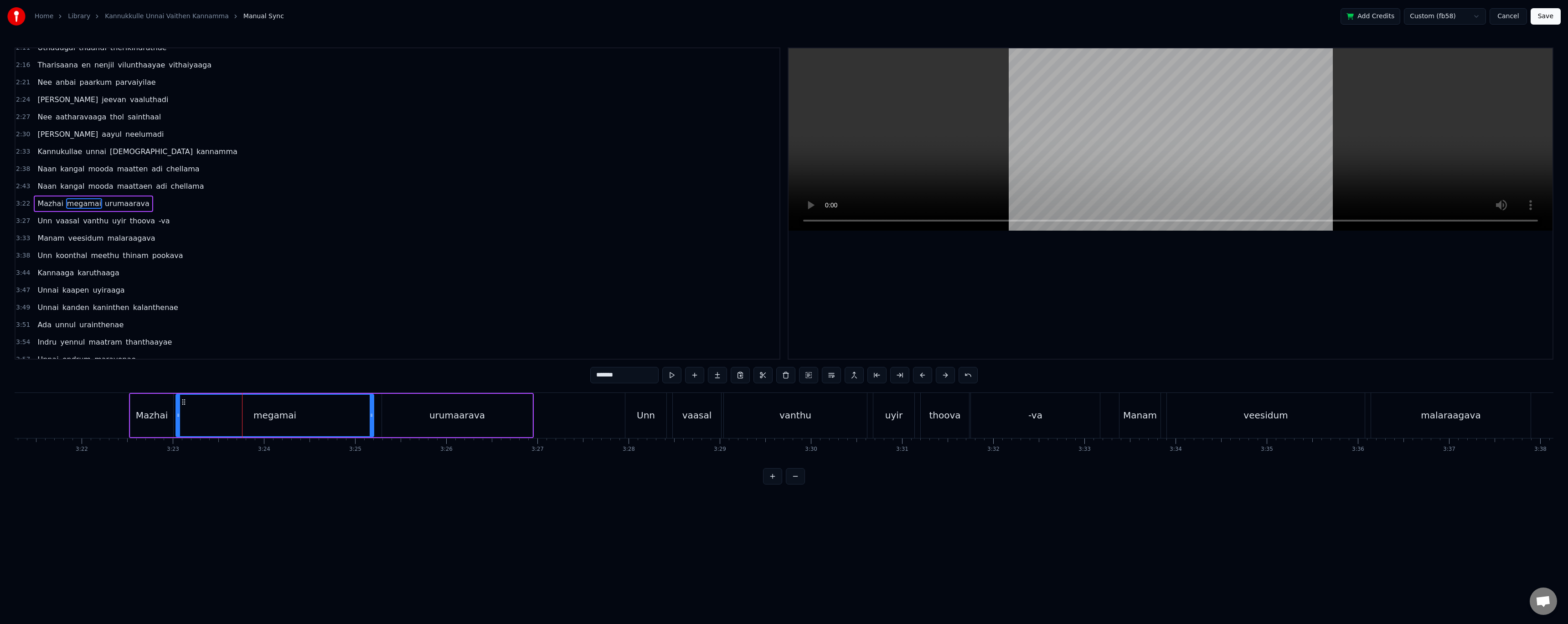
click at [677, 380] on button at bounding box center [671, 375] width 19 height 16
click at [676, 377] on button at bounding box center [671, 375] width 19 height 16
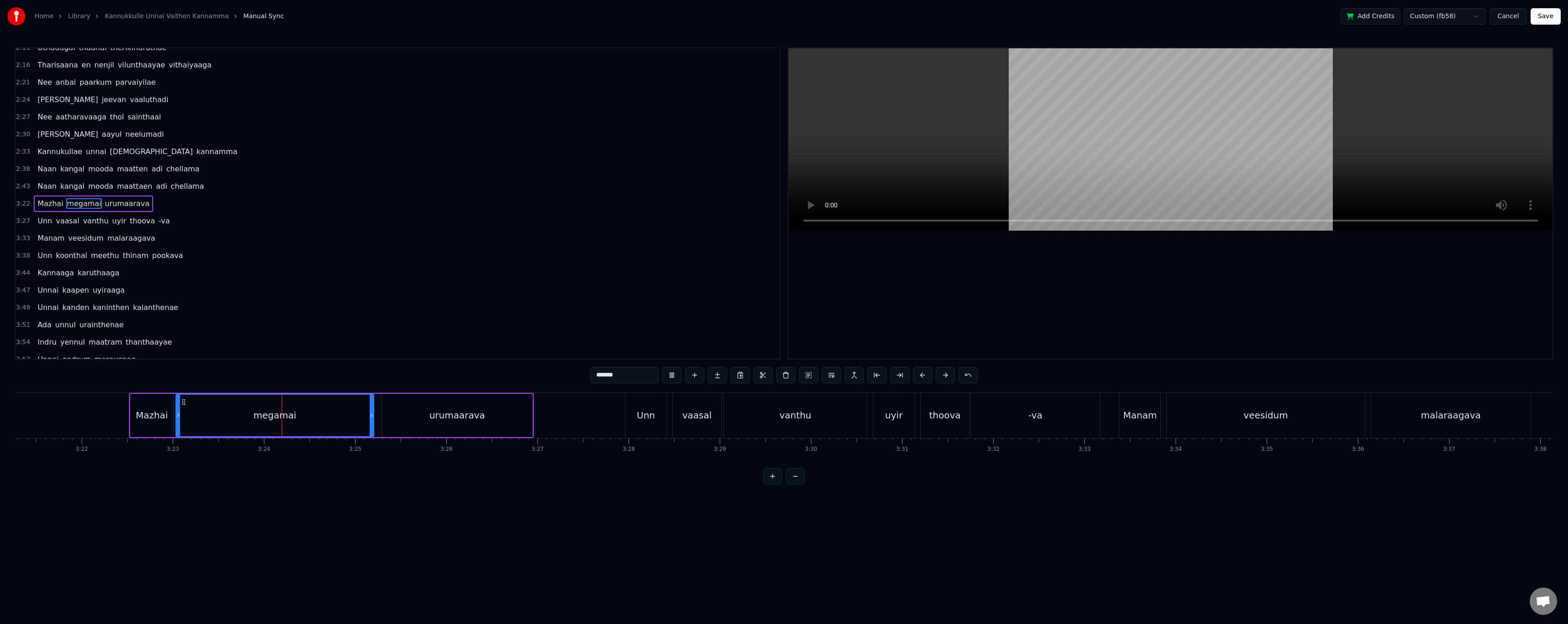
click at [676, 377] on button at bounding box center [671, 375] width 19 height 16
drag, startPoint x: 371, startPoint y: 416, endPoint x: 222, endPoint y: 427, distance: 149.4
click at [222, 427] on div at bounding box center [222, 415] width 4 height 41
click at [207, 419] on div "megamai" at bounding box center [200, 415] width 43 height 13
click at [690, 377] on button at bounding box center [695, 375] width 19 height 16
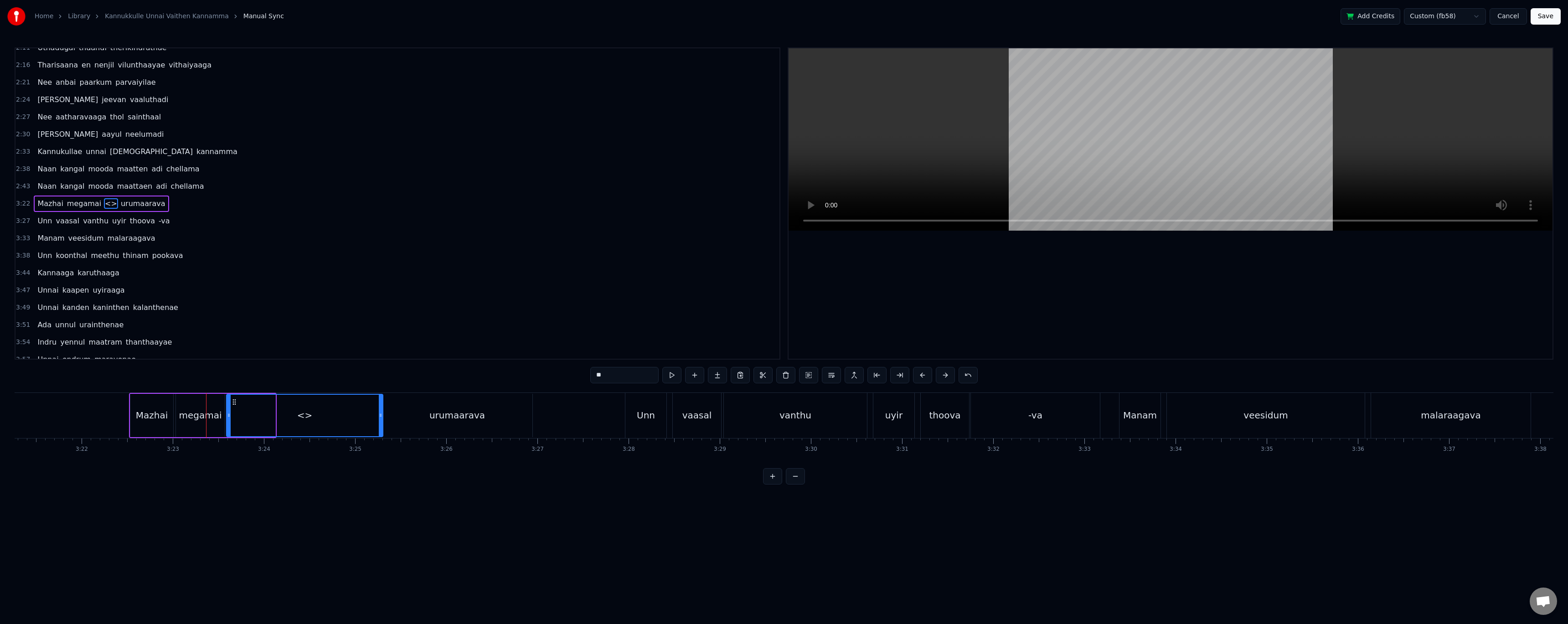
drag, startPoint x: 273, startPoint y: 417, endPoint x: 380, endPoint y: 416, distance: 107.0
click at [380, 416] on icon at bounding box center [380, 415] width 4 height 7
drag, startPoint x: 632, startPoint y: 378, endPoint x: 571, endPoint y: 373, distance: 61.2
click at [571, 373] on div "0:35 Kannukullae unnai vaithen kannamma 0:40 Naan kangal mooda maatten adi chel…" at bounding box center [784, 266] width 1539 height 437
drag, startPoint x: 208, startPoint y: 418, endPoint x: 233, endPoint y: 416, distance: 25.1
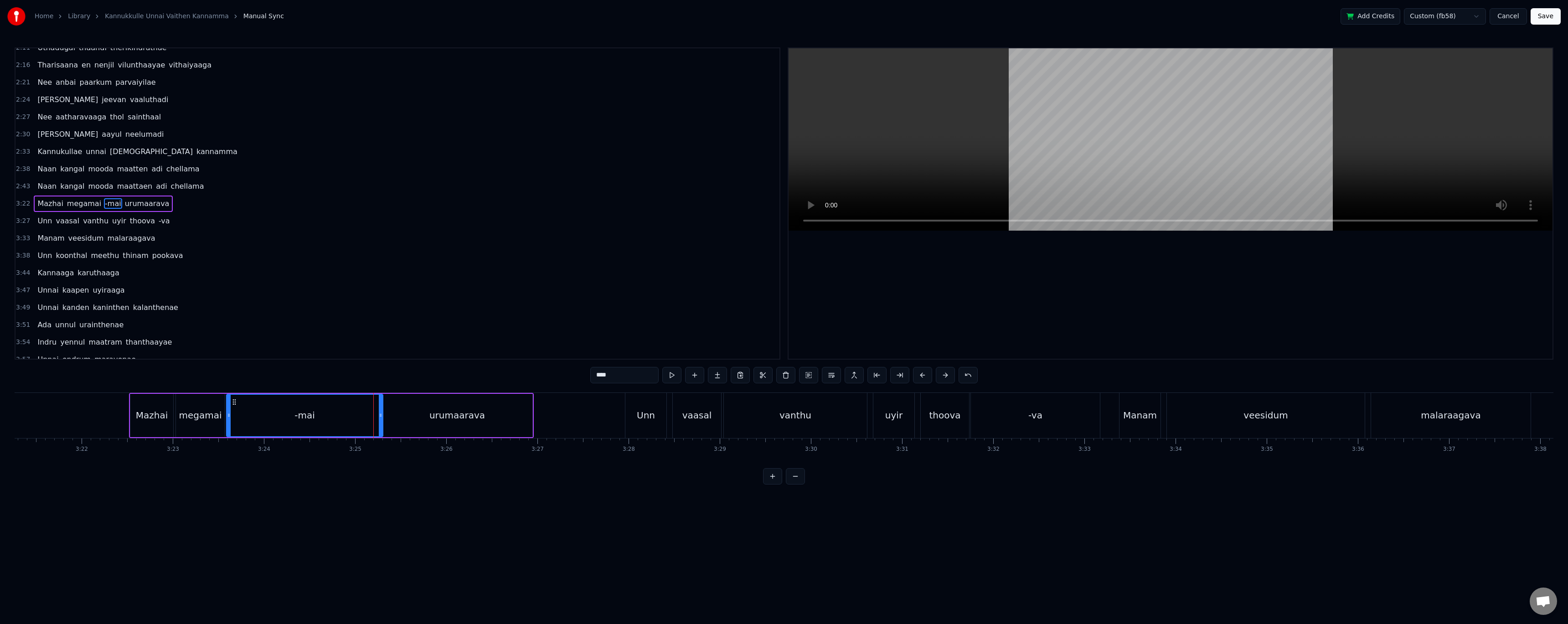
click at [208, 418] on div "megamai" at bounding box center [200, 415] width 43 height 13
click at [640, 379] on input "*******" at bounding box center [625, 375] width 68 height 16
type input "****"
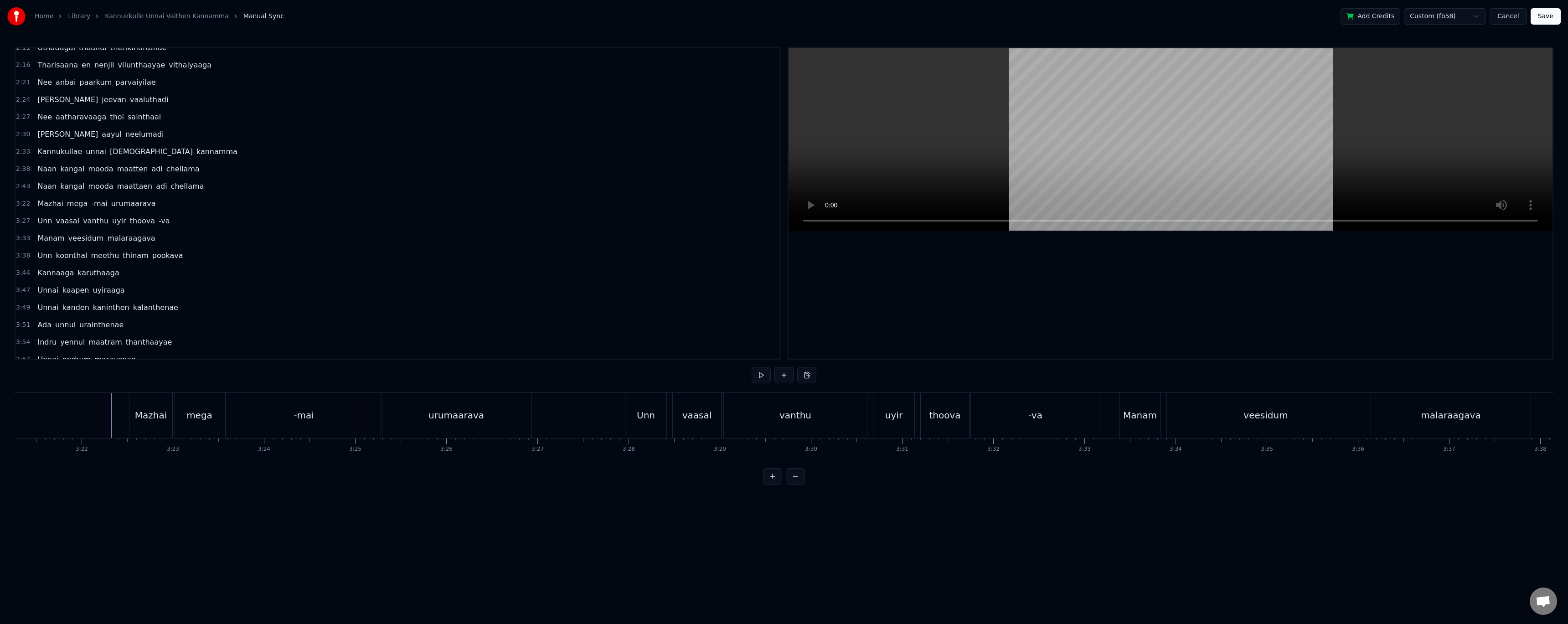
click at [193, 415] on div "mega" at bounding box center [199, 415] width 26 height 13
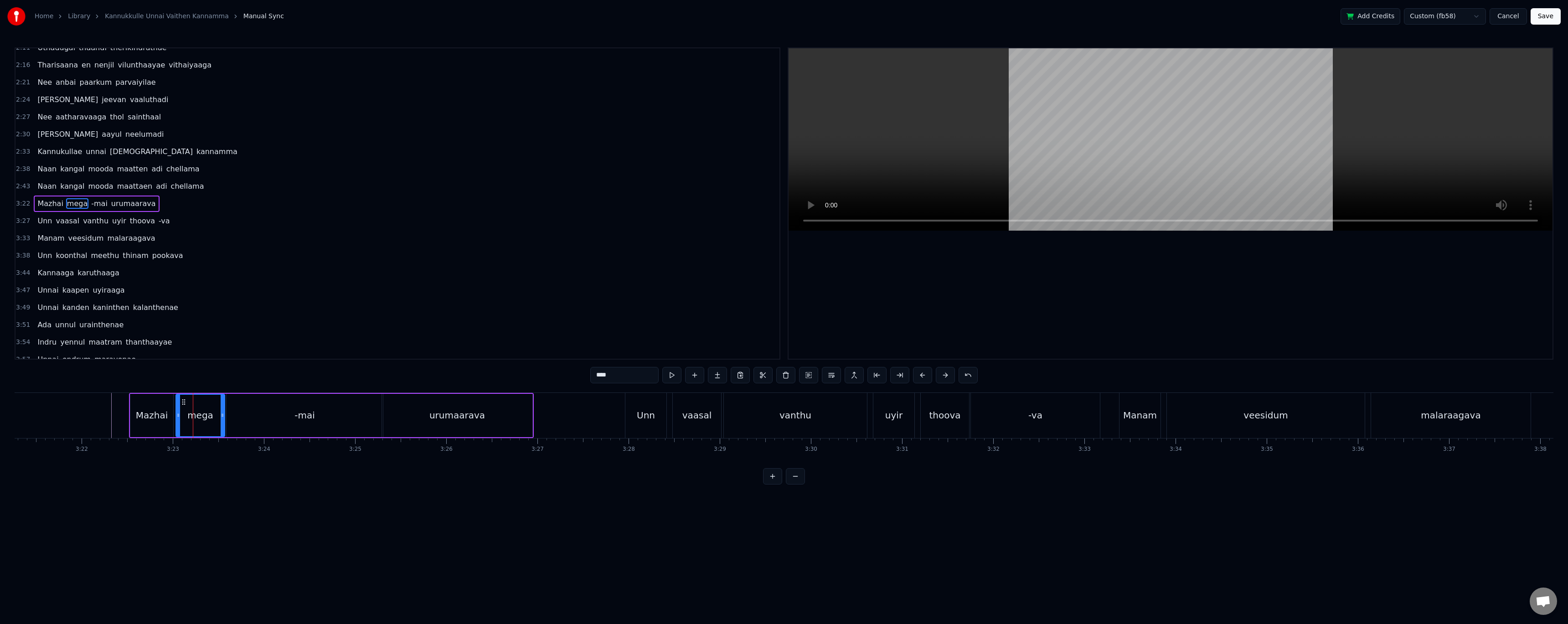
click at [607, 378] on input "****" at bounding box center [625, 375] width 68 height 16
type input "*****"
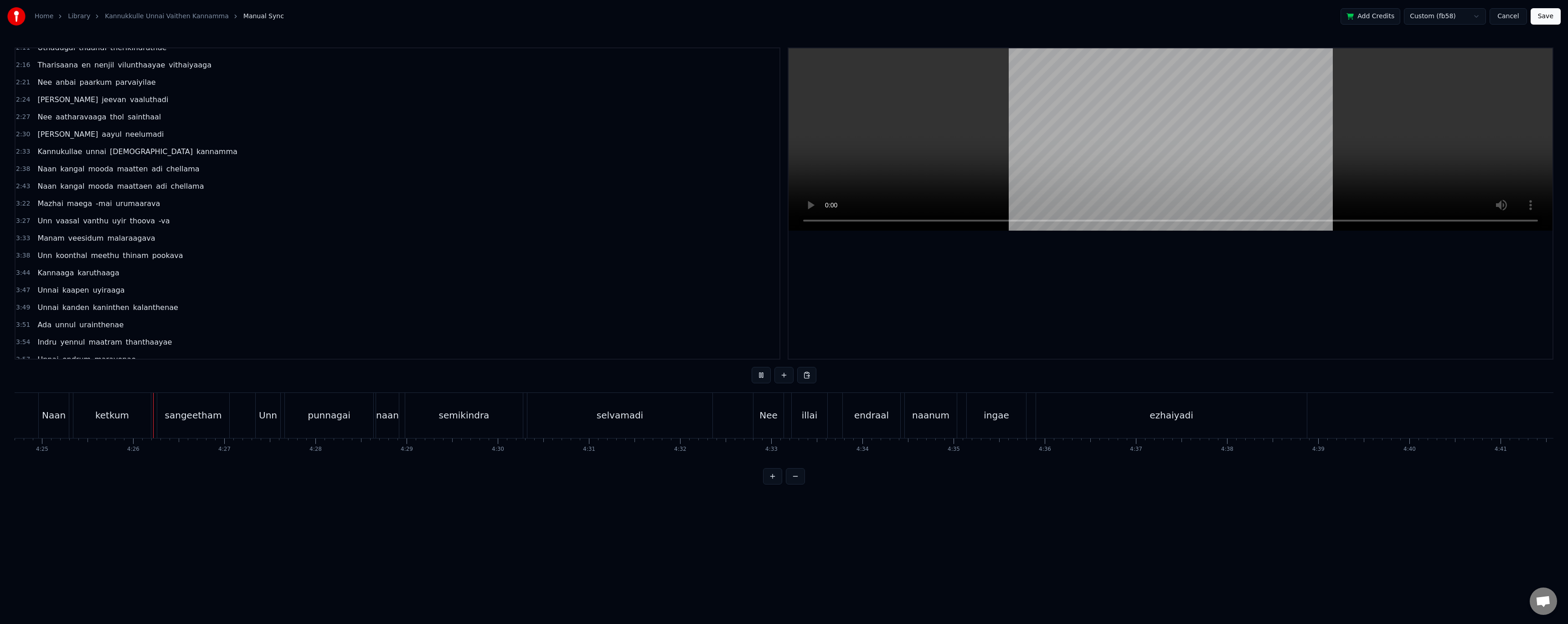
scroll to position [0, 24160]
click at [765, 373] on button at bounding box center [761, 375] width 19 height 16
click at [1153, 408] on div "ezhaiyadi" at bounding box center [1143, 415] width 271 height 45
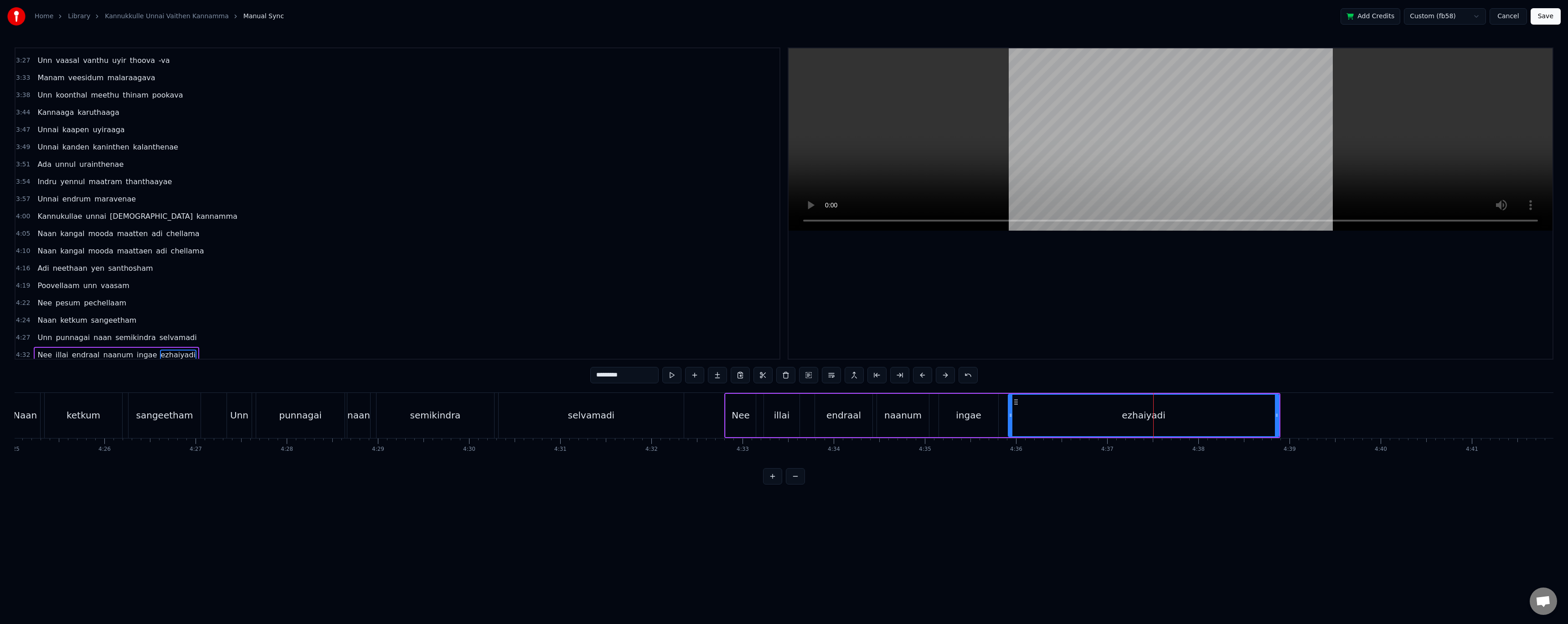
scroll to position [382, 0]
click at [666, 377] on button at bounding box center [671, 375] width 19 height 16
click at [670, 376] on button at bounding box center [671, 375] width 19 height 16
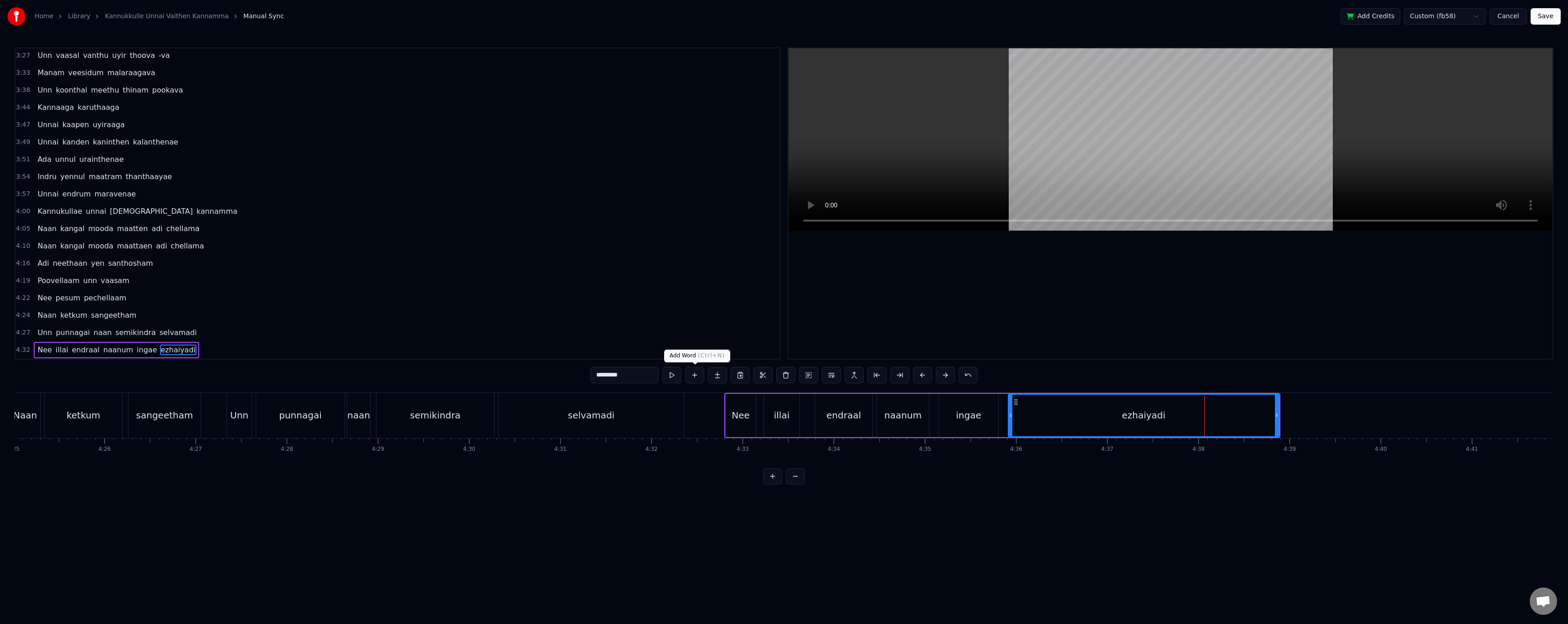
click at [691, 379] on button at bounding box center [695, 375] width 19 height 16
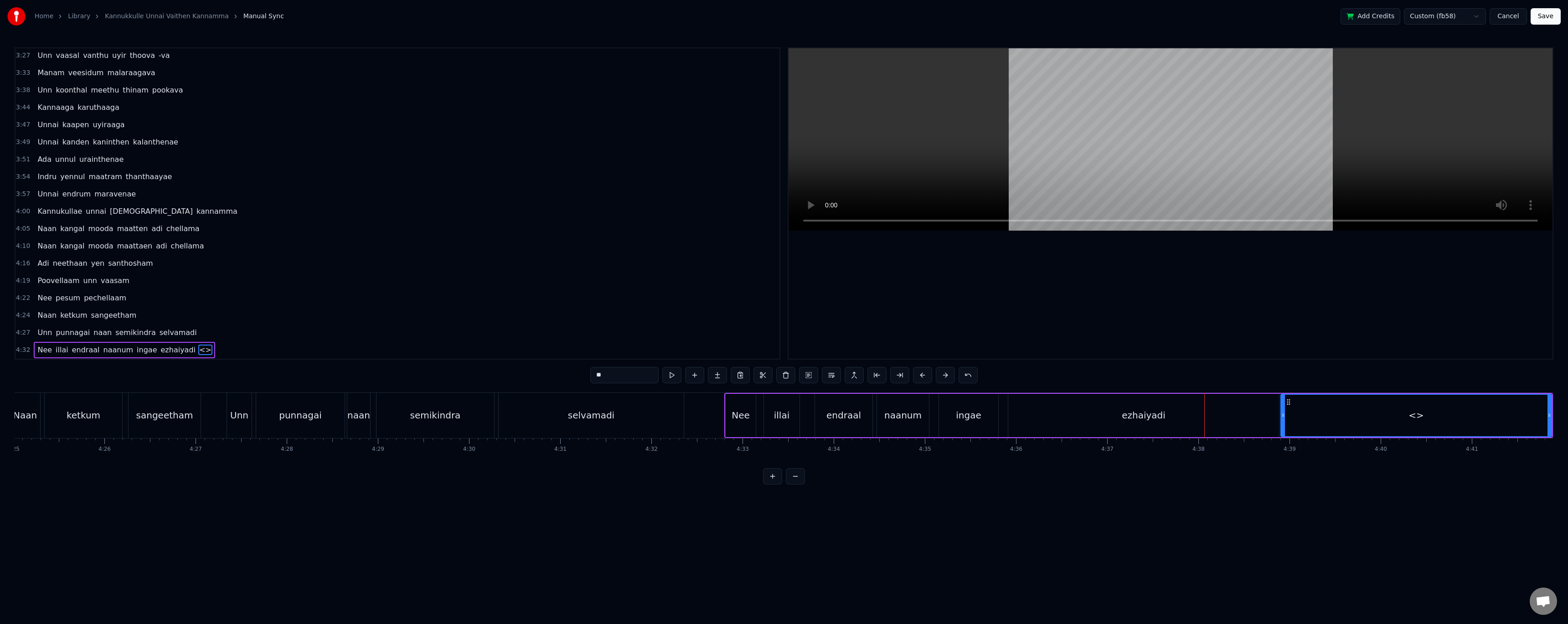
click at [1234, 418] on div "ezhaiyadi" at bounding box center [1143, 415] width 271 height 43
type input "*********"
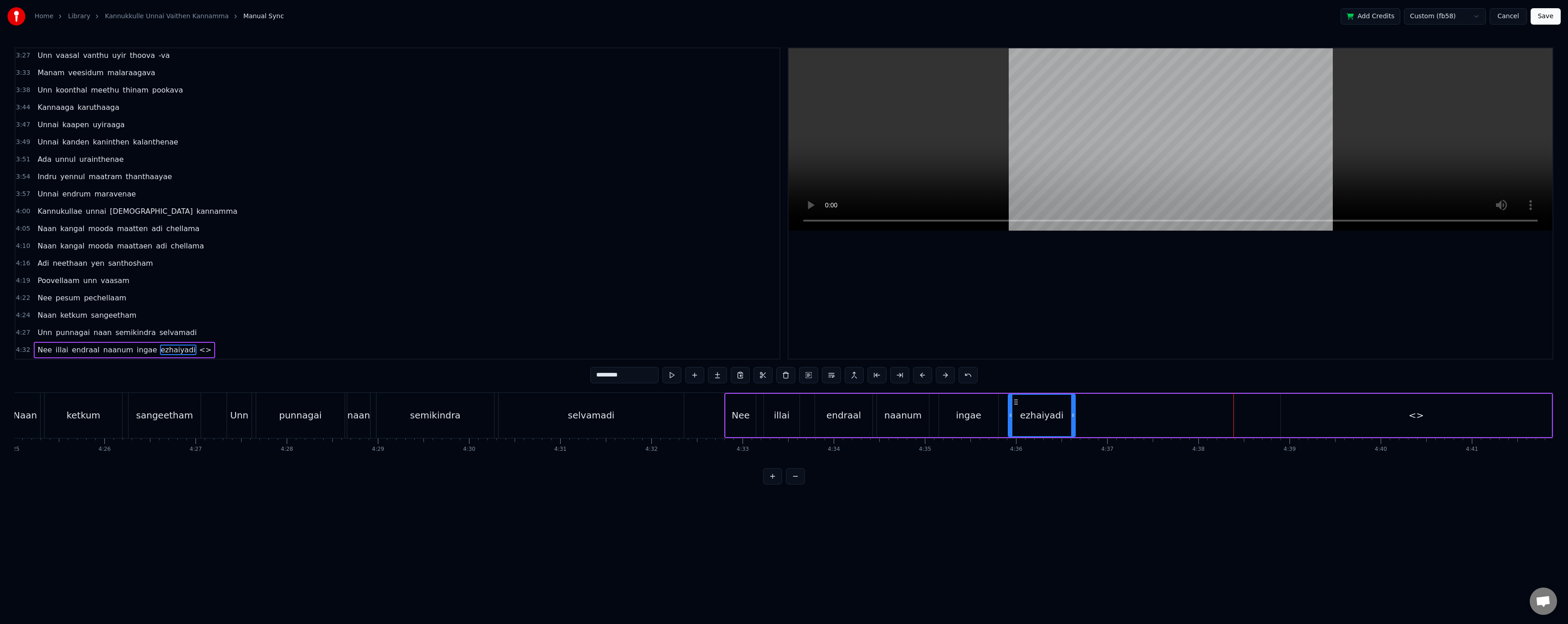
drag, startPoint x: 1275, startPoint y: 409, endPoint x: 1071, endPoint y: 423, distance: 204.5
click at [1071, 423] on div at bounding box center [1073, 415] width 4 height 41
drag, startPoint x: 1343, startPoint y: 400, endPoint x: 1270, endPoint y: 404, distance: 73.1
click at [1270, 404] on div "Nee illai endraal naanum ingae ezhaiyadi <>" at bounding box center [1138, 415] width 828 height 45
click at [1295, 418] on div "<>" at bounding box center [1416, 415] width 271 height 43
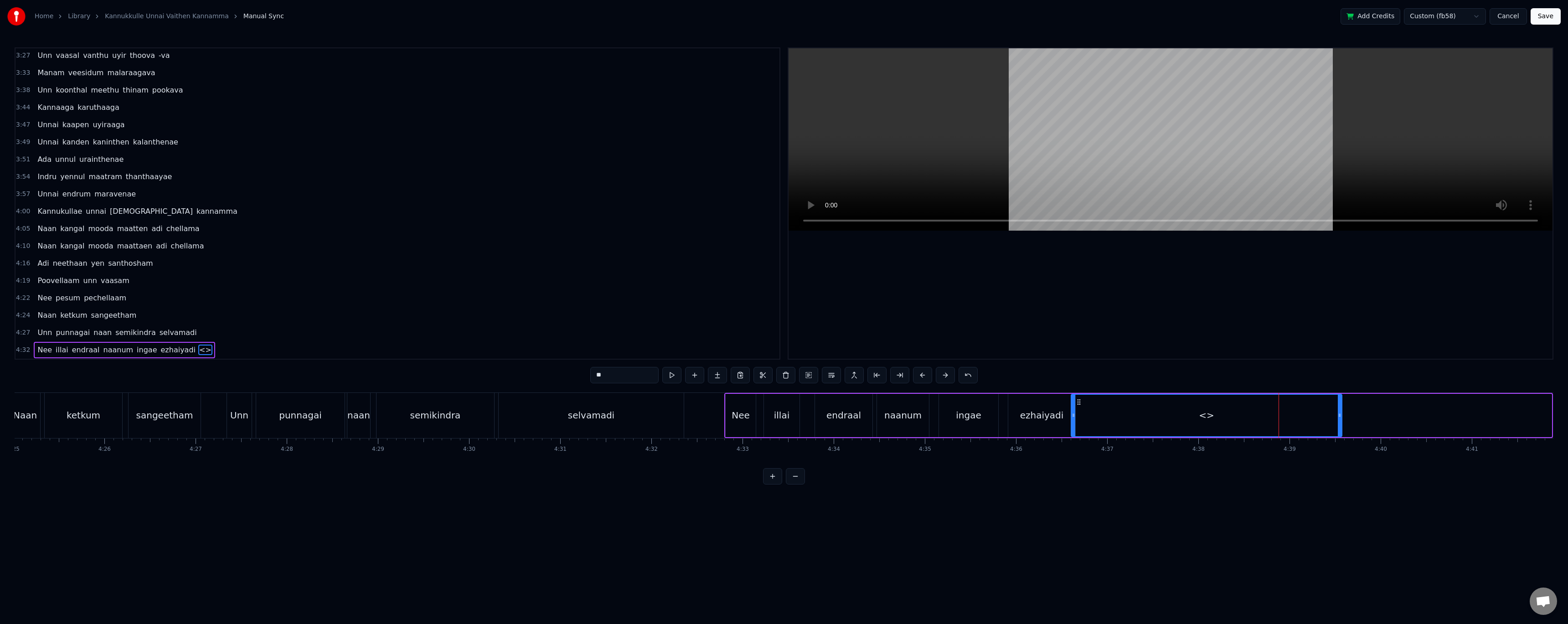
drag, startPoint x: 1287, startPoint y: 401, endPoint x: 1118, endPoint y: 418, distance: 169.9
click at [1079, 421] on div "<>" at bounding box center [1206, 415] width 270 height 41
drag, startPoint x: 1340, startPoint y: 413, endPoint x: 1308, endPoint y: 412, distance: 32.0
click at [1308, 412] on icon at bounding box center [1307, 415] width 4 height 7
drag, startPoint x: 625, startPoint y: 376, endPoint x: 579, endPoint y: 370, distance: 46.4
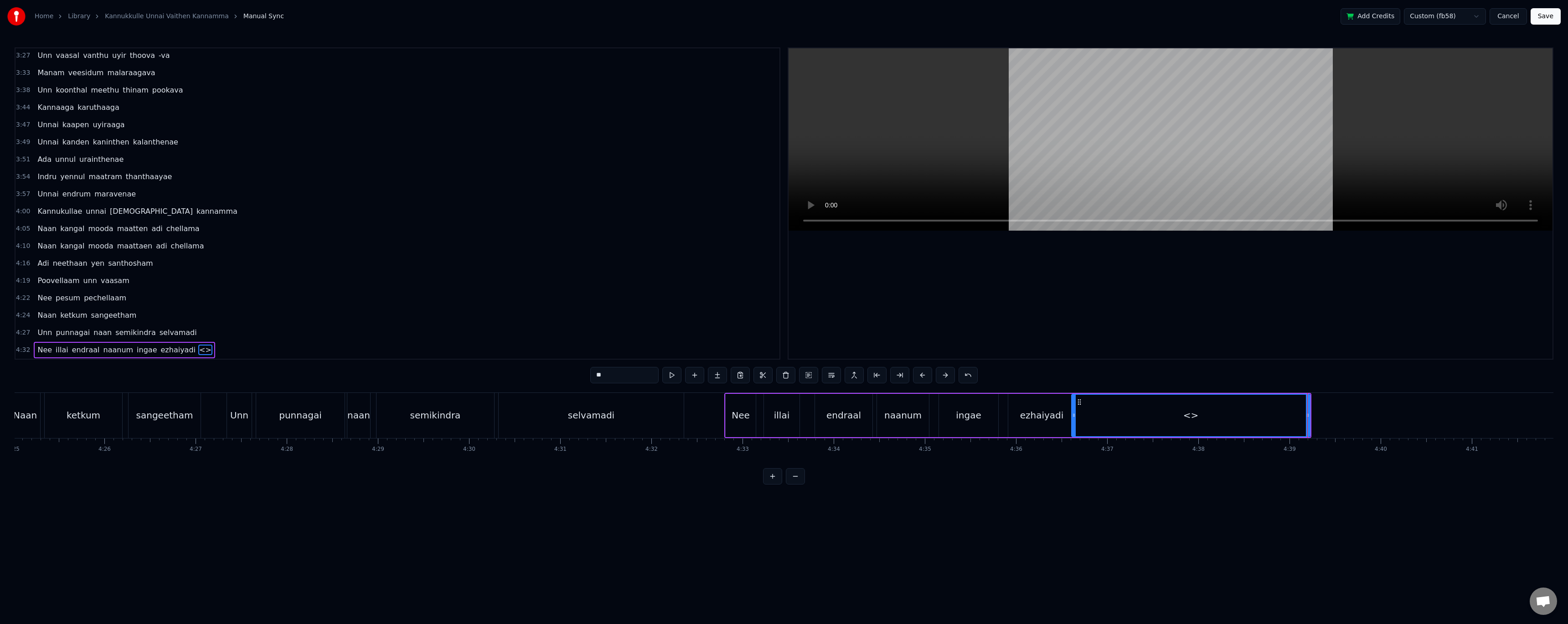
click at [579, 370] on div "0:35 Kannukullae unnai vaithen kannamma 0:40 Naan kangal mooda maatten adi chel…" at bounding box center [784, 266] width 1539 height 437
click at [1058, 417] on div "ezhaiyadi" at bounding box center [1042, 415] width 44 height 13
click at [1096, 420] on div "-adi" at bounding box center [1191, 415] width 239 height 43
click at [597, 376] on input "****" at bounding box center [625, 375] width 68 height 16
click at [1032, 410] on div "ezhaiyadi" at bounding box center [1042, 415] width 44 height 13
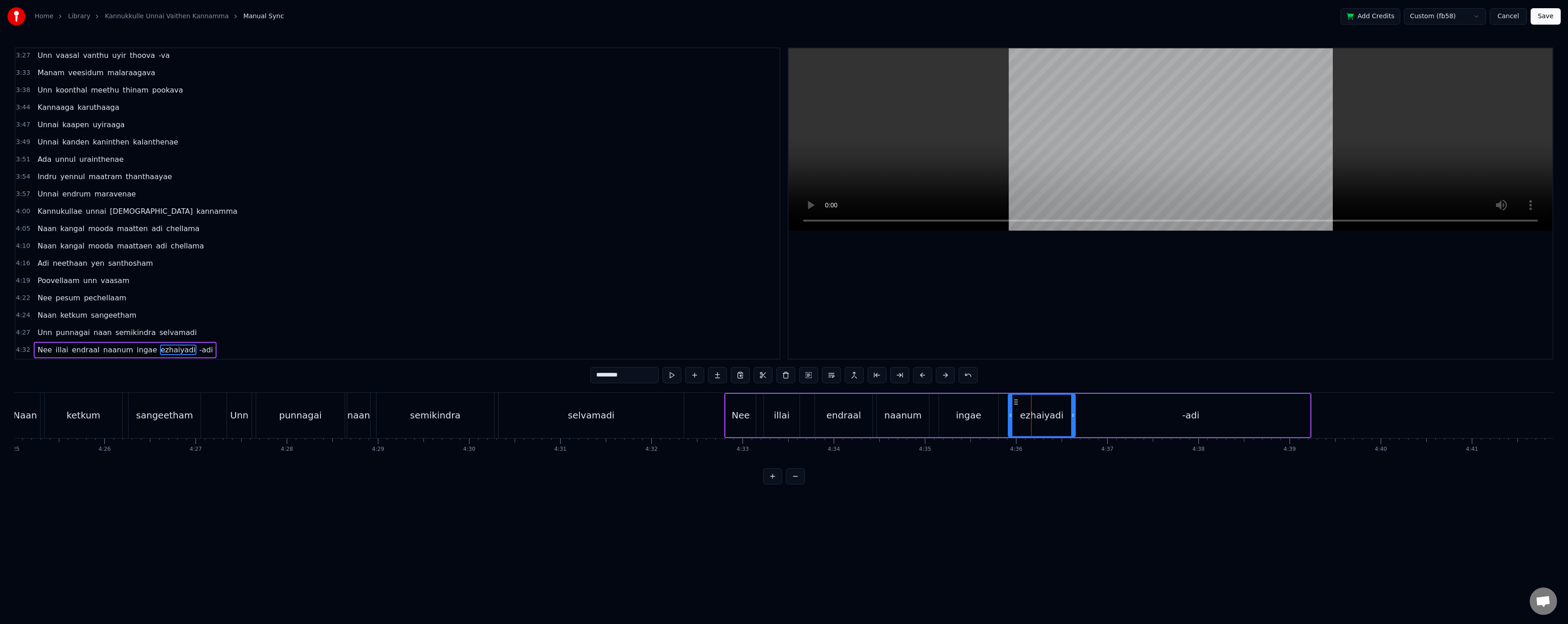
drag, startPoint x: 612, startPoint y: 377, endPoint x: 642, endPoint y: 374, distance: 30.1
click at [642, 374] on input "*********" at bounding box center [625, 375] width 68 height 16
click at [1096, 402] on div "-adi" at bounding box center [1191, 415] width 239 height 43
click at [620, 411] on div "selvamadi" at bounding box center [591, 415] width 185 height 45
type input "*********"
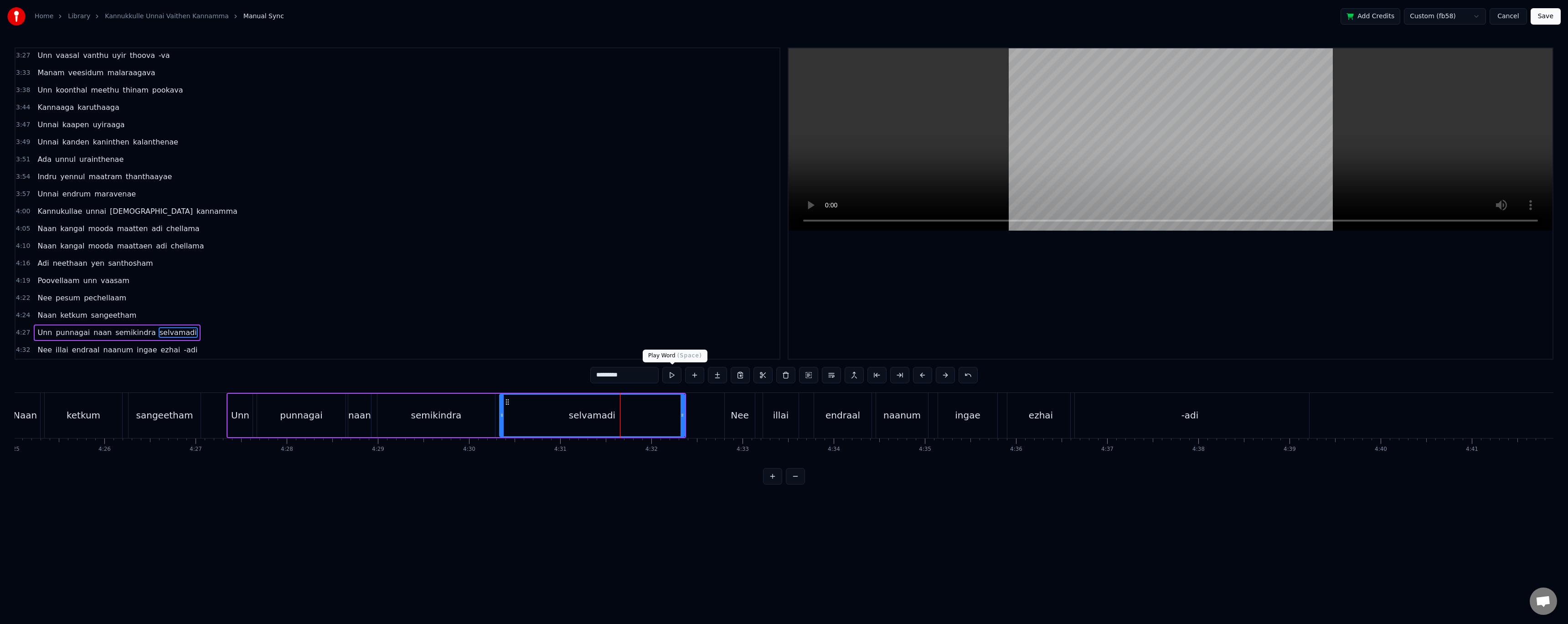
click at [674, 377] on button at bounding box center [671, 375] width 19 height 16
drag, startPoint x: 681, startPoint y: 416, endPoint x: 564, endPoint y: 424, distance: 117.3
click at [564, 424] on div at bounding box center [565, 415] width 4 height 41
click at [695, 378] on button at bounding box center [695, 375] width 19 height 16
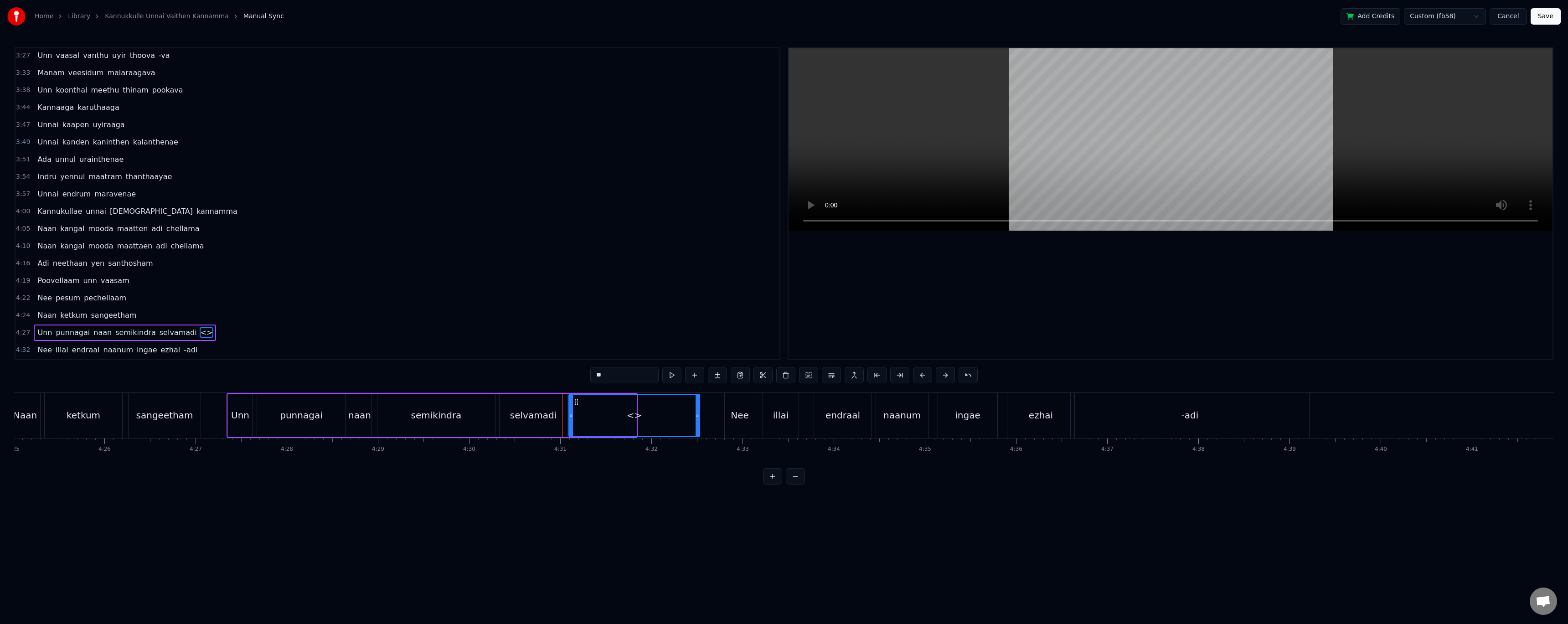
drag, startPoint x: 634, startPoint y: 418, endPoint x: 697, endPoint y: 420, distance: 63.0
click at [697, 420] on div at bounding box center [698, 415] width 4 height 41
click at [567, 422] on div at bounding box center [568, 415] width 4 height 41
drag, startPoint x: 623, startPoint y: 377, endPoint x: 589, endPoint y: 373, distance: 34.2
click at [589, 373] on div "0:35 Kannukullae unnai vaithen kannamma 0:40 Naan kangal mooda maatten adi chel…" at bounding box center [784, 266] width 1539 height 437
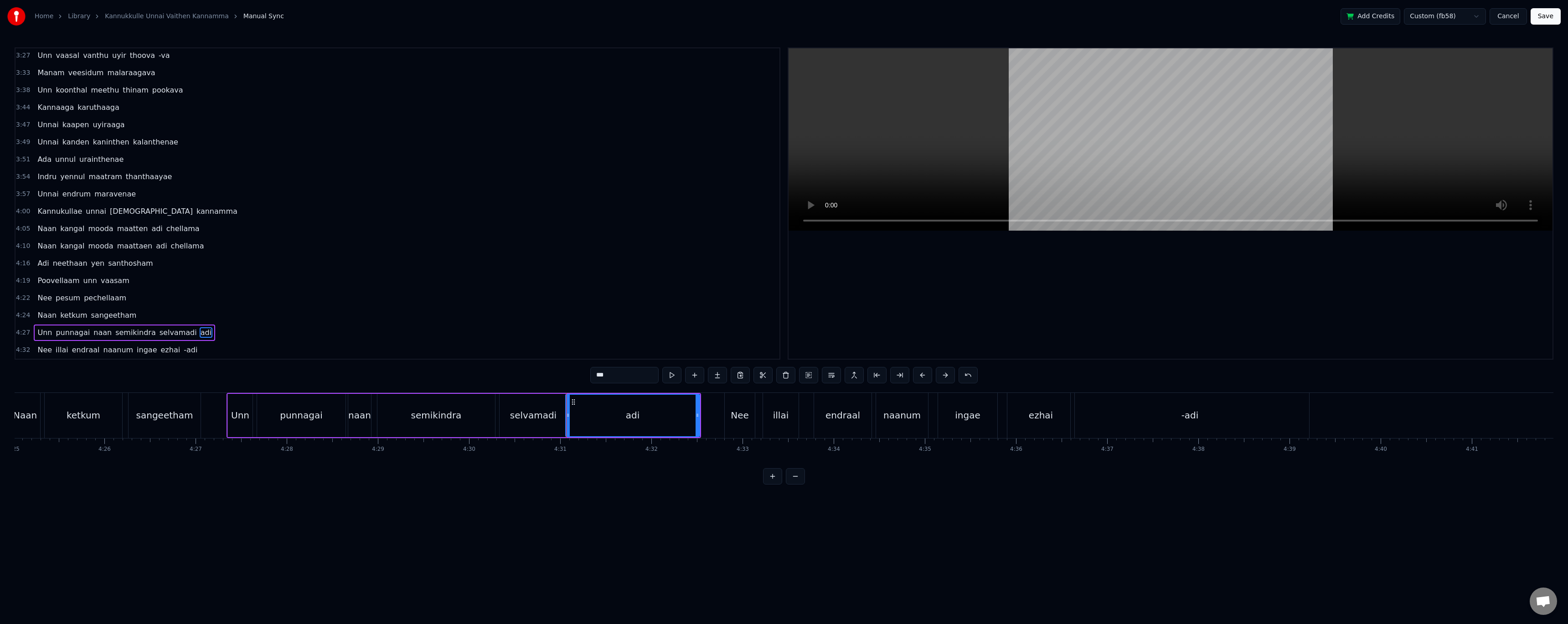
click at [531, 424] on div "selvamadi" at bounding box center [533, 415] width 68 height 43
drag, startPoint x: 616, startPoint y: 375, endPoint x: 654, endPoint y: 379, distance: 38.2
click at [654, 379] on input "*********" at bounding box center [625, 375] width 68 height 16
type input "******"
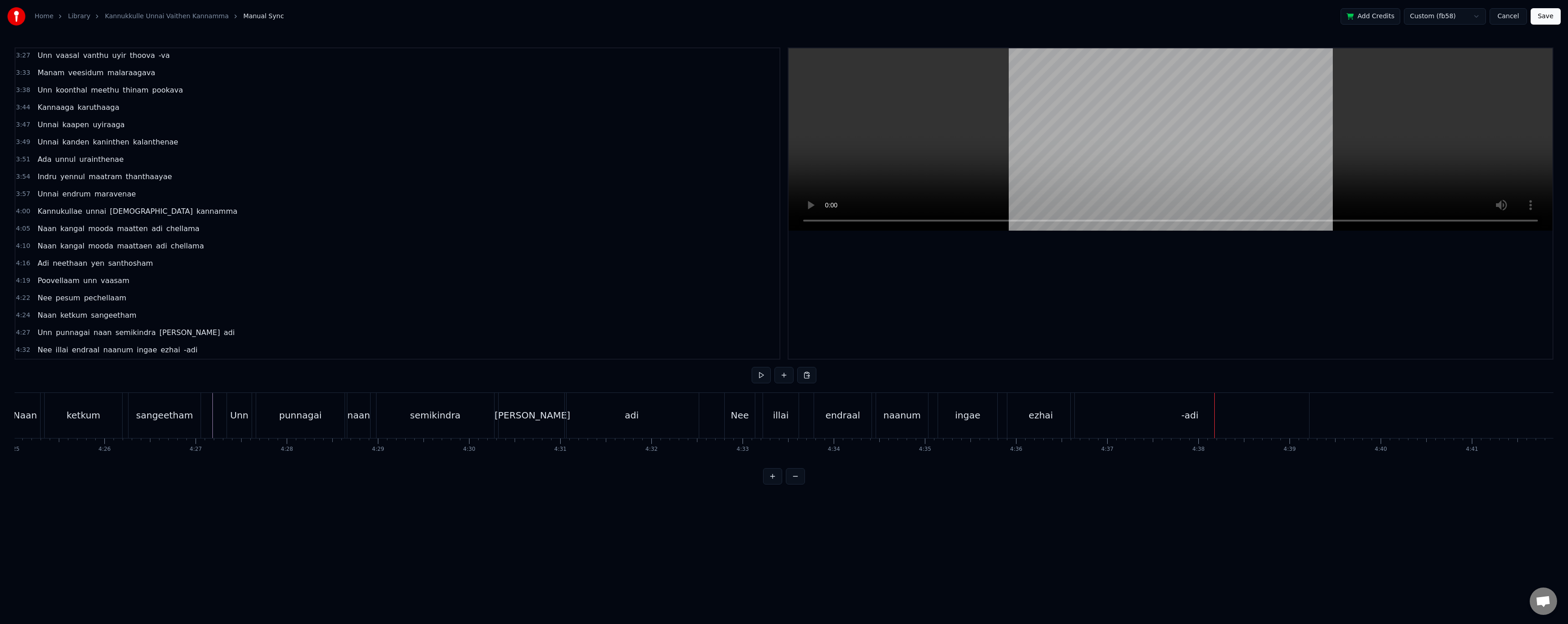
click at [1052, 419] on div "ezhai" at bounding box center [1041, 415] width 67 height 45
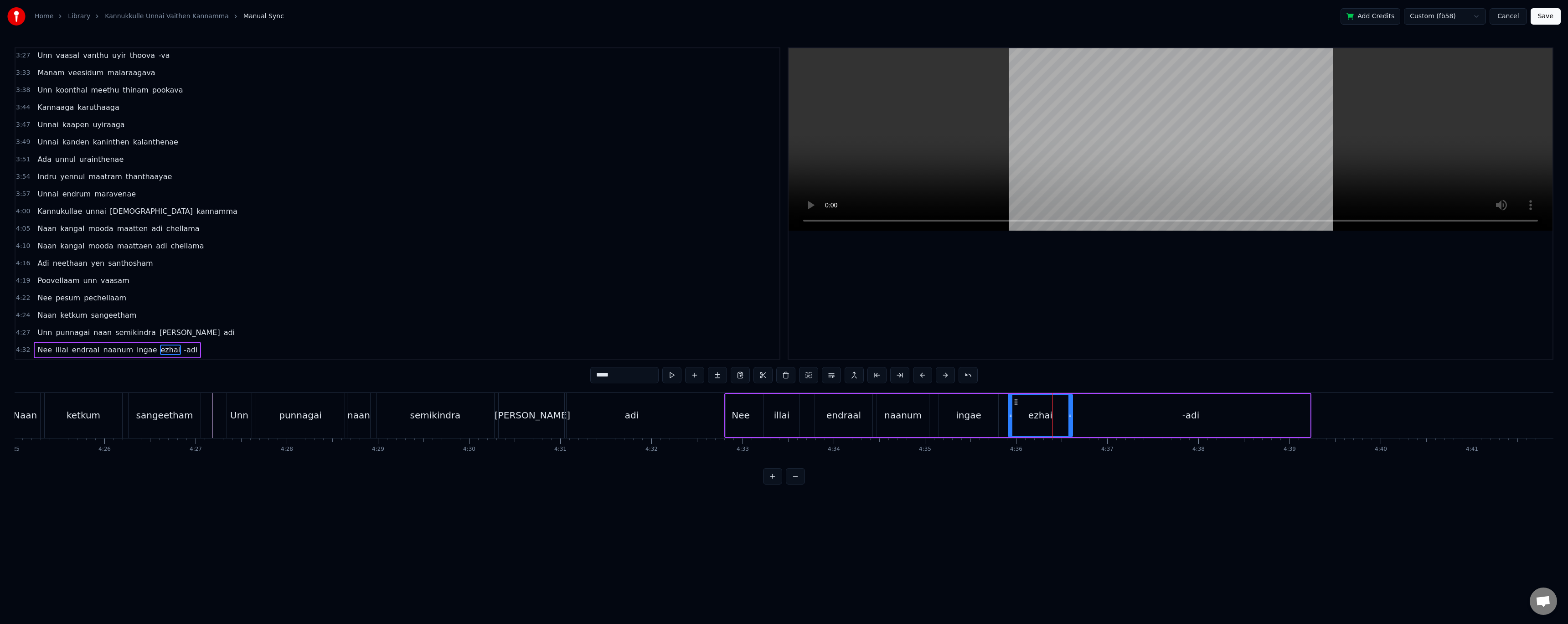
click at [1070, 415] on icon at bounding box center [1070, 415] width 4 height 7
click at [1110, 409] on div "-adi" at bounding box center [1191, 415] width 239 height 43
drag, startPoint x: 598, startPoint y: 377, endPoint x: 536, endPoint y: 365, distance: 63.2
click at [540, 385] on div "0:35 Kannukullae unnai vaithen kannamma 0:40 Naan kangal mooda maatten adi chel…" at bounding box center [784, 266] width 1539 height 437
type input "***"
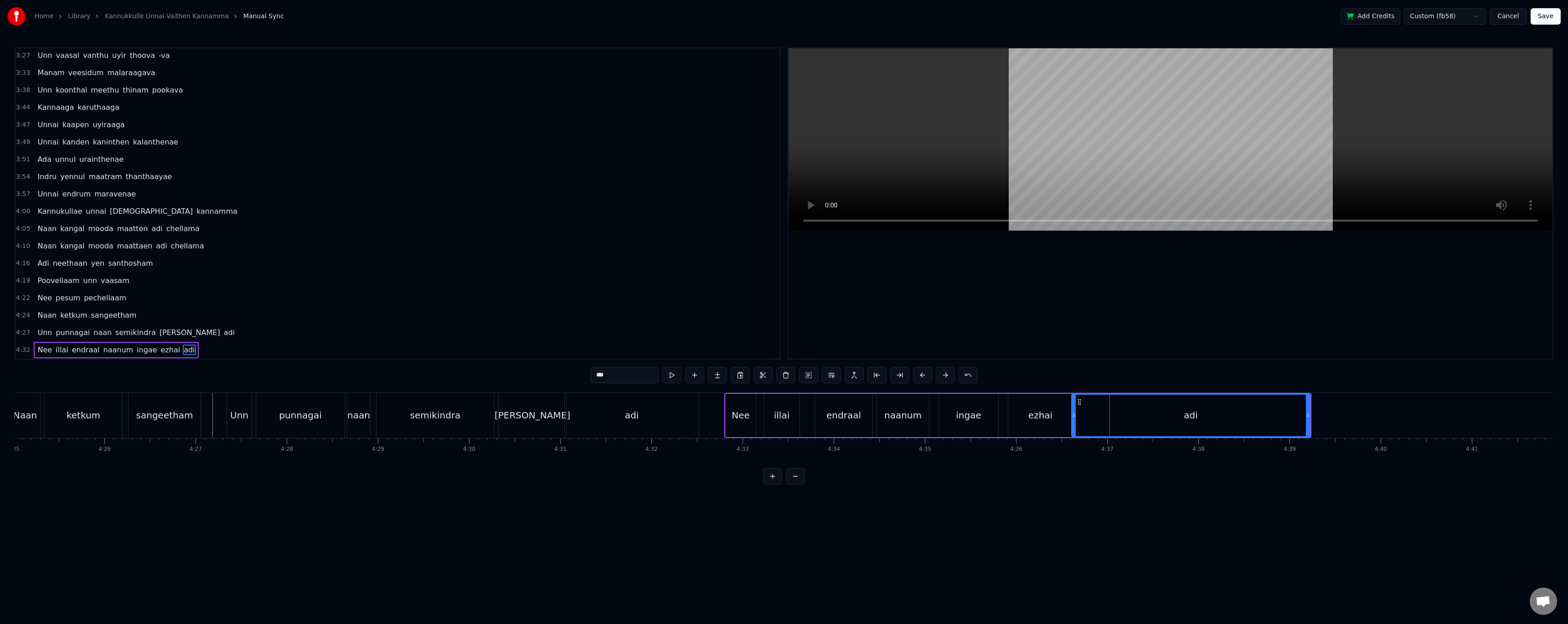
click at [536, 365] on div "0:35 Kannukullae unnai vaithen kannamma 0:40 Naan kangal mooda maatten adi chel…" at bounding box center [784, 266] width 1539 height 437
drag, startPoint x: 1307, startPoint y: 412, endPoint x: 1261, endPoint y: 413, distance: 46.0
click at [1261, 413] on icon at bounding box center [1261, 415] width 4 height 7
click at [1264, 416] on icon at bounding box center [1262, 415] width 4 height 7
click at [1558, 17] on button "Save" at bounding box center [1545, 16] width 30 height 16
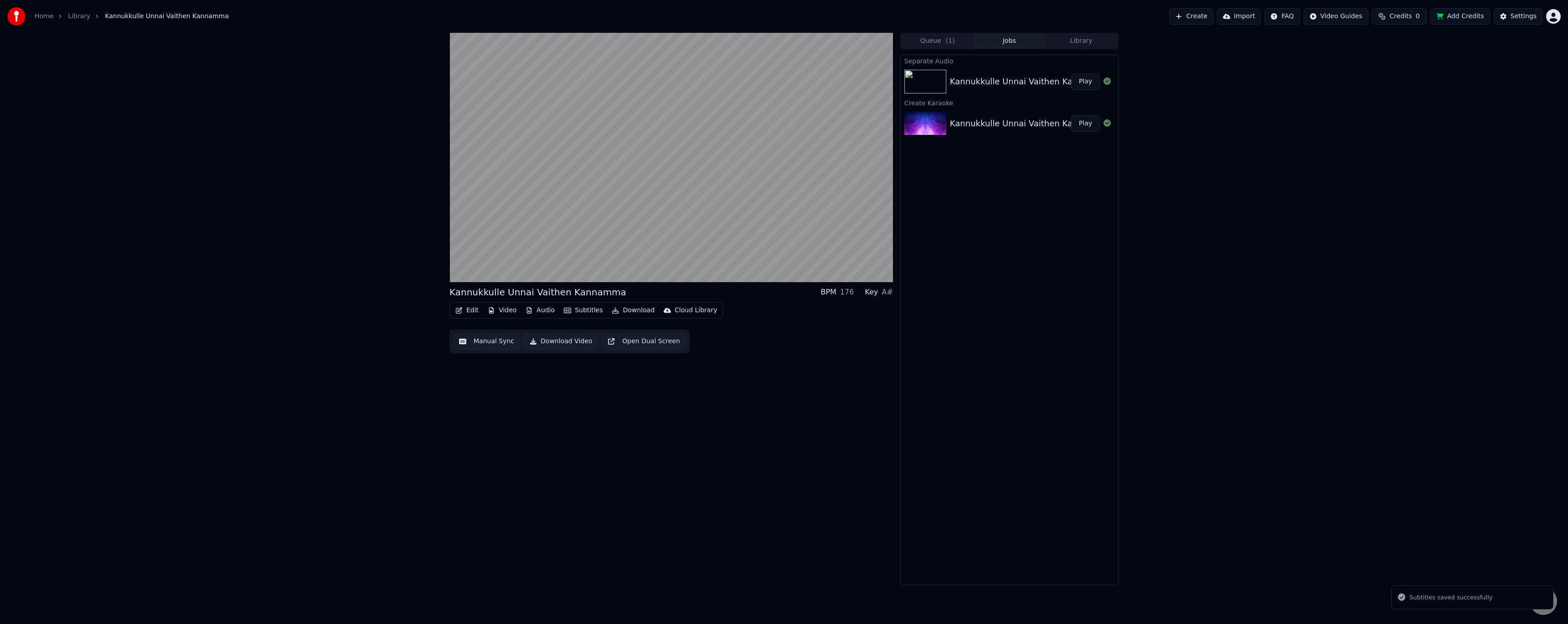
click at [718, 391] on div "Kannukkulle Unnai Vaithen Kannamma BPM 176 Key A# Edit Video Audio Subtitles Do…" at bounding box center [671, 309] width 444 height 553
click at [509, 130] on video at bounding box center [671, 158] width 444 height 250
click at [317, 219] on div "0:01 / 4:44 Kannukkulle Unnai Vaithen Kannamma BPM 176 Key A# Edit Video Audio …" at bounding box center [784, 309] width 1568 height 553
click at [509, 310] on button "Video" at bounding box center [502, 310] width 36 height 13
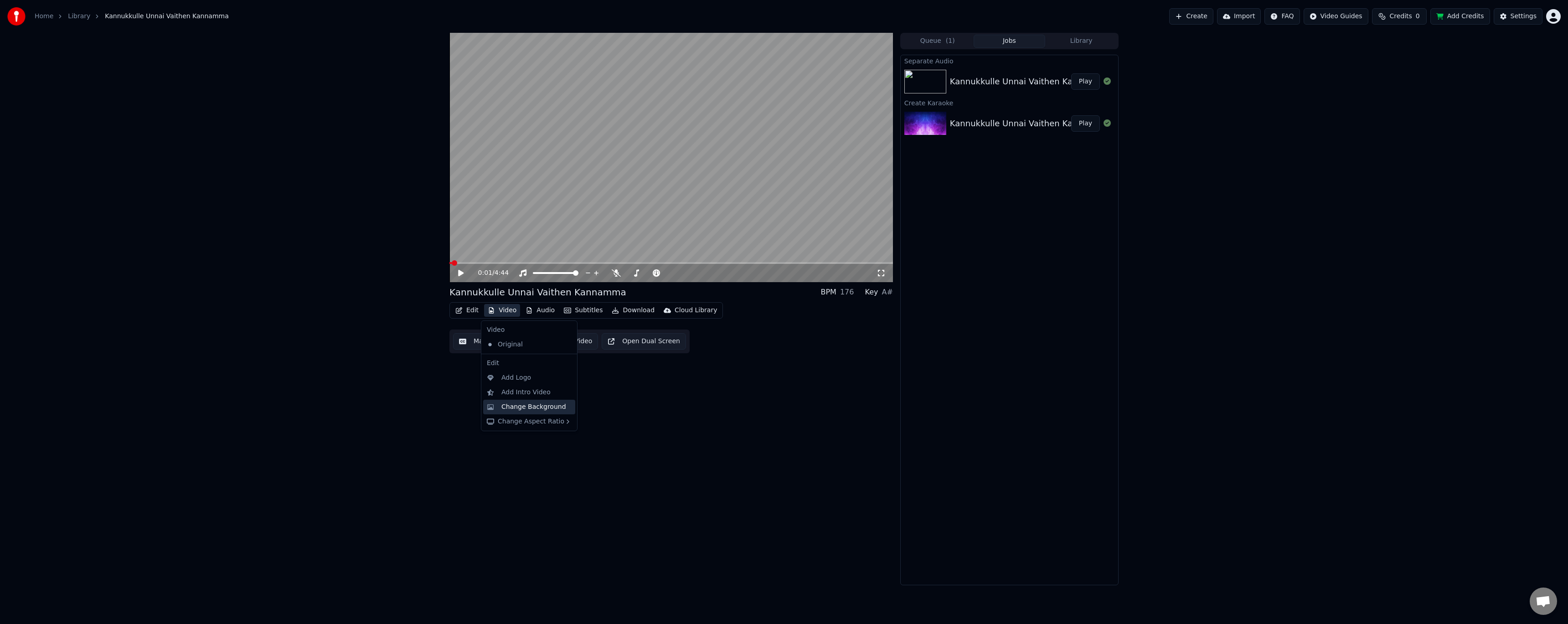
click at [550, 412] on div "Change Background" at bounding box center [529, 407] width 92 height 15
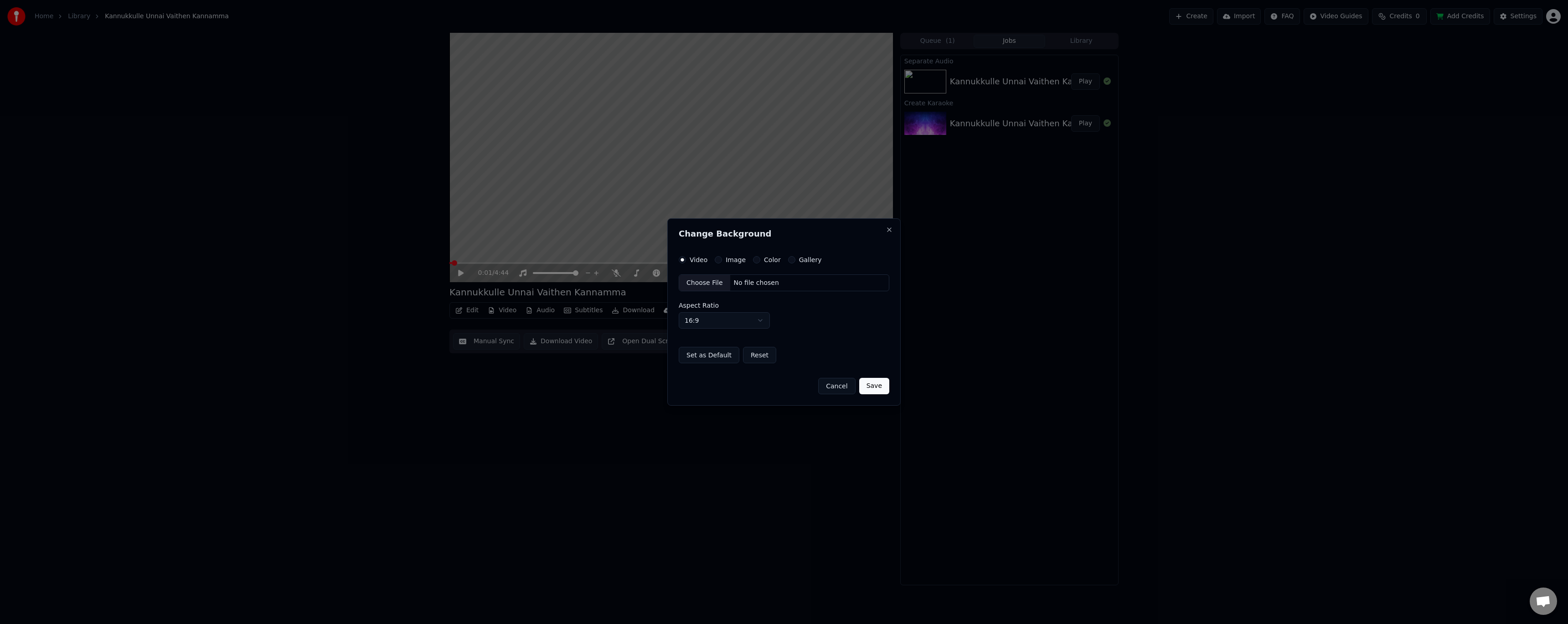
click at [764, 262] on label "Color" at bounding box center [772, 260] width 17 height 6
click at [760, 262] on button "Color" at bounding box center [757, 260] width 7 height 7
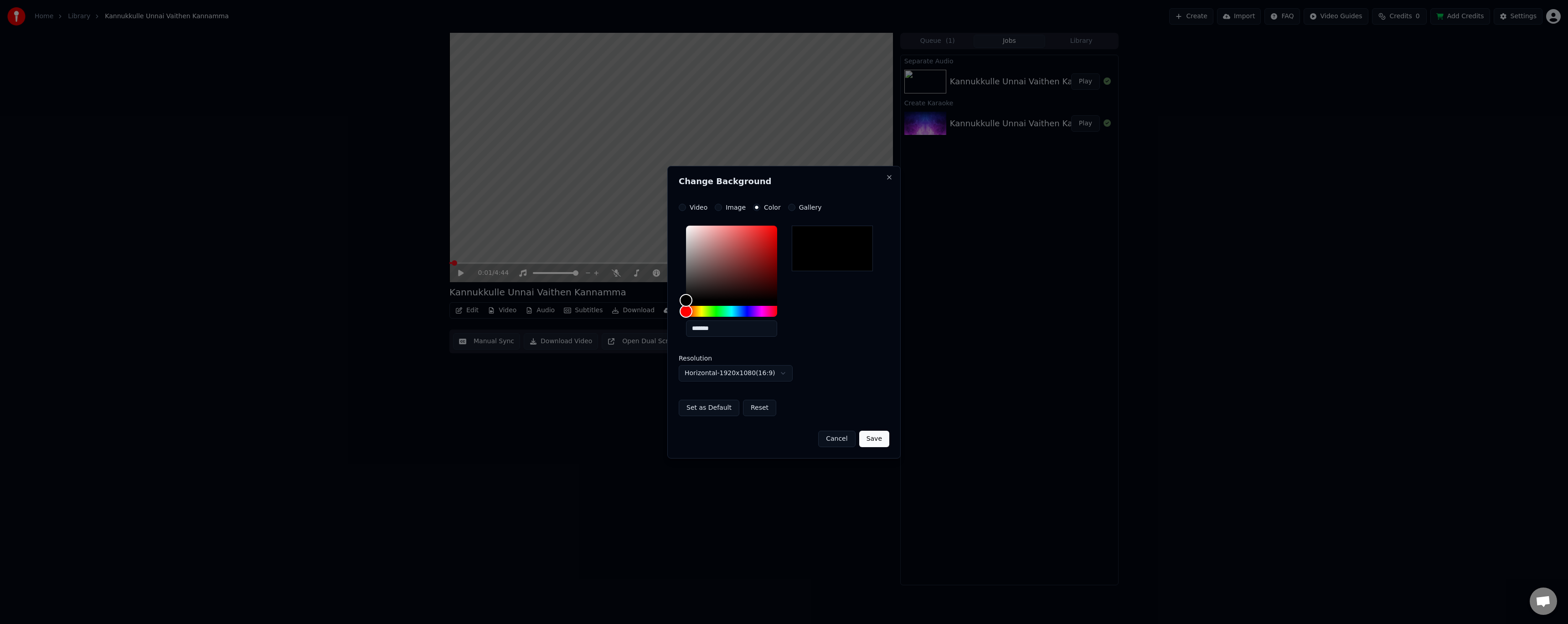
click at [879, 444] on button "Save" at bounding box center [874, 439] width 30 height 16
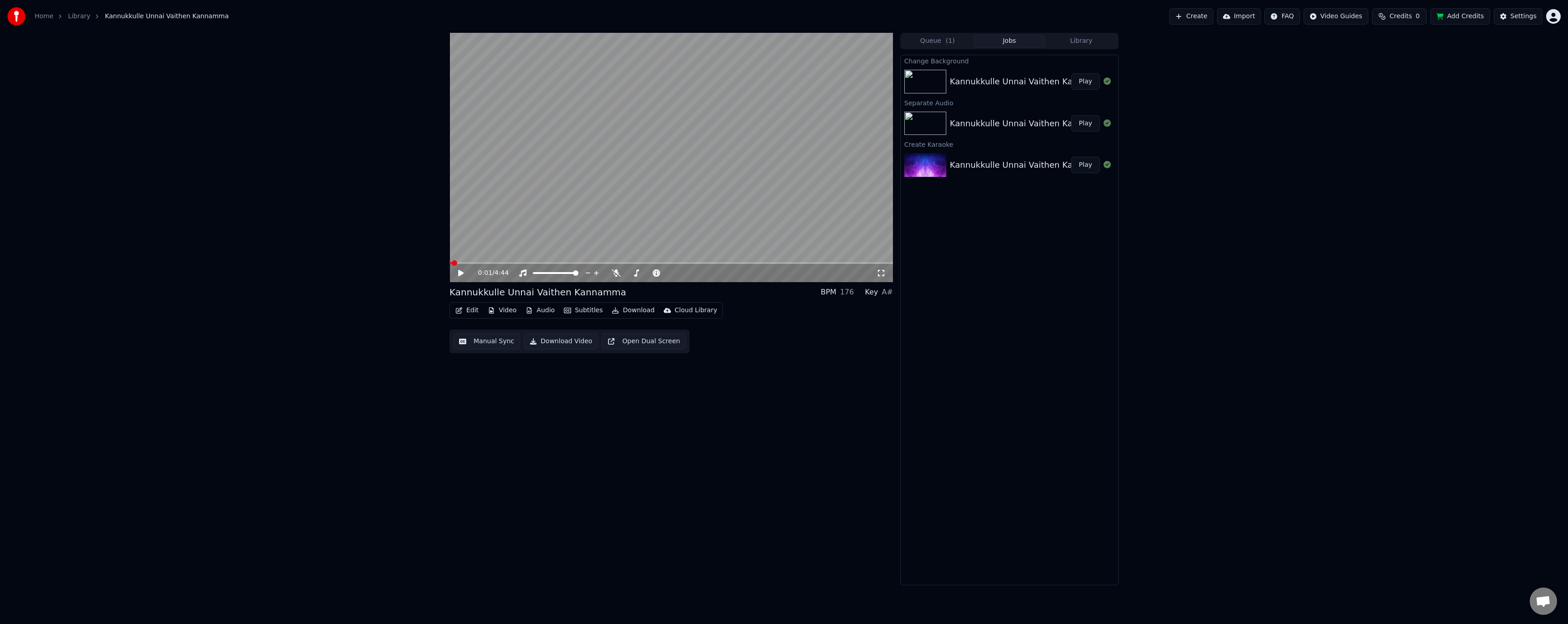
click at [1088, 80] on button "Play" at bounding box center [1085, 82] width 29 height 16
click at [614, 184] on video at bounding box center [671, 158] width 444 height 250
click at [243, 284] on div "0:01 / 4:44 Kannukkulle Unnai Vaithen Kannamma BPM 176 Key A# Edit Video Audio …" at bounding box center [784, 309] width 1568 height 553
click at [506, 307] on button "Video" at bounding box center [502, 310] width 36 height 13
click at [531, 424] on div "Change Background" at bounding box center [534, 421] width 65 height 9
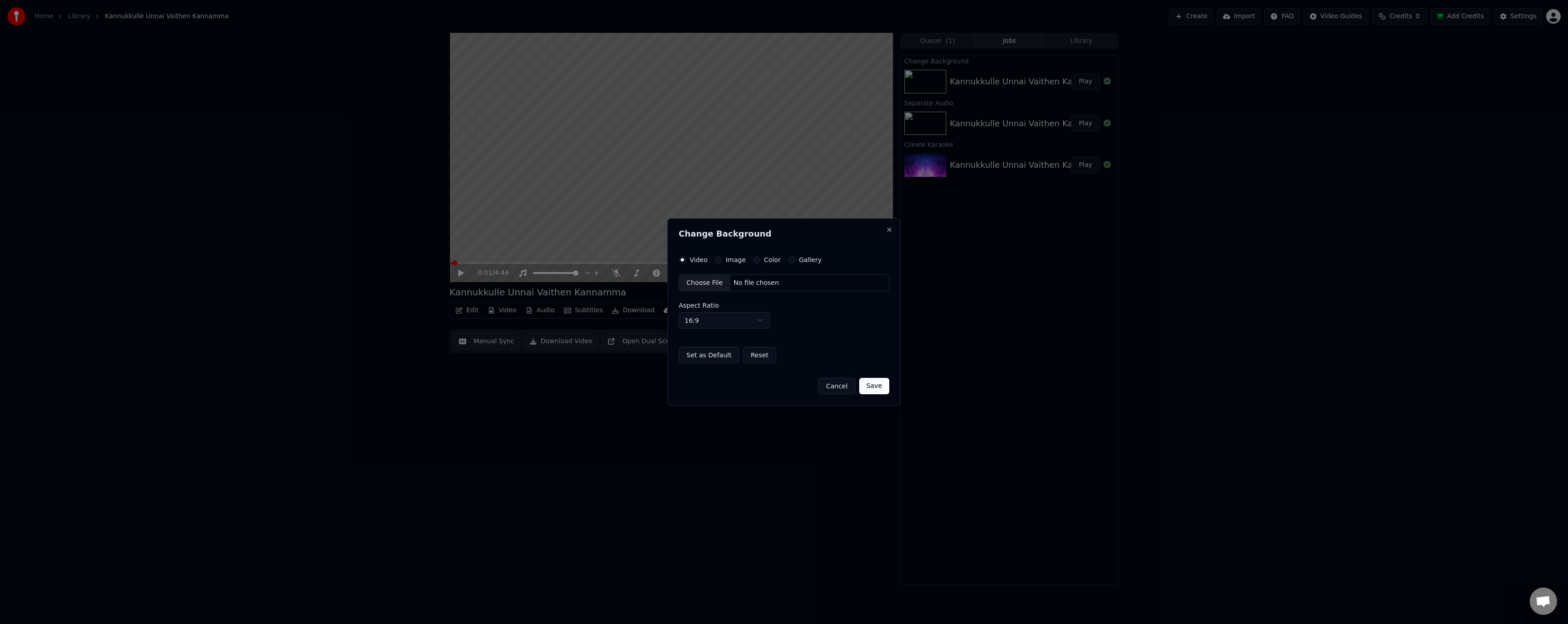
click at [726, 258] on label "Image" at bounding box center [735, 260] width 20 height 6
click at [722, 258] on button "Image" at bounding box center [718, 260] width 7 height 7
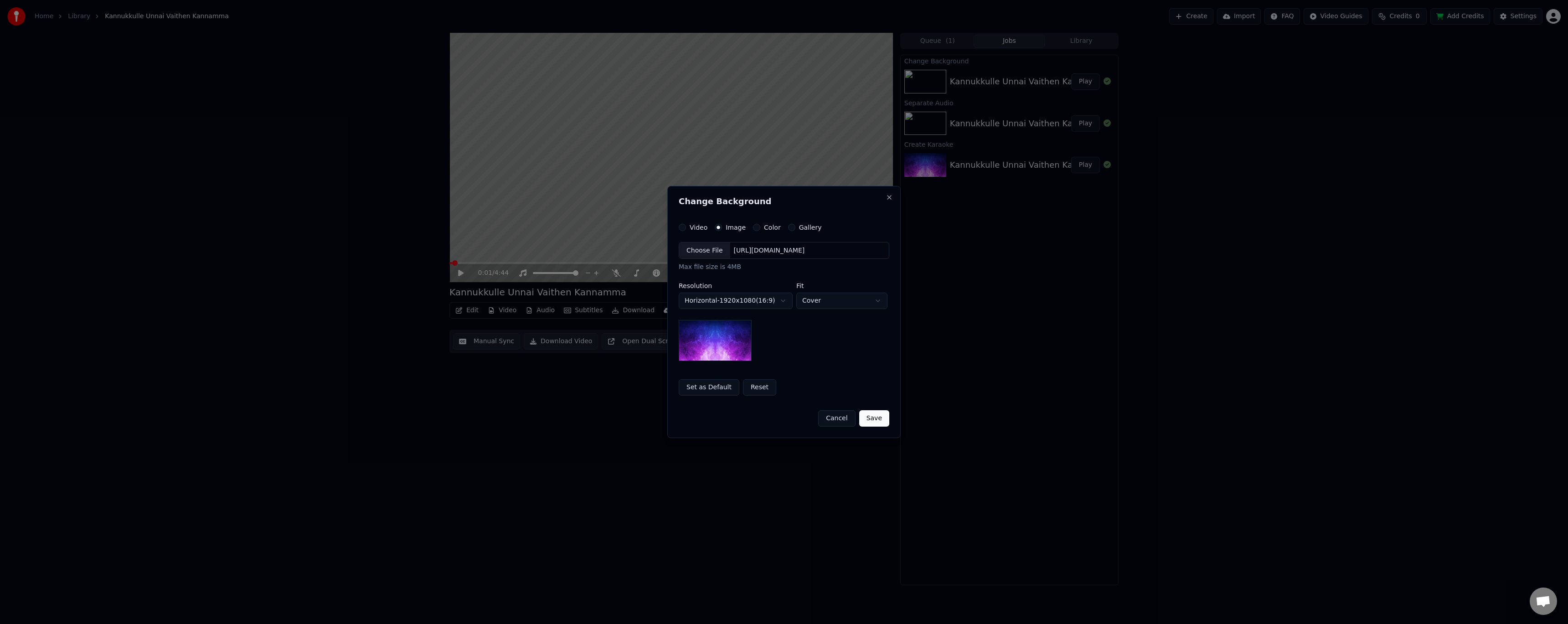
click at [715, 251] on div "Choose File" at bounding box center [705, 250] width 51 height 16
click at [831, 301] on body "**********" at bounding box center [784, 312] width 1568 height 624
click at [834, 306] on body "**********" at bounding box center [784, 312] width 1568 height 624
click at [841, 306] on body "**********" at bounding box center [784, 312] width 1568 height 624
select select "*****"
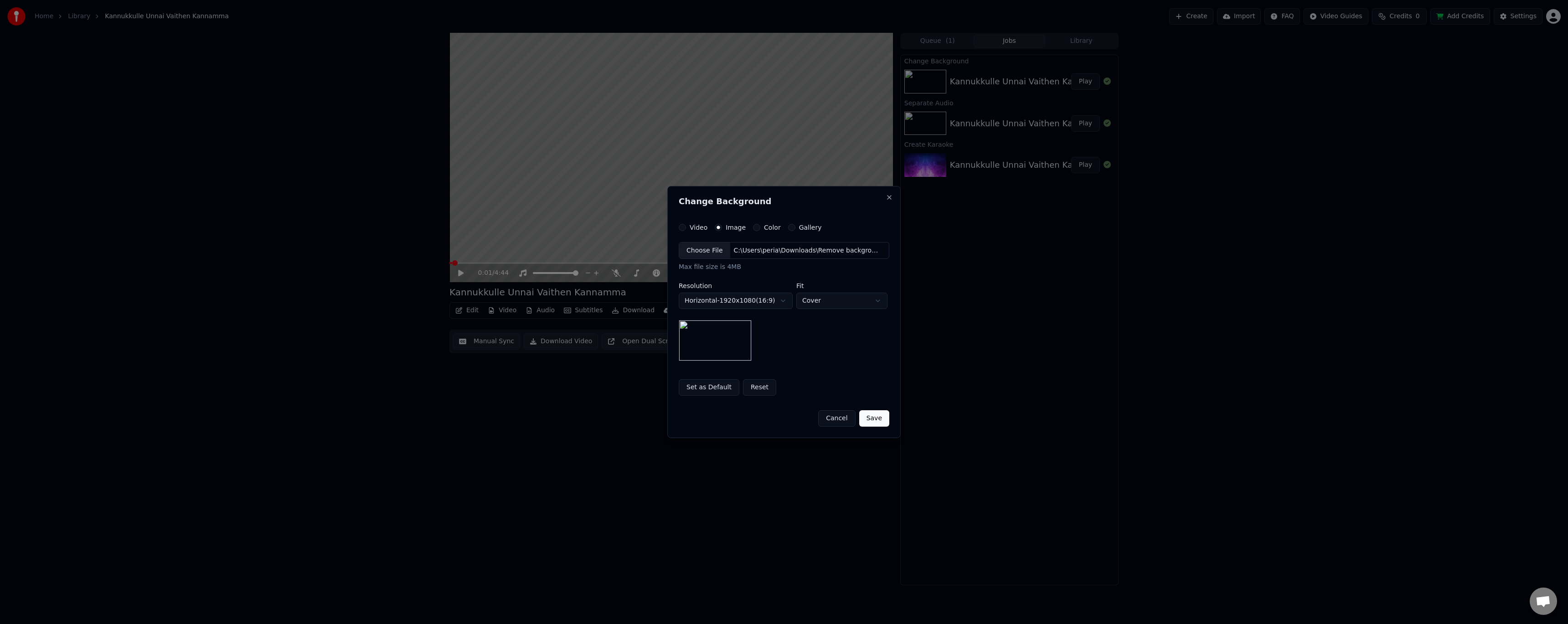
click at [852, 342] on div "**********" at bounding box center [784, 302] width 211 height 119
click at [879, 418] on button "Save" at bounding box center [874, 418] width 30 height 16
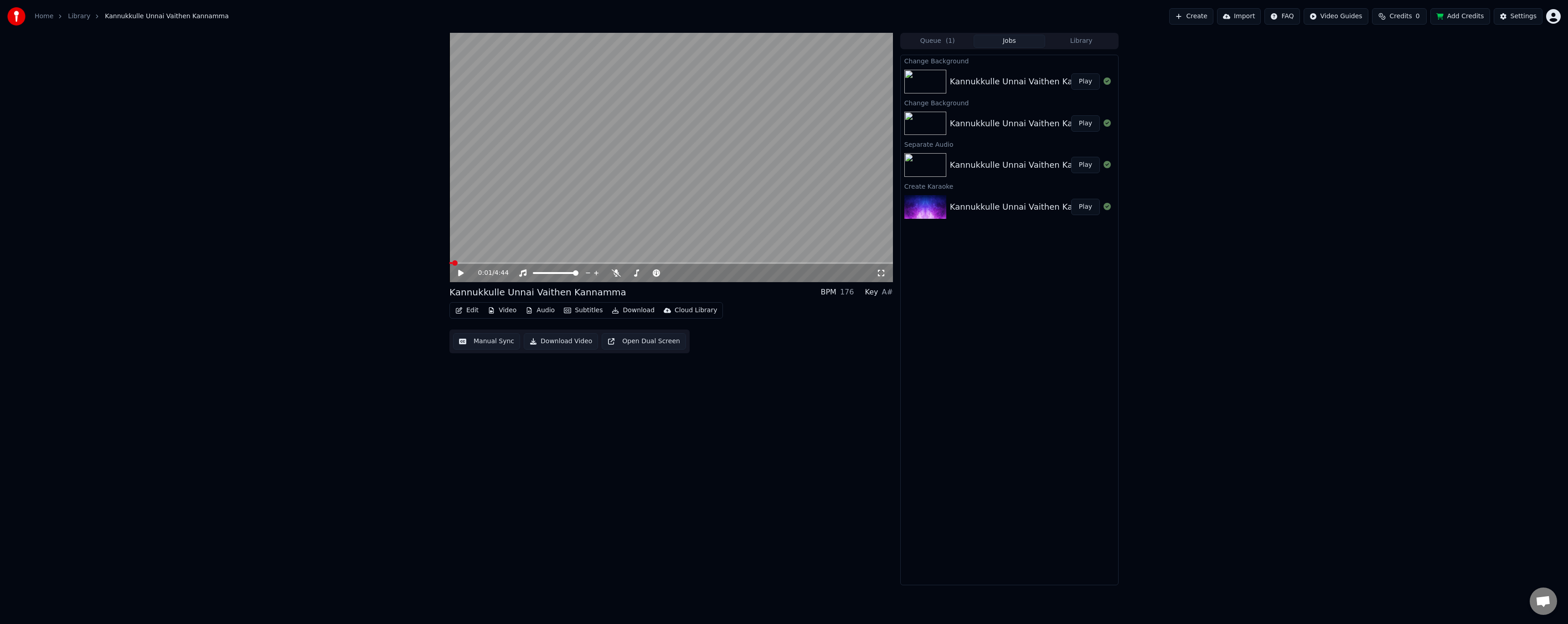
click at [1092, 75] on button "Play" at bounding box center [1085, 82] width 29 height 16
click at [883, 277] on div "0:01 / 4:44" at bounding box center [671, 273] width 436 height 9
click at [883, 268] on div "0:01 / 4:44" at bounding box center [671, 273] width 444 height 18
click at [883, 277] on icon at bounding box center [881, 273] width 9 height 7
click at [449, 264] on span at bounding box center [449, 263] width 0 height 2
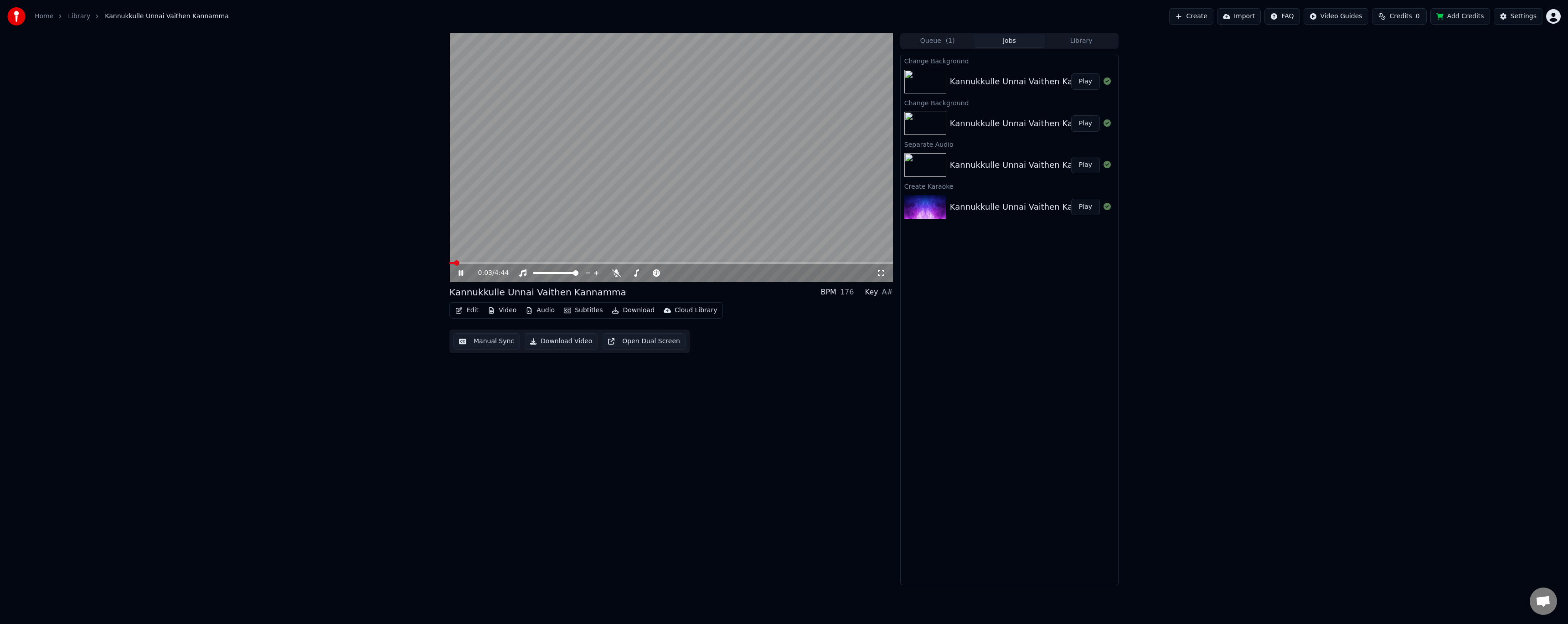
click at [536, 157] on video at bounding box center [671, 158] width 444 height 250
click at [469, 302] on div "Kannukkulle Unnai Vaithen Kannamma BPM 176 Key A# Edit Video Audio Subtitles Do…" at bounding box center [671, 320] width 444 height 68
click at [471, 308] on button "Edit" at bounding box center [467, 310] width 30 height 13
click at [493, 338] on div "Edit Metadata" at bounding box center [498, 345] width 92 height 15
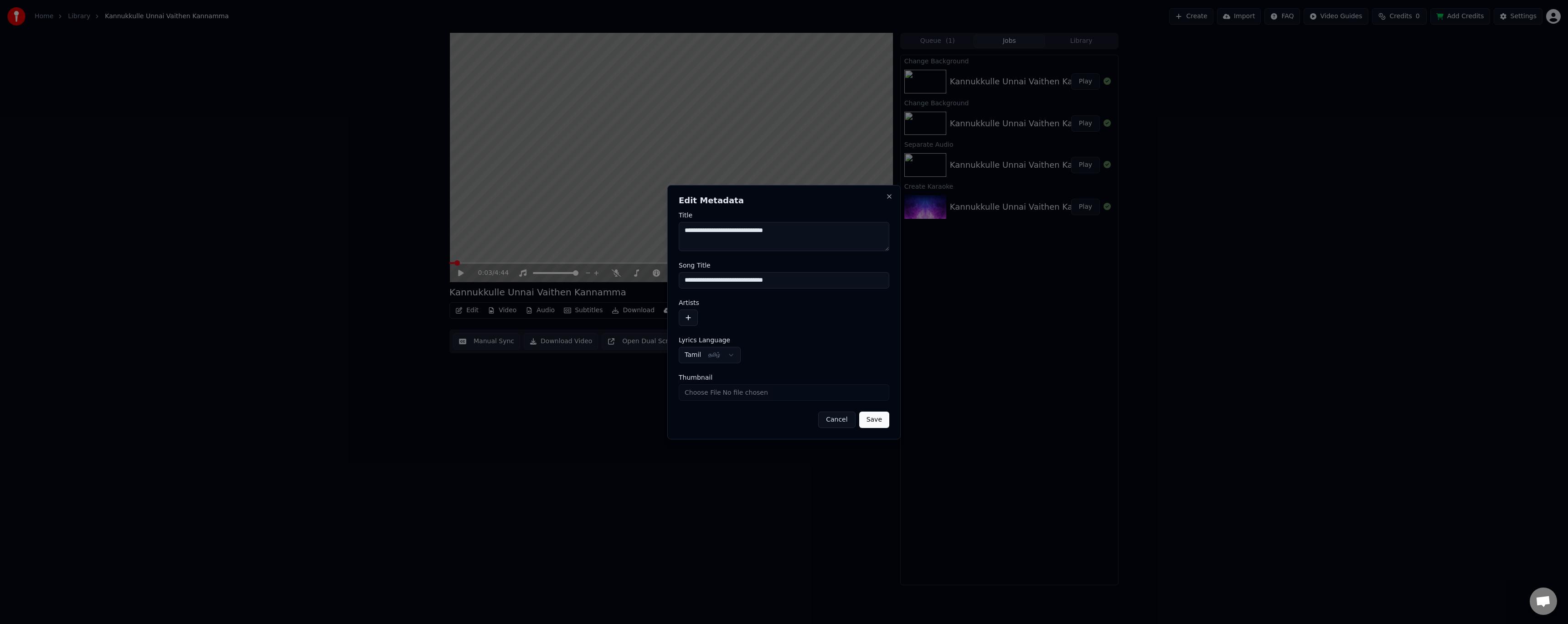
click at [696, 321] on button "button" at bounding box center [688, 317] width 19 height 16
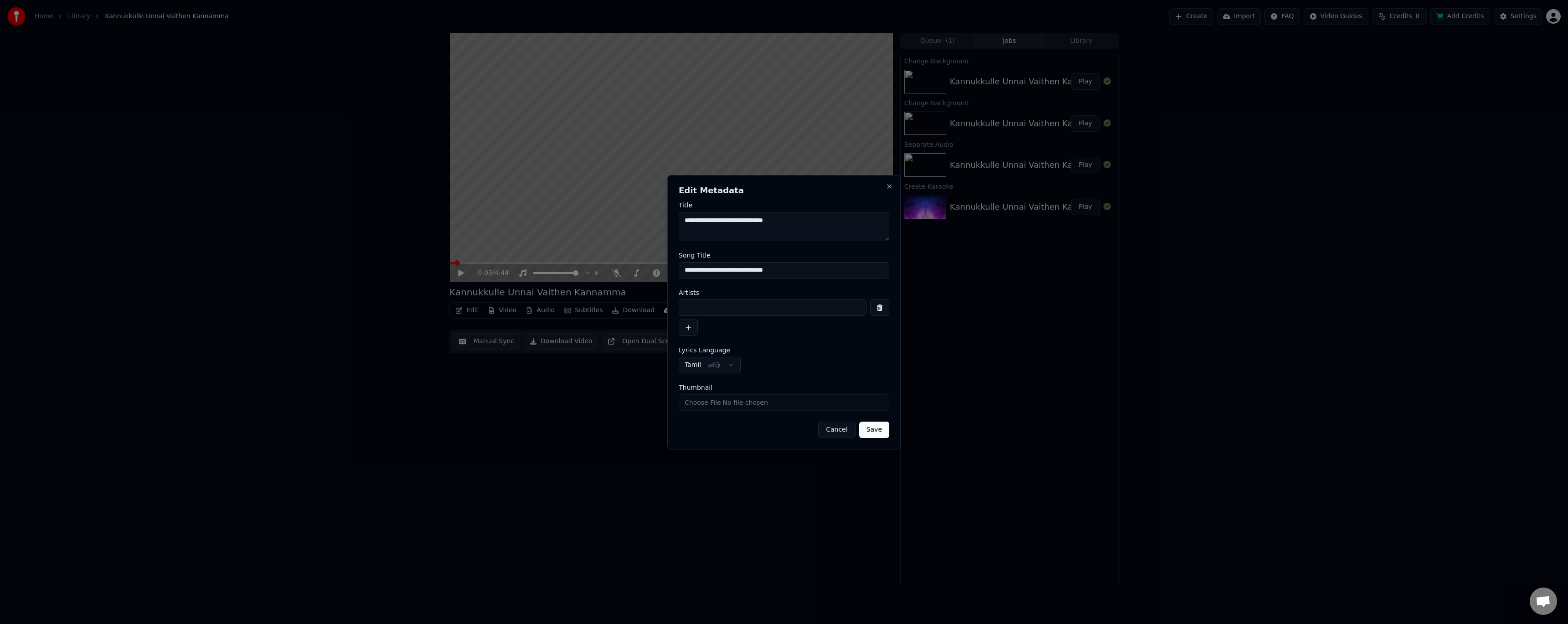
click at [732, 307] on input at bounding box center [772, 307] width 188 height 16
type input "**********"
click at [877, 429] on button "Save" at bounding box center [874, 430] width 30 height 16
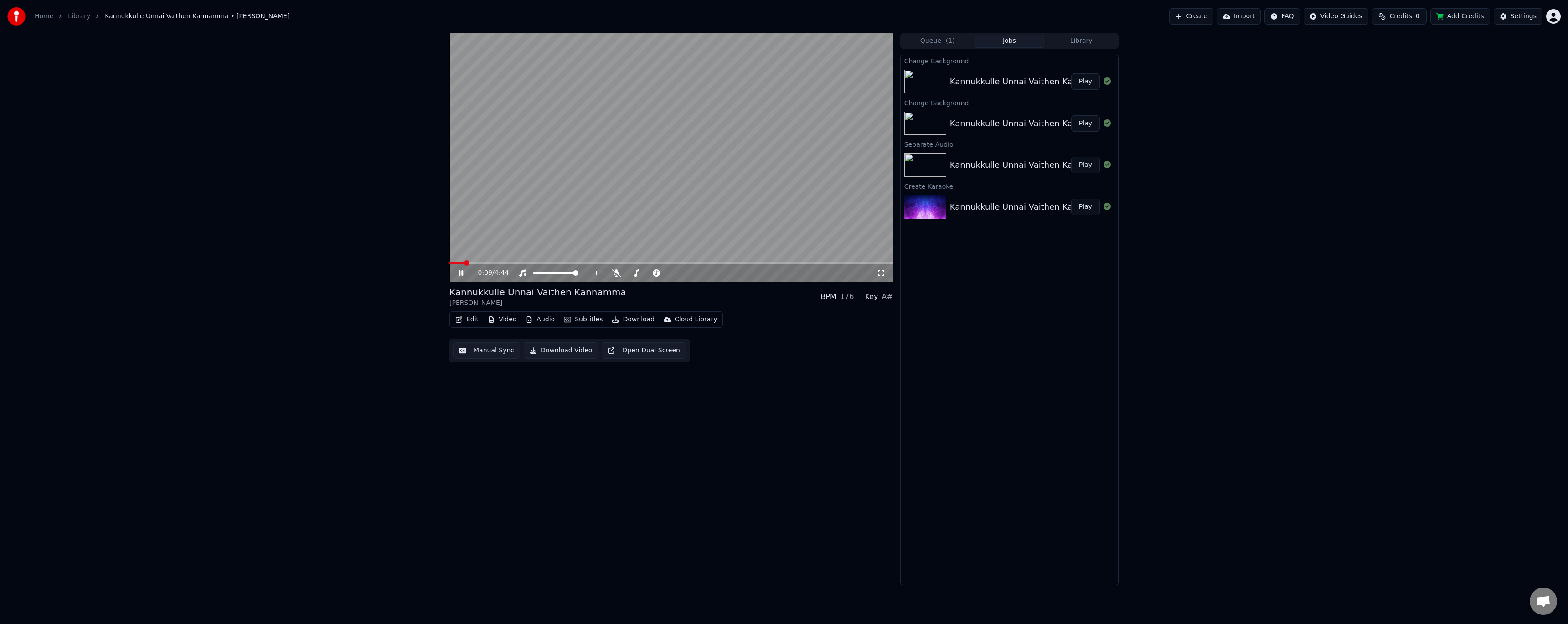
click at [674, 175] on video at bounding box center [671, 158] width 444 height 250
click at [527, 204] on video at bounding box center [671, 158] width 444 height 250
click at [544, 174] on video at bounding box center [671, 158] width 444 height 250
click at [498, 318] on button "Video" at bounding box center [502, 319] width 36 height 13
click at [841, 348] on div "Edit Video Audio Subtitles Download Cloud Library Manual Sync Download Video Op…" at bounding box center [671, 337] width 444 height 51
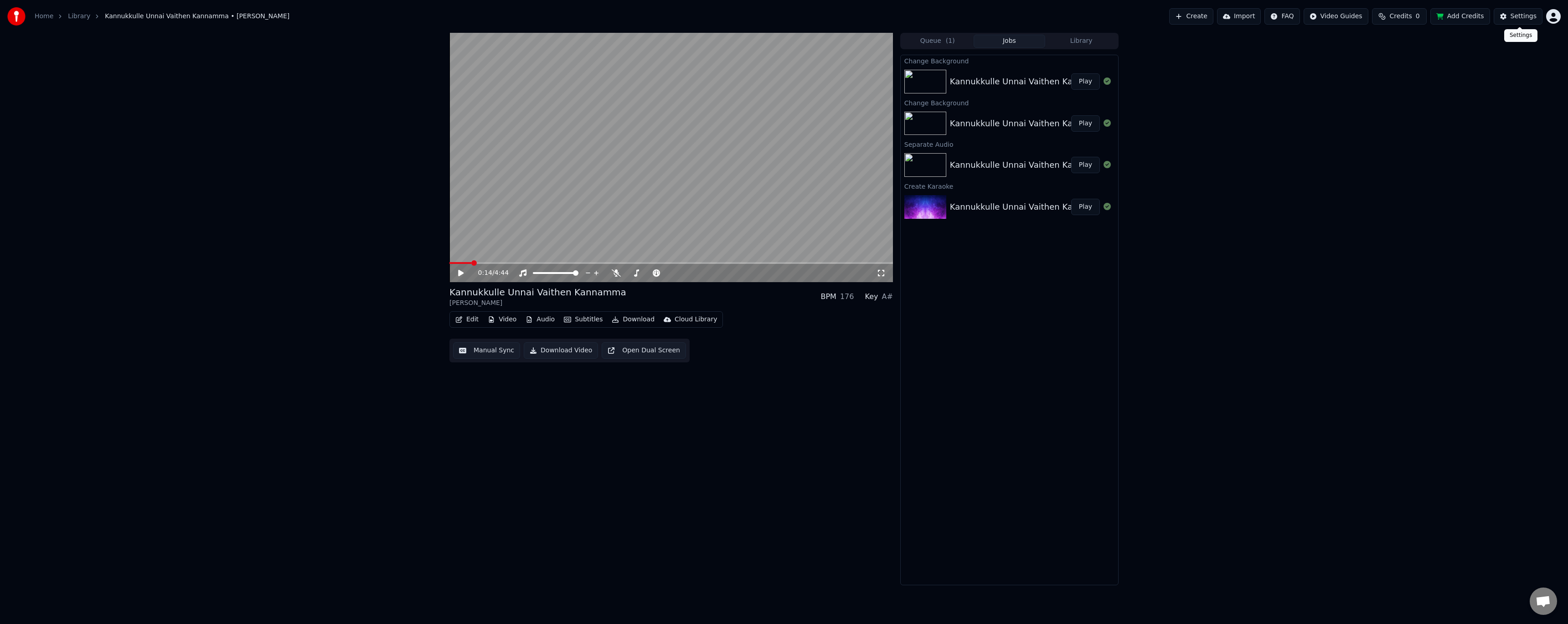
click at [1511, 12] on button "Settings" at bounding box center [1518, 16] width 49 height 16
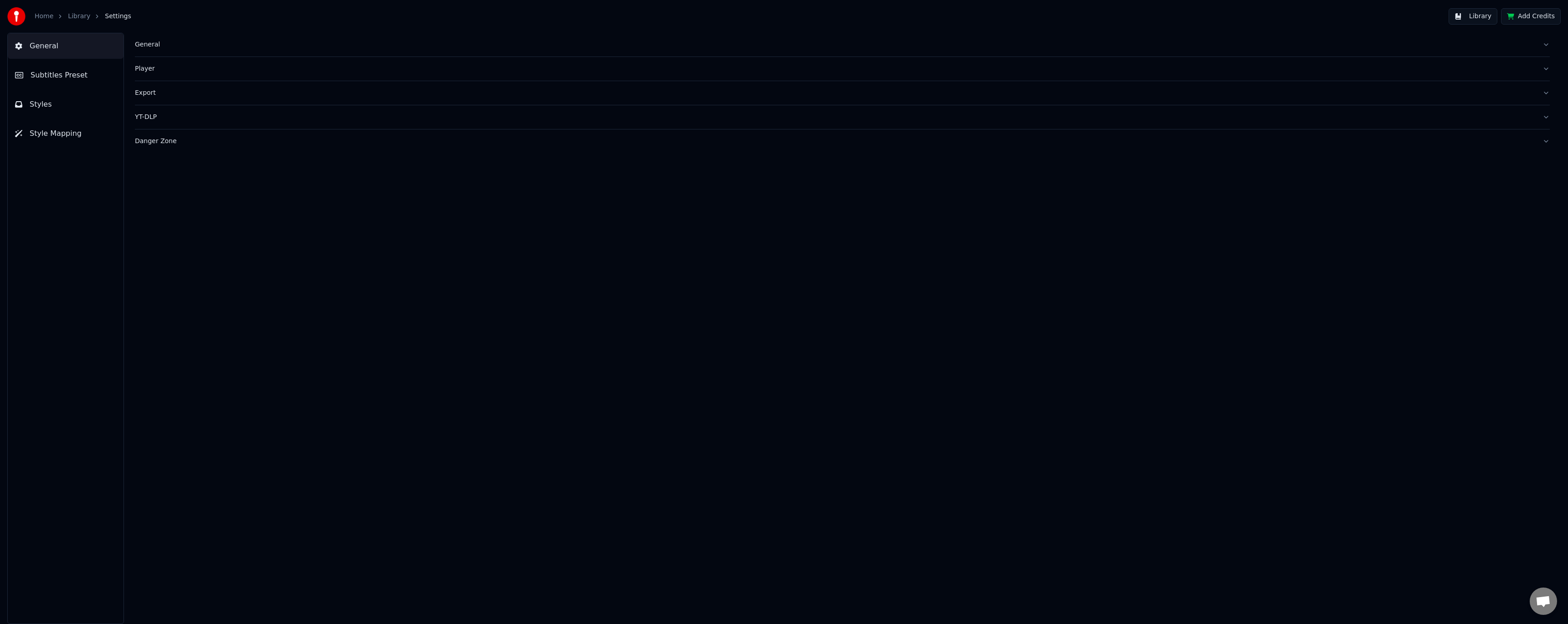
click at [65, 75] on span "Subtitles Preset" at bounding box center [59, 75] width 57 height 11
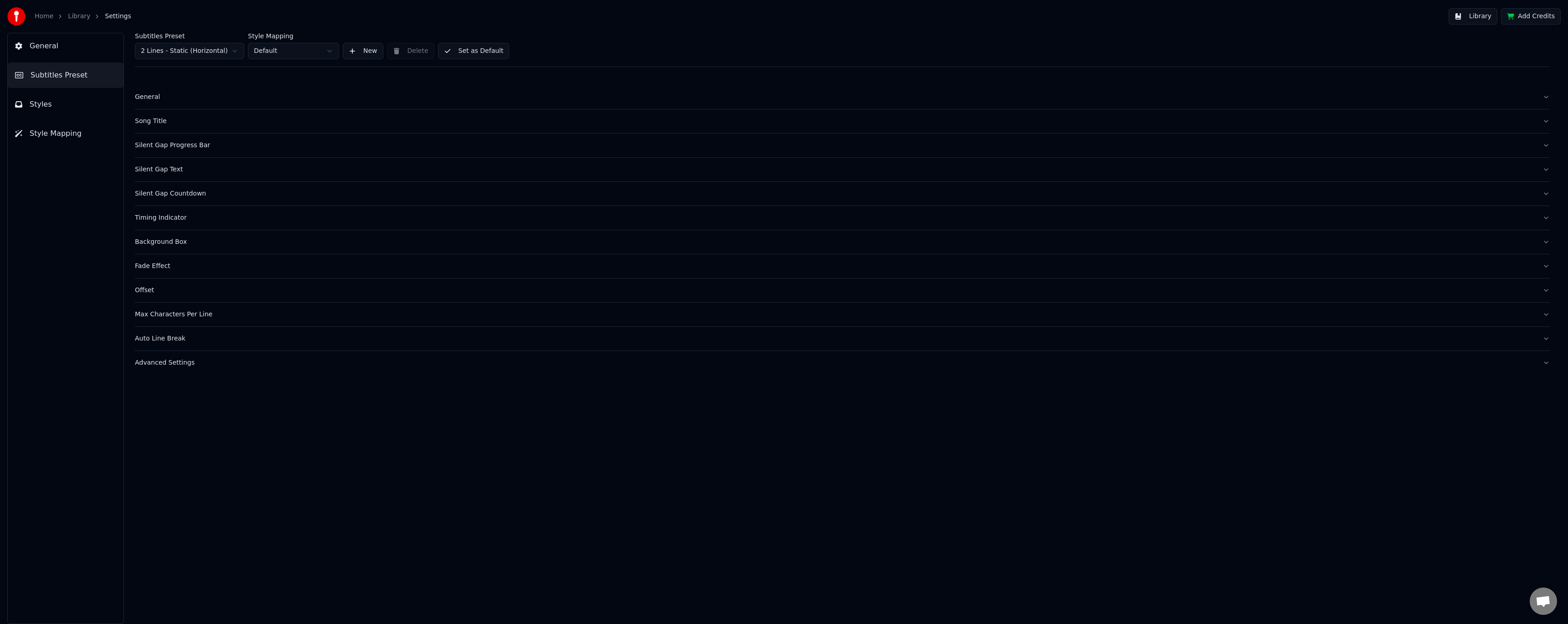
click at [69, 108] on button "Styles" at bounding box center [66, 105] width 116 height 26
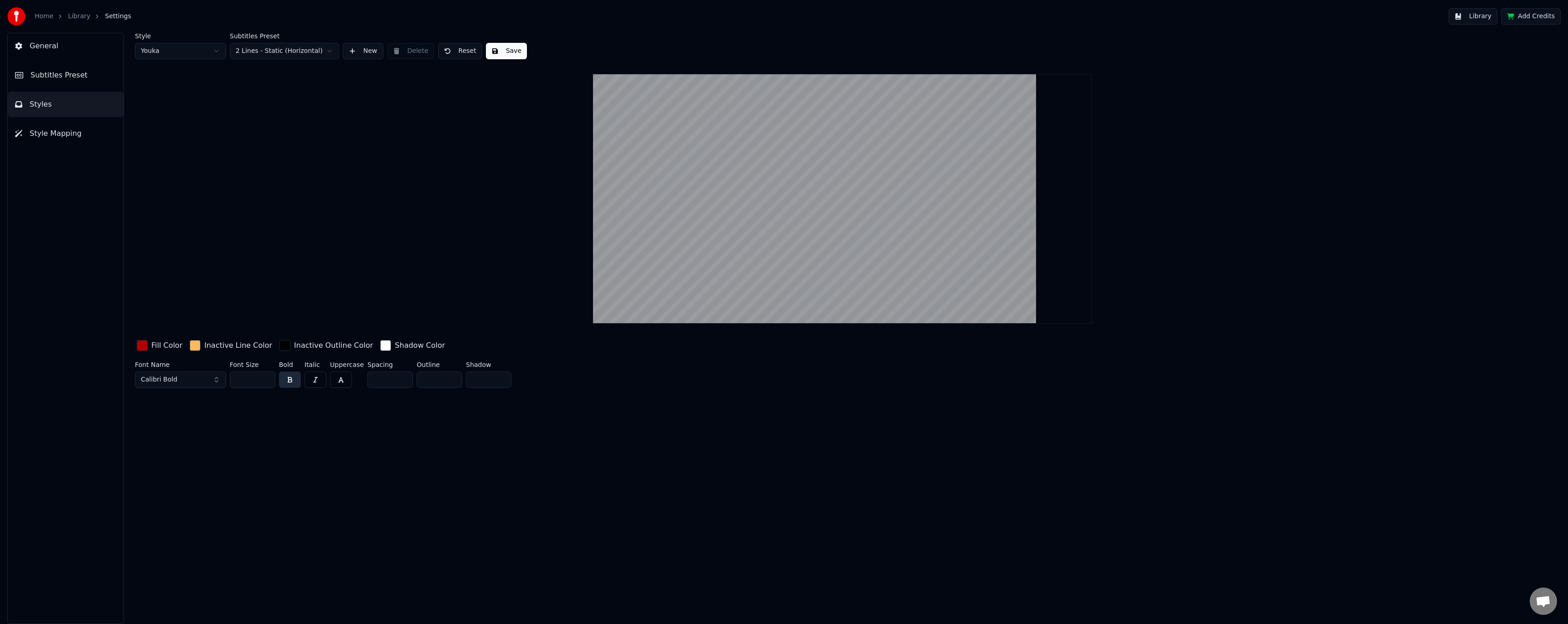
click at [60, 137] on span "Style Mapping" at bounding box center [55, 133] width 52 height 11
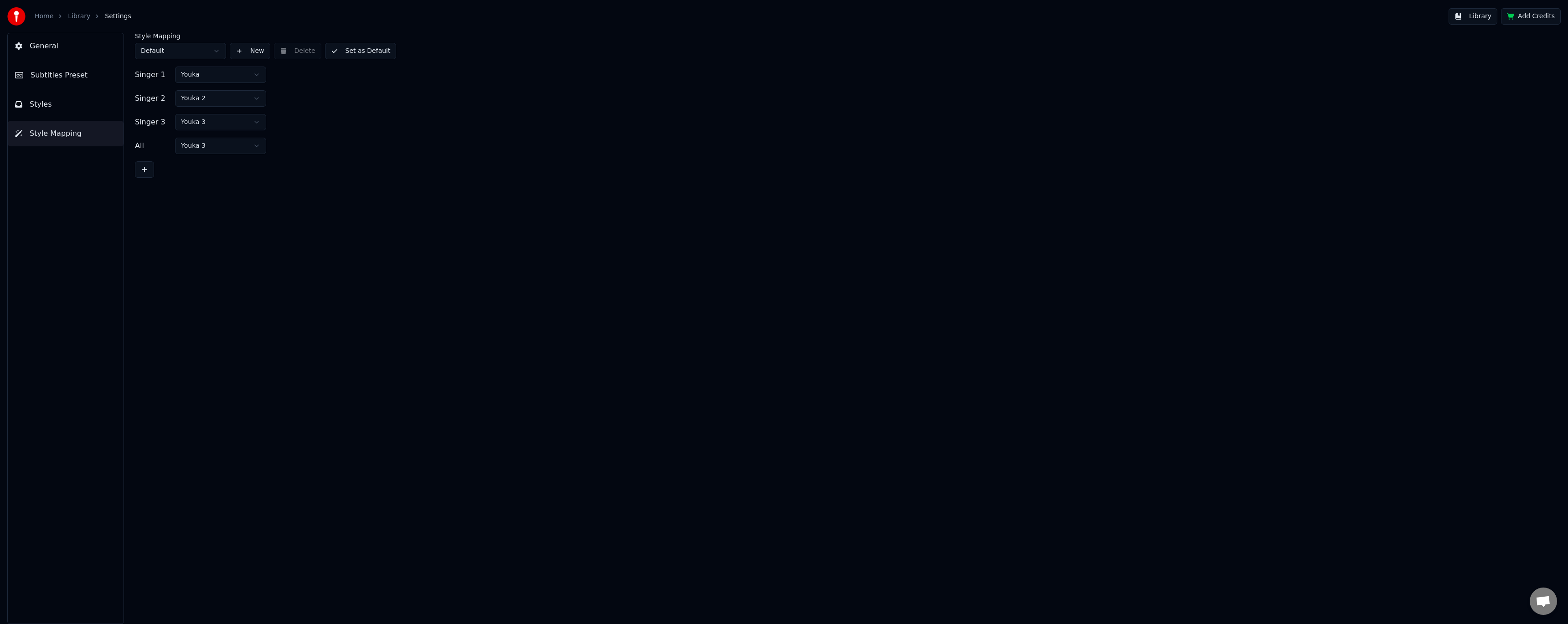
click at [66, 110] on button "Styles" at bounding box center [66, 105] width 116 height 26
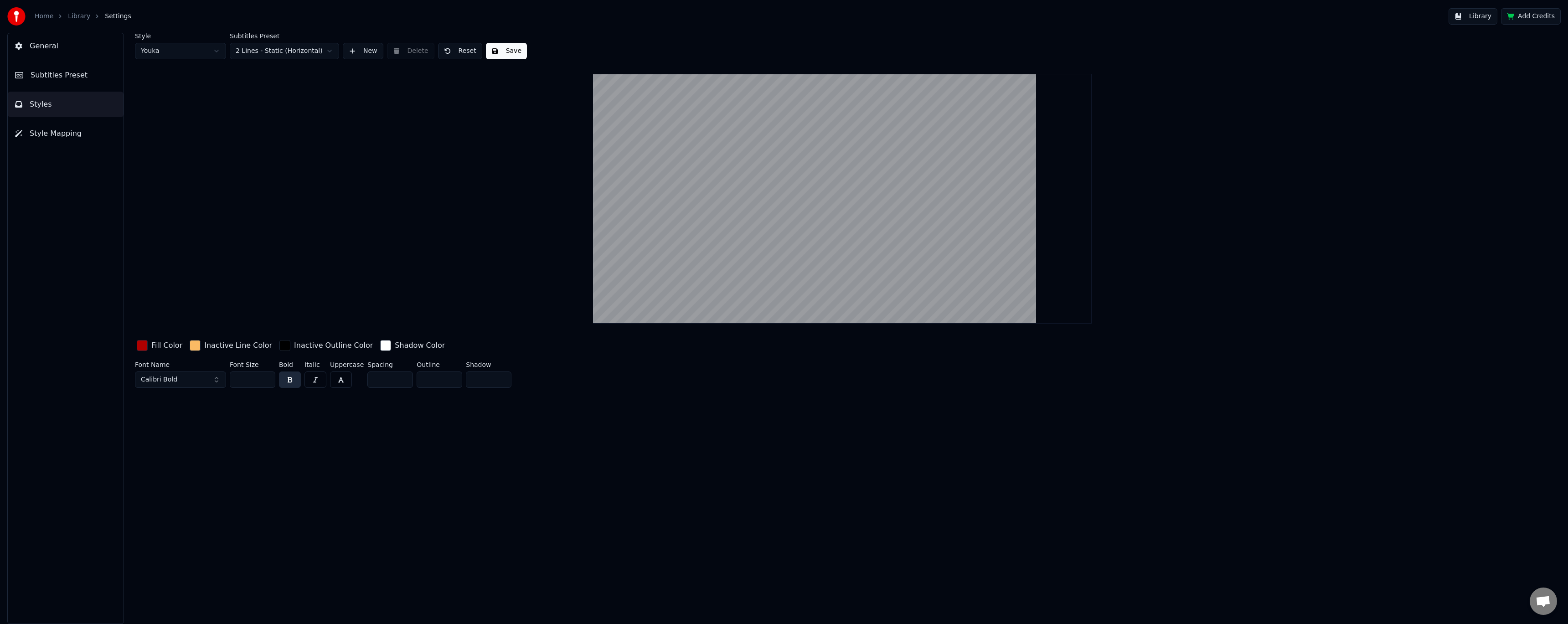
click at [75, 145] on button "Style Mapping" at bounding box center [66, 133] width 116 height 26
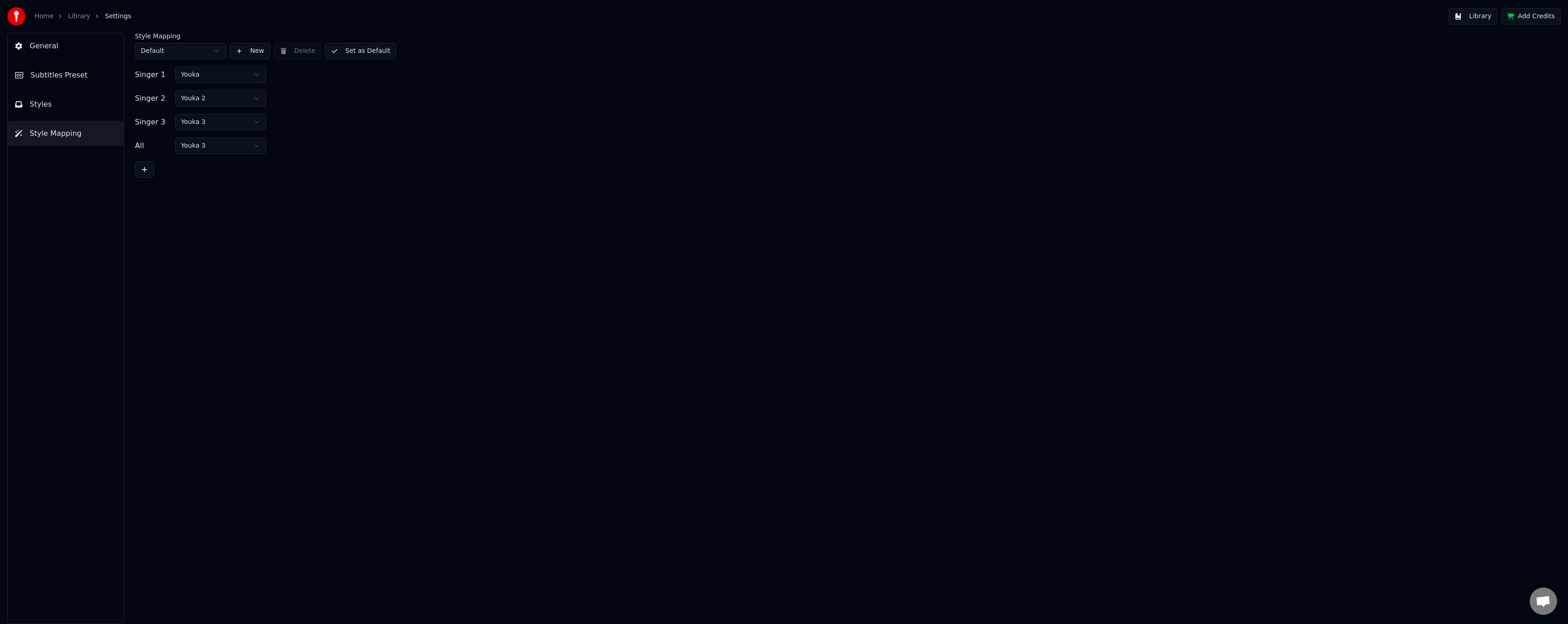
click at [97, 100] on button "Styles" at bounding box center [66, 105] width 116 height 26
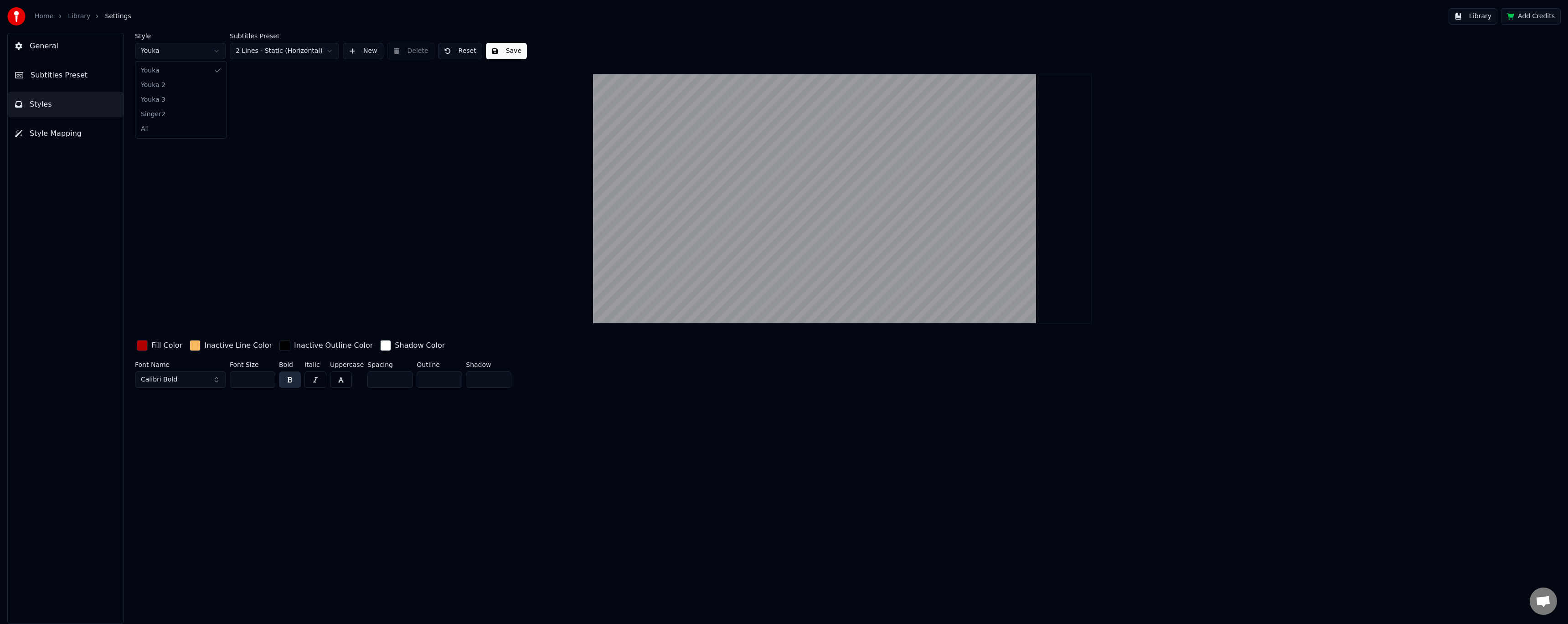
click at [198, 52] on html "Home Library Settings Library Add Credits General Subtitles Preset Styles Style…" at bounding box center [784, 312] width 1568 height 624
click at [197, 52] on html "Home Library Settings Library Add Credits General Subtitles Preset Styles Style…" at bounding box center [784, 312] width 1568 height 624
click at [192, 57] on html "Home Library Settings Library Add Credits General Subtitles Preset Styles Style…" at bounding box center [784, 312] width 1568 height 624
click at [200, 53] on html "Home Library Settings Library Add Credits General Subtitles Preset Styles Style…" at bounding box center [784, 312] width 1568 height 624
click at [191, 50] on html "Home Library Settings Library Add Credits General Subtitles Preset Styles Style…" at bounding box center [784, 312] width 1568 height 624
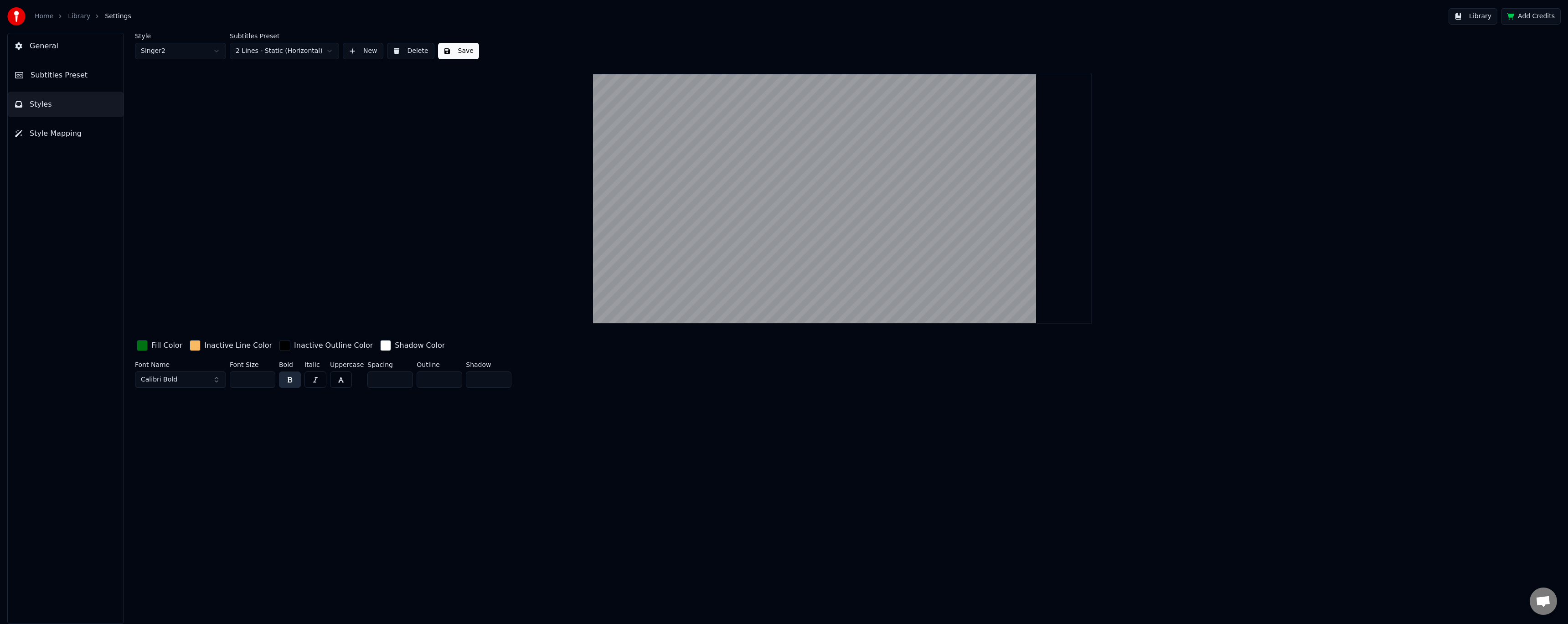
click at [180, 47] on html "Home Library Settings Library Add Credits General Subtitles Preset Styles Style…" at bounding box center [784, 312] width 1568 height 624
click at [183, 52] on html "Home Library Settings Library Add Credits General Subtitles Preset Styles Style…" at bounding box center [784, 312] width 1568 height 624
click at [172, 49] on html "Home Library Settings Library Add Credits General Subtitles Preset Styles Style…" at bounding box center [784, 312] width 1568 height 624
click at [144, 343] on div "button" at bounding box center [142, 346] width 11 height 11
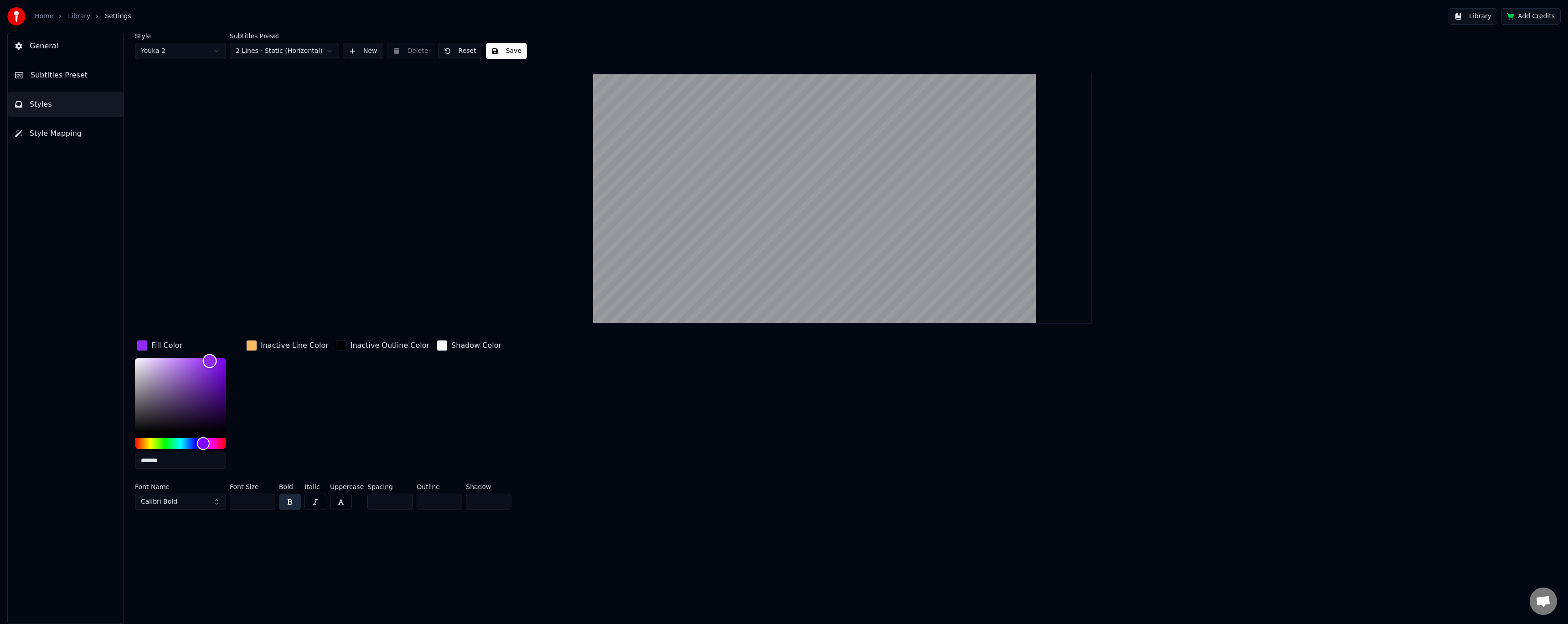
click at [209, 360] on div "Color" at bounding box center [209, 361] width 14 height 14
type input "*******"
drag, startPoint x: 209, startPoint y: 360, endPoint x: 220, endPoint y: 373, distance: 17.0
click at [220, 373] on div "Color" at bounding box center [220, 374] width 14 height 14
click at [202, 553] on div "Style Youka 2 Subtitles Preset 2 Lines - Static (Horizontal) New Delete Reset S…" at bounding box center [842, 328] width 1451 height 591
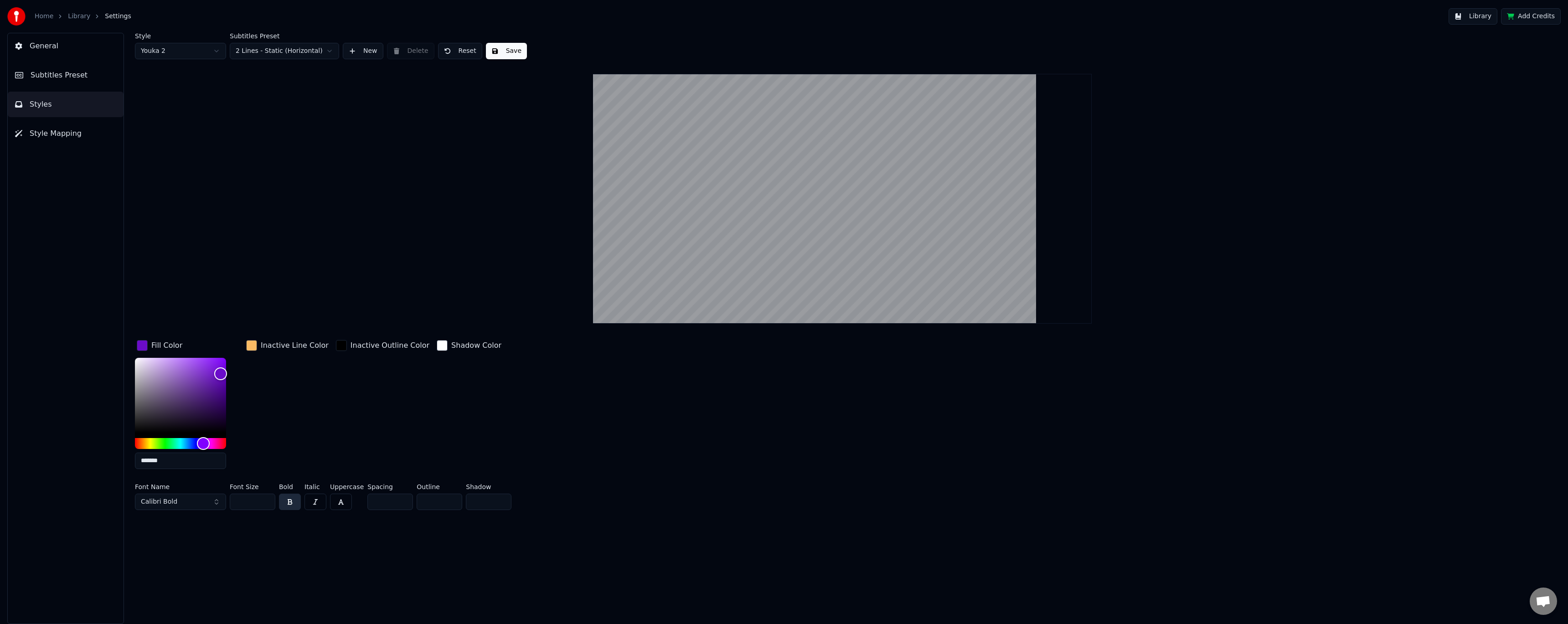
click at [500, 51] on button "Save" at bounding box center [506, 51] width 41 height 16
click at [70, 71] on span "Subtitles Preset" at bounding box center [59, 75] width 57 height 11
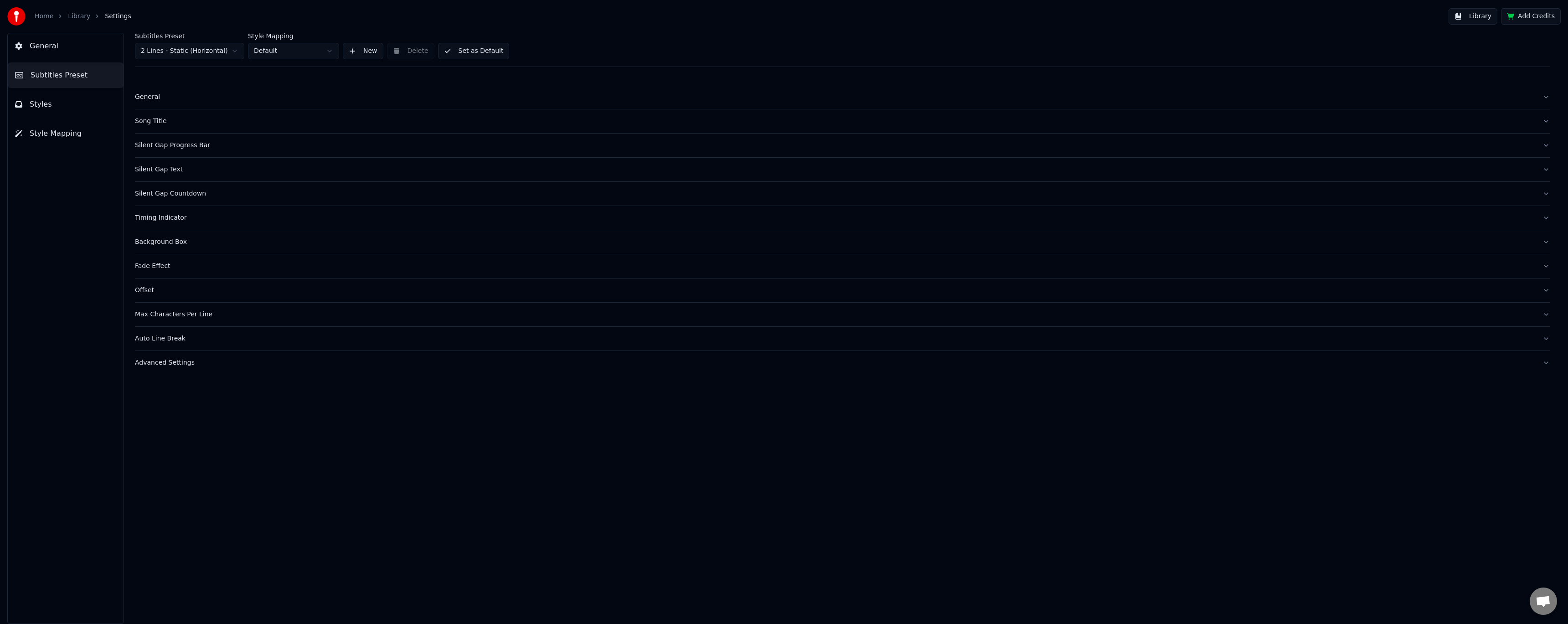
click at [155, 122] on div "Song Title" at bounding box center [835, 121] width 1400 height 9
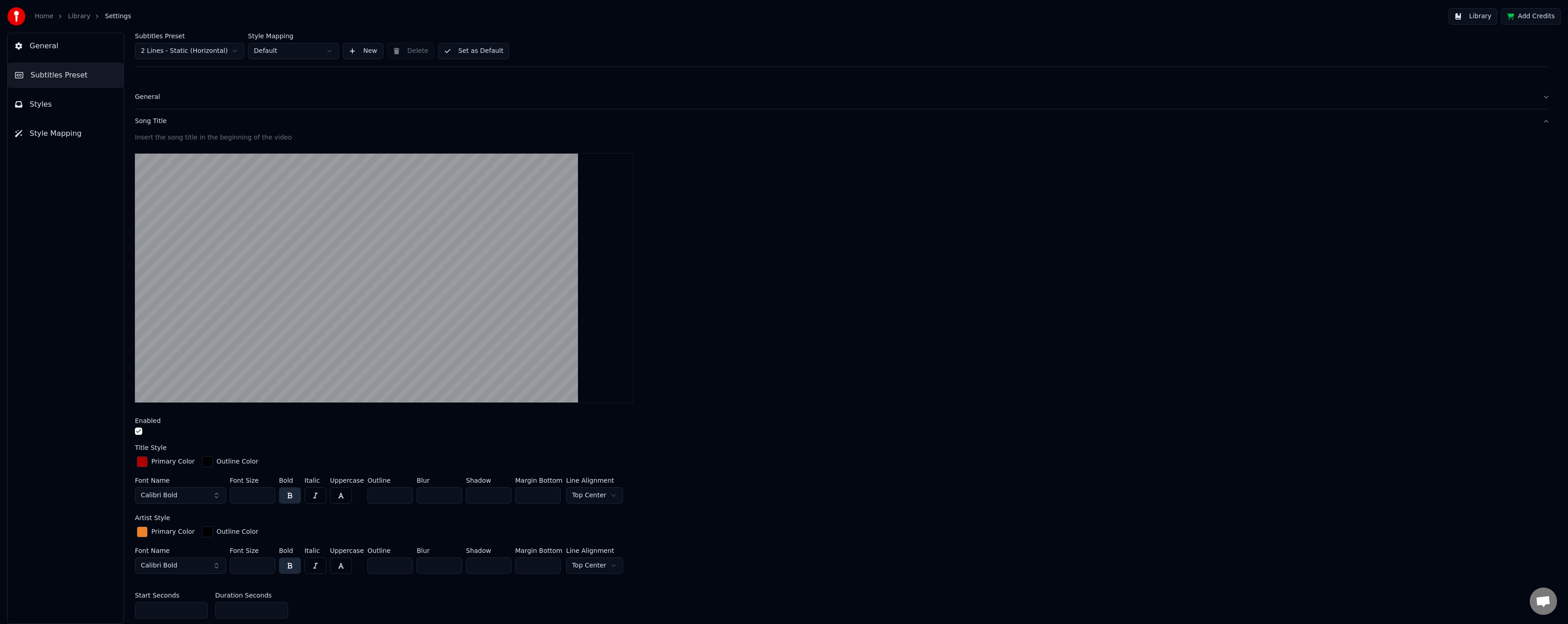
click at [139, 464] on div "button" at bounding box center [142, 462] width 11 height 11
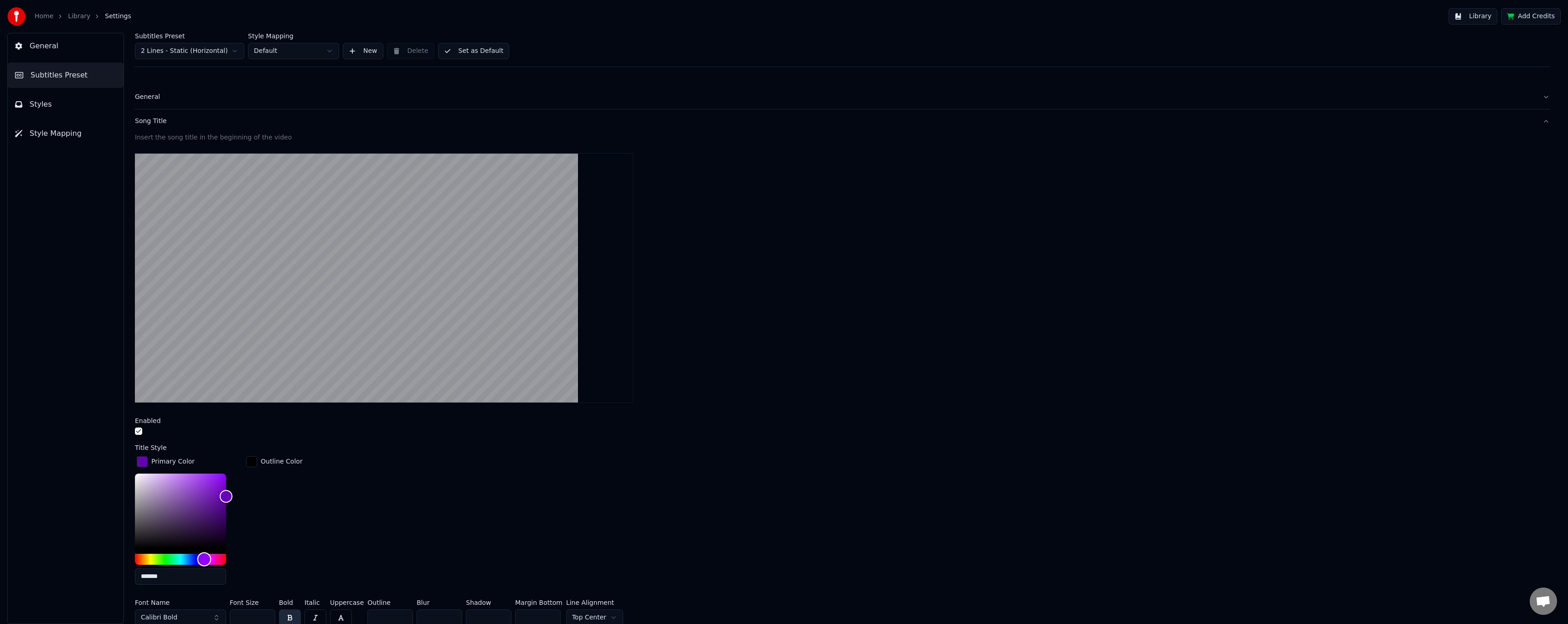
type input "*******"
drag, startPoint x: 214, startPoint y: 561, endPoint x: 205, endPoint y: 564, distance: 9.5
click at [205, 564] on div "Hue" at bounding box center [181, 559] width 91 height 11
click at [301, 496] on div "Primary Color ******* Outline Color" at bounding box center [842, 524] width 1415 height 138
click at [152, 119] on div "Song Title" at bounding box center [835, 121] width 1400 height 9
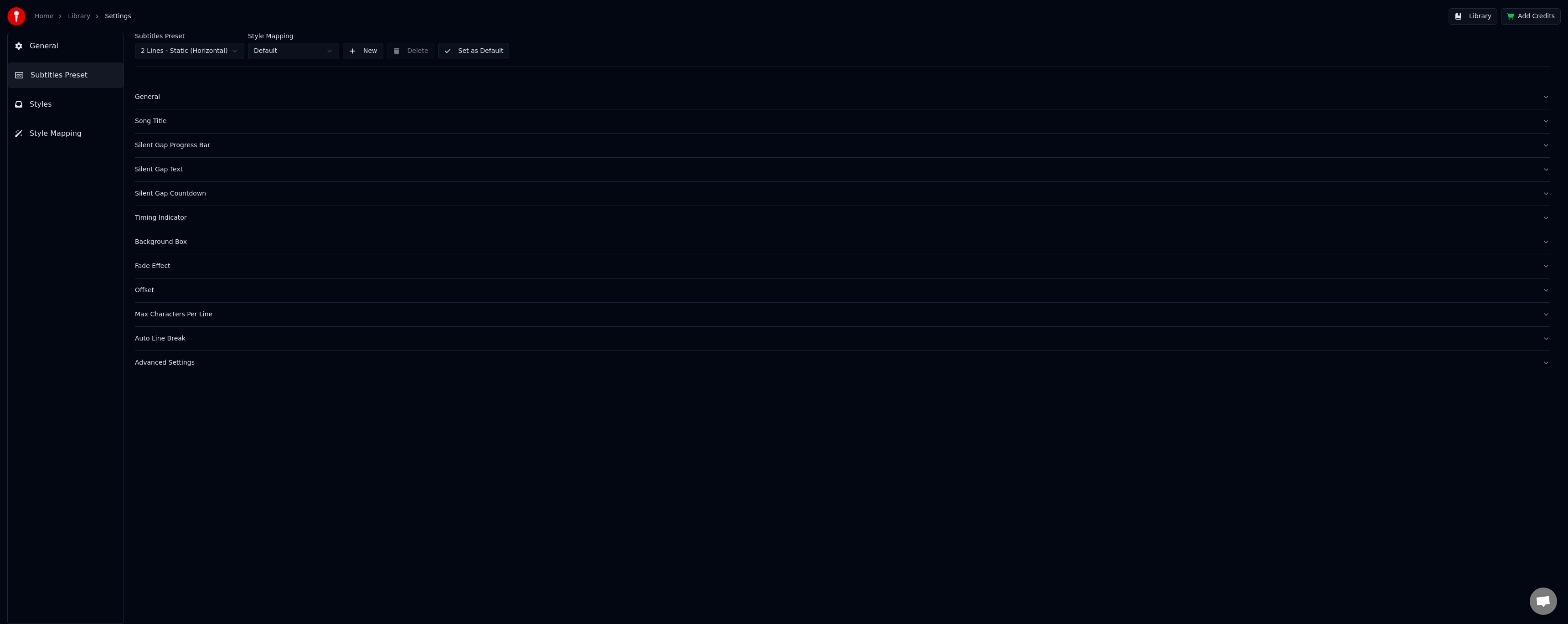
click at [160, 147] on div "Silent Gap Progress Bar" at bounding box center [835, 145] width 1400 height 9
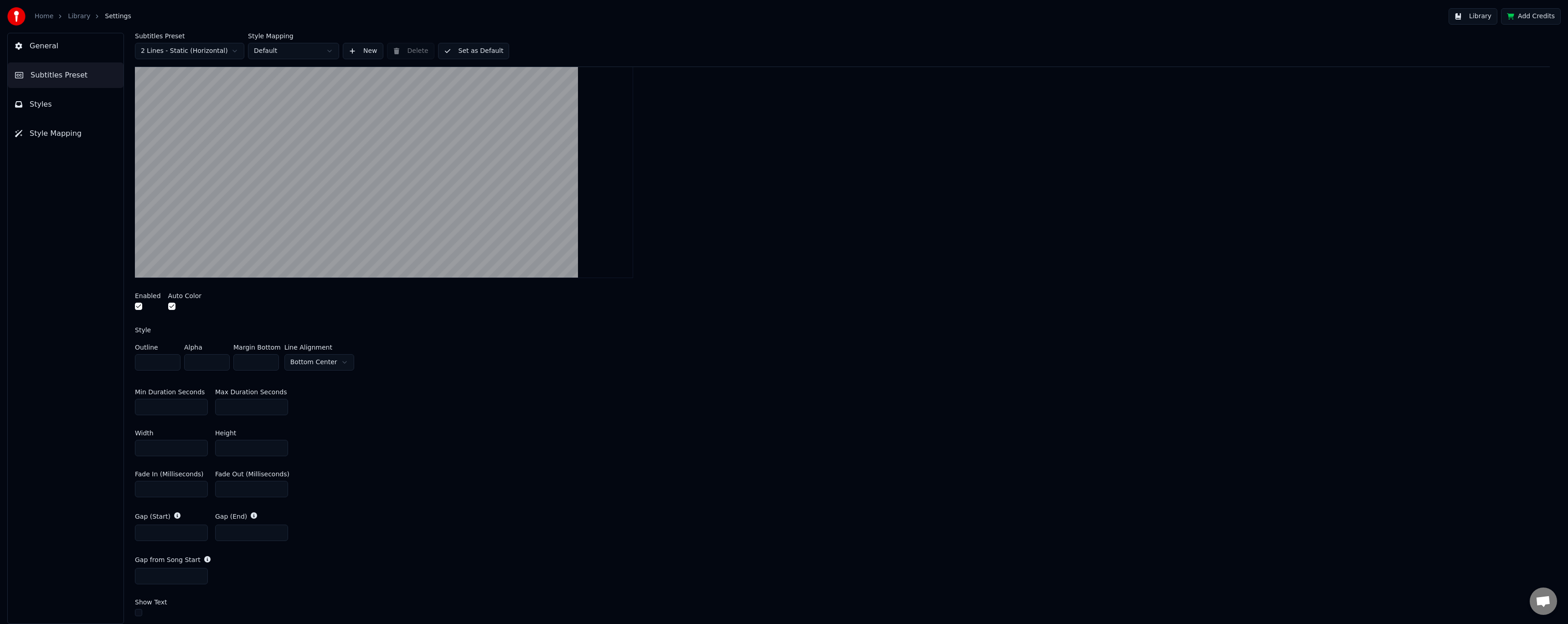
scroll to position [137, 0]
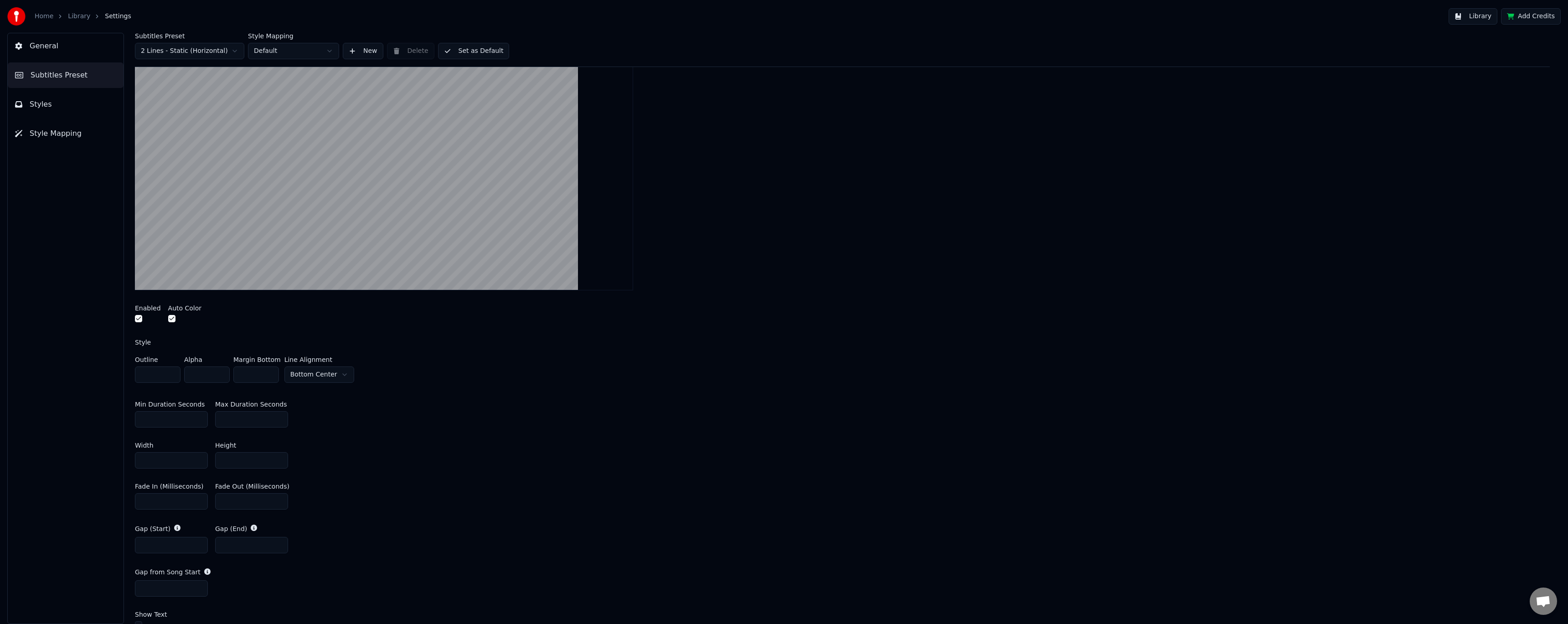
click at [163, 317] on div "Enabled Auto Color" at bounding box center [842, 315] width 1415 height 34
click at [168, 317] on button "button" at bounding box center [172, 318] width 7 height 7
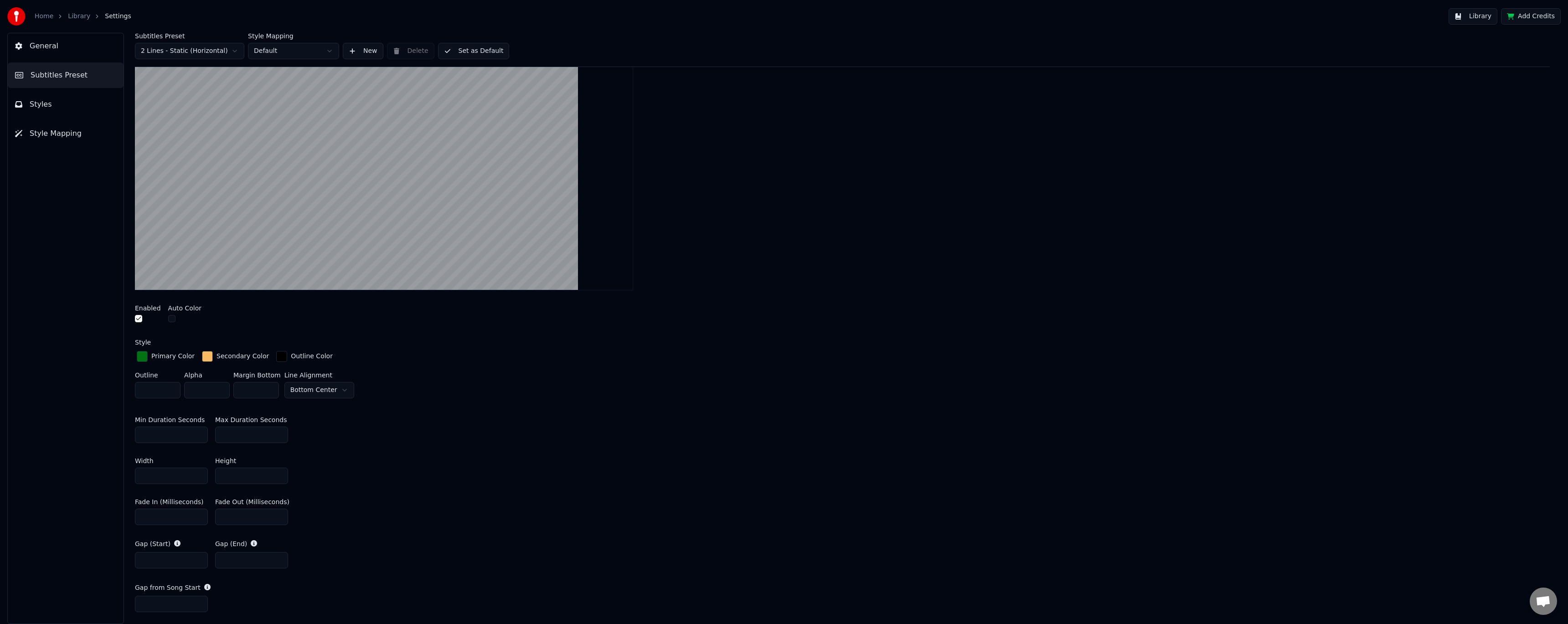
click at [173, 318] on div at bounding box center [184, 320] width 33 height 10
click at [170, 319] on button "button" at bounding box center [172, 318] width 7 height 7
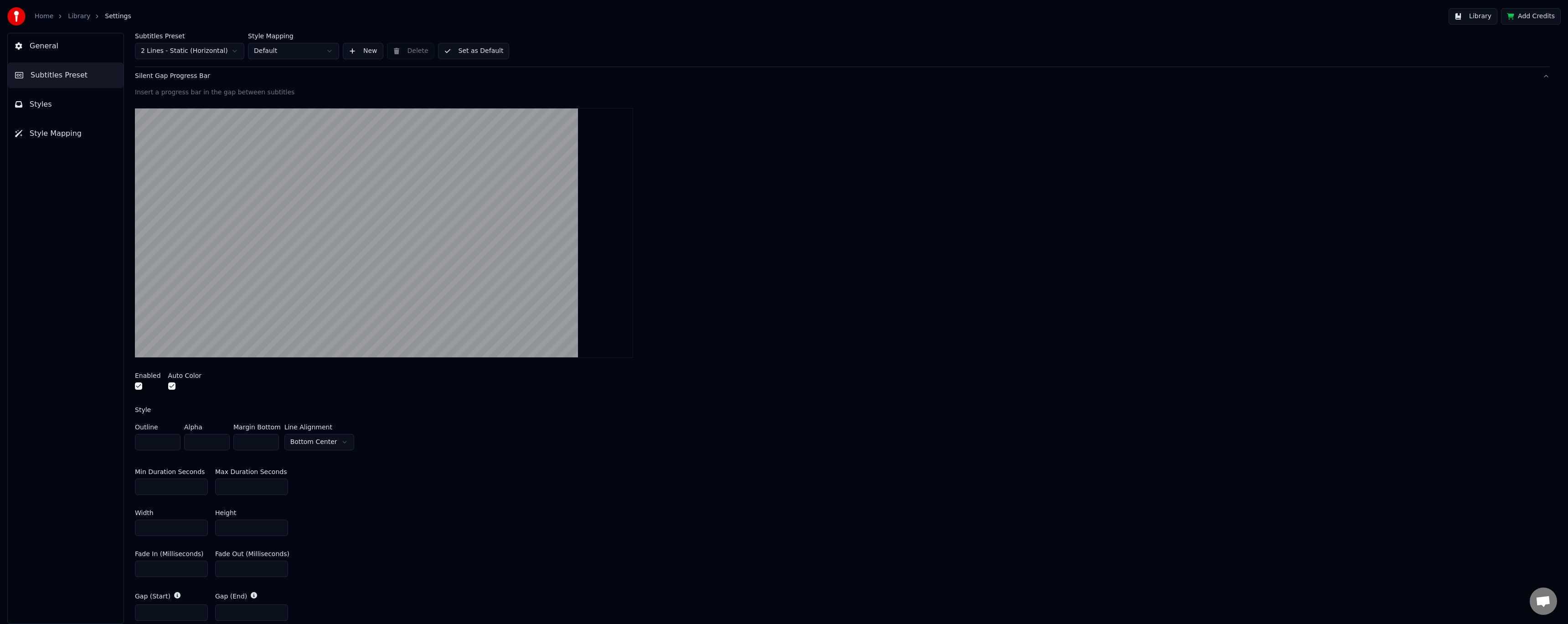
scroll to position [0, 0]
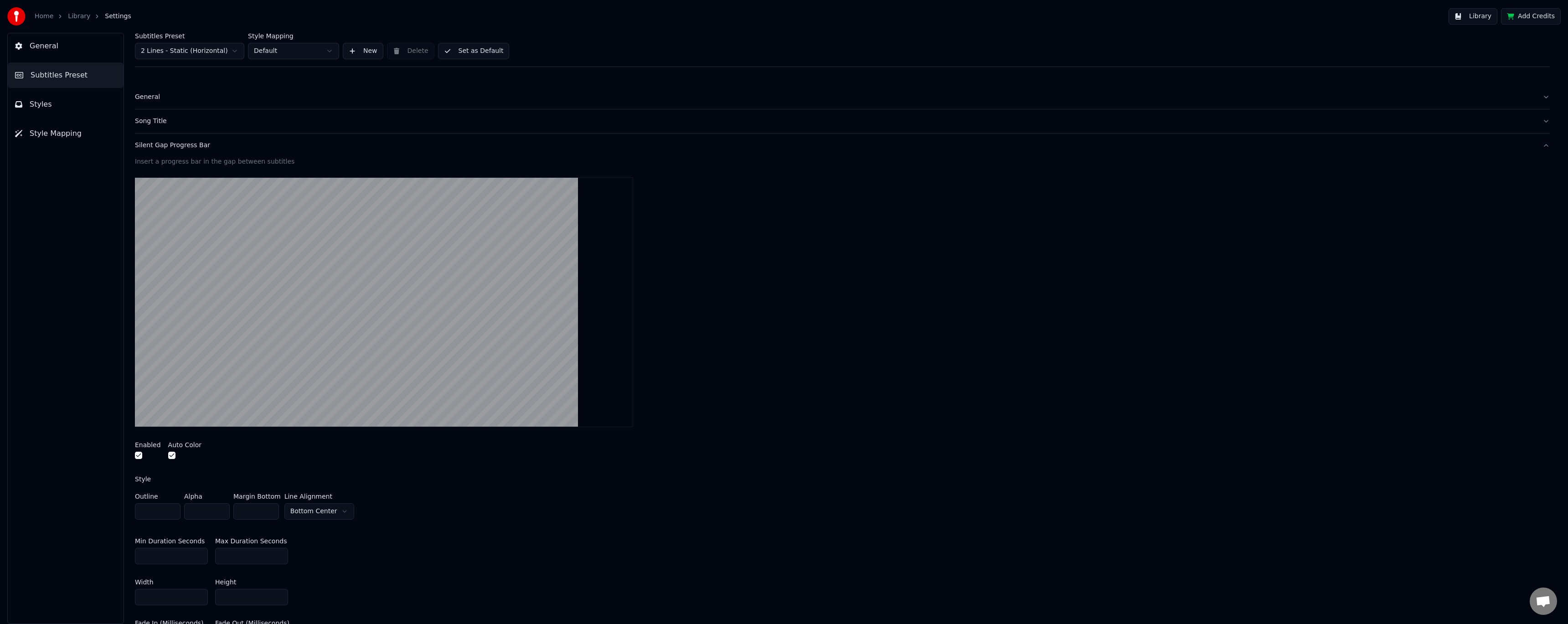
click at [175, 139] on button "Silent Gap Progress Bar" at bounding box center [842, 145] width 1415 height 24
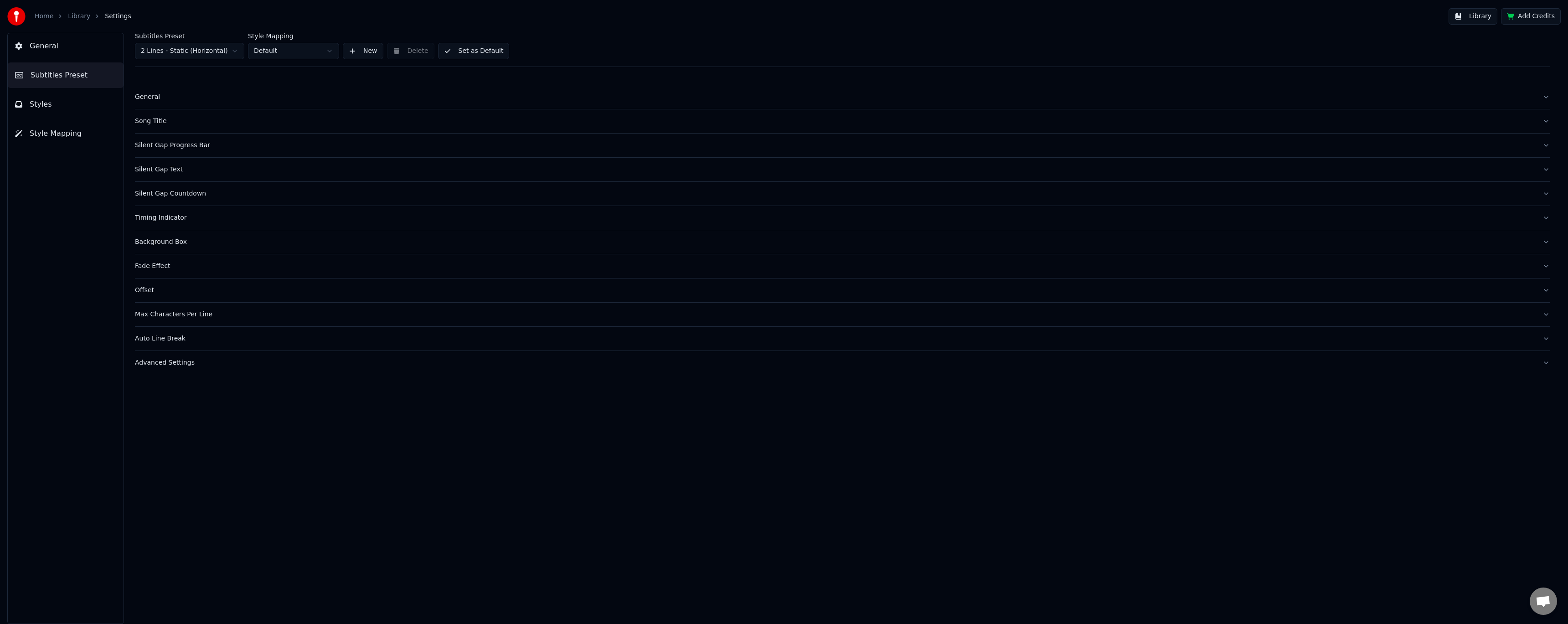
click at [172, 161] on button "Silent Gap Text" at bounding box center [842, 169] width 1415 height 24
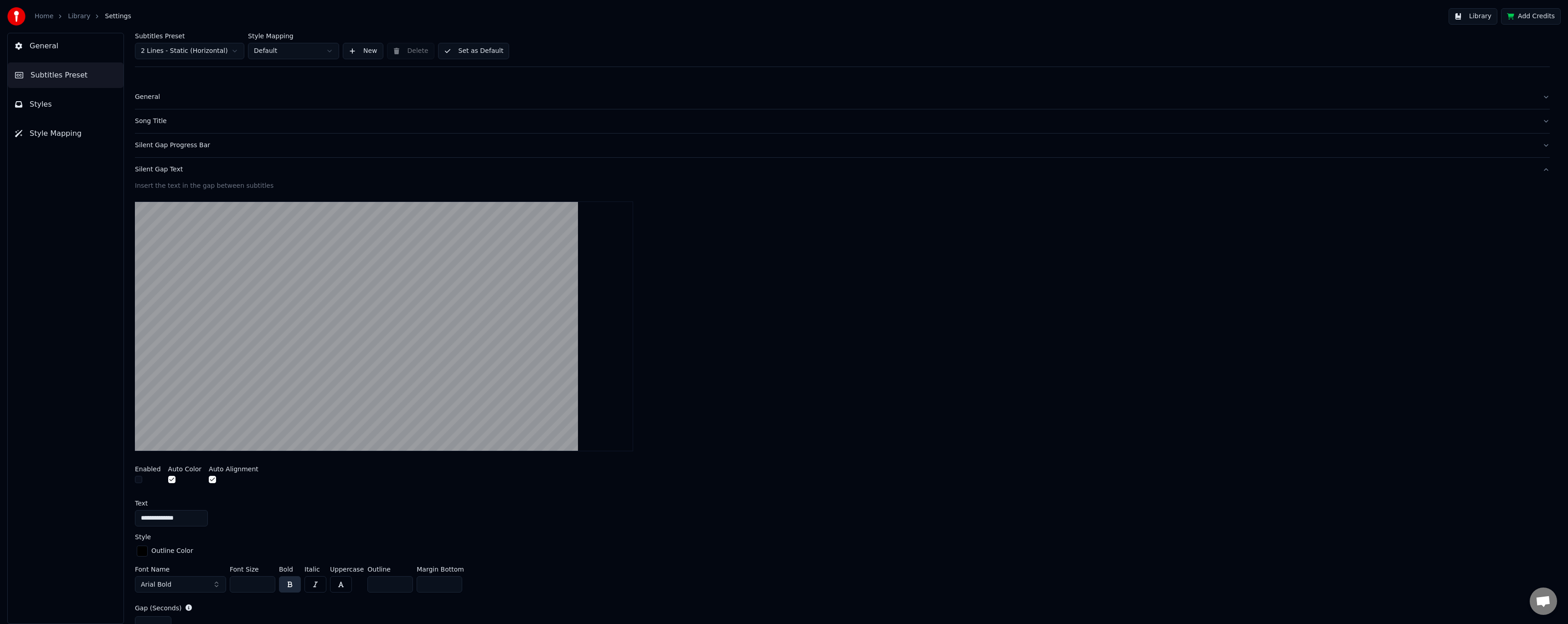
click at [172, 161] on button "Silent Gap Text" at bounding box center [842, 169] width 1415 height 24
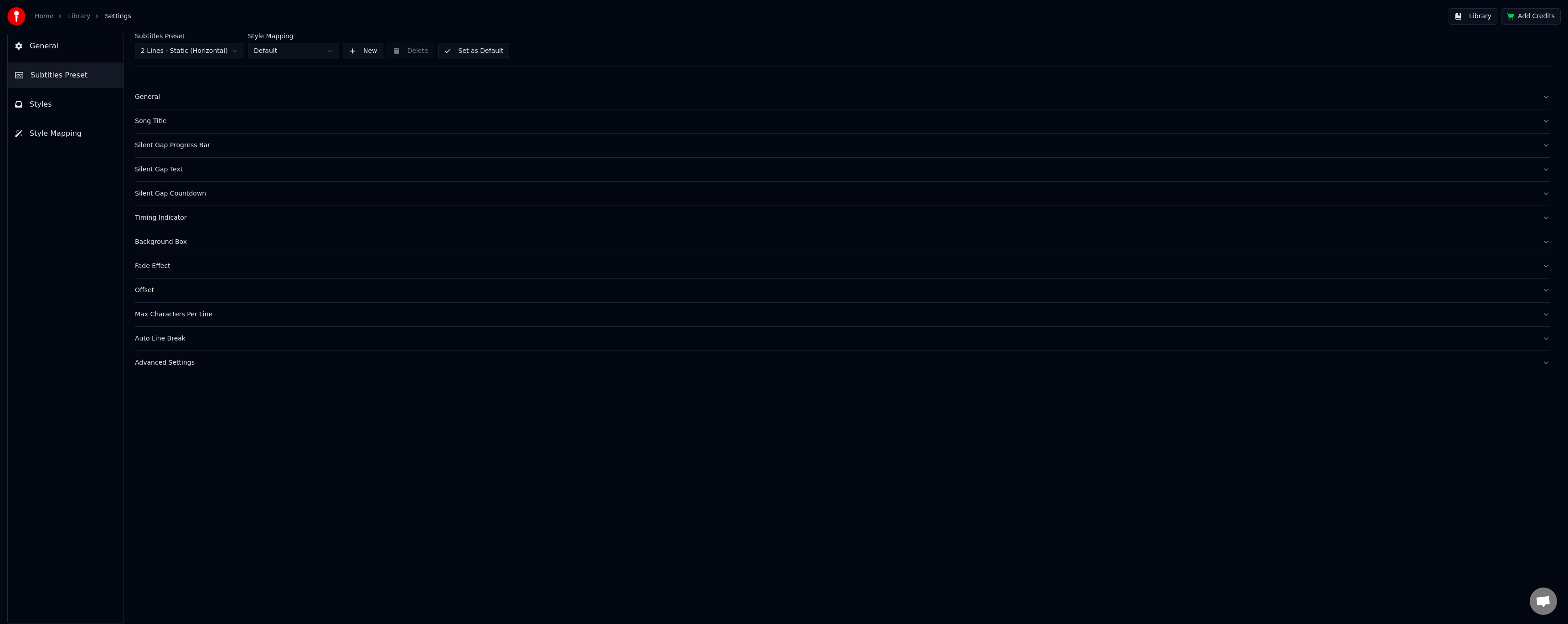
click at [172, 161] on button "Silent Gap Text" at bounding box center [842, 169] width 1415 height 24
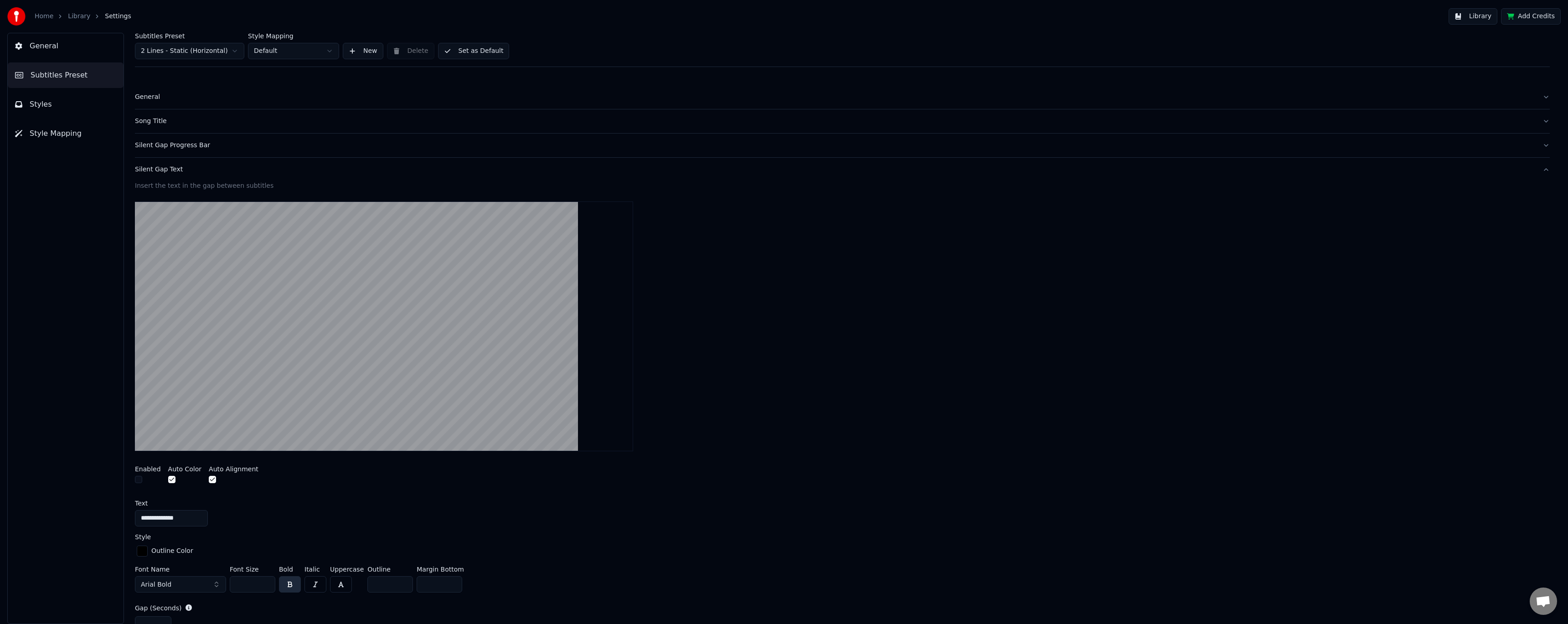
click at [172, 161] on button "Silent Gap Text" at bounding box center [842, 169] width 1415 height 24
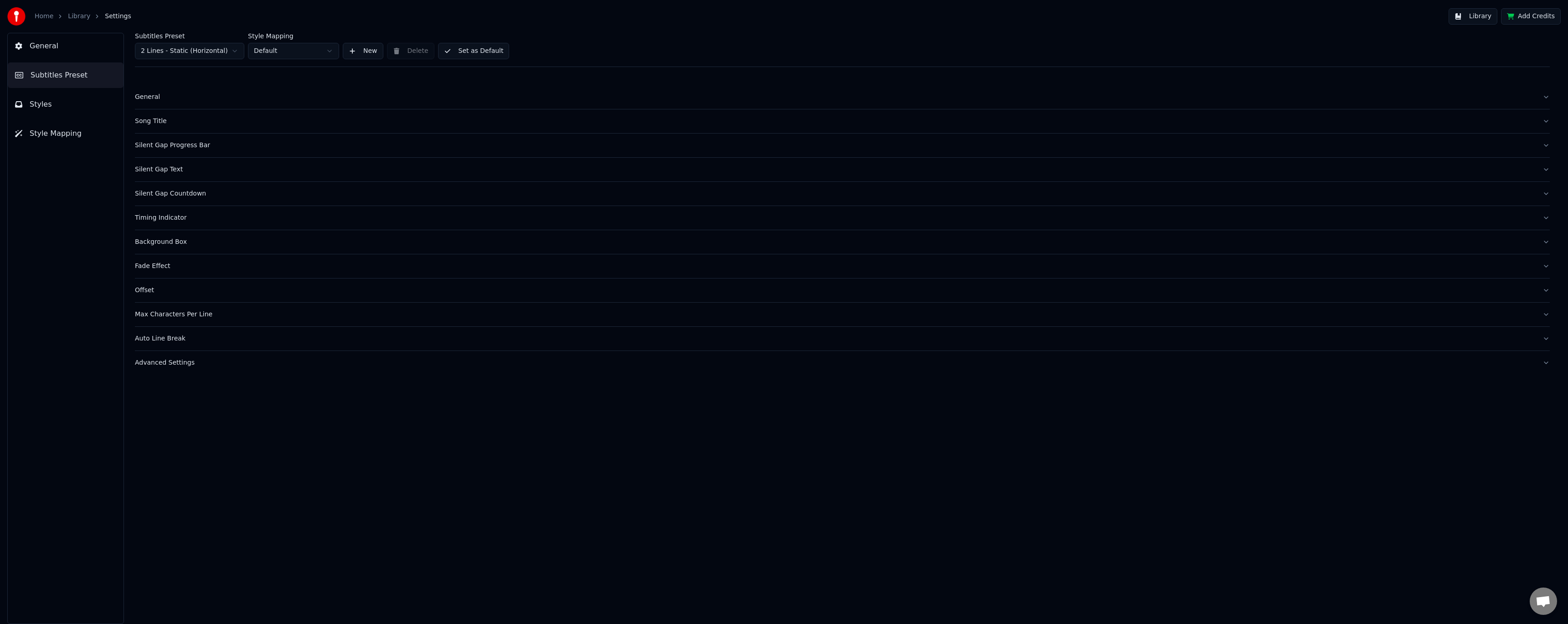
click at [166, 202] on button "Silent Gap Countdown" at bounding box center [842, 194] width 1415 height 24
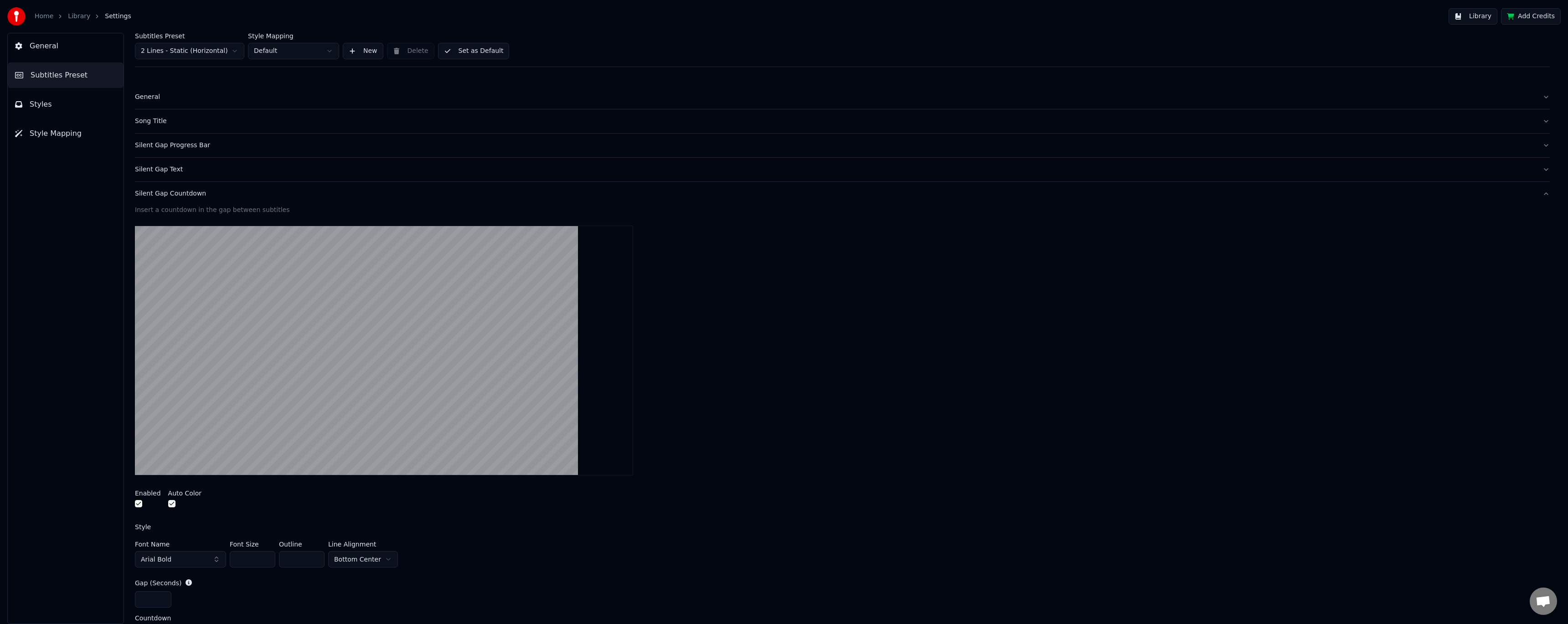
click at [166, 195] on div "Silent Gap Countdown" at bounding box center [835, 194] width 1400 height 9
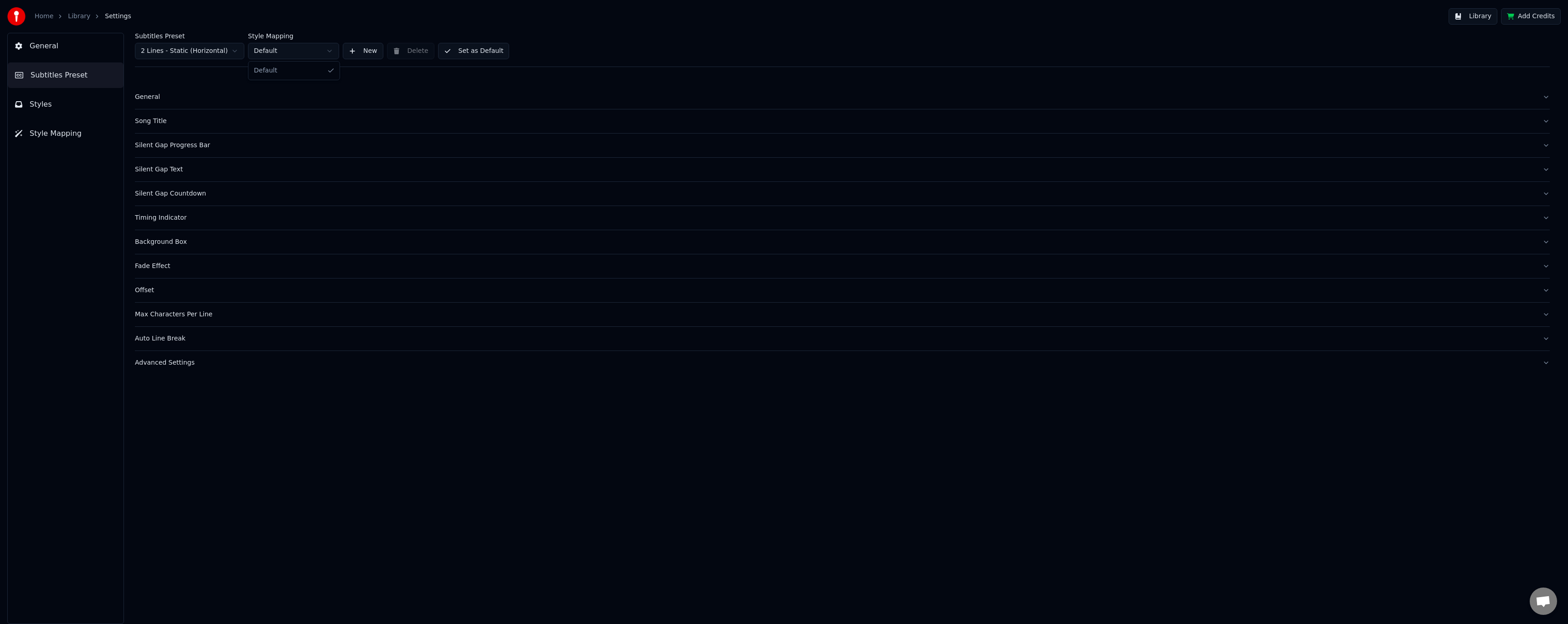
click at [312, 55] on html "Home Library Settings Library Add Credits General Subtitles Preset Styles Style…" at bounding box center [784, 312] width 1568 height 624
click at [40, 104] on span "Styles" at bounding box center [41, 104] width 23 height 11
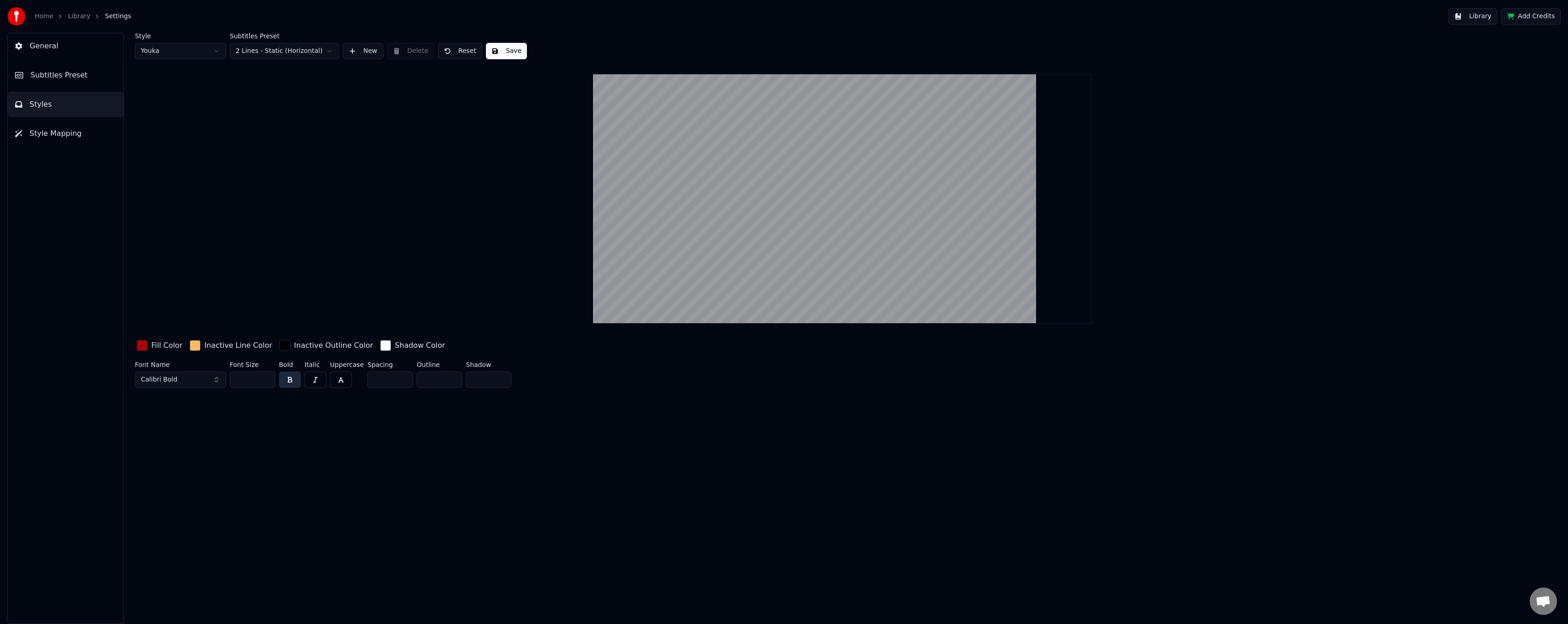
click at [190, 54] on html "Home Library Settings Library Add Credits General Subtitles Preset Styles Style…" at bounding box center [784, 312] width 1568 height 624
click at [192, 32] on html "Home Library Settings Library Add Credits General Subtitles Preset Styles Style…" at bounding box center [784, 312] width 1568 height 624
click at [63, 75] on span "Subtitles Preset" at bounding box center [59, 75] width 57 height 11
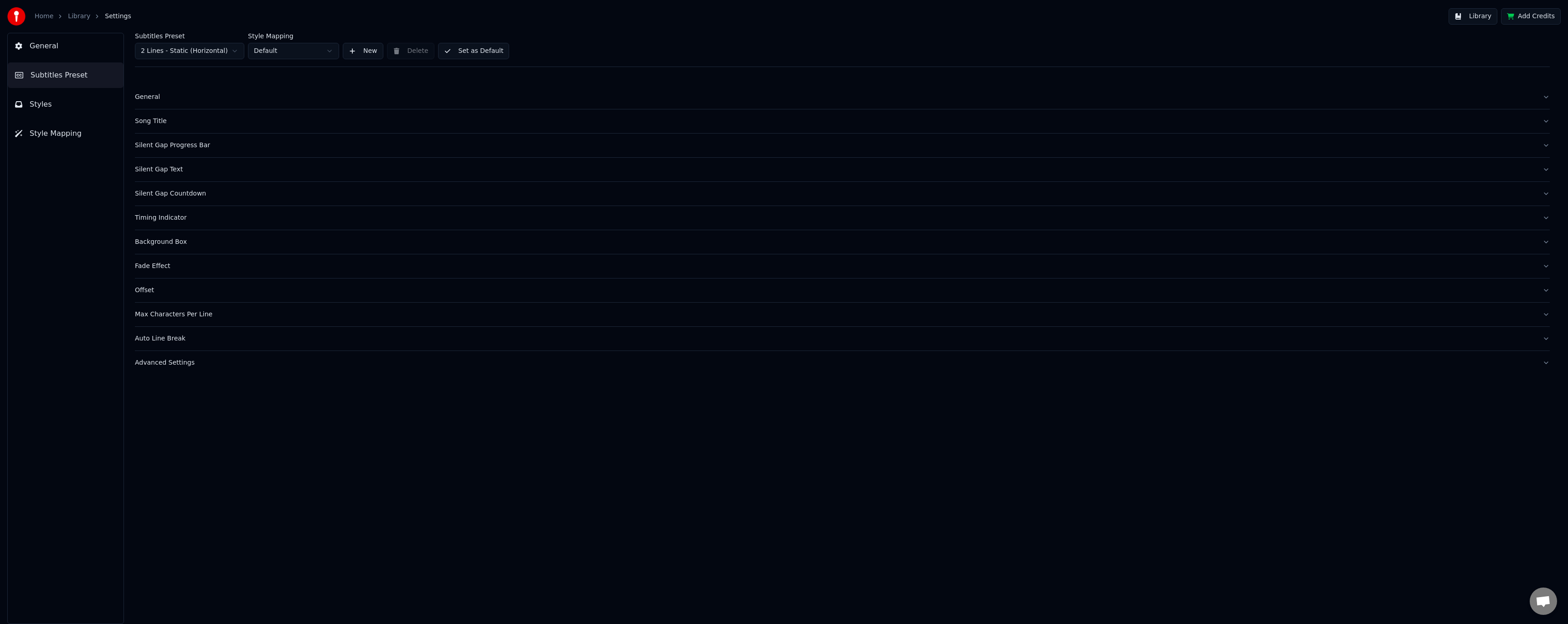
click at [346, 52] on button "New" at bounding box center [363, 51] width 41 height 16
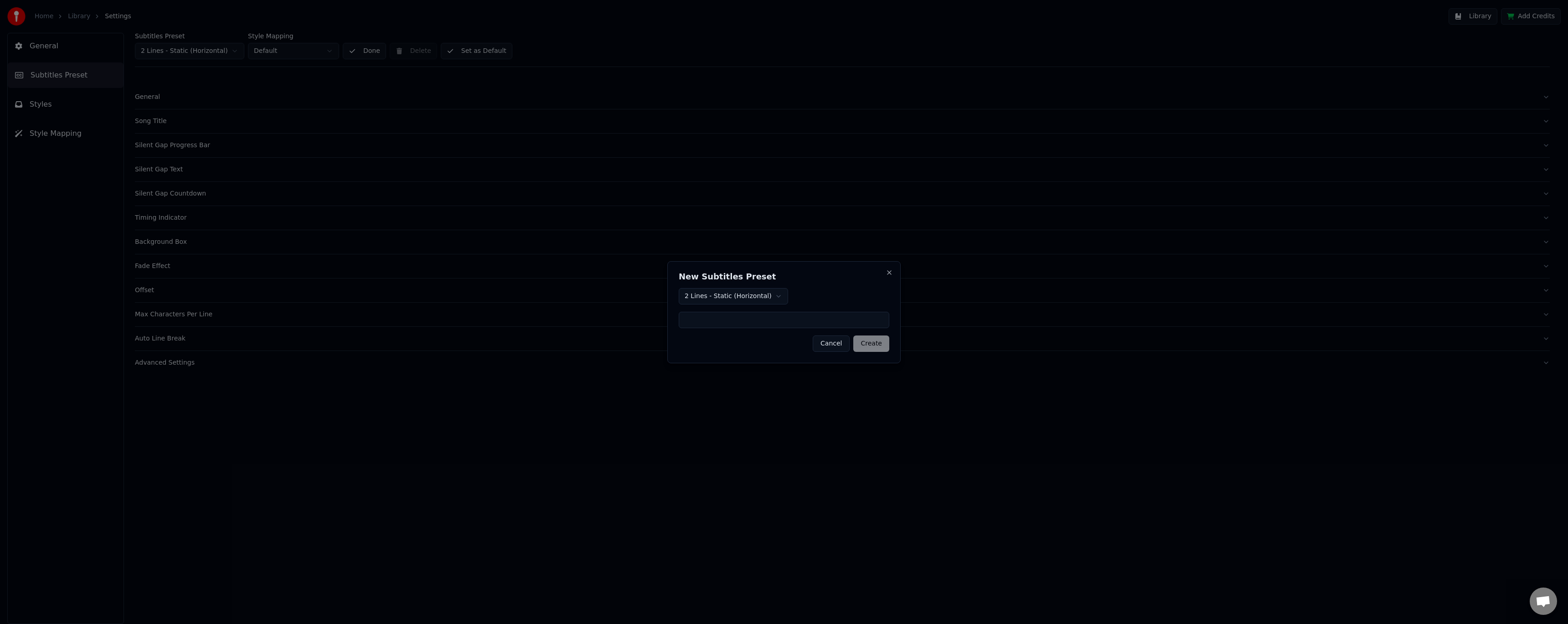
click at [833, 345] on button "Cancel" at bounding box center [831, 343] width 37 height 16
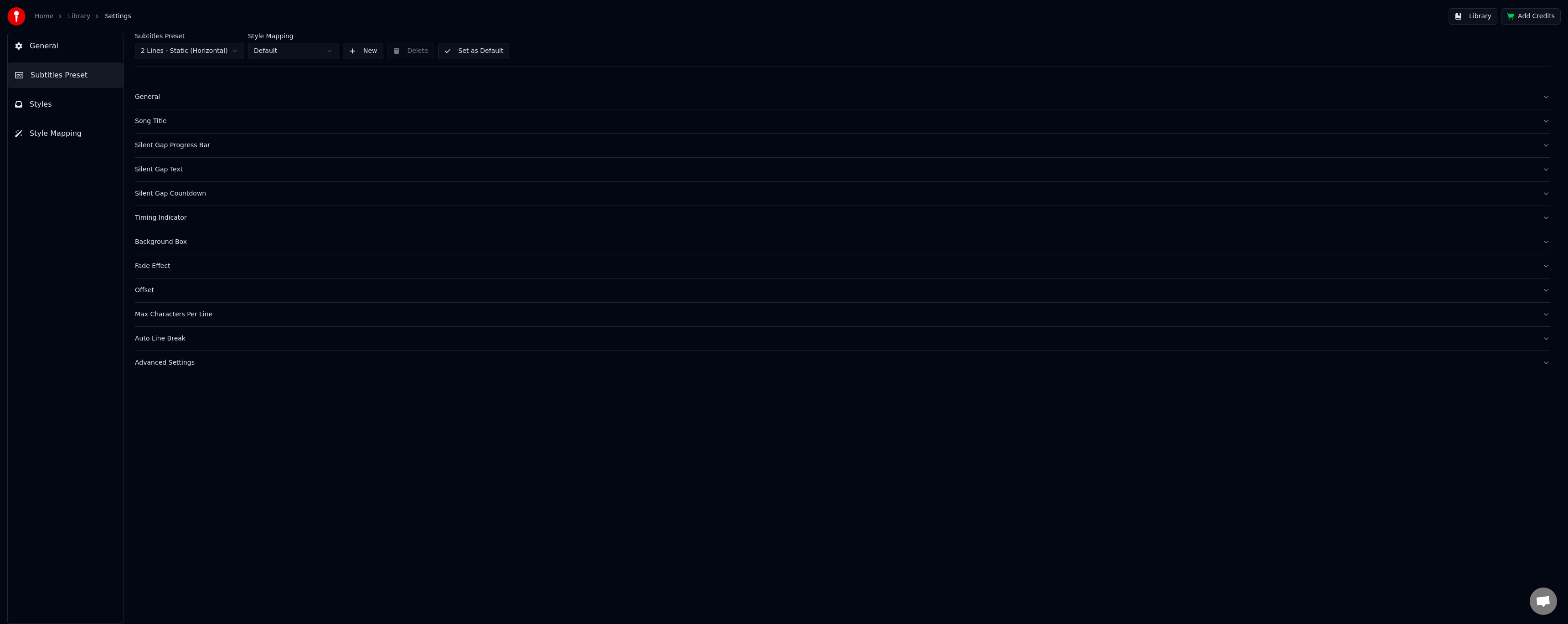
click at [317, 54] on html "Home Library Settings Library Add Credits General Subtitles Preset Styles Style…" at bounding box center [784, 312] width 1568 height 624
click at [314, 33] on html "Home Library Settings Library Add Credits General Subtitles Preset Styles Style…" at bounding box center [784, 312] width 1568 height 624
click at [211, 56] on html "Home Library Settings Library Add Credits General Subtitles Preset Styles Style…" at bounding box center [784, 312] width 1568 height 624
click at [215, 32] on html "Home Library Settings Library Add Credits General Subtitles Preset Styles Style…" at bounding box center [784, 312] width 1568 height 624
click at [150, 96] on div "General" at bounding box center [835, 97] width 1400 height 9
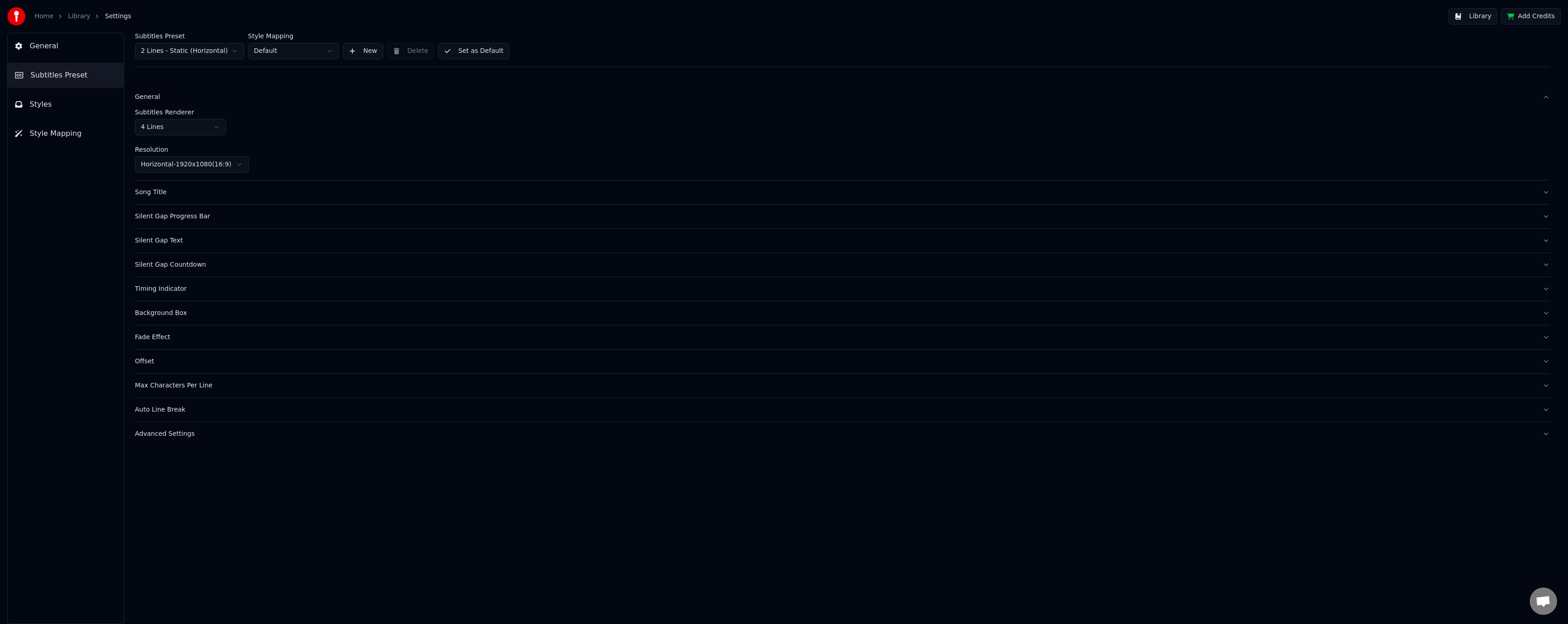
click at [150, 95] on div "General" at bounding box center [835, 97] width 1400 height 9
click at [158, 121] on div "Song Title" at bounding box center [835, 121] width 1400 height 9
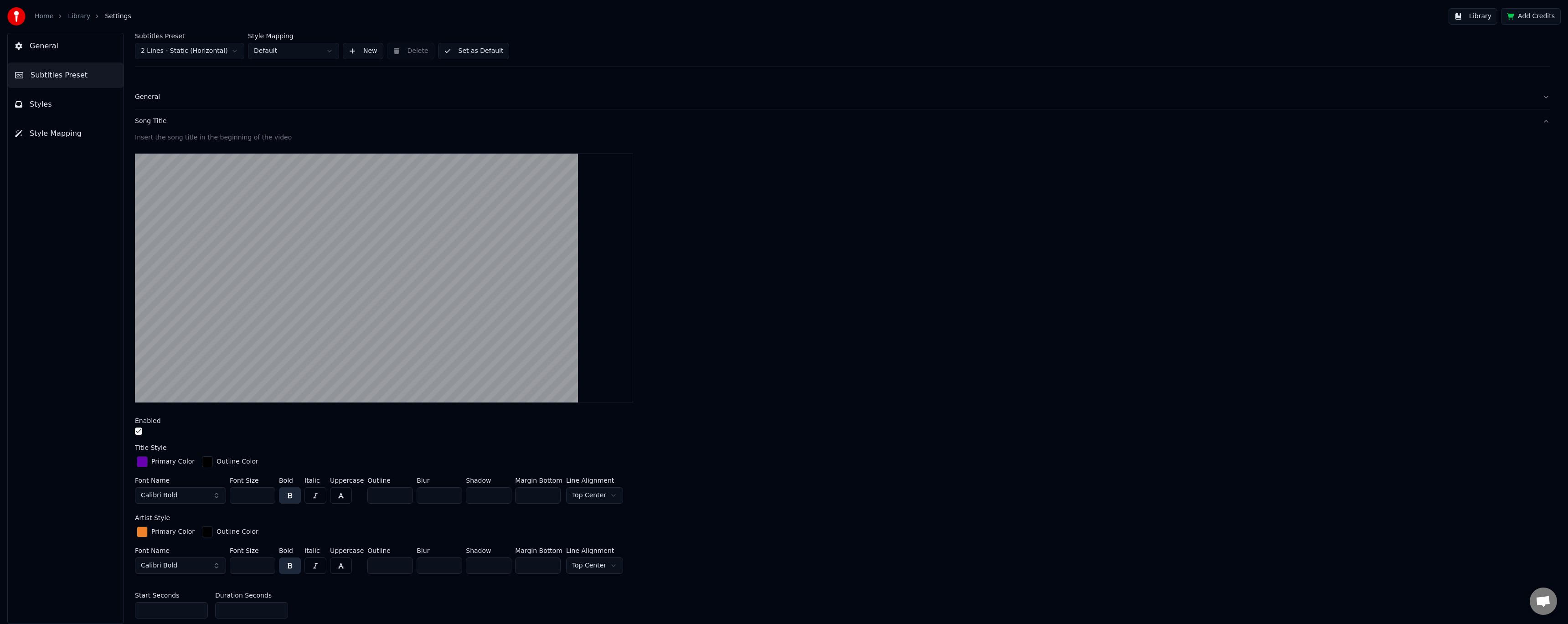
click at [158, 121] on div "Song Title" at bounding box center [835, 121] width 1400 height 9
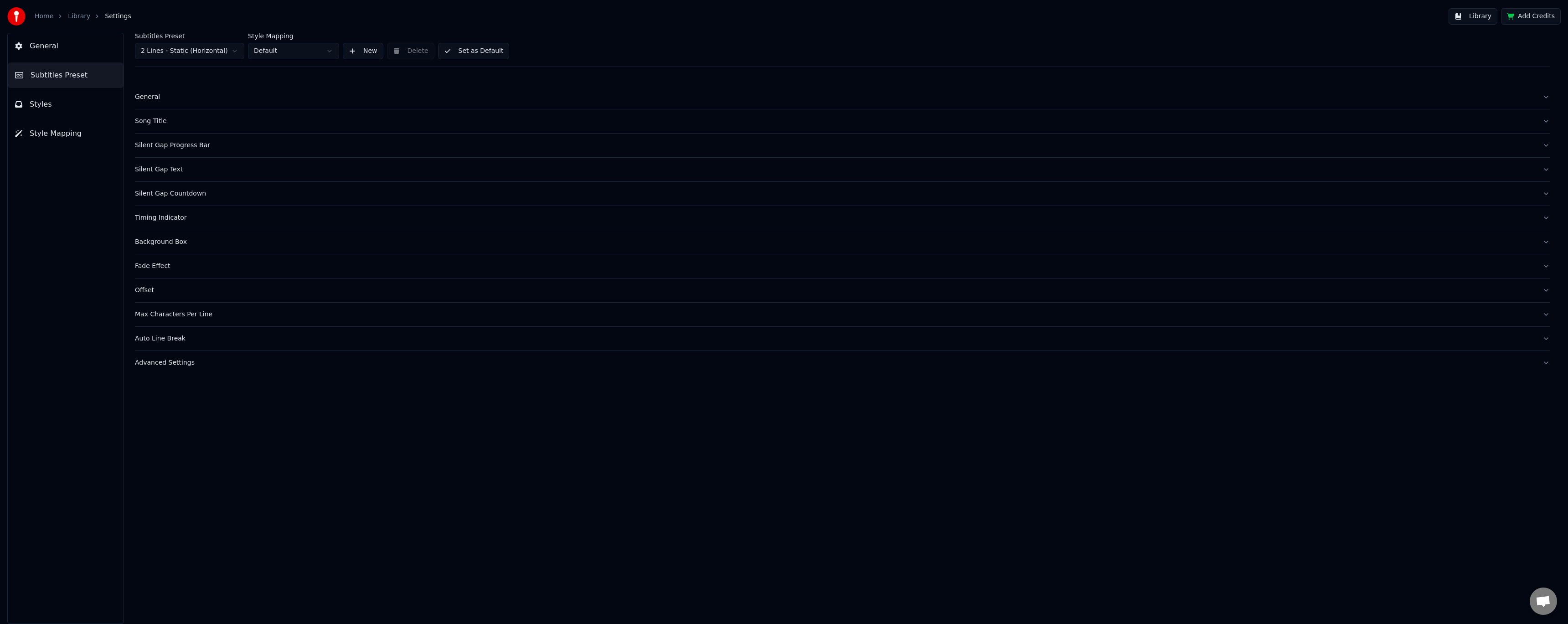
click at [166, 148] on div "Silent Gap Progress Bar" at bounding box center [835, 145] width 1400 height 9
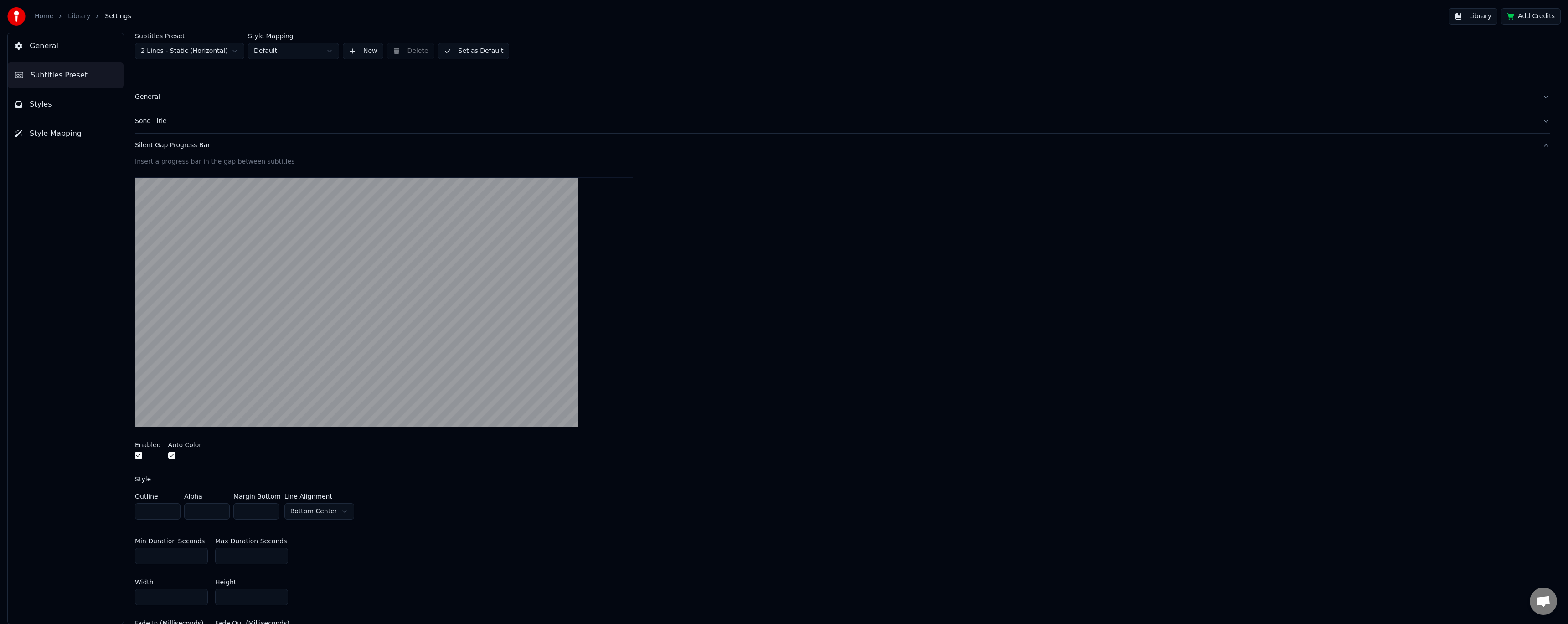
click at [166, 148] on div "Silent Gap Progress Bar" at bounding box center [835, 145] width 1400 height 9
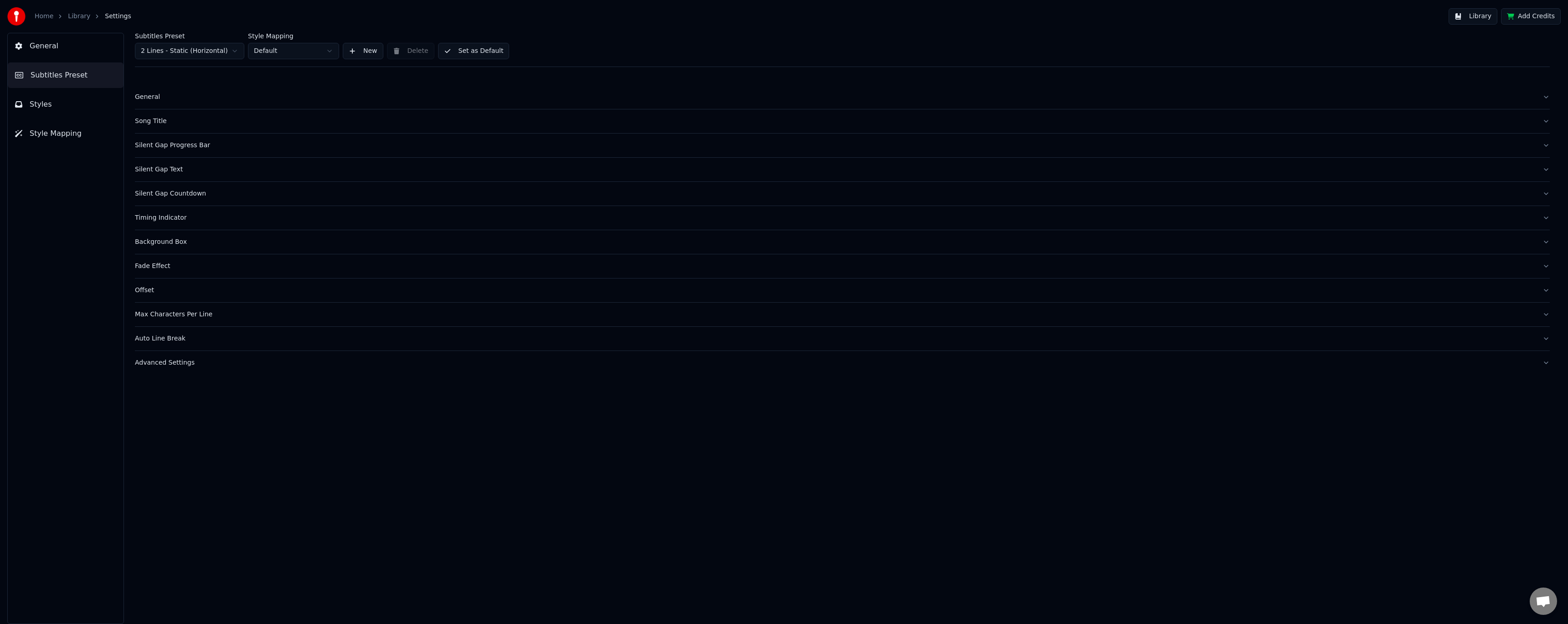
click at [40, 145] on button "Style Mapping" at bounding box center [66, 133] width 116 height 26
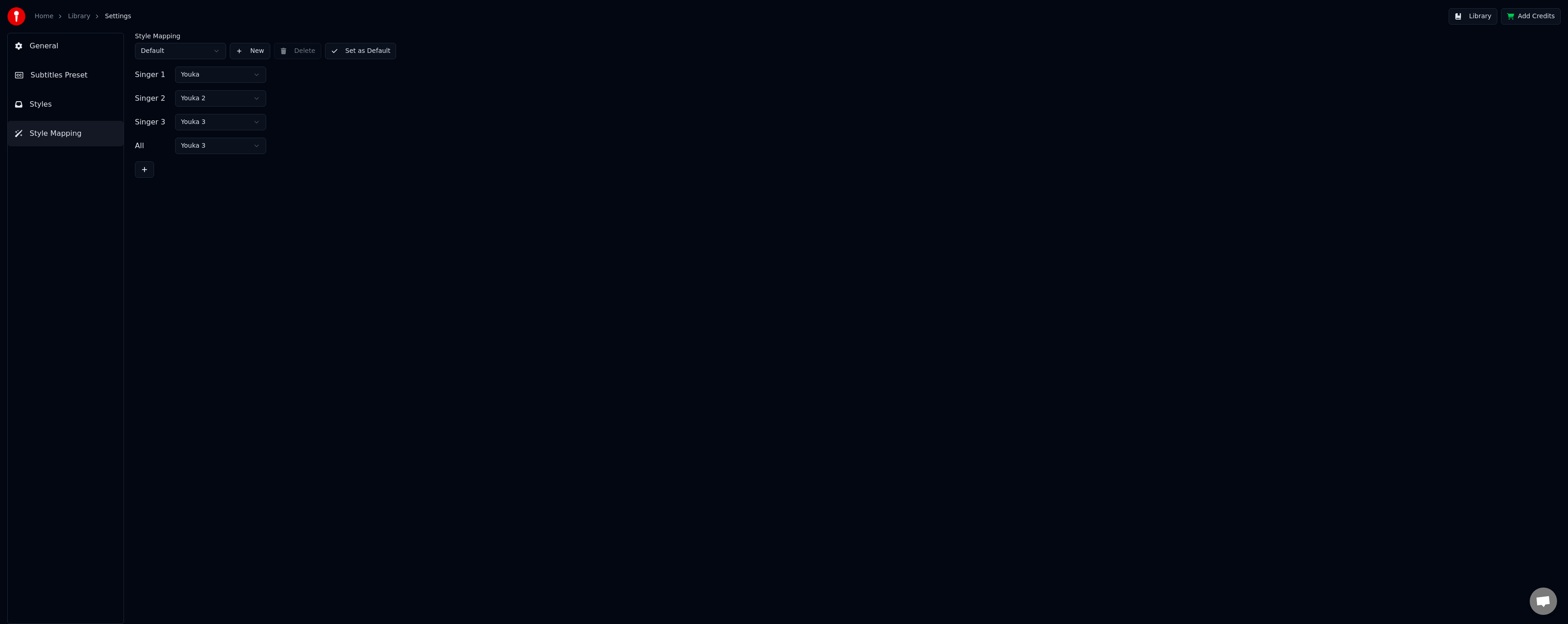
click at [215, 75] on html "Home Library Settings Library Add Credits General Subtitles Preset Styles Style…" at bounding box center [784, 312] width 1568 height 624
click at [353, 54] on button "Set as Default" at bounding box center [361, 51] width 72 height 16
click at [336, 52] on button "Done" at bounding box center [346, 51] width 43 height 16
click at [1477, 24] on button "Library" at bounding box center [1473, 16] width 49 height 16
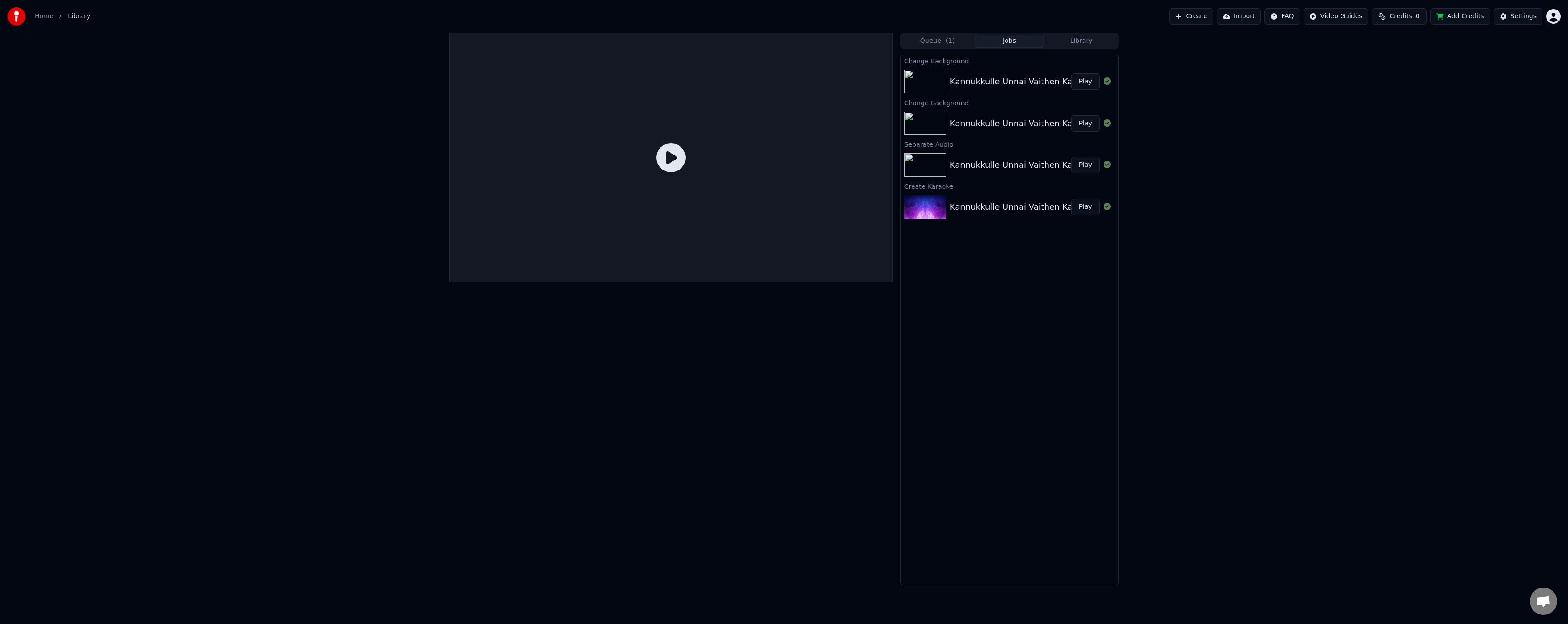
click at [995, 39] on button "Jobs" at bounding box center [1010, 41] width 72 height 13
click at [961, 43] on button "Queue ( 1 )" at bounding box center [937, 41] width 72 height 13
click at [1012, 37] on button "Jobs" at bounding box center [1010, 41] width 72 height 13
click at [1090, 83] on button "Play" at bounding box center [1085, 82] width 29 height 16
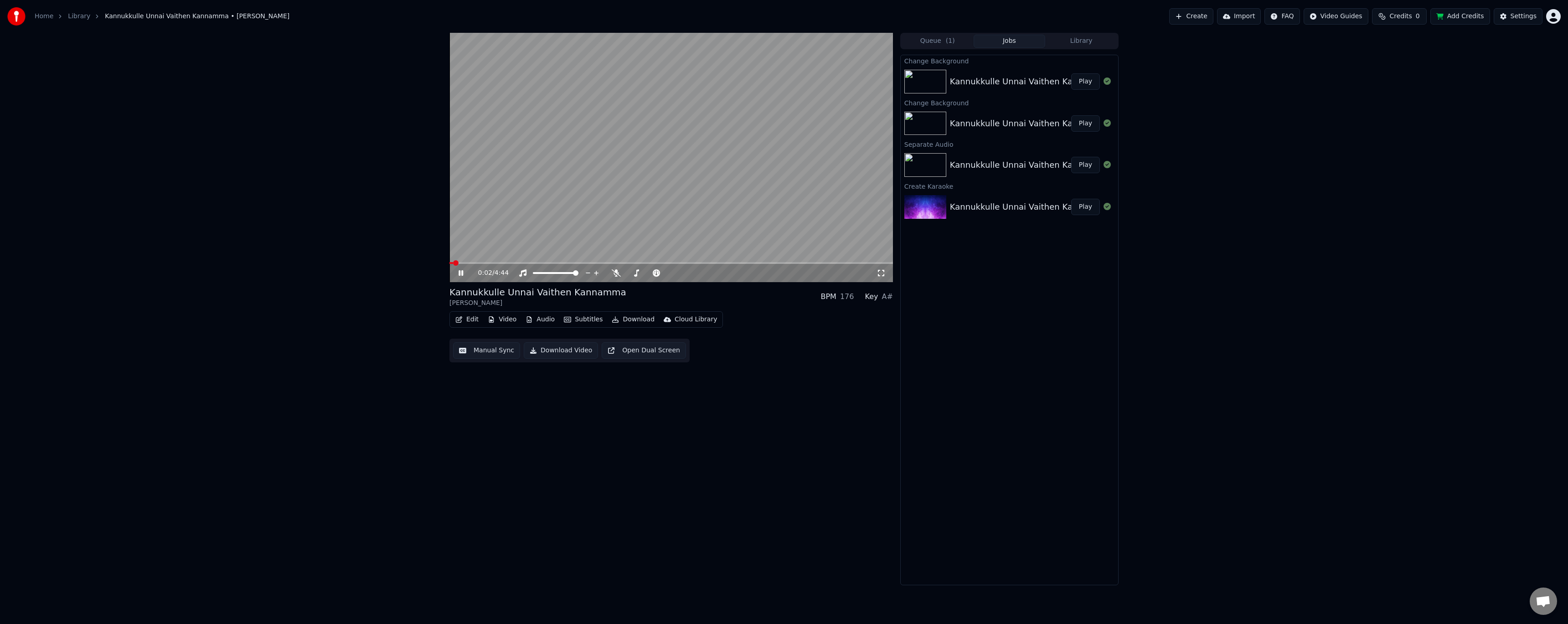
click at [880, 273] on icon at bounding box center [881, 273] width 9 height 7
click at [449, 262] on span at bounding box center [449, 263] width 0 height 2
drag, startPoint x: 164, startPoint y: 431, endPoint x: 166, endPoint y: 426, distance: 5.4
click at [164, 430] on div "0:01 / 4:44 Kannukkulle Unnai Vaithen Kannamma [PERSON_NAME] BPM 176 Key A# Edi…" at bounding box center [784, 309] width 1568 height 553
click at [542, 202] on video at bounding box center [671, 158] width 444 height 250
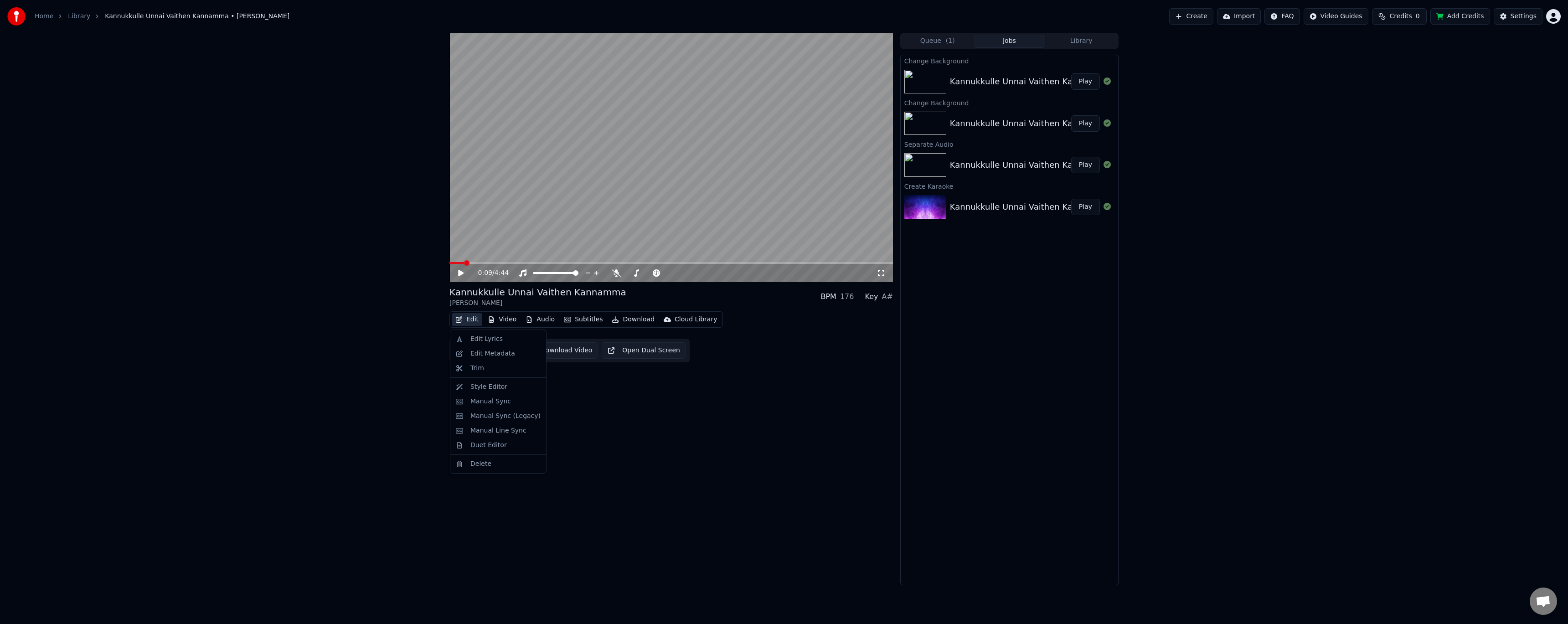
click at [473, 322] on button "Edit" at bounding box center [467, 319] width 30 height 13
drag, startPoint x: 769, startPoint y: 416, endPoint x: 1257, endPoint y: 234, distance: 520.8
click at [771, 415] on div "0:09 / 4:44 Kannukkulle Unnai Vaithen Kannamma [PERSON_NAME] BPM 176 Key A# Edi…" at bounding box center [671, 309] width 444 height 553
click at [1530, 13] on div "Settings" at bounding box center [1524, 16] width 26 height 9
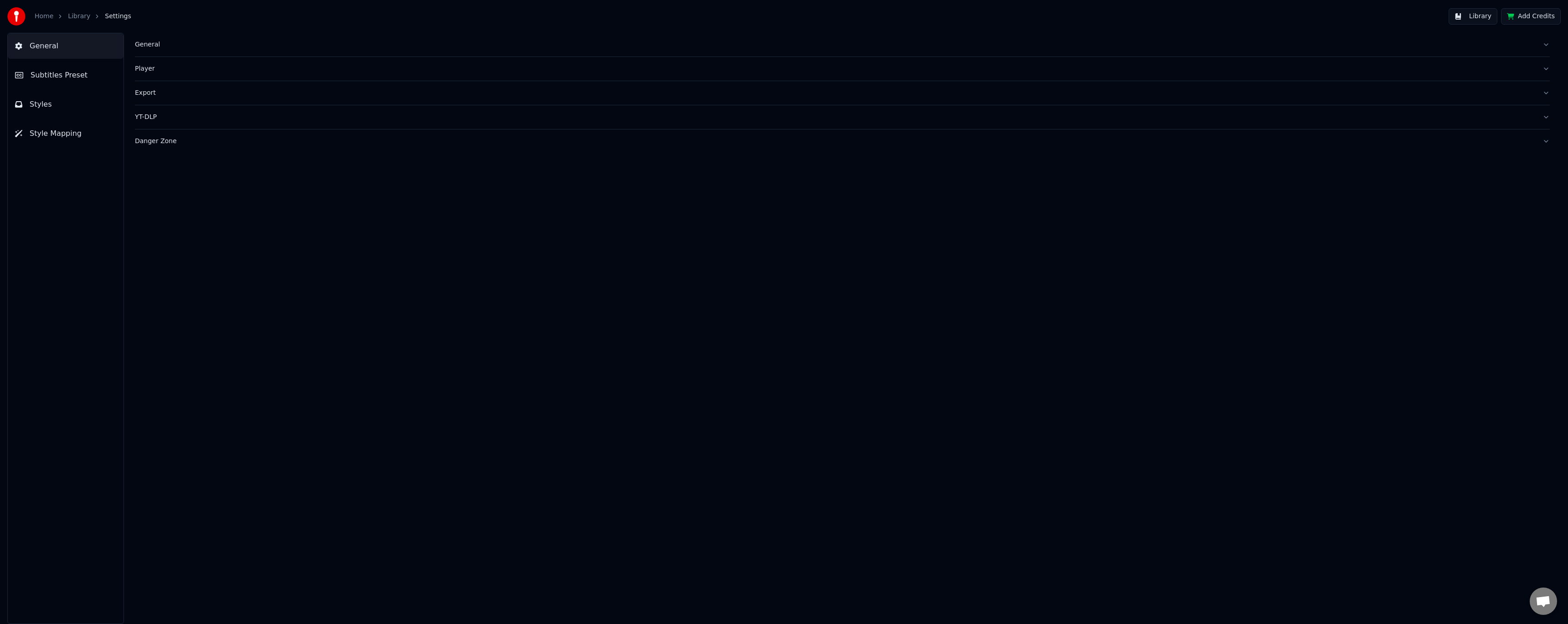
click at [60, 127] on button "Style Mapping" at bounding box center [66, 133] width 116 height 26
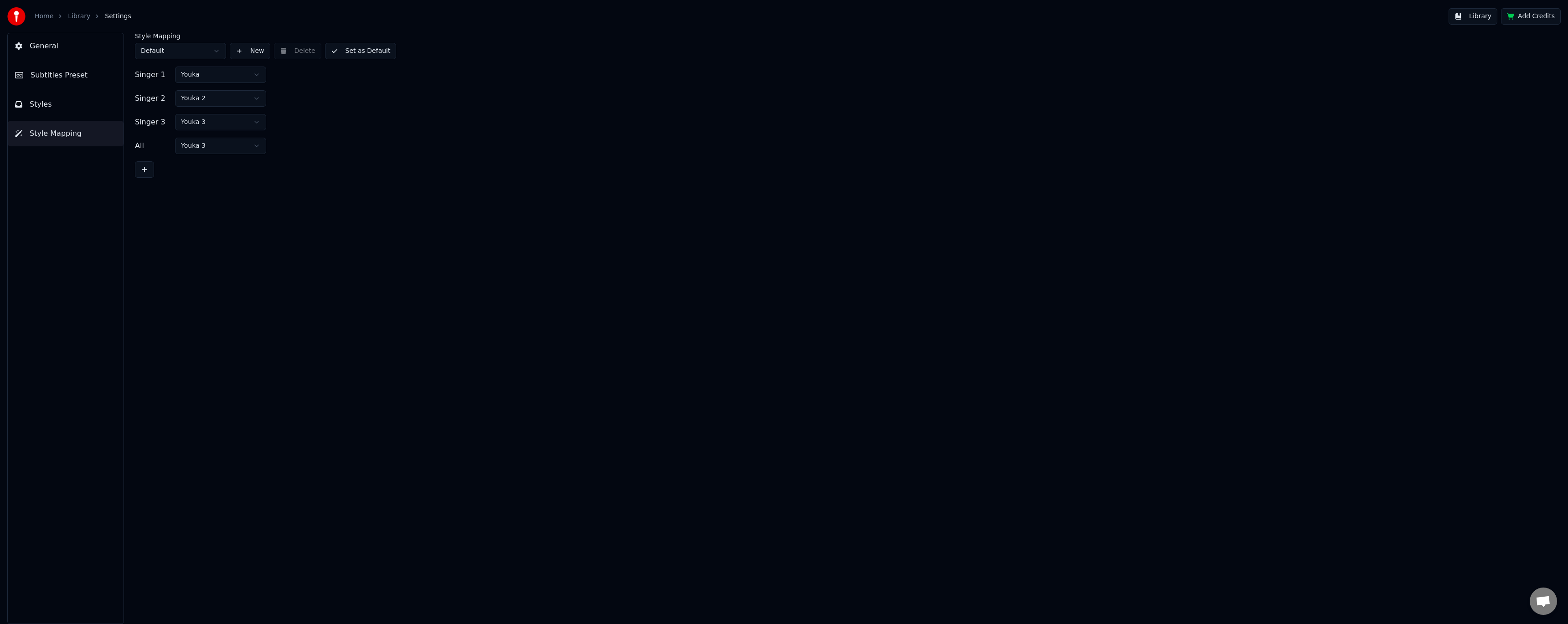
click at [212, 74] on html "Home Library Settings Library Add Credits General Subtitles Preset Styles Style…" at bounding box center [784, 312] width 1568 height 624
click at [74, 81] on html "Home Library Settings Library Add Credits General Subtitles Preset Styles Style…" at bounding box center [784, 312] width 1568 height 624
click at [53, 100] on button "Styles" at bounding box center [66, 105] width 116 height 26
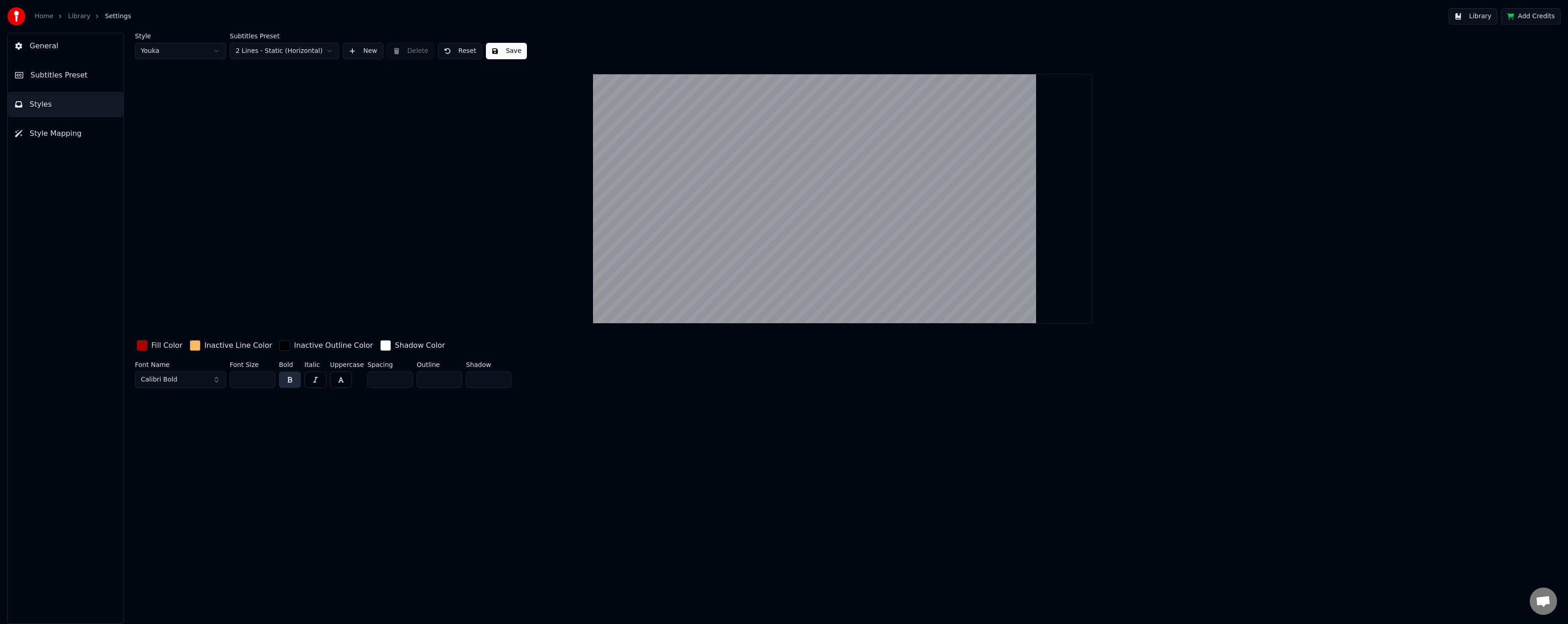
click at [201, 41] on div "Style Youka" at bounding box center [181, 46] width 91 height 26
click at [189, 55] on html "Home Library Settings Library Add Credits General Subtitles Preset Styles Style…" at bounding box center [784, 312] width 1568 height 624
click at [49, 127] on button "Style Mapping" at bounding box center [66, 133] width 116 height 26
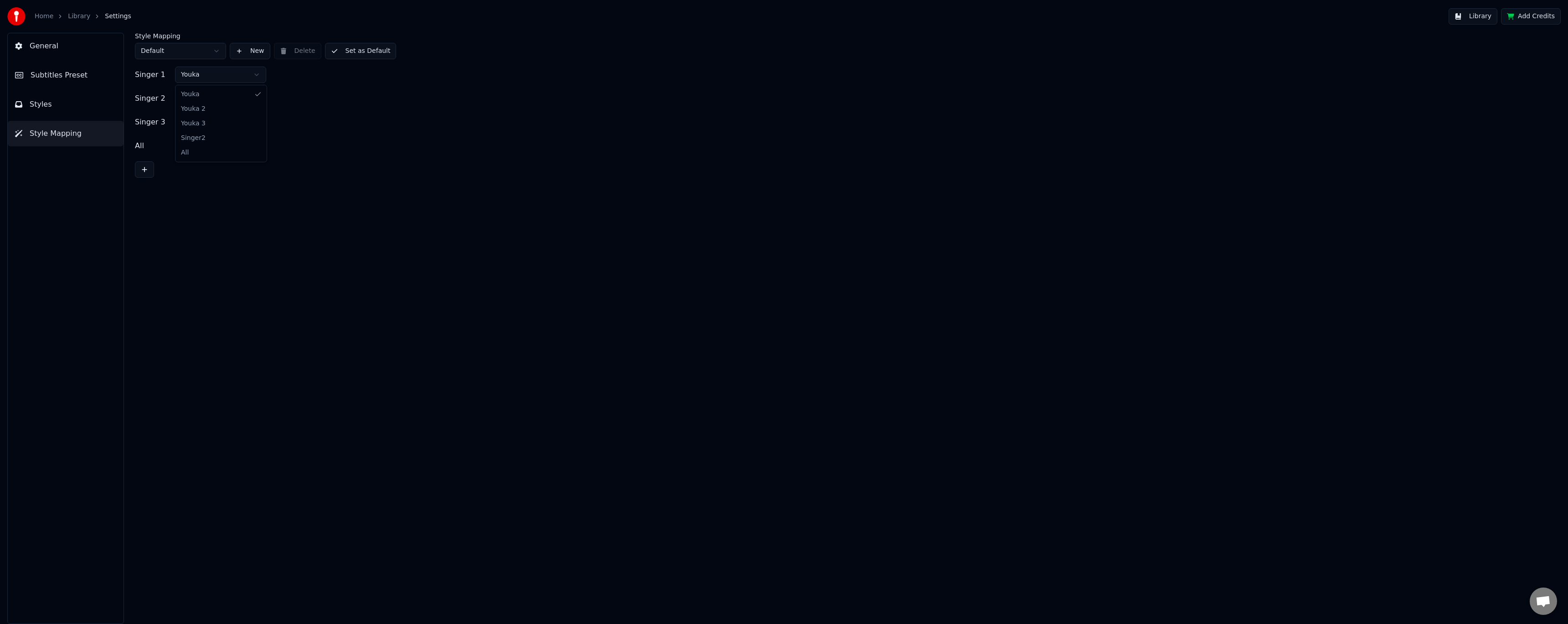
click at [212, 80] on html "Home Library Settings Library Add Credits General Subtitles Preset Styles Style…" at bounding box center [784, 312] width 1568 height 624
click at [358, 52] on button "Set as Default" at bounding box center [361, 51] width 72 height 16
click at [207, 123] on html "Home Library Settings Library Add Credits General Subtitles Preset Styles Style…" at bounding box center [784, 312] width 1568 height 624
drag, startPoint x: 208, startPoint y: 158, endPoint x: 211, endPoint y: 152, distance: 6.7
click at [213, 144] on html "Home Library Settings Library Add Credits General Subtitles Preset Styles Style…" at bounding box center [784, 312] width 1568 height 624
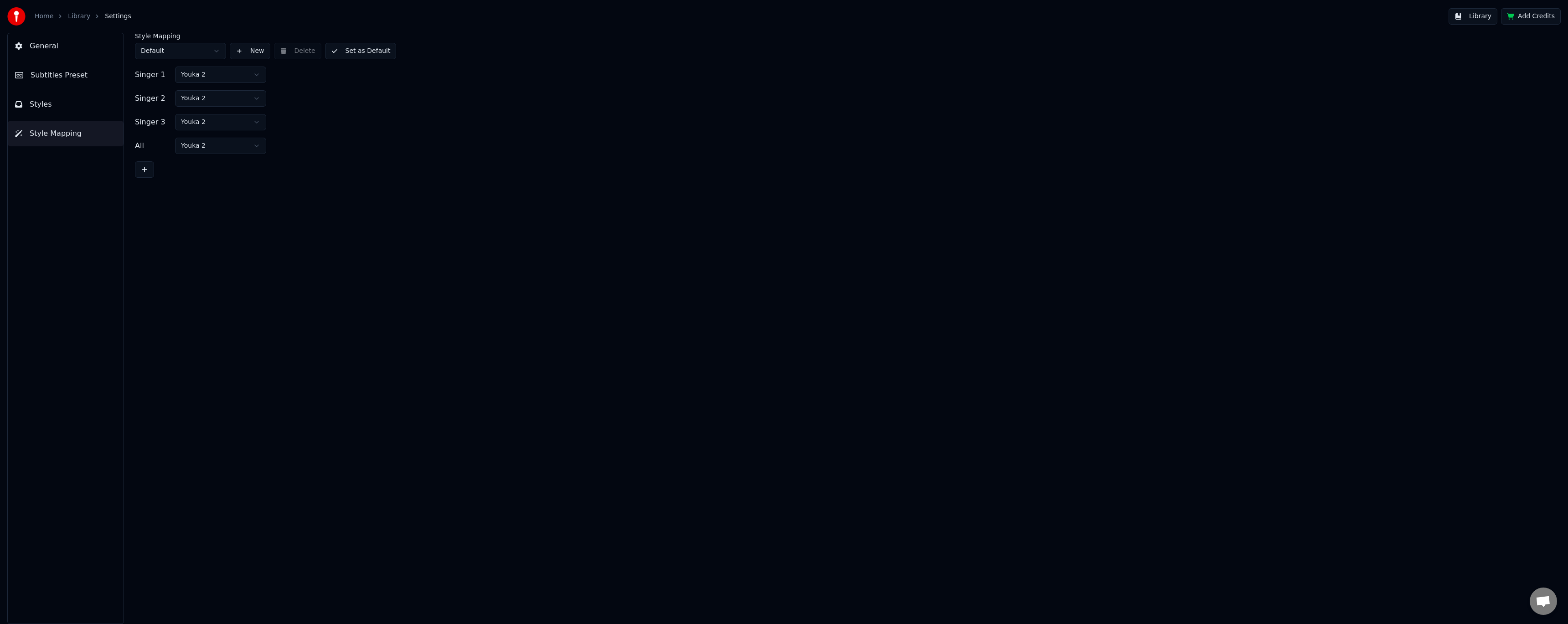
click at [349, 50] on button "Set as Default" at bounding box center [361, 51] width 72 height 16
click at [346, 52] on button "Done" at bounding box center [346, 51] width 43 height 16
click at [364, 178] on div "Style Mapping Default New Delete Done Singer 1 Youka 2 Singer 2 Youka 2 Singer …" at bounding box center [842, 328] width 1451 height 591
click at [1471, 21] on button "Library" at bounding box center [1473, 16] width 49 height 16
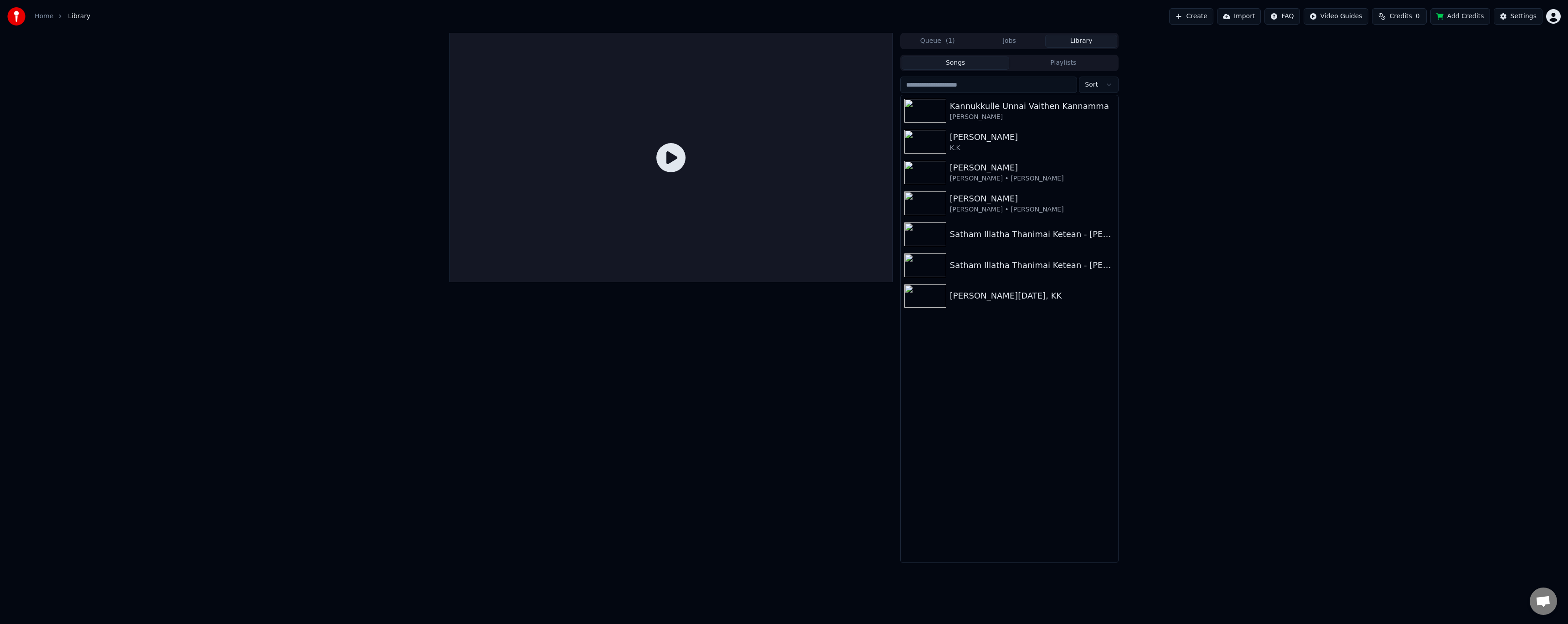
drag, startPoint x: 1018, startPoint y: 38, endPoint x: 1026, endPoint y: 53, distance: 17.0
click at [1018, 38] on button "Jobs" at bounding box center [1010, 41] width 72 height 13
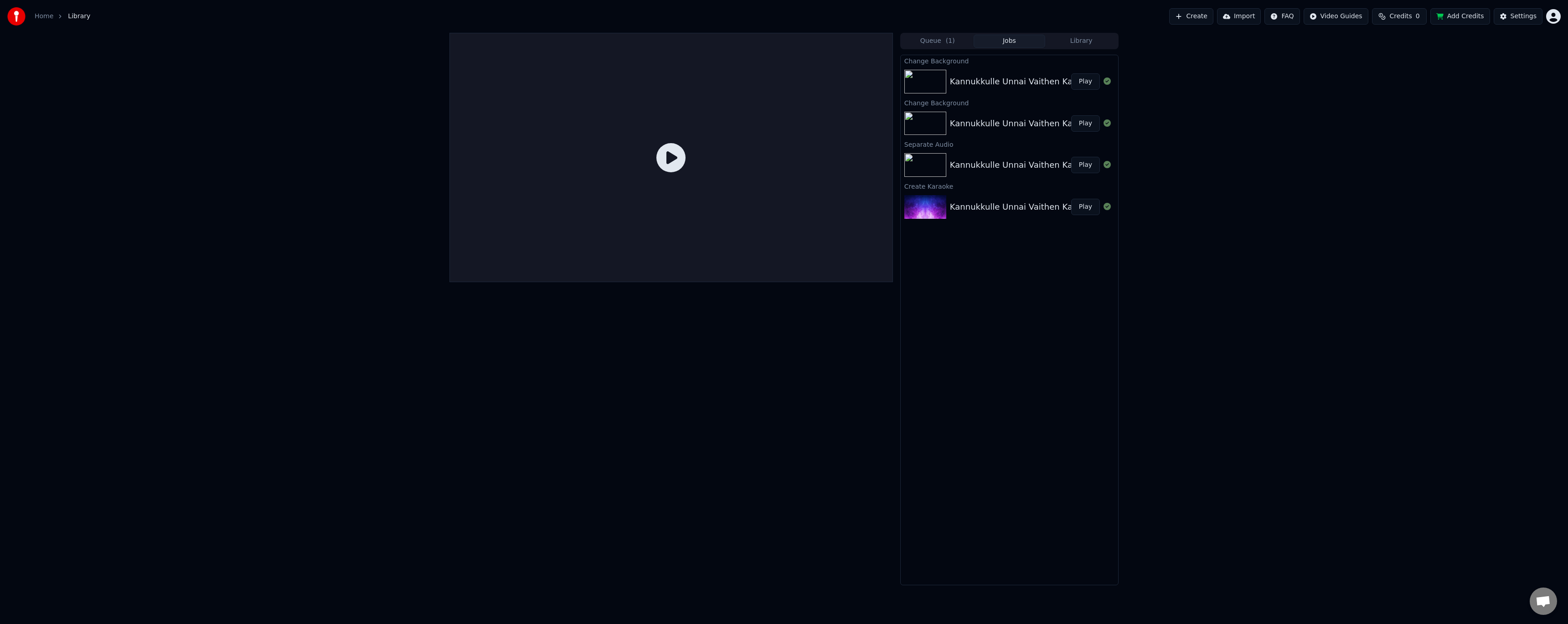
click at [1076, 81] on button "Play" at bounding box center [1085, 82] width 29 height 16
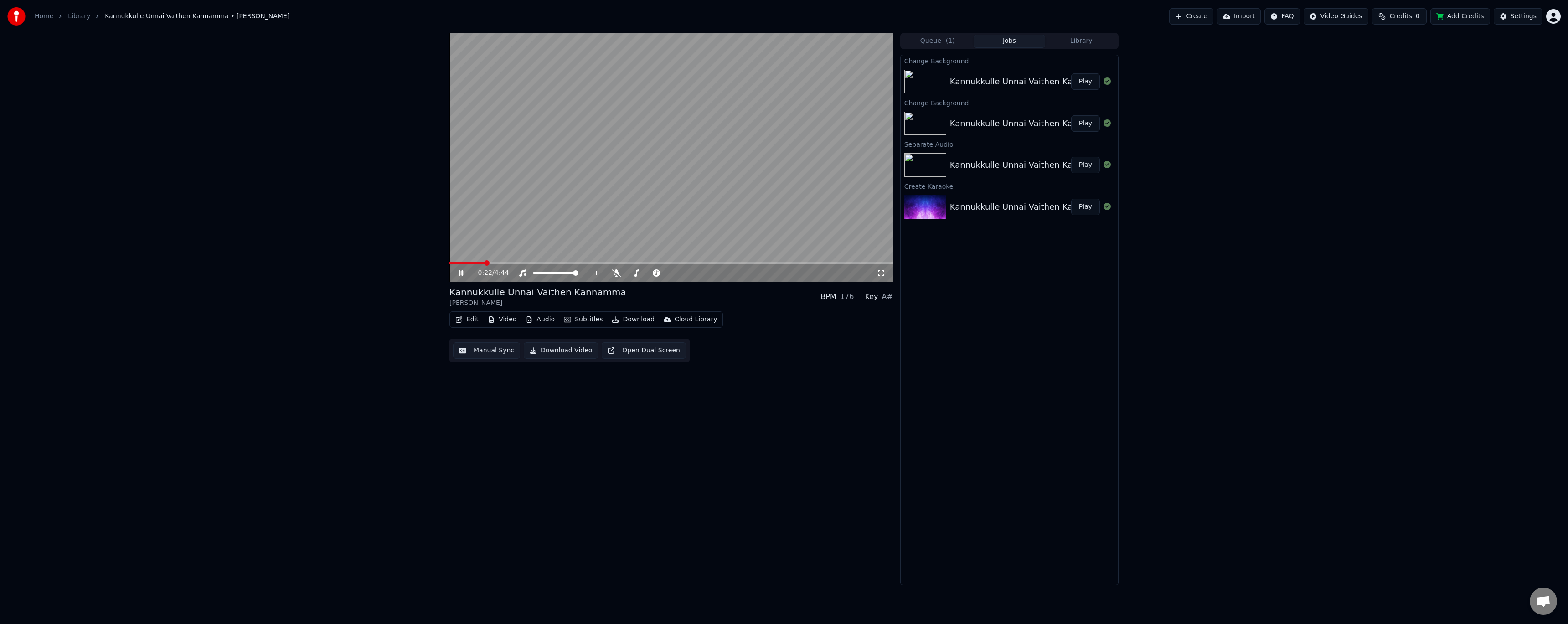
click at [886, 270] on div "0:22 / 4:44" at bounding box center [671, 273] width 436 height 9
click at [883, 277] on icon at bounding box center [881, 273] width 9 height 7
click at [752, 211] on video at bounding box center [671, 158] width 444 height 250
click at [560, 262] on span at bounding box center [508, 263] width 119 height 2
click at [458, 281] on div "1:11 / 4:44" at bounding box center [671, 273] width 444 height 18
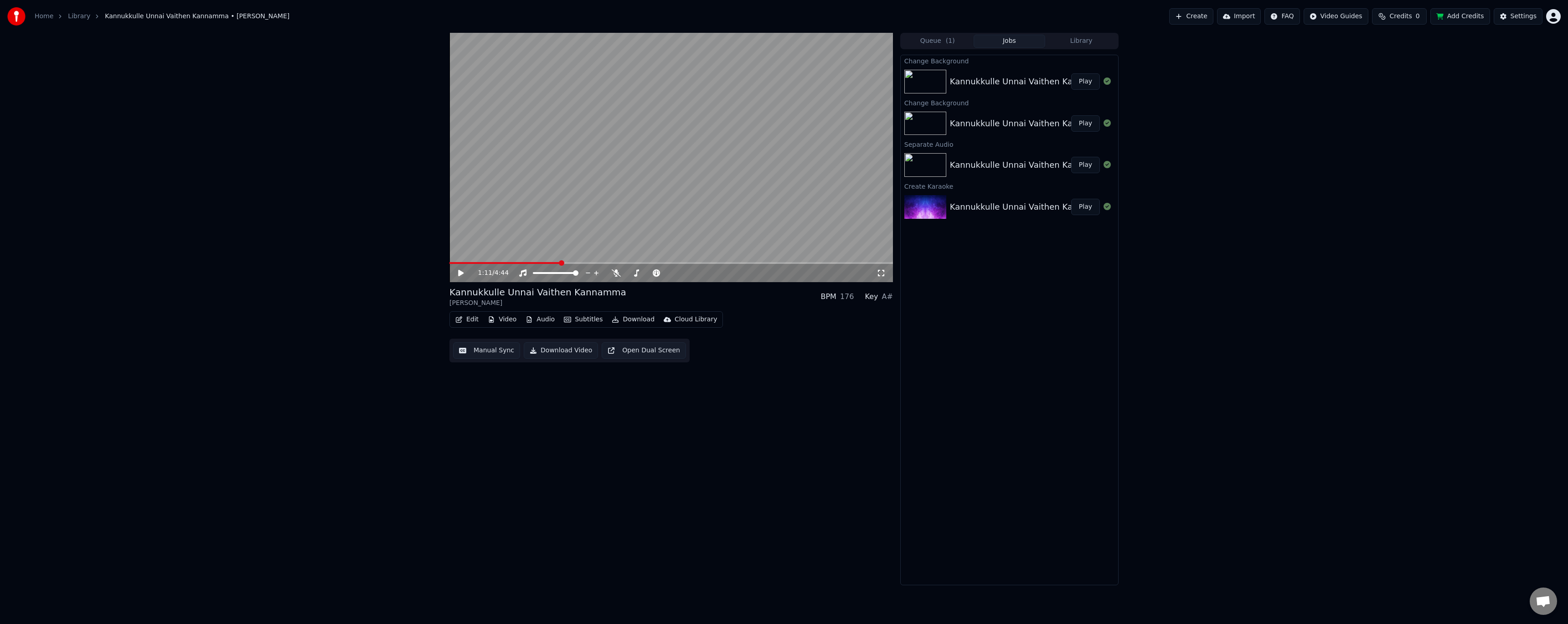
click at [458, 268] on div "1:11 / 4:44" at bounding box center [671, 273] width 436 height 9
click at [463, 275] on icon at bounding box center [467, 273] width 21 height 7
drag, startPoint x: 458, startPoint y: 274, endPoint x: 503, endPoint y: 264, distance: 46.1
click at [459, 274] on icon at bounding box center [467, 273] width 21 height 7
click at [555, 264] on span at bounding box center [506, 263] width 114 height 2
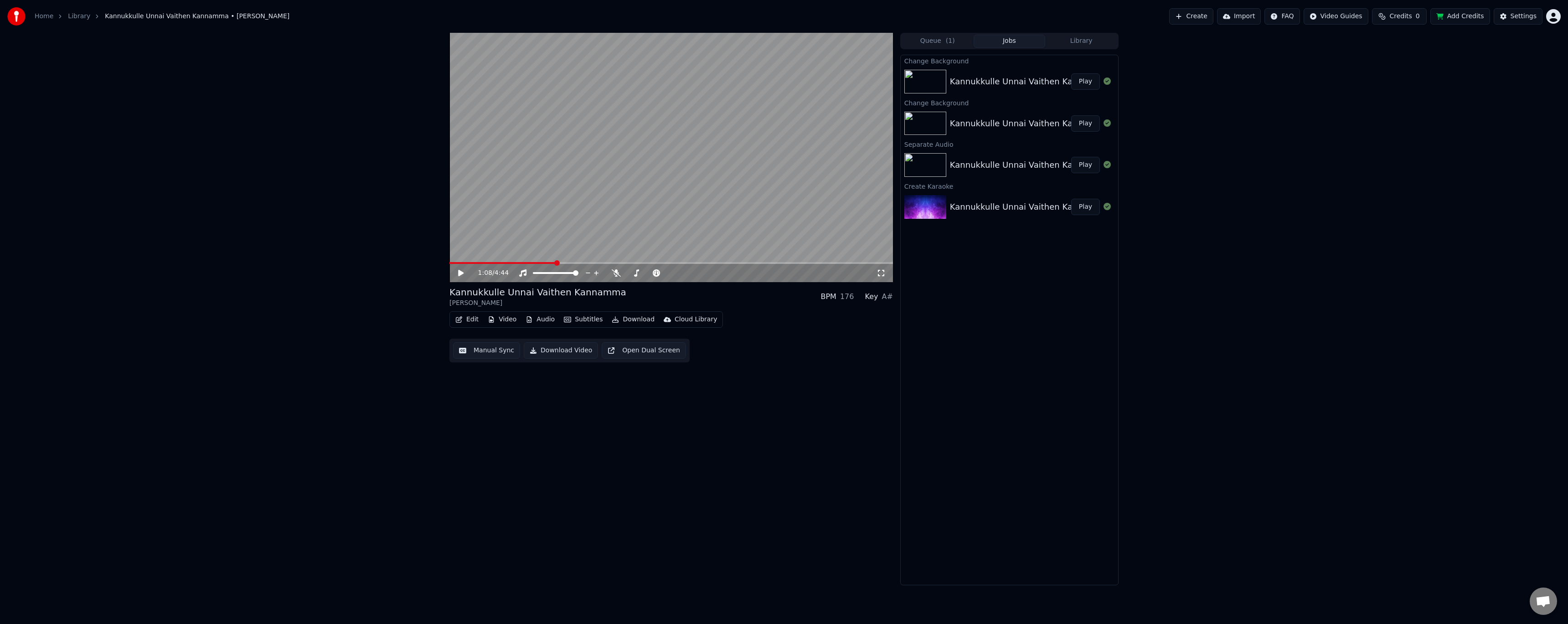
click at [461, 274] on icon at bounding box center [461, 273] width 5 height 6
click at [565, 161] on video at bounding box center [671, 158] width 444 height 250
click at [555, 164] on video at bounding box center [671, 158] width 444 height 250
click at [538, 181] on video at bounding box center [671, 158] width 444 height 250
click at [523, 211] on video at bounding box center [671, 158] width 444 height 250
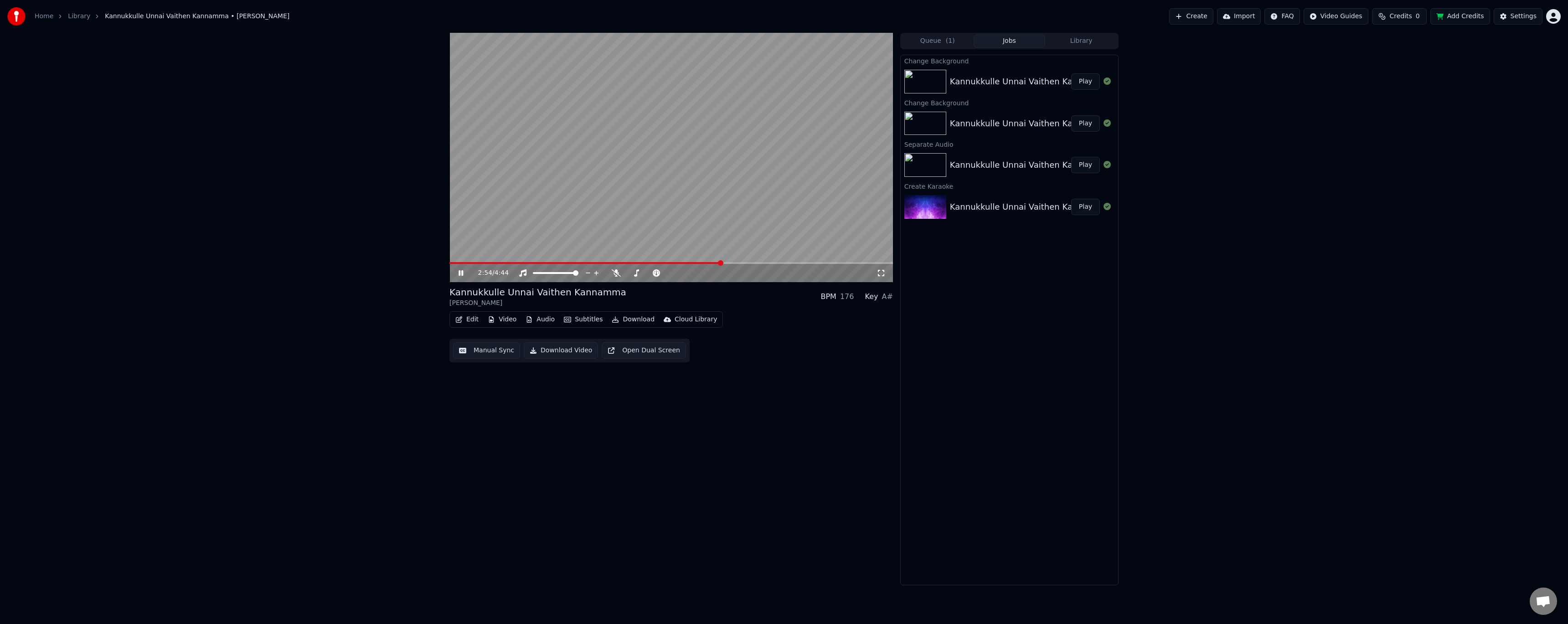
click at [562, 199] on video at bounding box center [671, 158] width 444 height 250
click at [496, 355] on button "Manual Sync" at bounding box center [486, 350] width 67 height 16
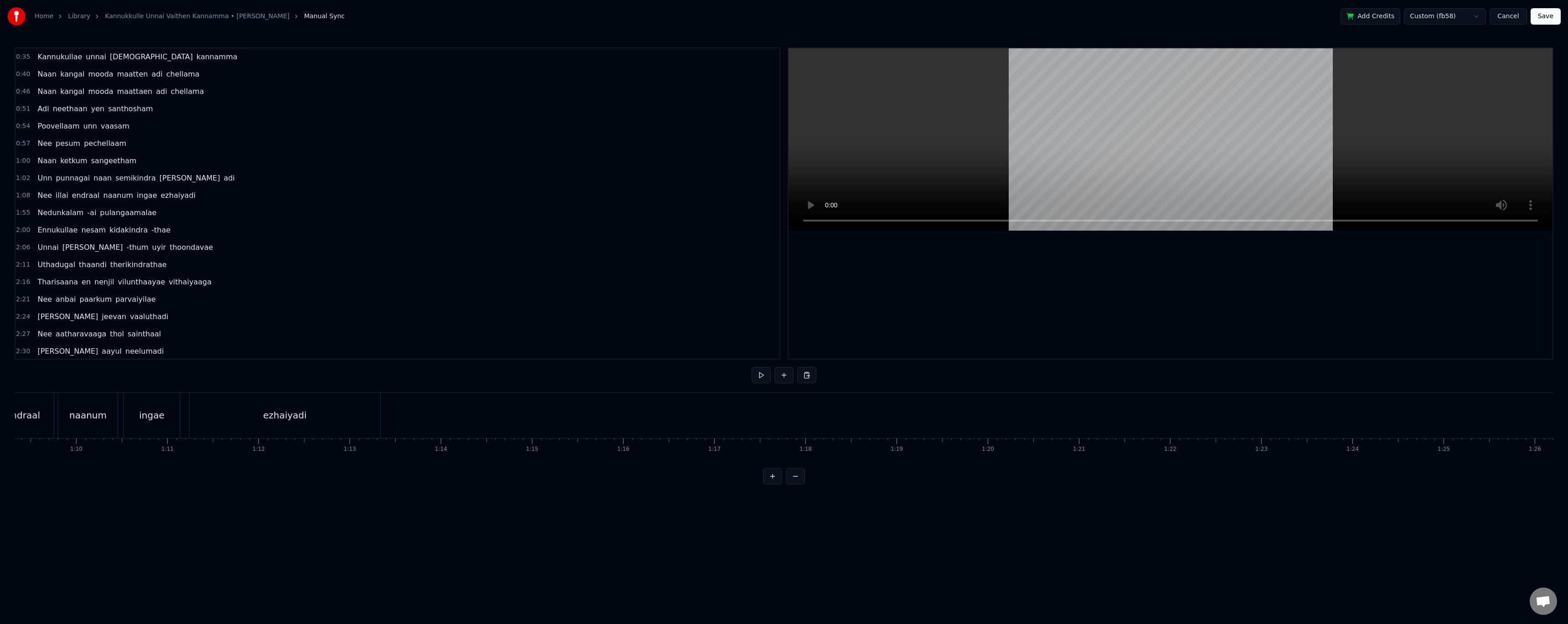
scroll to position [0, 6374]
click at [658, 421] on html "Home Library [GEOGRAPHIC_DATA] Unnai Vaithen Kannamma • [PERSON_NAME] Manual Sy…" at bounding box center [784, 250] width 1568 height 499
click at [789, 373] on button at bounding box center [783, 375] width 19 height 16
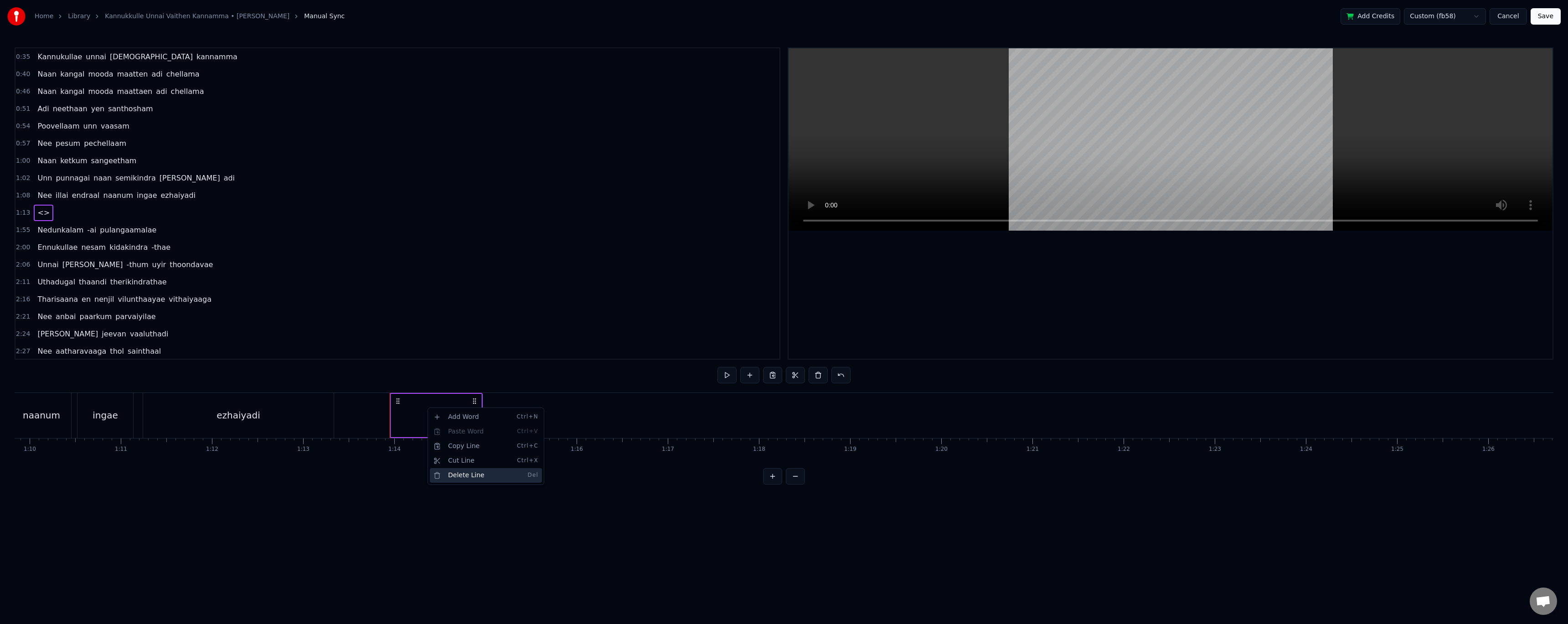
click at [450, 471] on div "Delete Line Del" at bounding box center [486, 475] width 112 height 15
click at [335, 401] on div "Nee illai endraal naanum ingae ezhaiyadi" at bounding box center [99, 415] width 474 height 45
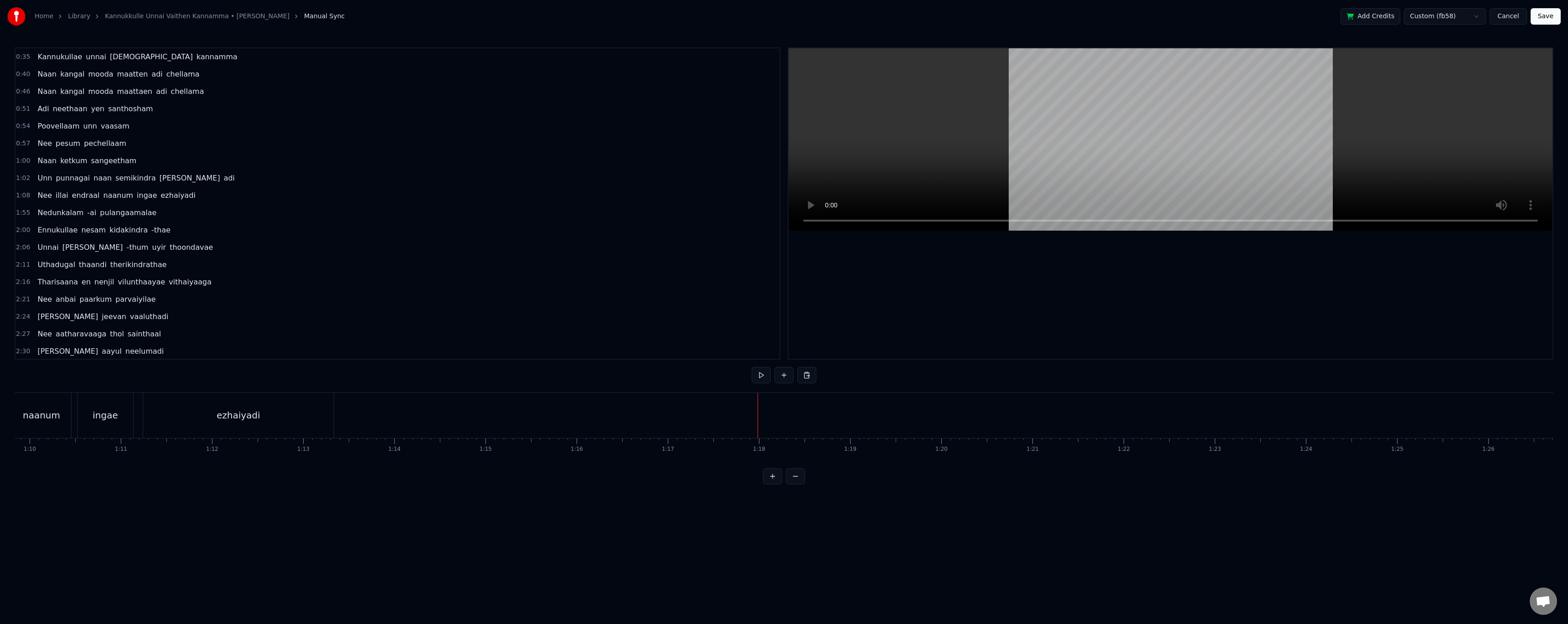
click at [1557, 13] on button "Save" at bounding box center [1545, 16] width 30 height 16
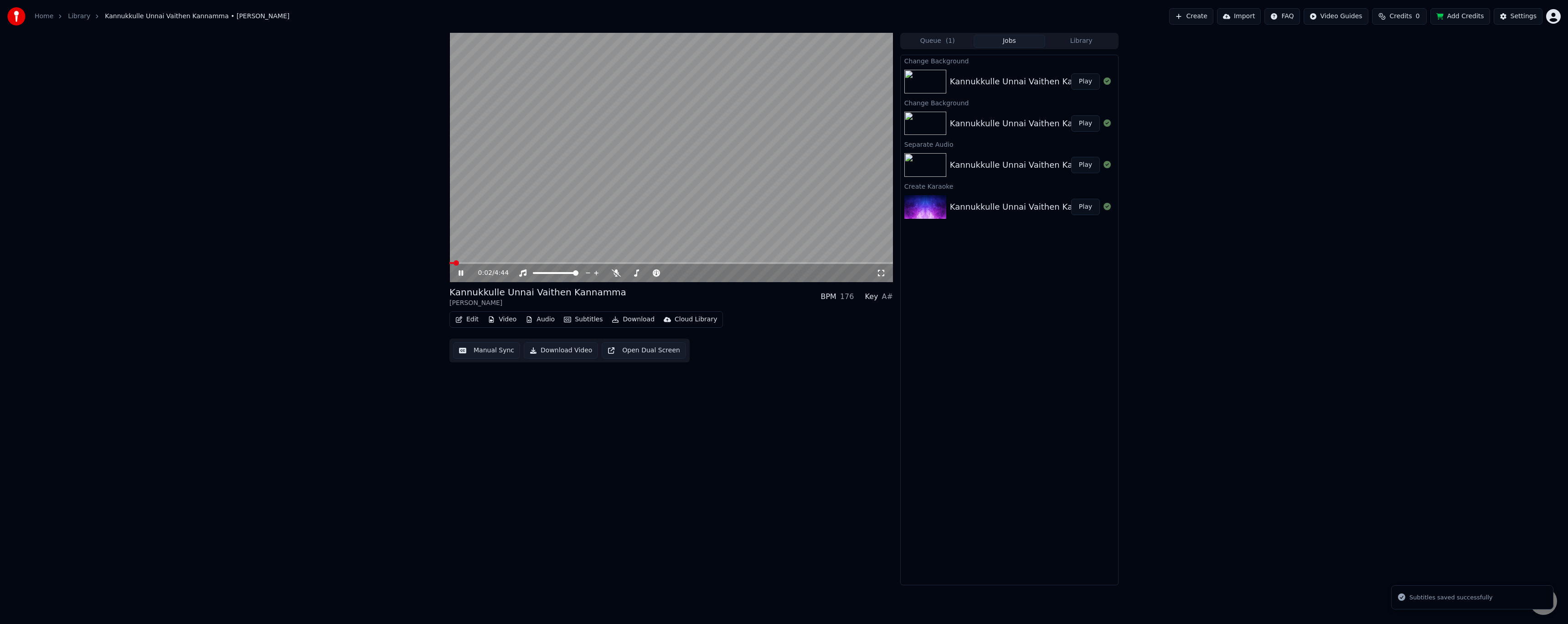
click at [601, 262] on span at bounding box center [671, 263] width 444 height 2
click at [631, 263] on span at bounding box center [671, 263] width 444 height 2
click at [628, 264] on span at bounding box center [542, 263] width 186 height 2
click at [693, 262] on span at bounding box center [671, 263] width 444 height 2
click at [646, 219] on video at bounding box center [671, 158] width 444 height 250
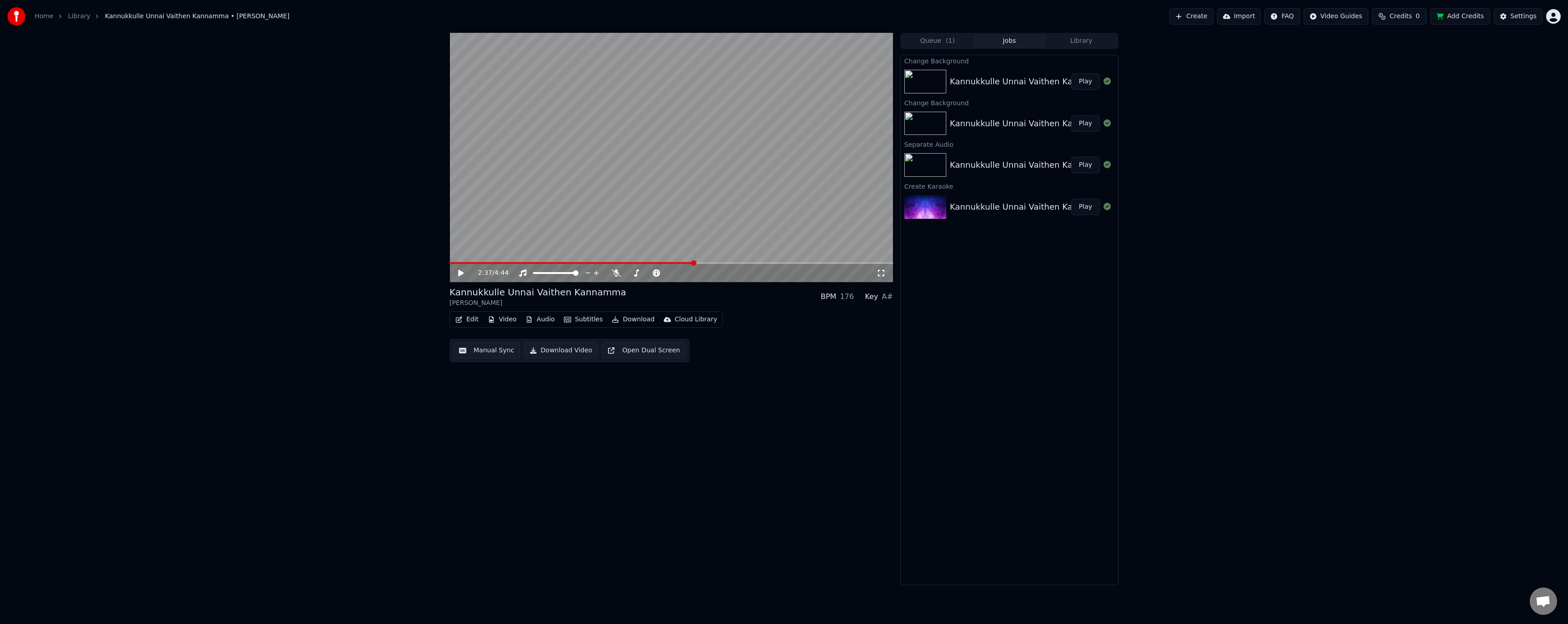
click at [654, 198] on video at bounding box center [671, 158] width 444 height 250
click at [722, 182] on video at bounding box center [671, 158] width 444 height 250
click at [503, 320] on button "Video" at bounding box center [502, 319] width 36 height 13
click at [395, 322] on div "2:51 / 4:44 Kannukkulle Unnai Vaithen Kannamma [PERSON_NAME] BPM 176 Key A# Edi…" at bounding box center [784, 309] width 1568 height 553
click at [477, 355] on button "Manual Sync" at bounding box center [486, 350] width 67 height 16
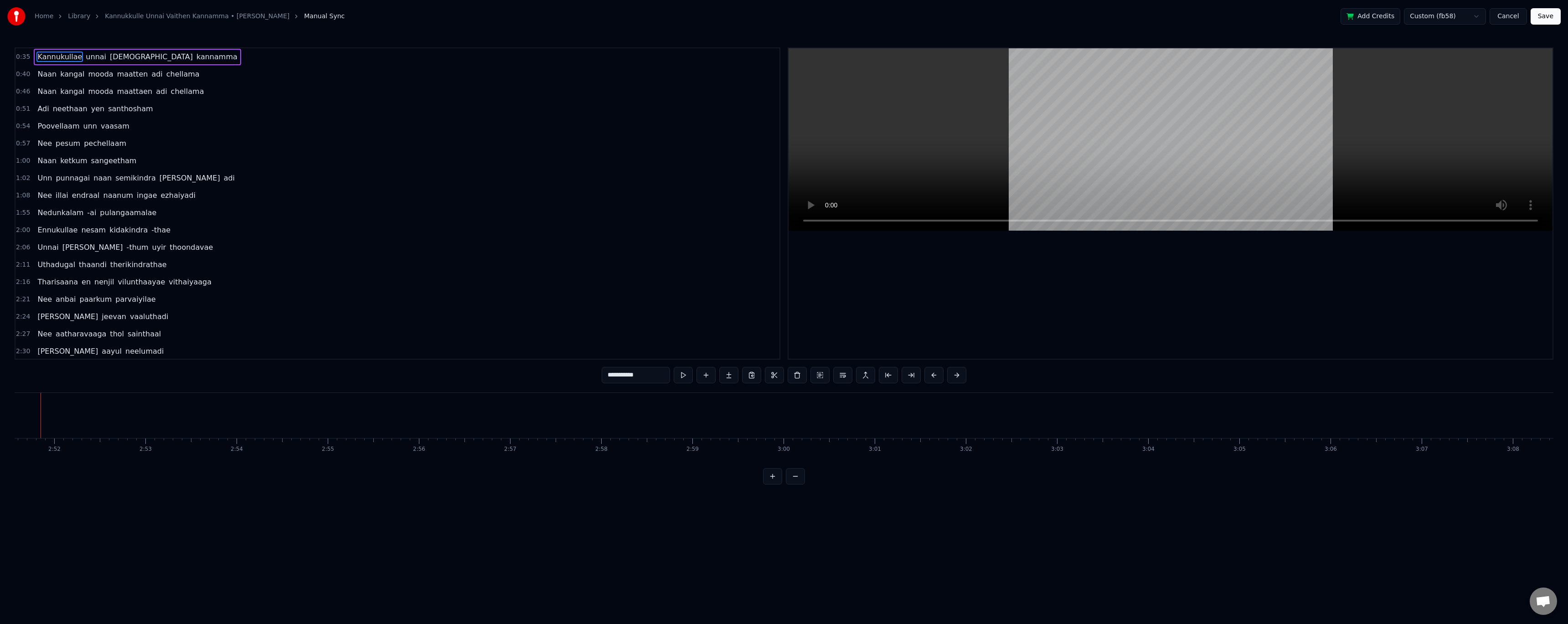
scroll to position [0, 15620]
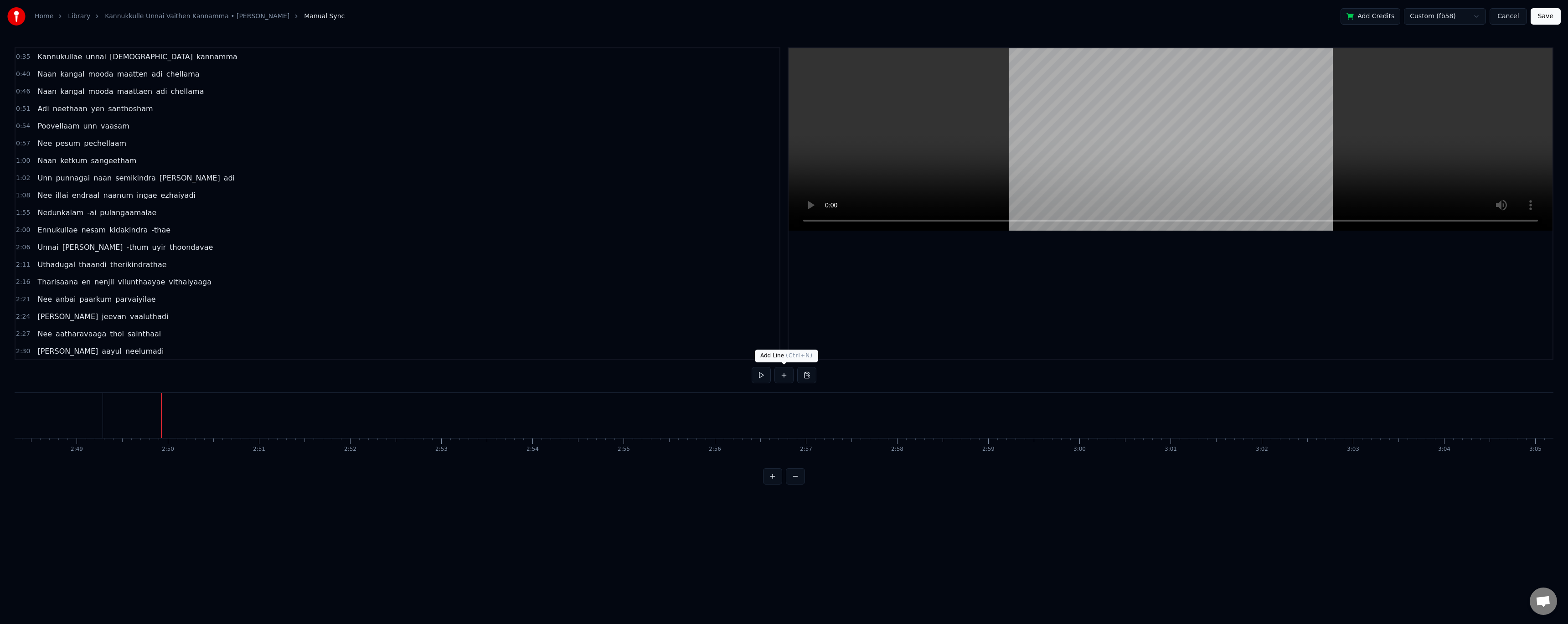
click at [783, 377] on button at bounding box center [783, 375] width 19 height 16
click at [816, 379] on button at bounding box center [817, 375] width 19 height 16
click at [787, 377] on button at bounding box center [783, 375] width 19 height 16
click at [758, 484] on div "Delete Line Del" at bounding box center [785, 482] width 112 height 15
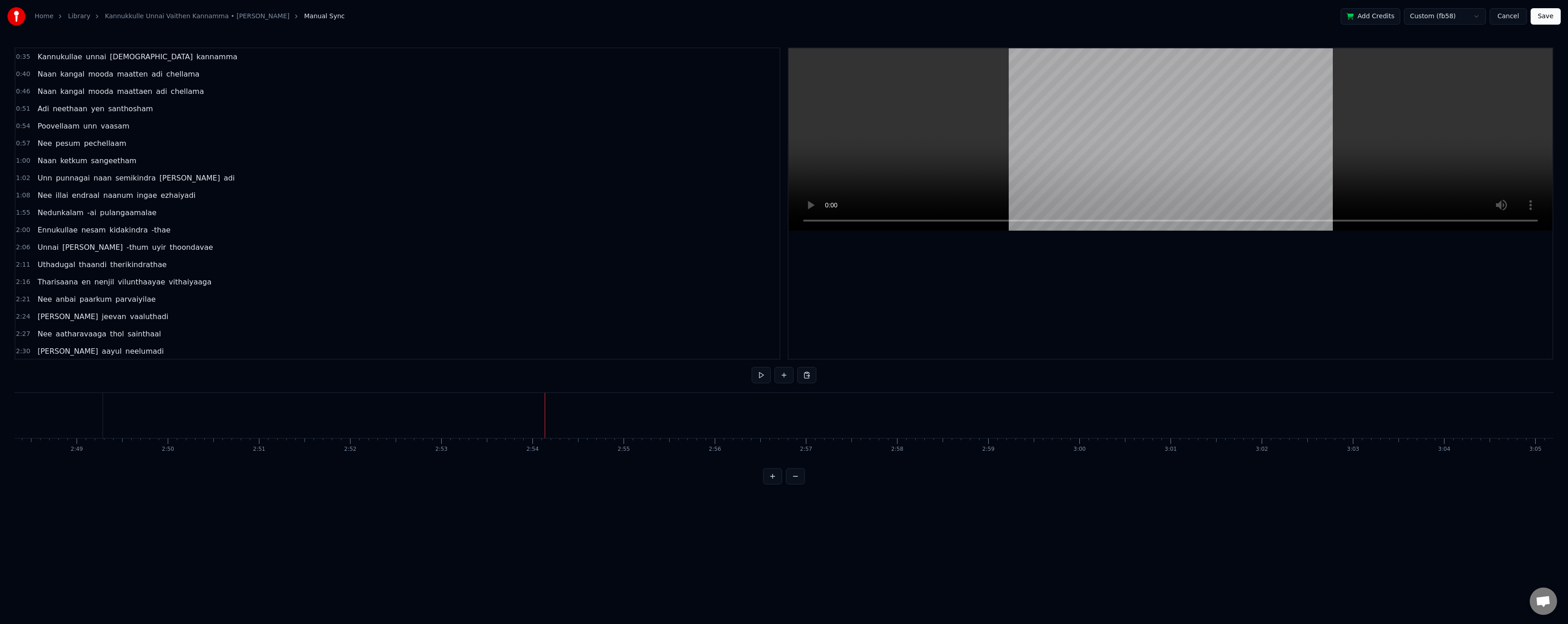
click at [1549, 13] on button "Save" at bounding box center [1545, 16] width 30 height 16
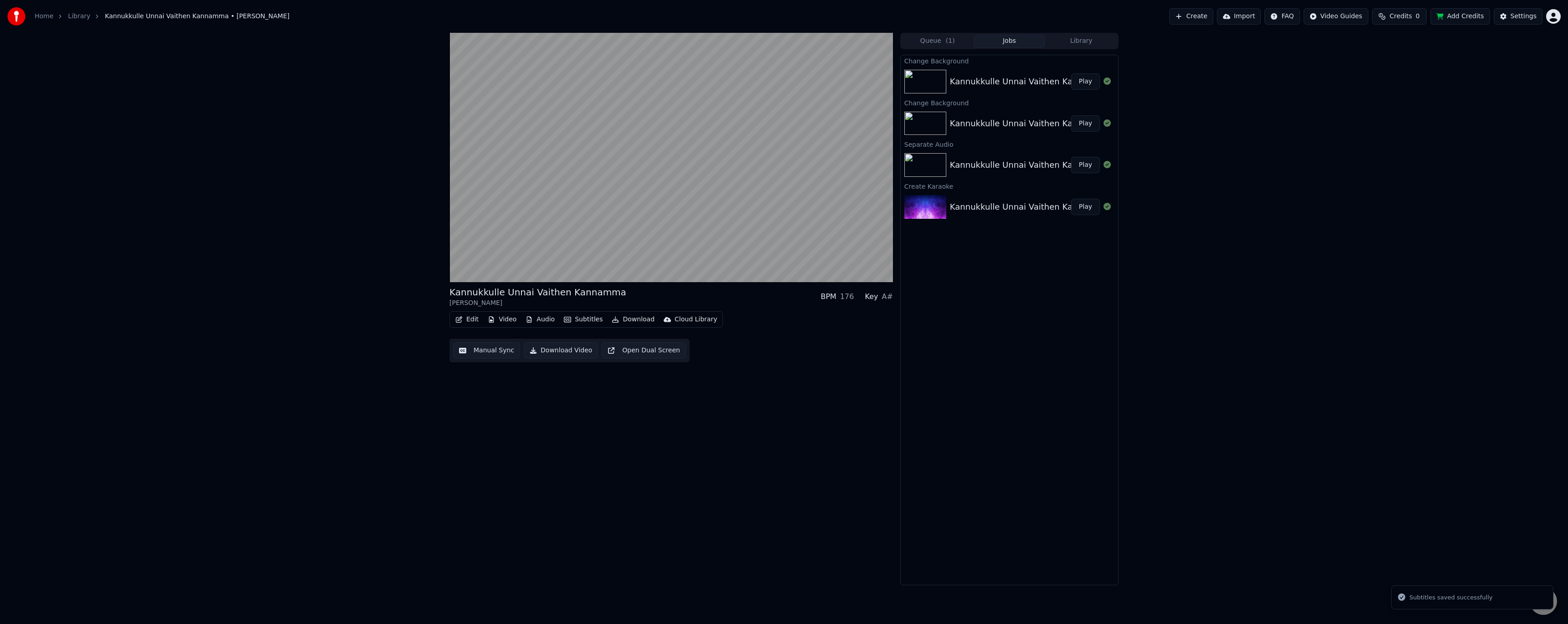
click at [1088, 85] on button "Play" at bounding box center [1085, 82] width 29 height 16
click at [722, 266] on div "0:00 / 4:44" at bounding box center [671, 273] width 444 height 18
click at [727, 264] on div "0:00 / 4:44" at bounding box center [671, 273] width 444 height 18
click at [730, 264] on span at bounding box center [671, 263] width 444 height 2
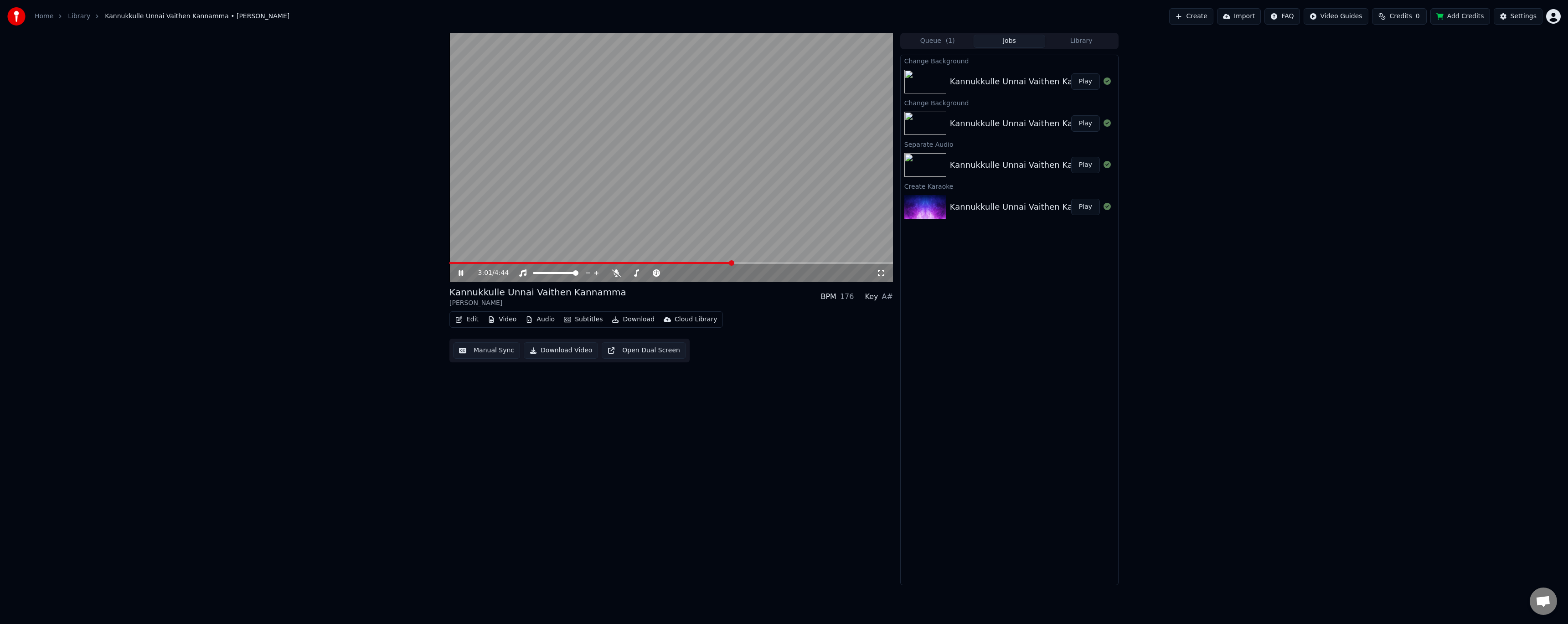
click at [752, 200] on video at bounding box center [671, 158] width 444 height 250
click at [1521, 16] on div "Settings" at bounding box center [1524, 16] width 26 height 9
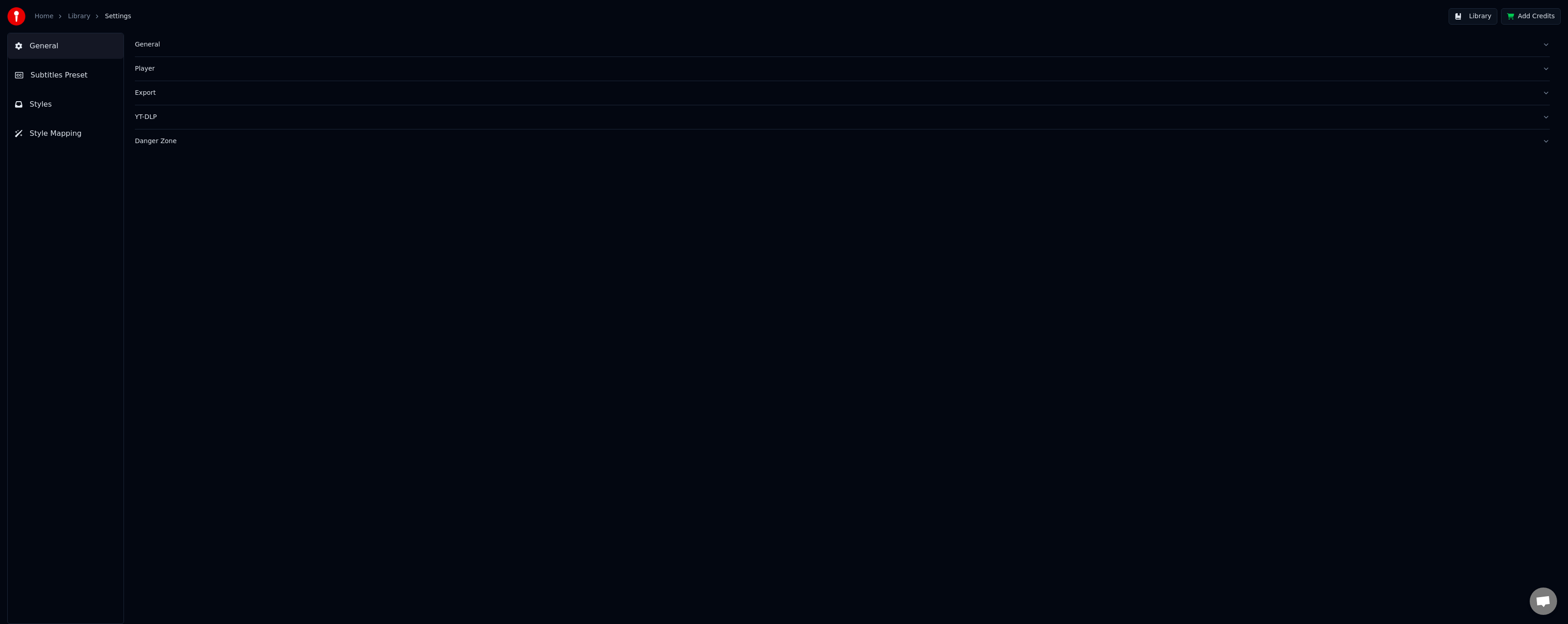
click at [49, 106] on button "Styles" at bounding box center [66, 105] width 116 height 26
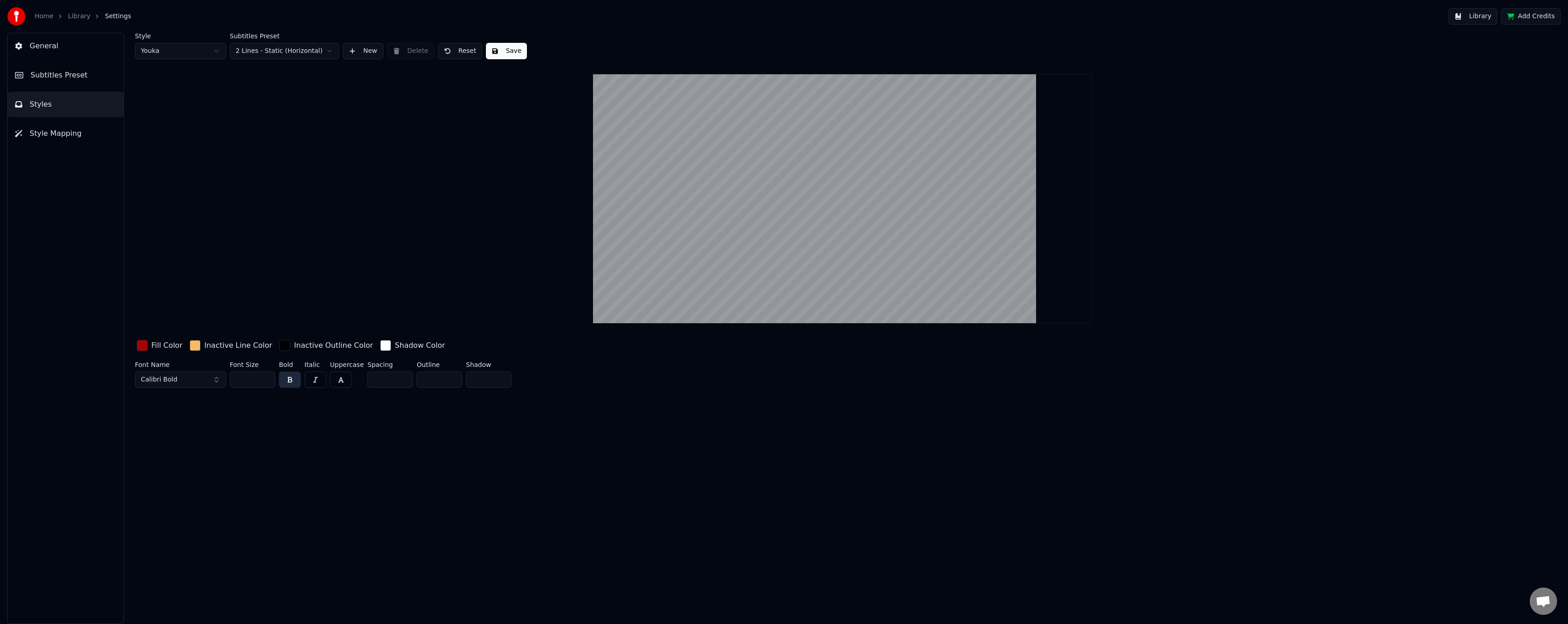
click at [51, 79] on span "Subtitles Preset" at bounding box center [59, 75] width 57 height 11
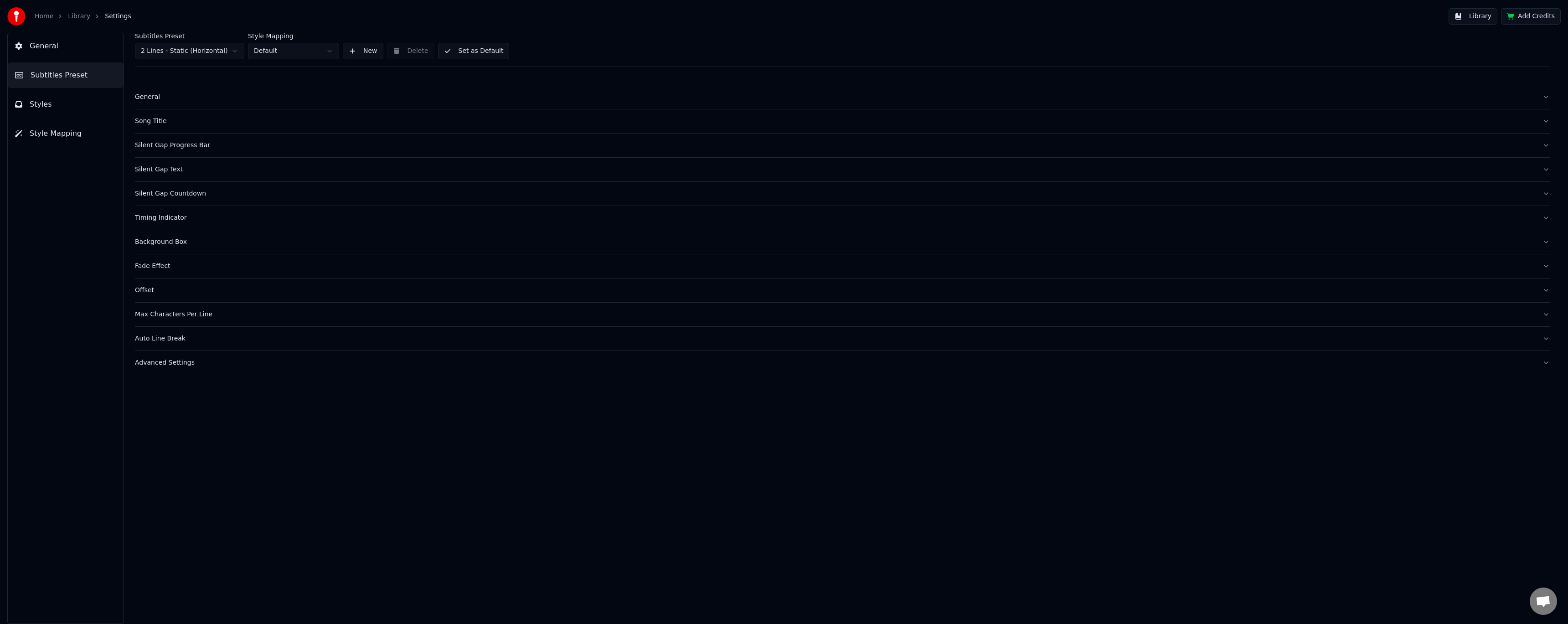
click at [172, 146] on div "Silent Gap Progress Bar" at bounding box center [835, 145] width 1400 height 9
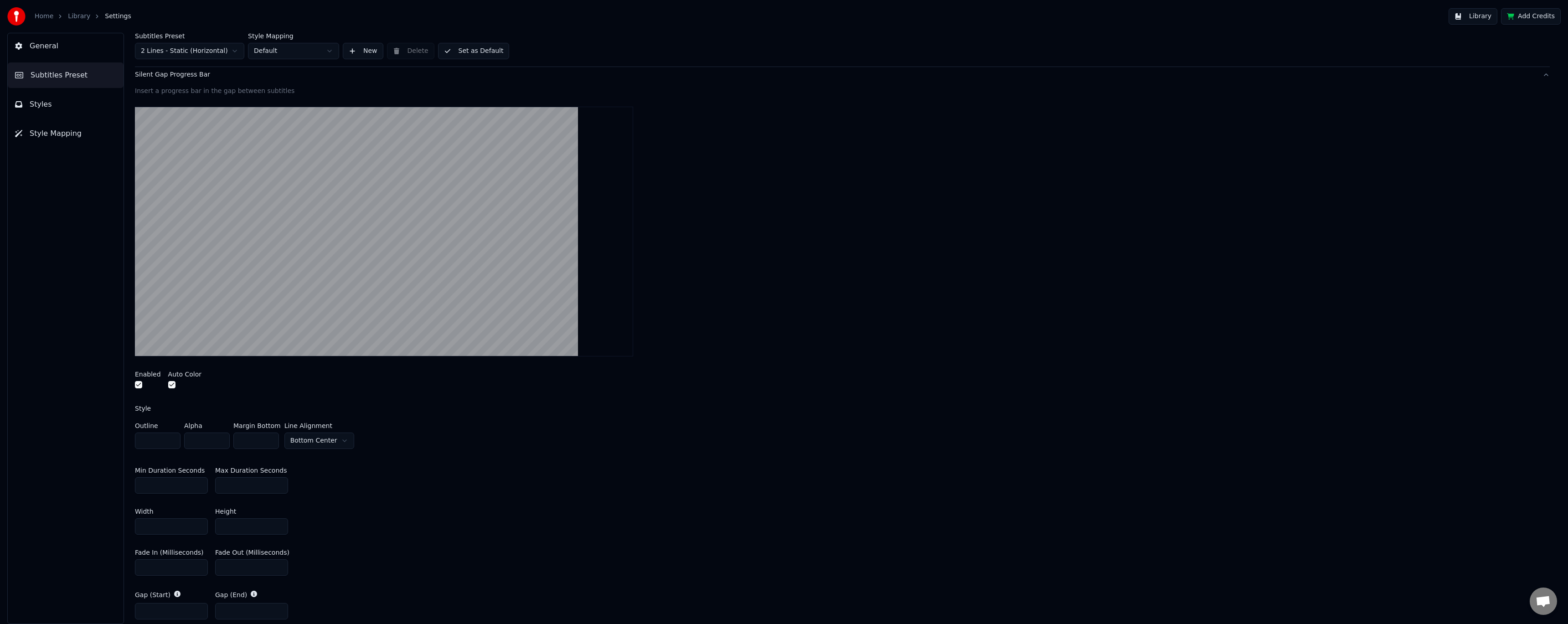
scroll to position [137, 0]
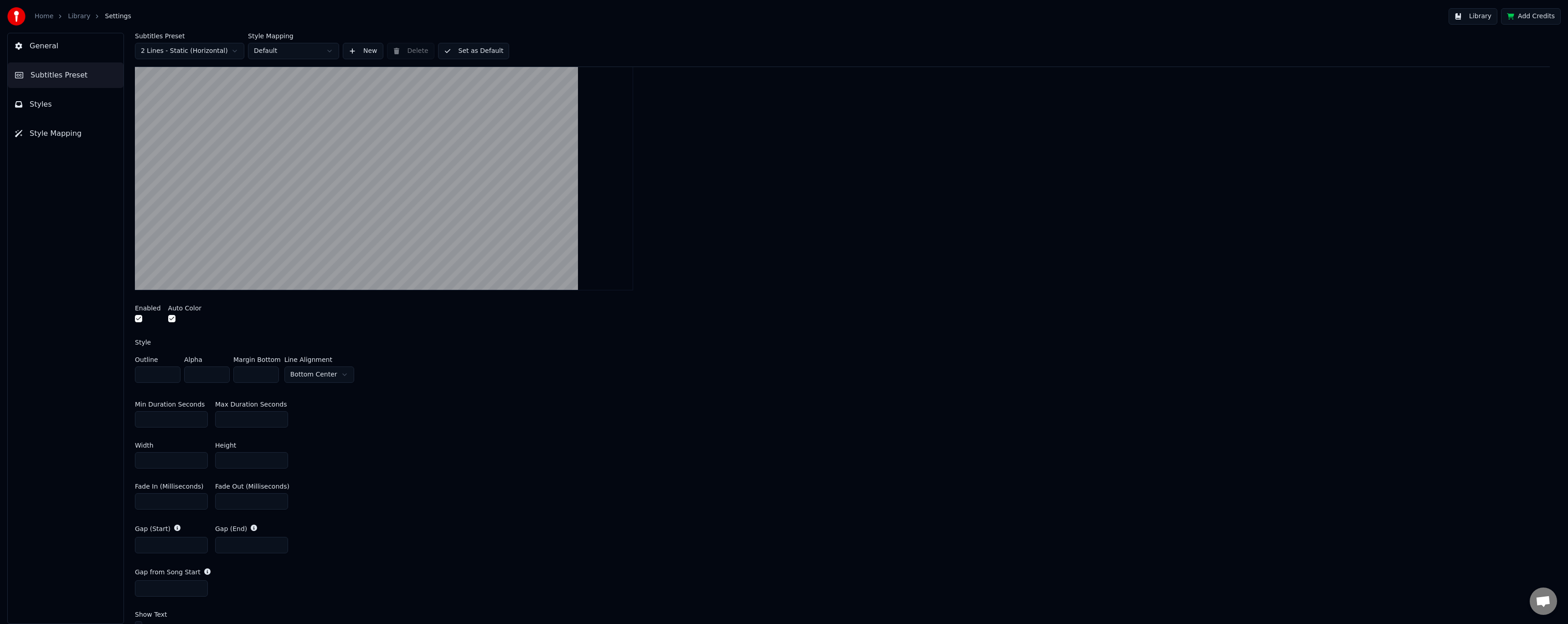
drag, startPoint x: 240, startPoint y: 420, endPoint x: 213, endPoint y: 422, distance: 27.1
click at [213, 422] on div "Min Duration Seconds ** Max Duration Seconds **" at bounding box center [842, 414] width 1415 height 41
type input "***"
click at [362, 404] on div "Min Duration Seconds ** Max Duration Seconds ***" at bounding box center [842, 414] width 1415 height 41
click at [1477, 23] on button "Library" at bounding box center [1473, 16] width 49 height 16
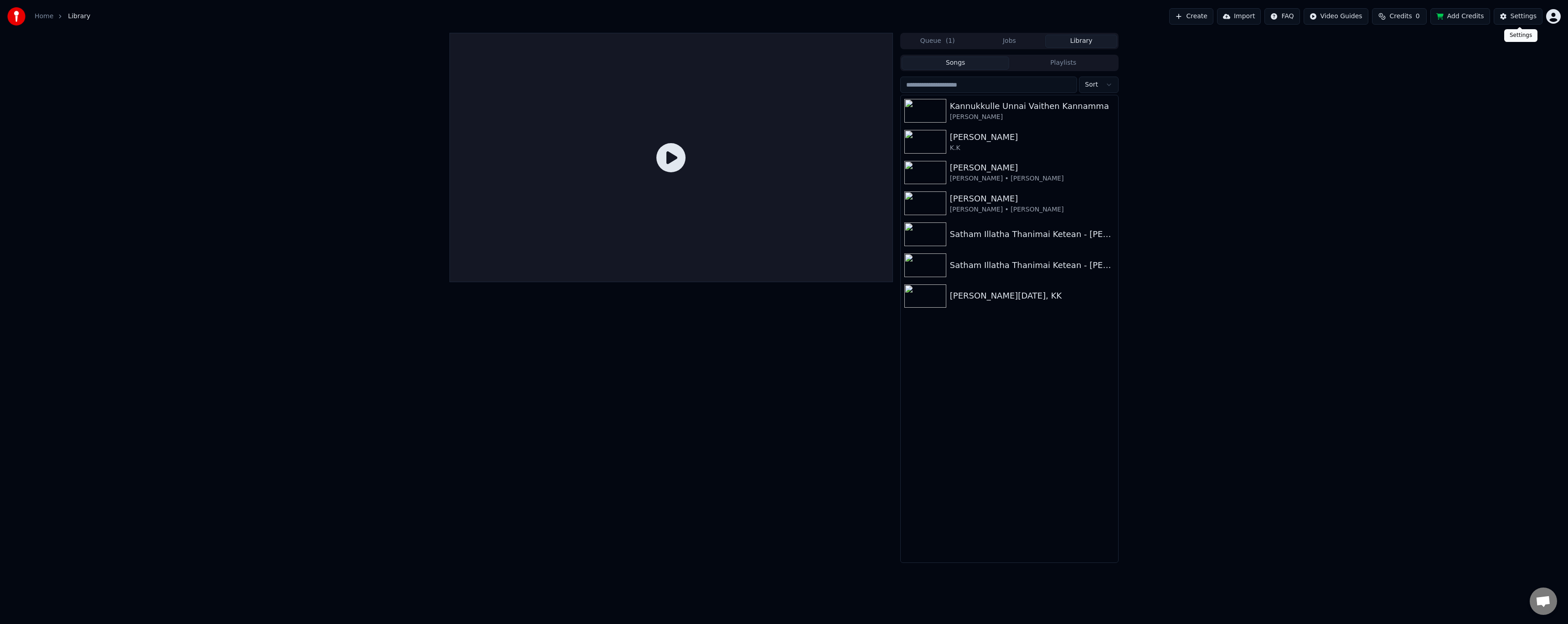
click at [1511, 15] on button "Settings" at bounding box center [1518, 16] width 49 height 16
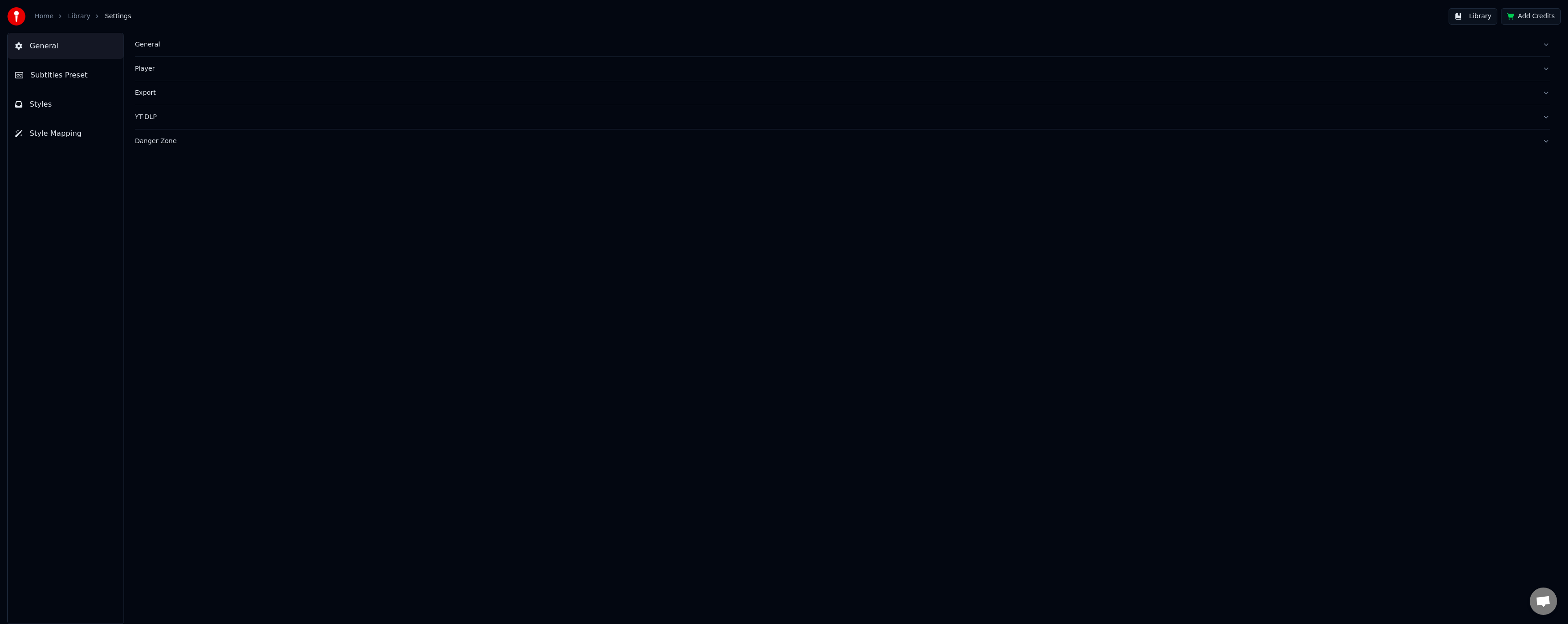
click at [58, 75] on span "Subtitles Preset" at bounding box center [59, 75] width 57 height 11
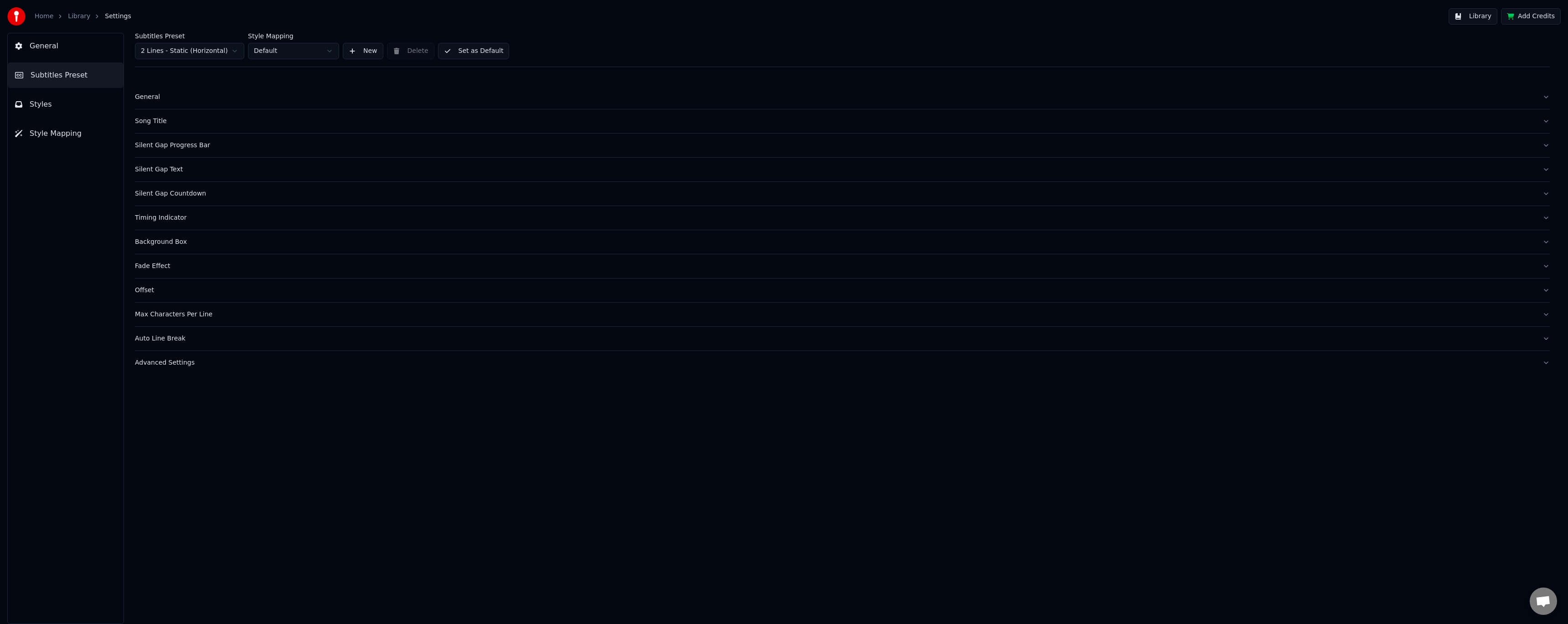
click at [185, 148] on div "Silent Gap Progress Bar" at bounding box center [835, 145] width 1400 height 9
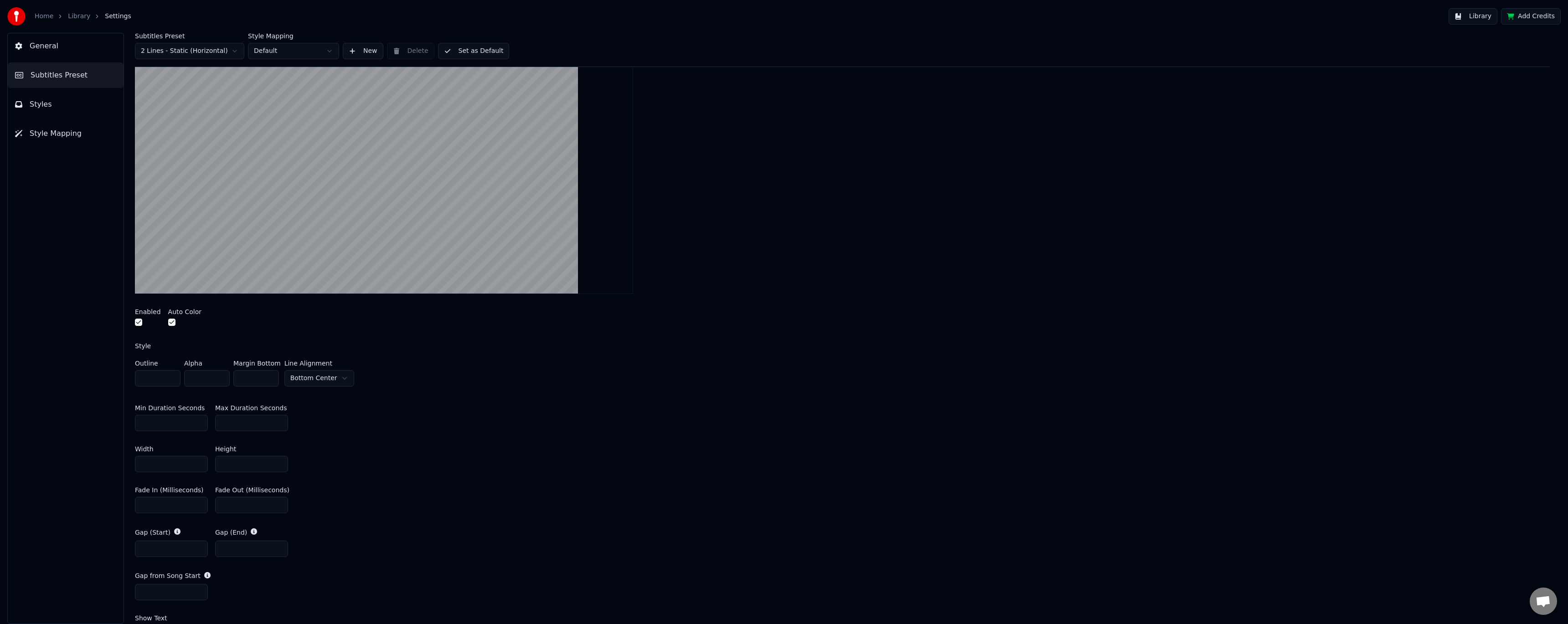
scroll to position [273, 0]
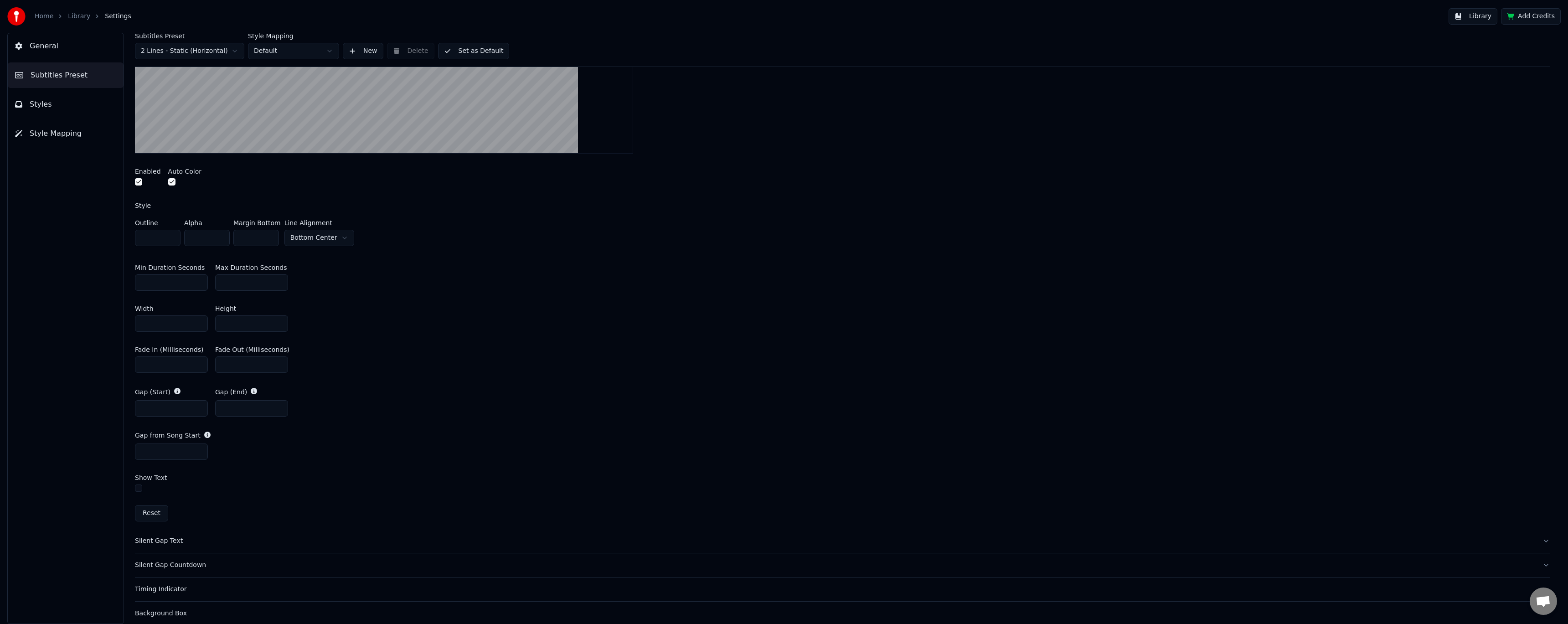
click at [246, 276] on input "***" at bounding box center [251, 282] width 73 height 16
click at [466, 51] on button "Set as Default" at bounding box center [474, 51] width 72 height 16
click at [1487, 16] on button "Library" at bounding box center [1473, 16] width 49 height 16
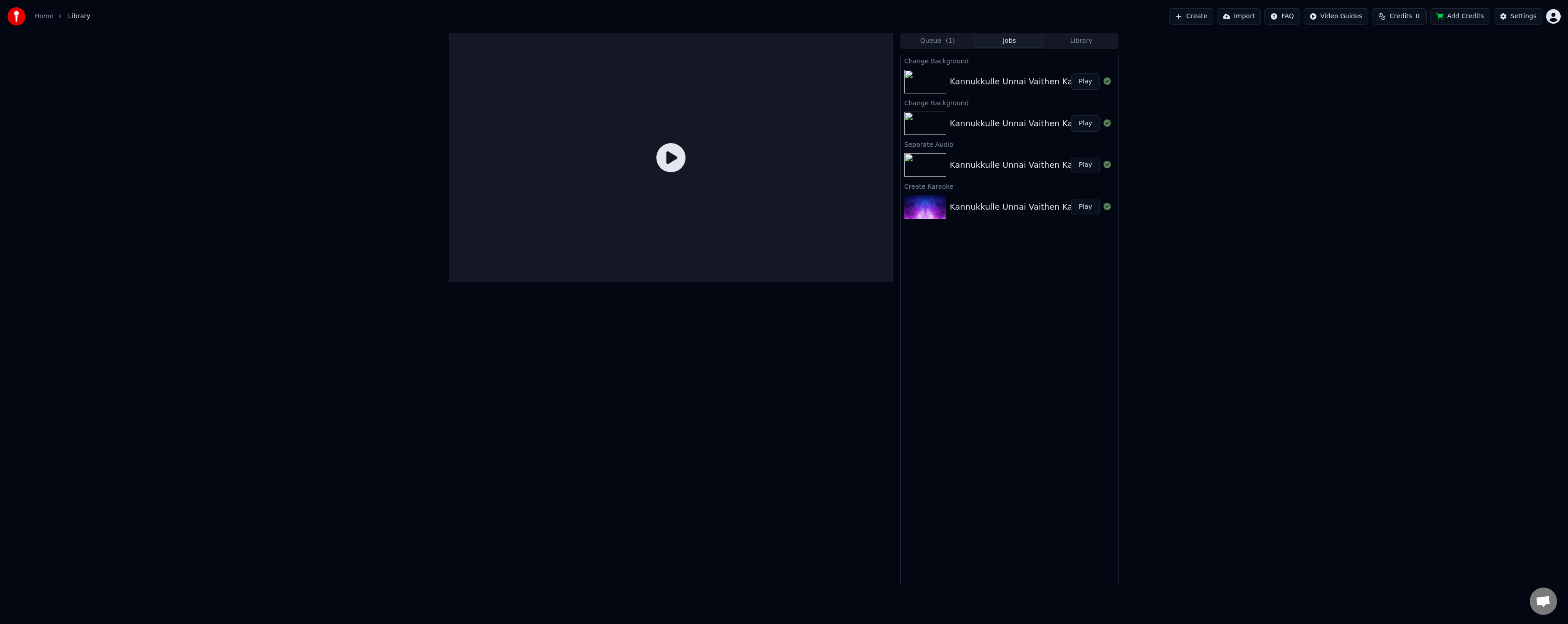
click at [1013, 37] on button "Jobs" at bounding box center [1010, 41] width 72 height 13
click at [931, 76] on img at bounding box center [925, 82] width 42 height 24
click at [1088, 84] on button "Play" at bounding box center [1085, 82] width 29 height 16
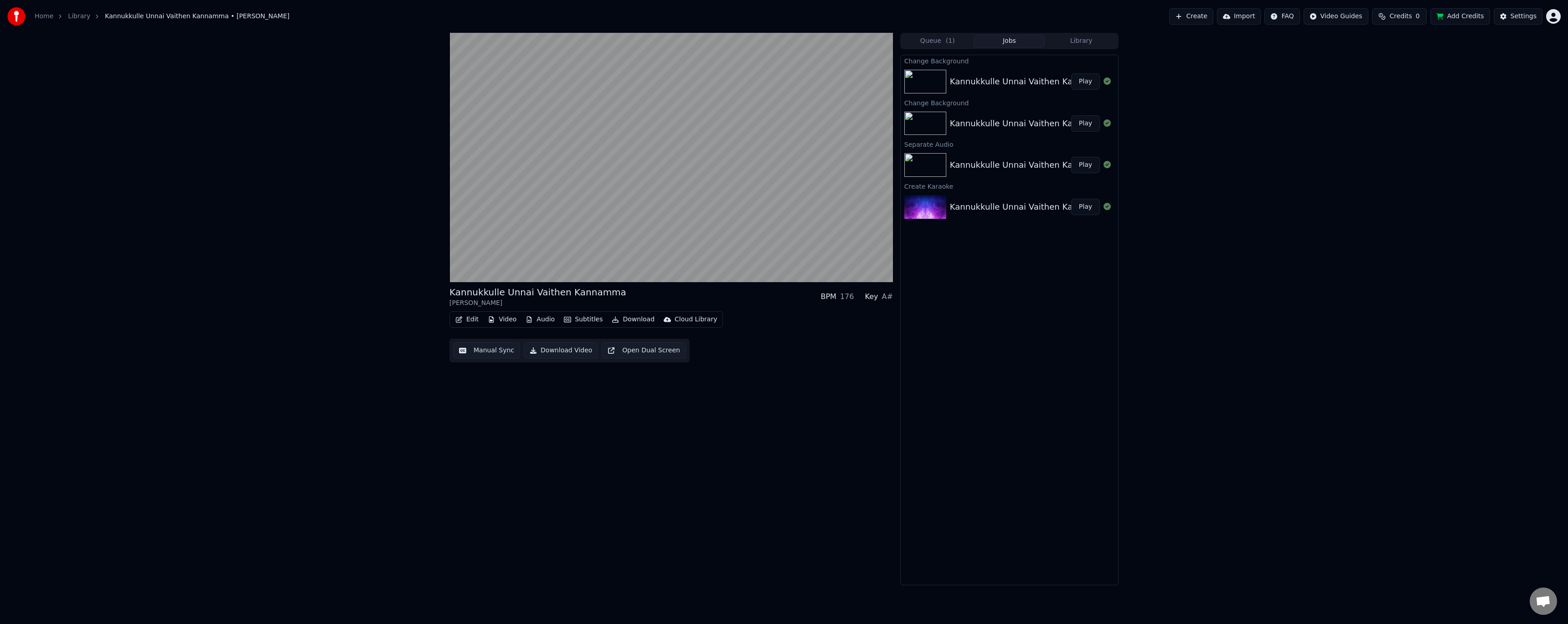
click at [1087, 83] on button "Play" at bounding box center [1085, 82] width 29 height 16
click at [534, 262] on span at bounding box center [671, 263] width 444 height 2
click at [627, 262] on span at bounding box center [671, 263] width 444 height 2
click at [736, 262] on video at bounding box center [671, 158] width 444 height 250
click at [741, 262] on span at bounding box center [671, 263] width 444 height 2
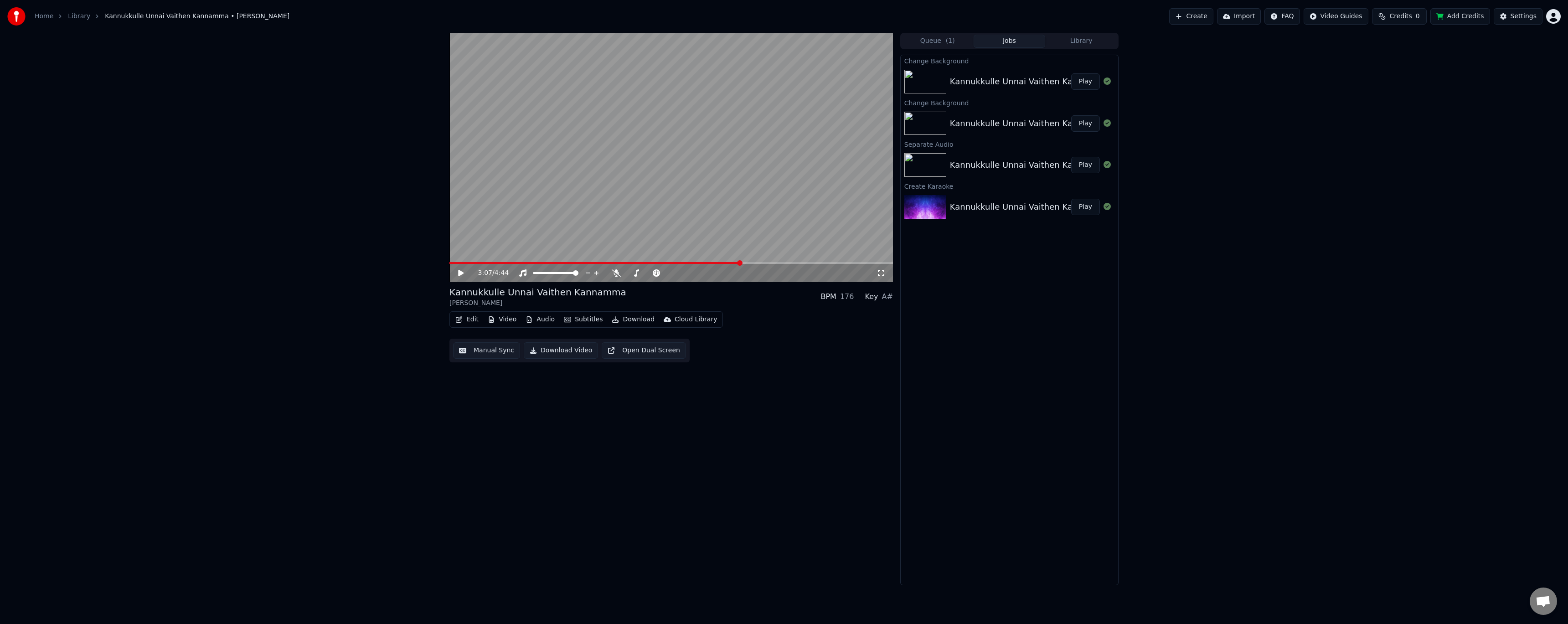
drag, startPoint x: 771, startPoint y: 230, endPoint x: 772, endPoint y: 236, distance: 6.1
click at [771, 229] on video at bounding box center [671, 158] width 444 height 250
click at [727, 264] on span at bounding box center [587, 263] width 277 height 2
click at [710, 265] on div "3:04 / 4:44" at bounding box center [671, 273] width 444 height 18
click at [711, 264] on span at bounding box center [580, 263] width 262 height 2
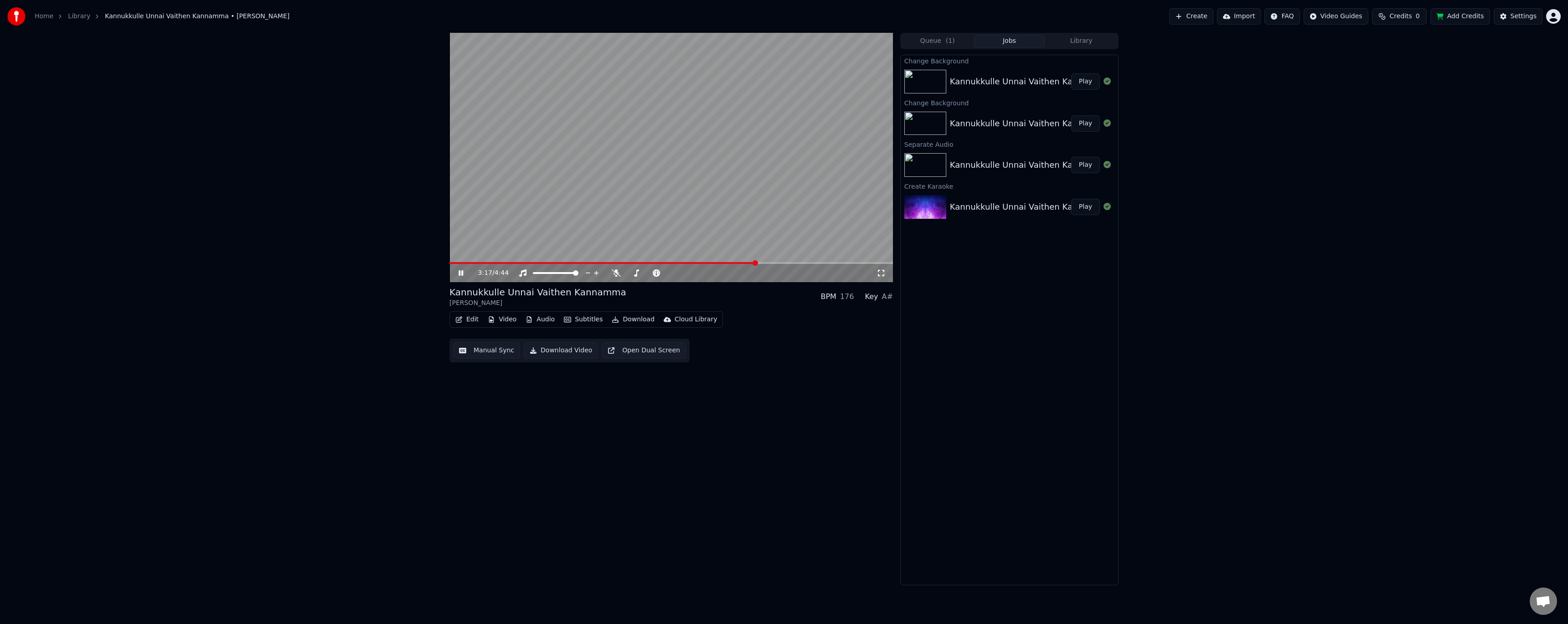
click at [756, 262] on span at bounding box center [671, 263] width 444 height 2
click at [792, 262] on span at bounding box center [671, 263] width 444 height 2
click at [831, 262] on span at bounding box center [671, 263] width 444 height 2
click at [812, 264] on span at bounding box center [631, 263] width 363 height 2
click at [780, 265] on div "3:54 / 4:44" at bounding box center [671, 273] width 444 height 18
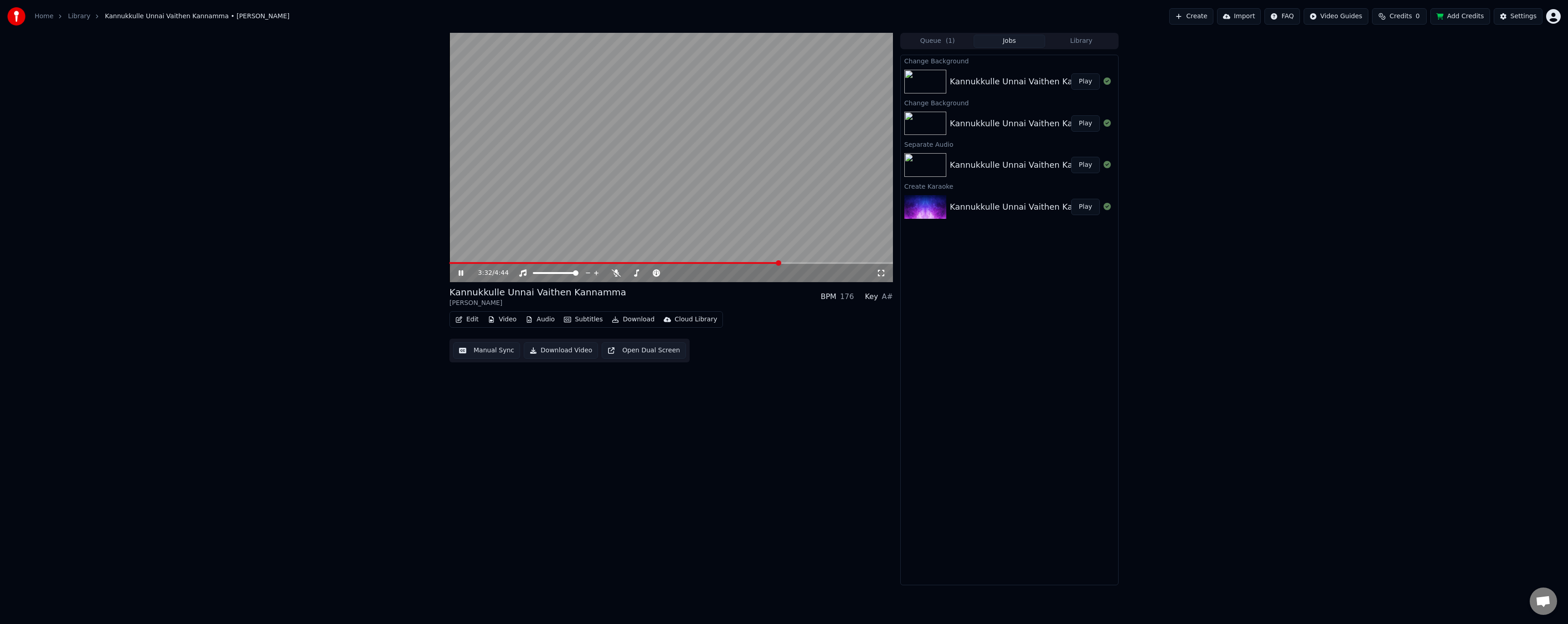
click at [780, 262] on span at bounding box center [614, 263] width 331 height 2
click at [760, 266] on div "3:33 / 4:44" at bounding box center [671, 273] width 444 height 18
click at [758, 262] on span at bounding box center [603, 263] width 309 height 2
click at [663, 162] on video at bounding box center [671, 158] width 444 height 250
click at [491, 350] on button "Manual Sync" at bounding box center [486, 350] width 67 height 16
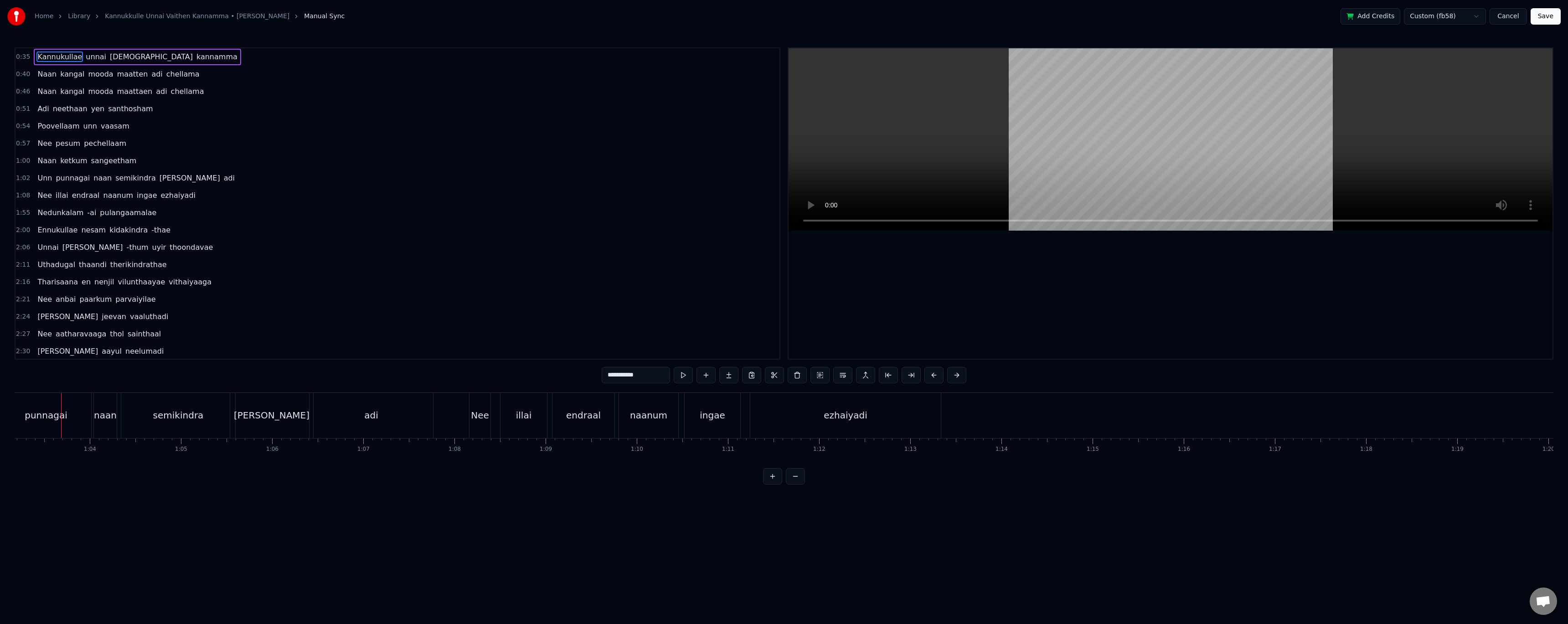
scroll to position [0, 5760]
click at [844, 415] on div "ezhaiyadi" at bounding box center [845, 415] width 44 height 13
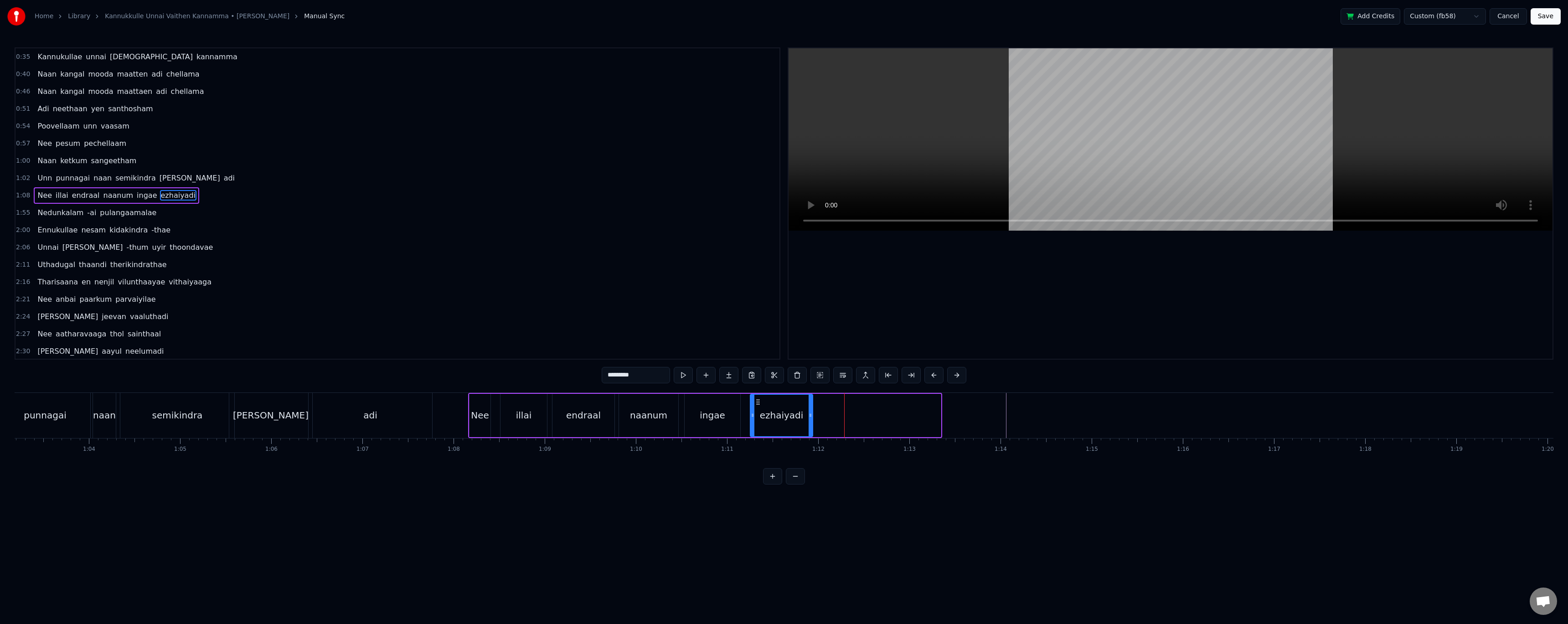
drag, startPoint x: 940, startPoint y: 412, endPoint x: 812, endPoint y: 418, distance: 128.1
click at [812, 418] on icon at bounding box center [810, 415] width 4 height 7
click at [797, 418] on div "ezhaiyadi" at bounding box center [782, 415] width 44 height 13
click at [702, 376] on button at bounding box center [695, 375] width 19 height 16
drag, startPoint x: 876, startPoint y: 411, endPoint x: 935, endPoint y: 409, distance: 59.0
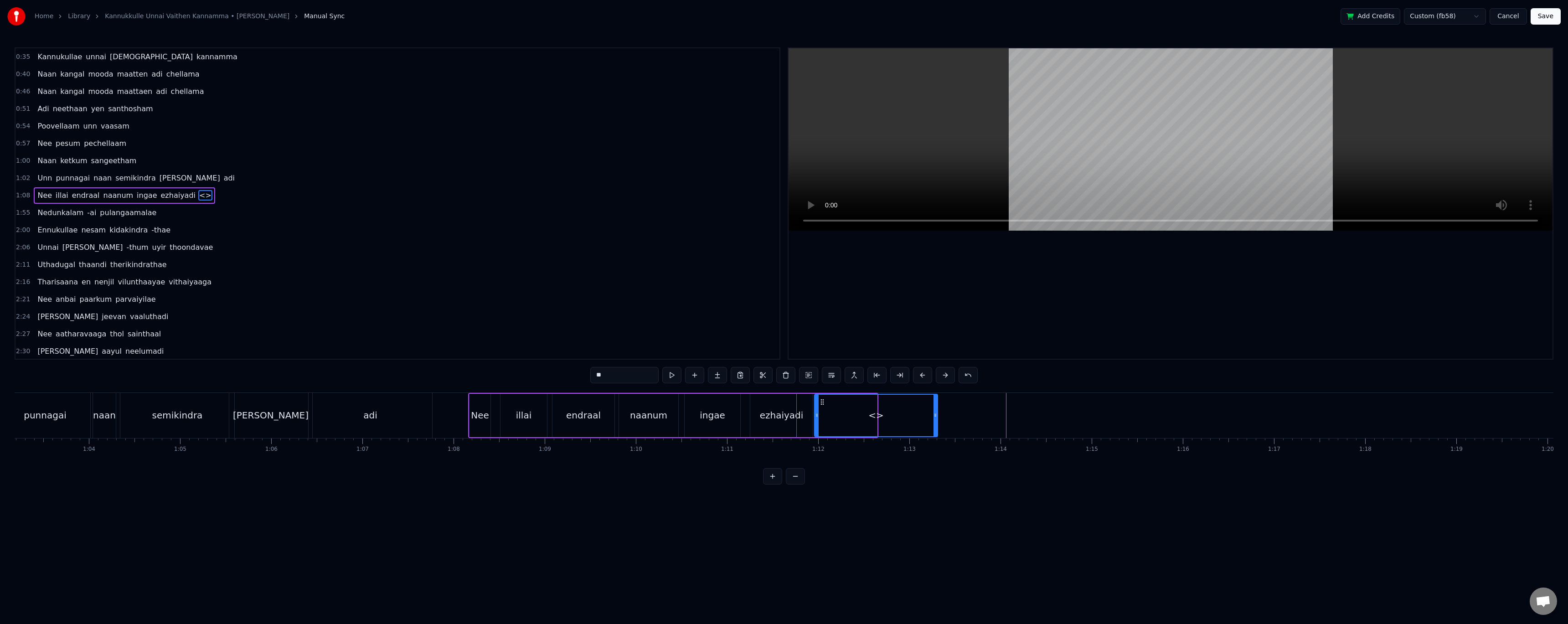
click at [935, 409] on div at bounding box center [936, 415] width 4 height 41
drag, startPoint x: 632, startPoint y: 376, endPoint x: 581, endPoint y: 374, distance: 51.0
click at [581, 374] on div "0:35 Kannukullae unnai vaithen kannamma 0:40 Naan kangal mooda maatten adi chel…" at bounding box center [784, 266] width 1539 height 437
click at [792, 426] on div "ezhaiyadi" at bounding box center [782, 415] width 63 height 43
drag, startPoint x: 612, startPoint y: 376, endPoint x: 669, endPoint y: 379, distance: 57.1
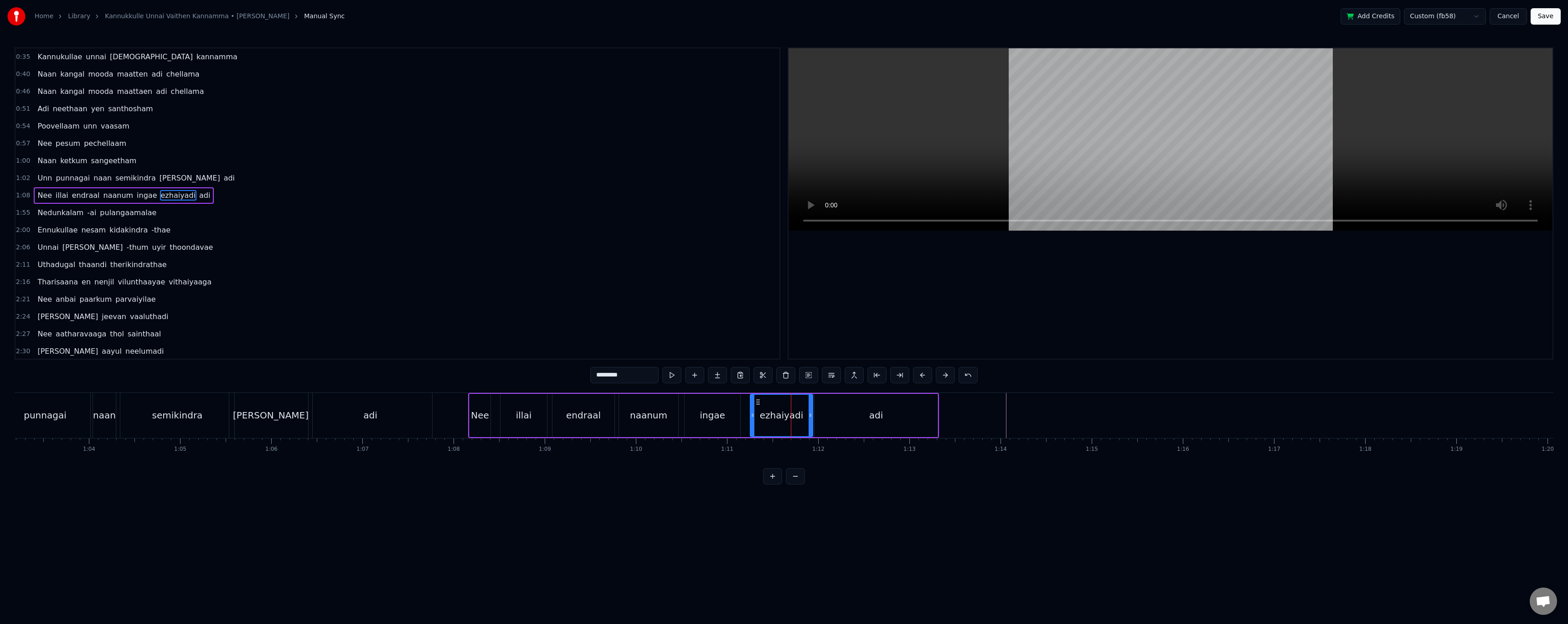
click at [666, 379] on div "*********" at bounding box center [784, 375] width 388 height 16
click at [862, 417] on div "adi" at bounding box center [876, 415] width 123 height 43
drag, startPoint x: 598, startPoint y: 377, endPoint x: 607, endPoint y: 377, distance: 9.0
click at [598, 377] on input "***" at bounding box center [625, 375] width 68 height 16
type input "****"
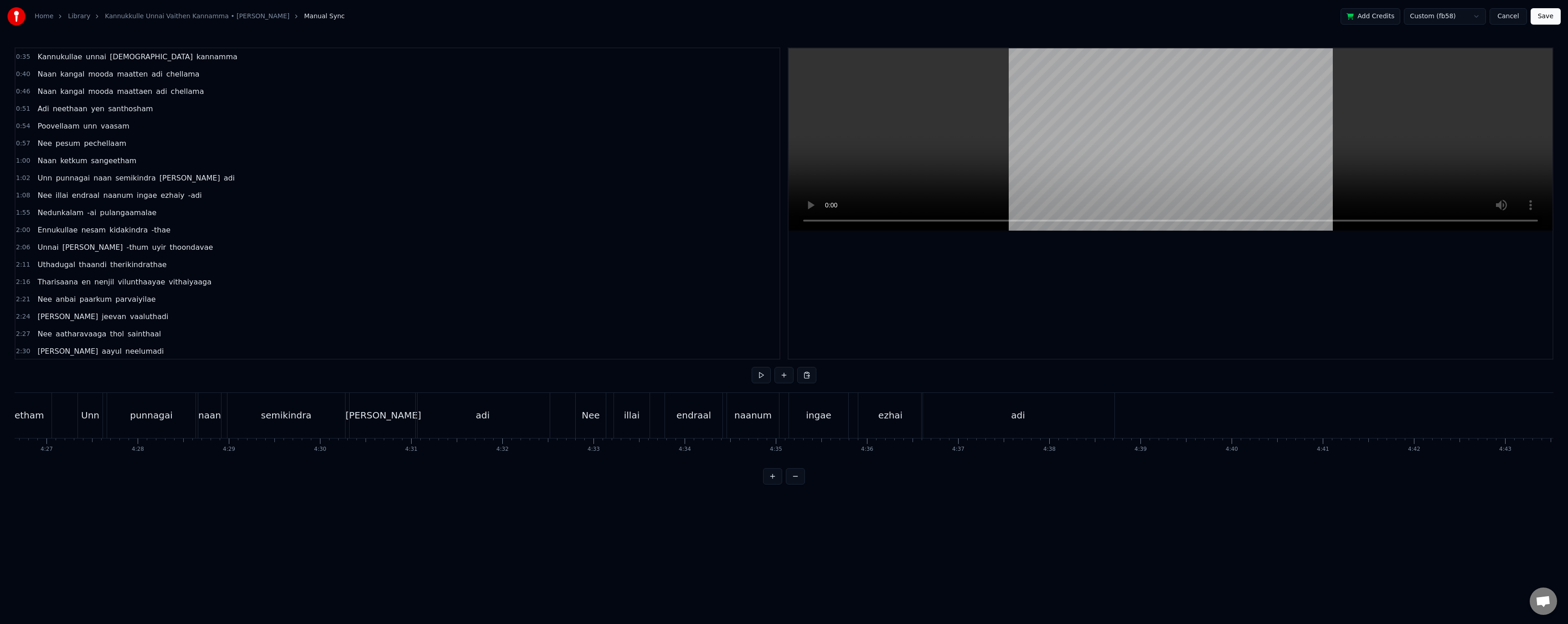
scroll to position [0, 24269]
click at [1051, 406] on div "adi" at bounding box center [1057, 415] width 193 height 45
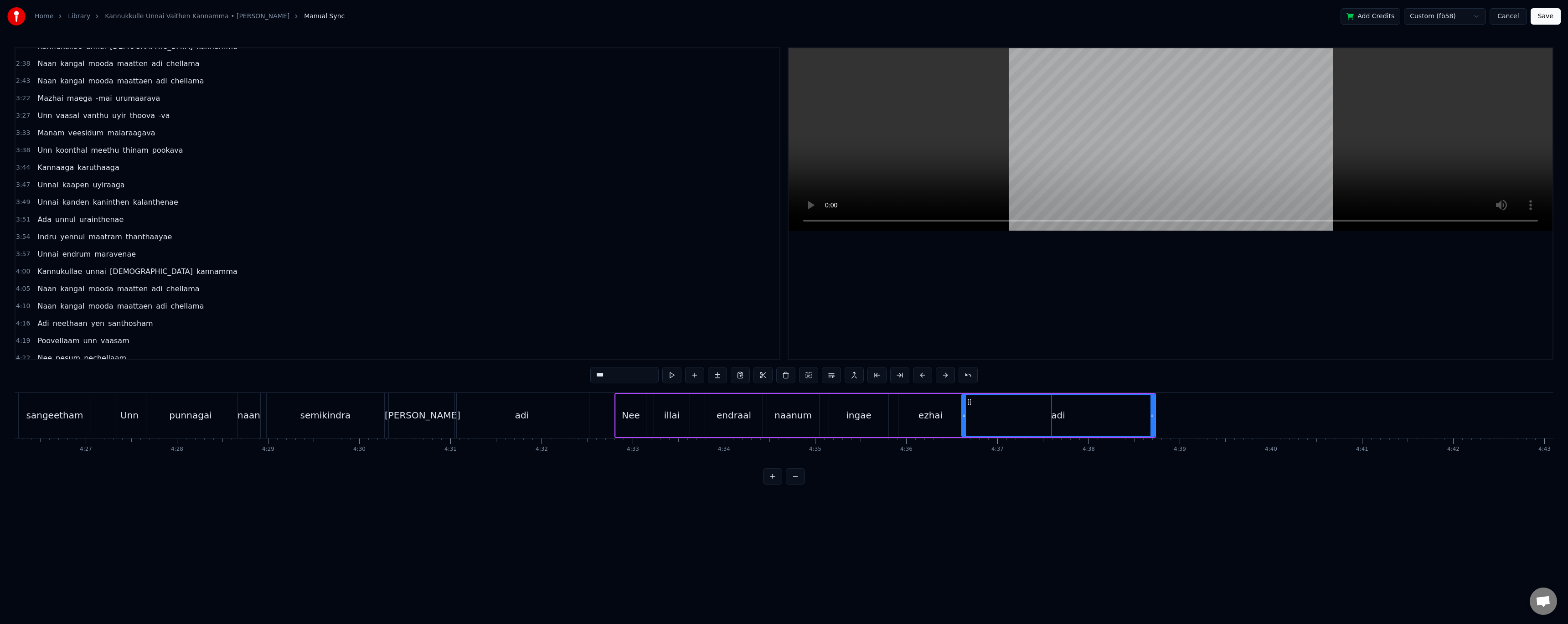
scroll to position [382, 0]
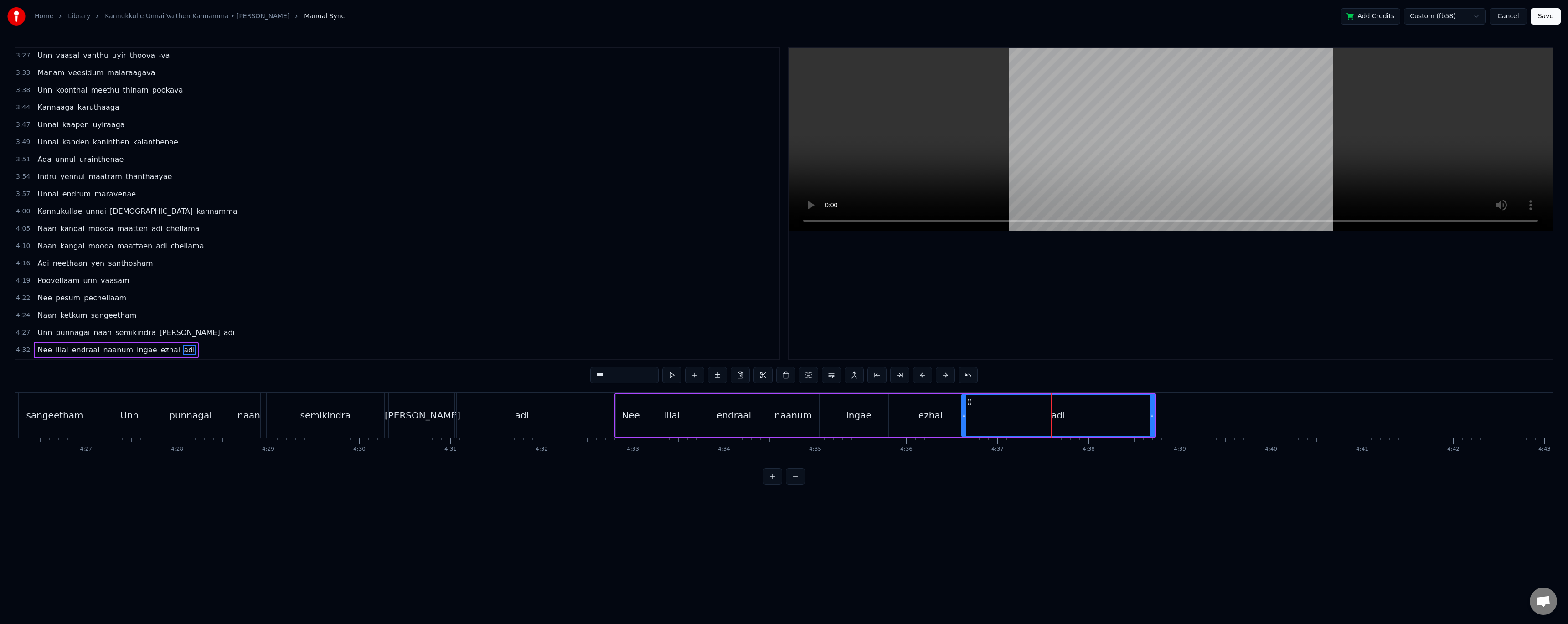
click at [612, 373] on input "***" at bounding box center [625, 375] width 68 height 16
click at [953, 416] on div "ezhai" at bounding box center [931, 415] width 65 height 43
drag, startPoint x: 621, startPoint y: 376, endPoint x: 628, endPoint y: 374, distance: 7.3
click at [622, 376] on input "*****" at bounding box center [625, 375] width 68 height 16
type input "******"
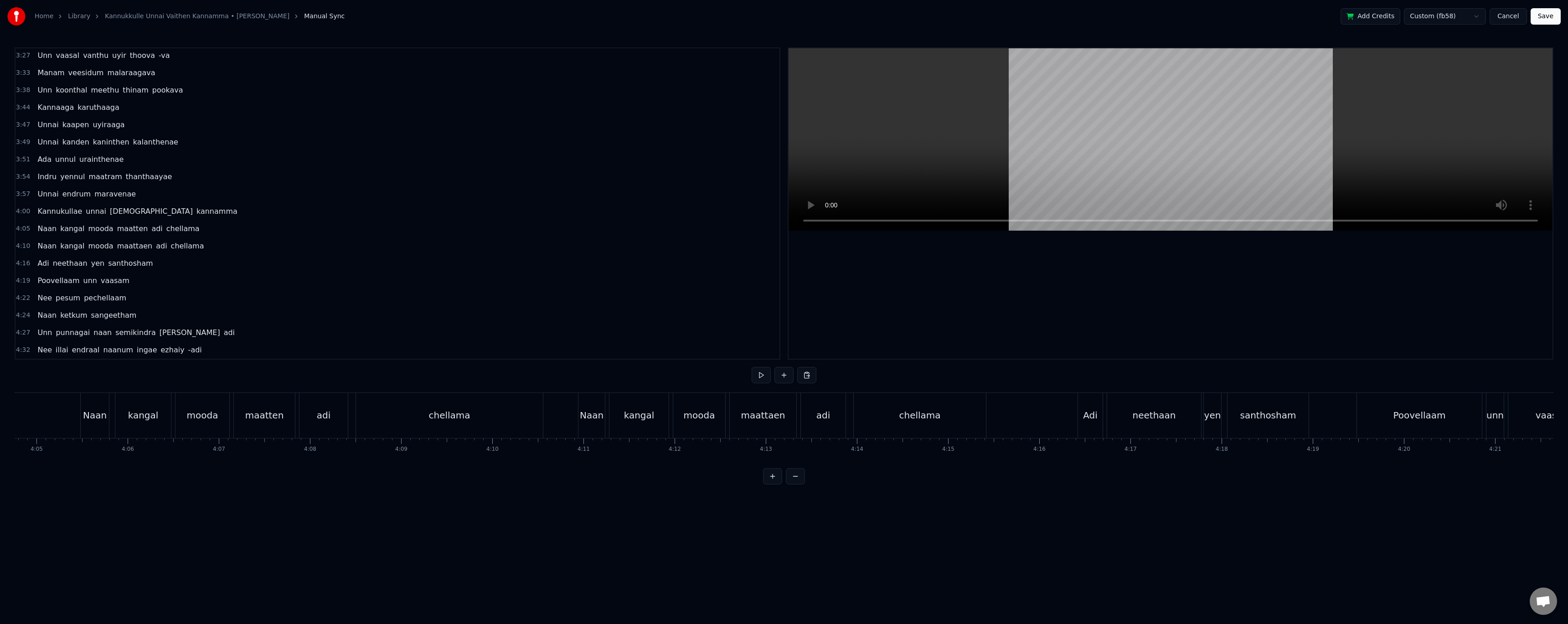
scroll to position [0, 24409]
click at [1550, 17] on button "Save" at bounding box center [1545, 16] width 30 height 16
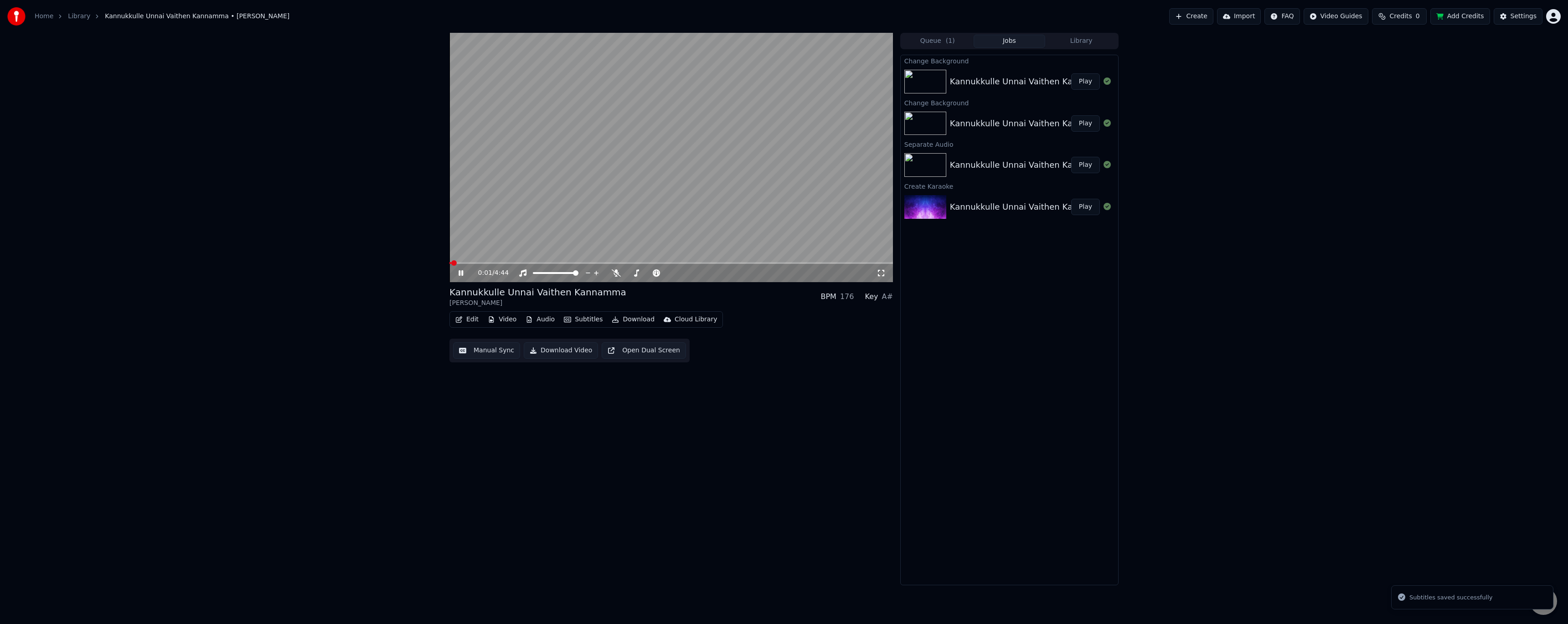
click at [1086, 78] on button "Play" at bounding box center [1085, 82] width 29 height 16
click at [848, 262] on span at bounding box center [671, 263] width 444 height 2
click at [748, 508] on div "4:17 / 4:44 Kannukkulle Unnai Vaithen Kannamma [PERSON_NAME] BPM 176 Key A# Edi…" at bounding box center [671, 309] width 444 height 553
click at [640, 166] on video at bounding box center [671, 158] width 444 height 250
click at [755, 265] on div "4:42 / 4:44" at bounding box center [671, 273] width 444 height 18
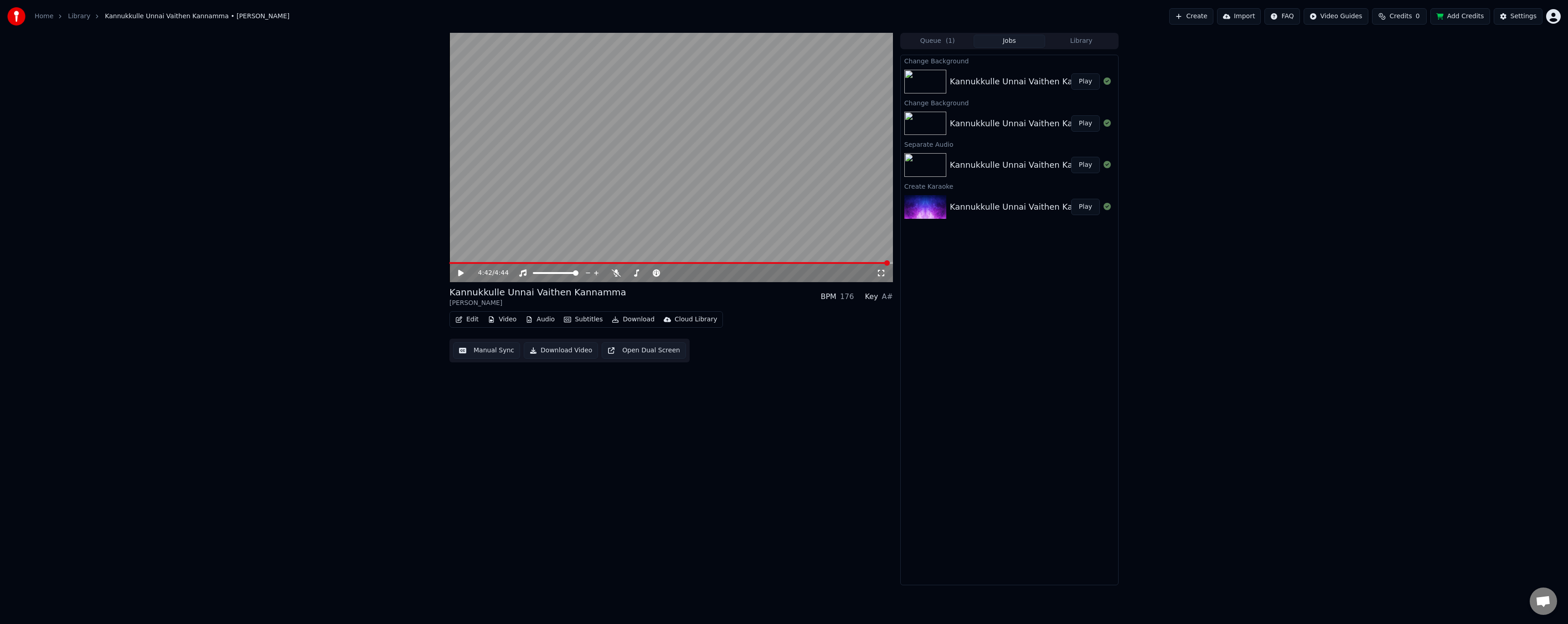
click at [754, 262] on span at bounding box center [669, 263] width 440 height 2
click at [709, 202] on video at bounding box center [671, 158] width 444 height 250
click at [733, 264] on span at bounding box center [591, 263] width 284 height 2
click at [716, 263] on span at bounding box center [591, 263] width 284 height 2
click at [727, 194] on video at bounding box center [671, 158] width 444 height 250
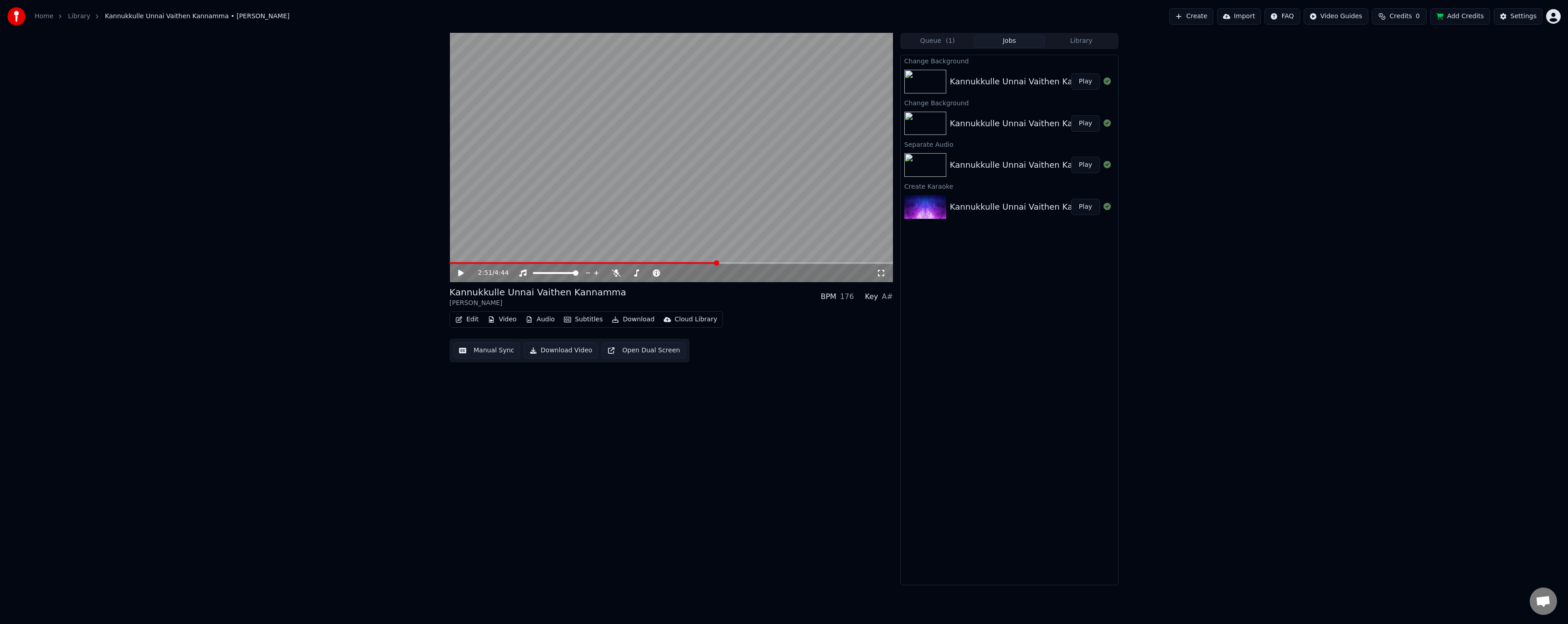
click at [740, 477] on div "2:51 / 4:44 Kannukkulle Unnai Vaithen Kannamma [PERSON_NAME] BPM 176 Key A# Edi…" at bounding box center [671, 309] width 444 height 553
click at [1529, 19] on div "Settings" at bounding box center [1524, 16] width 26 height 9
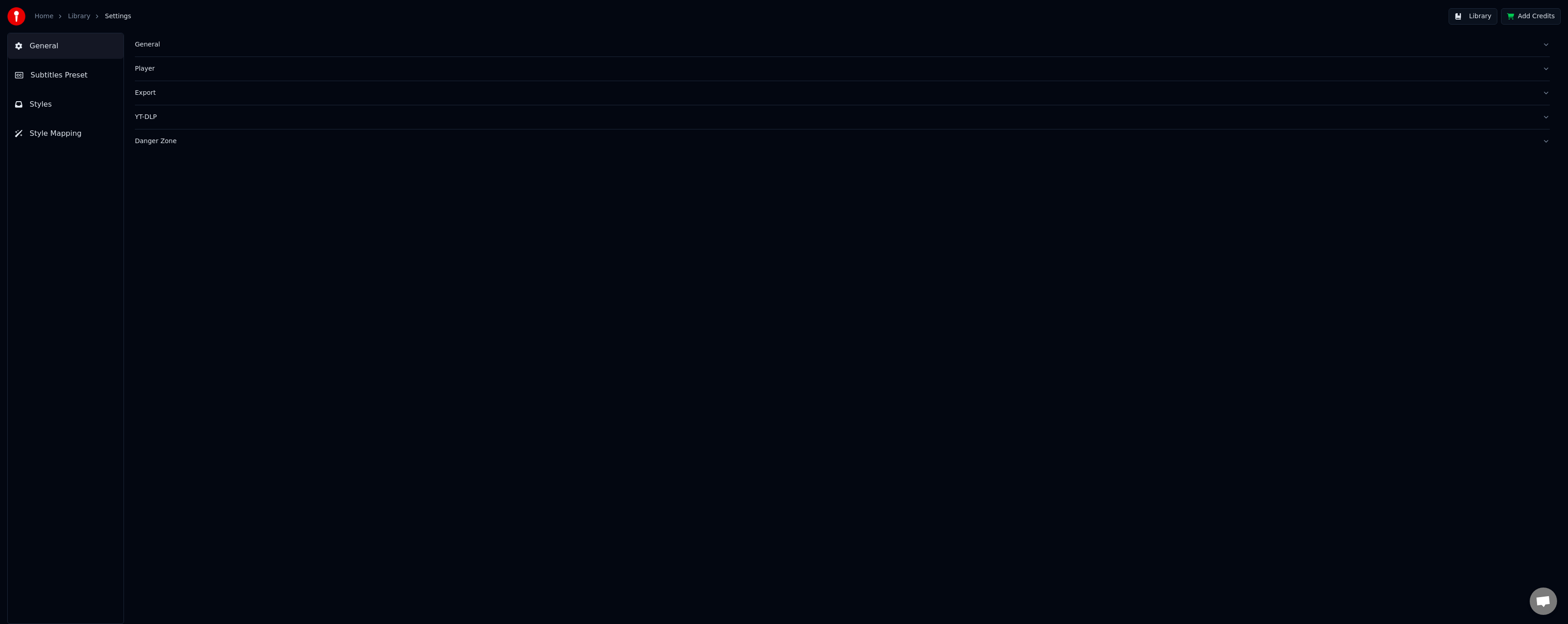
click at [66, 77] on span "Subtitles Preset" at bounding box center [59, 75] width 57 height 11
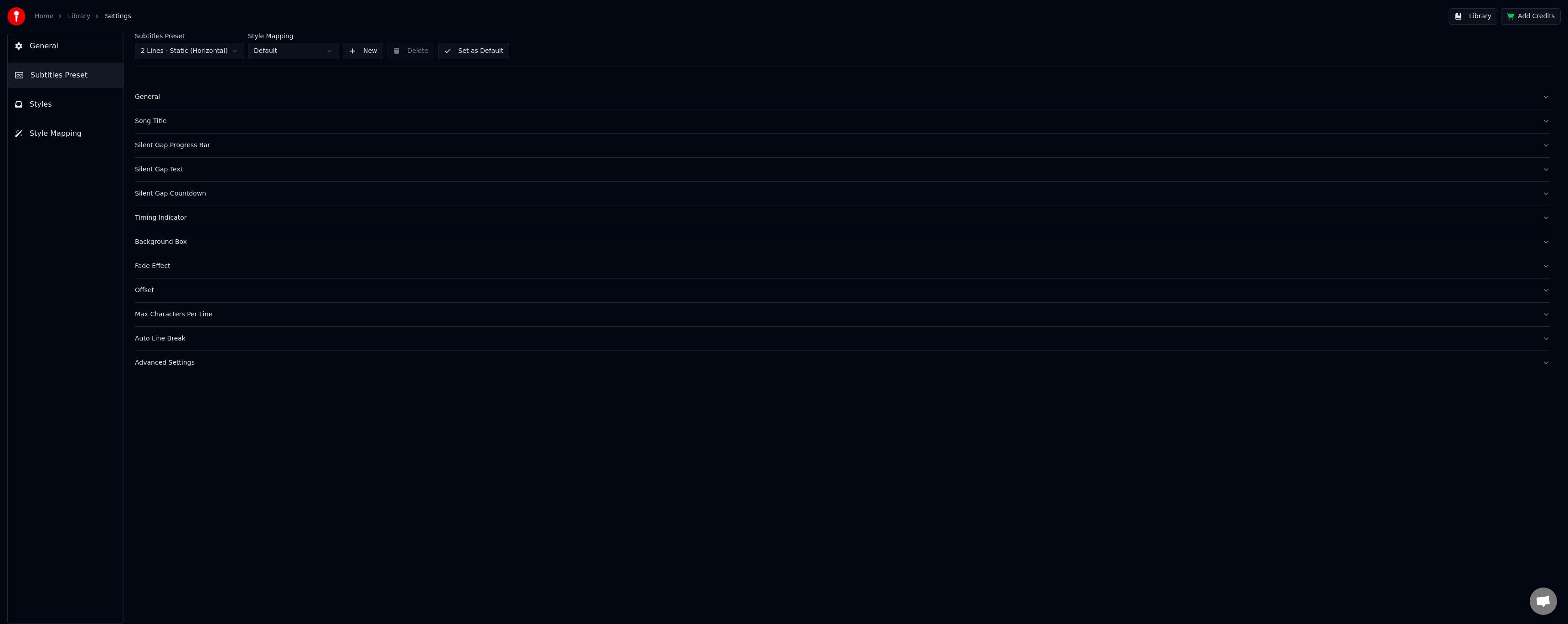
click at [177, 148] on div "Silent Gap Progress Bar" at bounding box center [835, 145] width 1400 height 9
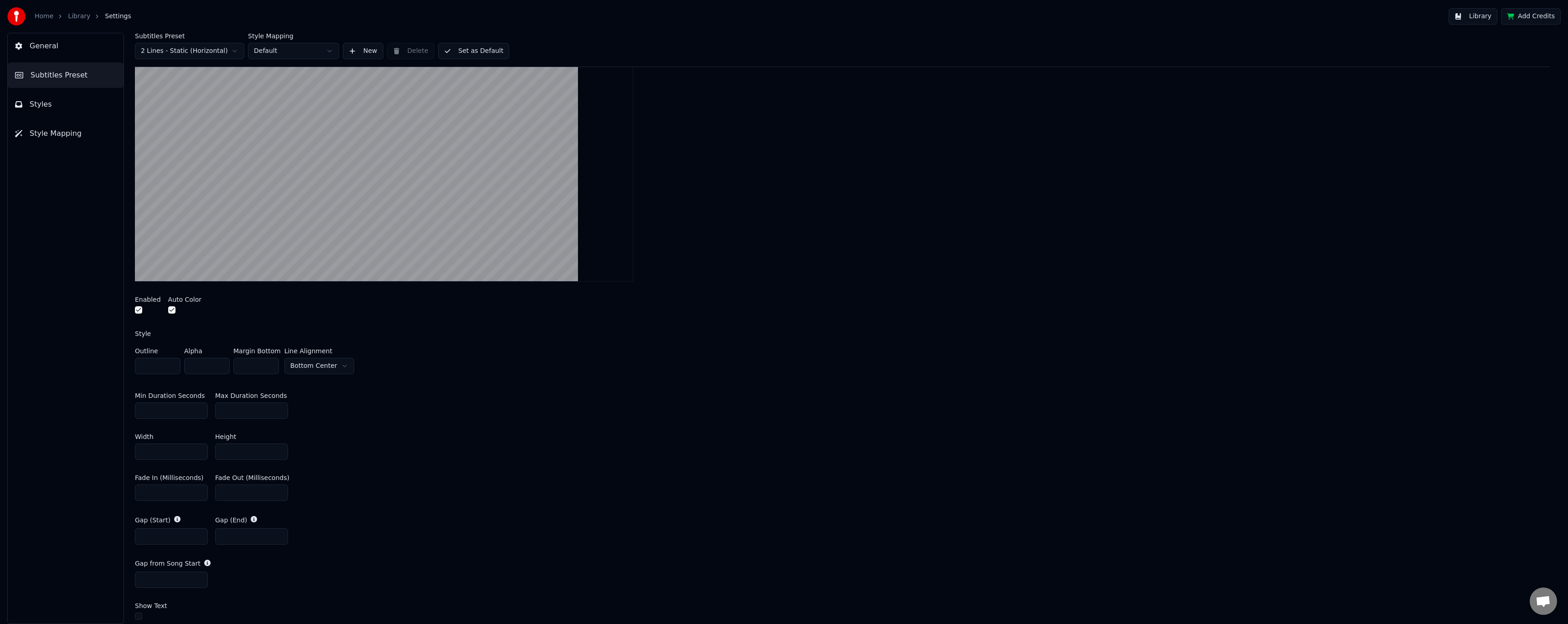
scroll to position [183, 0]
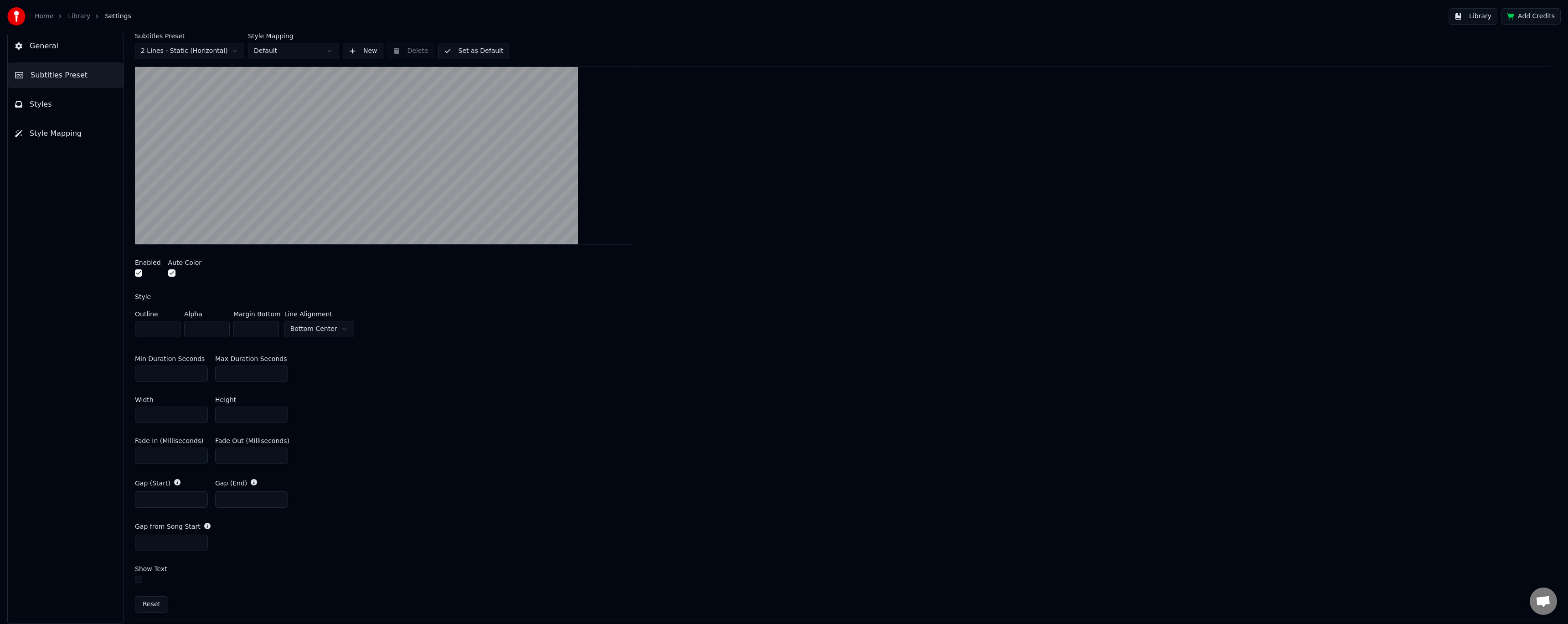
click at [166, 375] on input "**" at bounding box center [172, 374] width 73 height 16
drag, startPoint x: 167, startPoint y: 377, endPoint x: 117, endPoint y: 376, distance: 50.0
click at [117, 376] on div "Subtitles Preset 2 Lines - Static (Horizontal) Style Mapping Default New Delete…" at bounding box center [842, 328] width 1451 height 591
click at [246, 371] on input "***" at bounding box center [251, 374] width 73 height 16
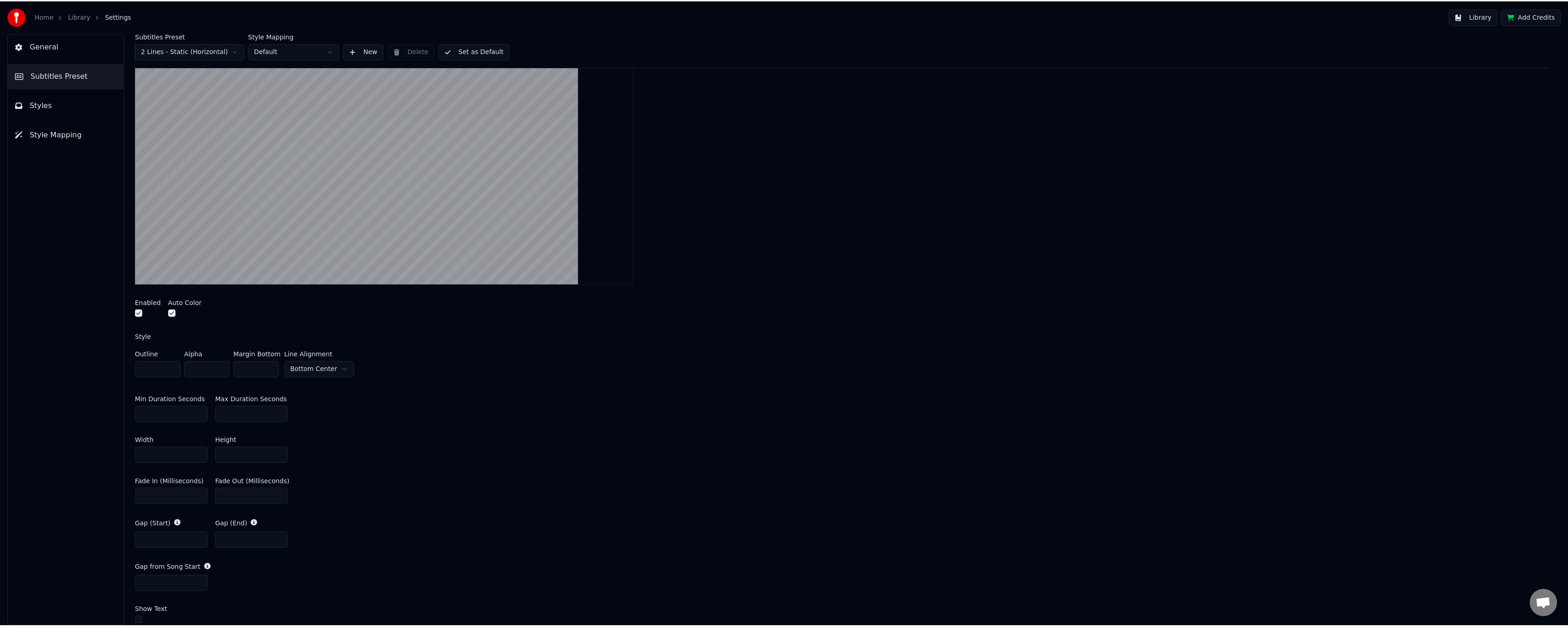
scroll to position [138, 0]
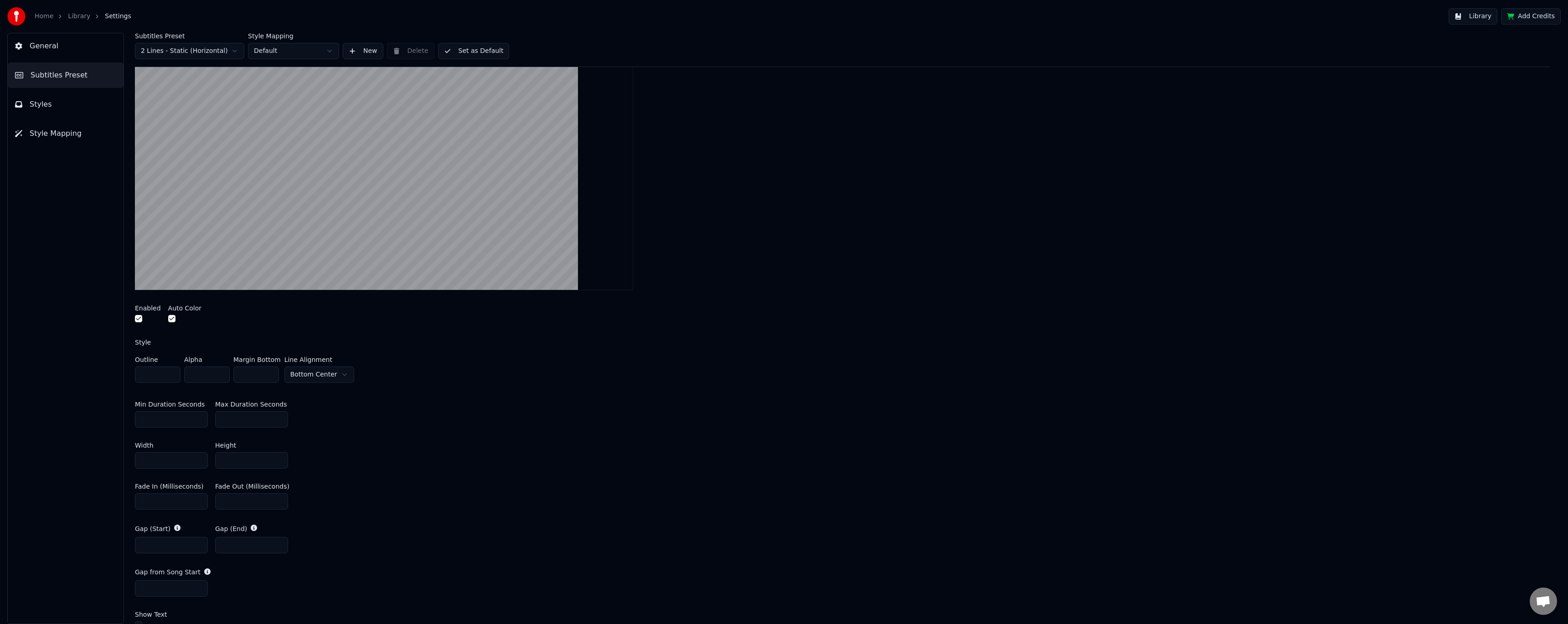
drag, startPoint x: 243, startPoint y: 500, endPoint x: 222, endPoint y: 499, distance: 21.0
click at [222, 499] on input "*" at bounding box center [251, 501] width 73 height 16
click at [191, 505] on input "*" at bounding box center [172, 501] width 73 height 16
drag, startPoint x: 240, startPoint y: 422, endPoint x: 220, endPoint y: 422, distance: 20.0
click at [220, 422] on input "***" at bounding box center [251, 419] width 73 height 16
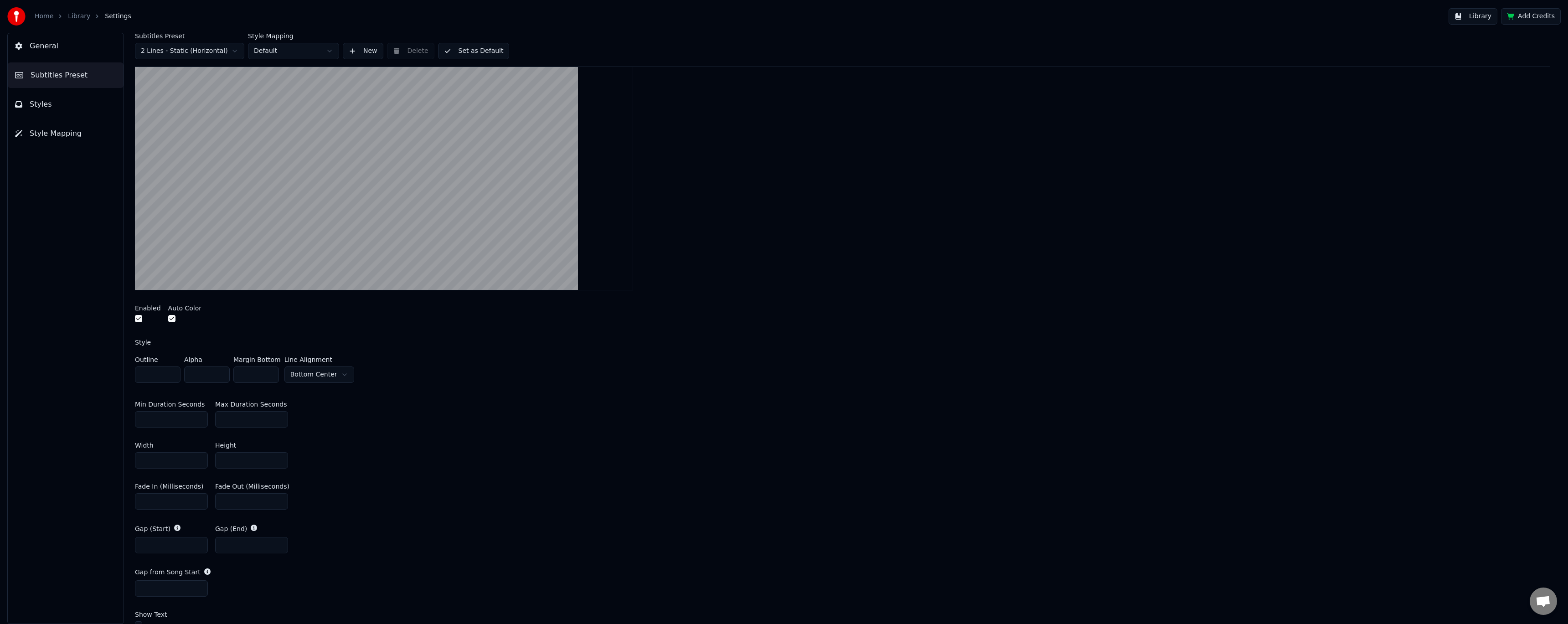
type input "***"
click at [453, 416] on div "Min Duration Seconds ** Max Duration Seconds ***" at bounding box center [842, 414] width 1415 height 41
click at [471, 50] on button "Set as Default" at bounding box center [474, 51] width 72 height 16
click at [467, 51] on button "Done" at bounding box center [460, 51] width 43 height 16
click at [1480, 19] on button "Library" at bounding box center [1473, 16] width 49 height 16
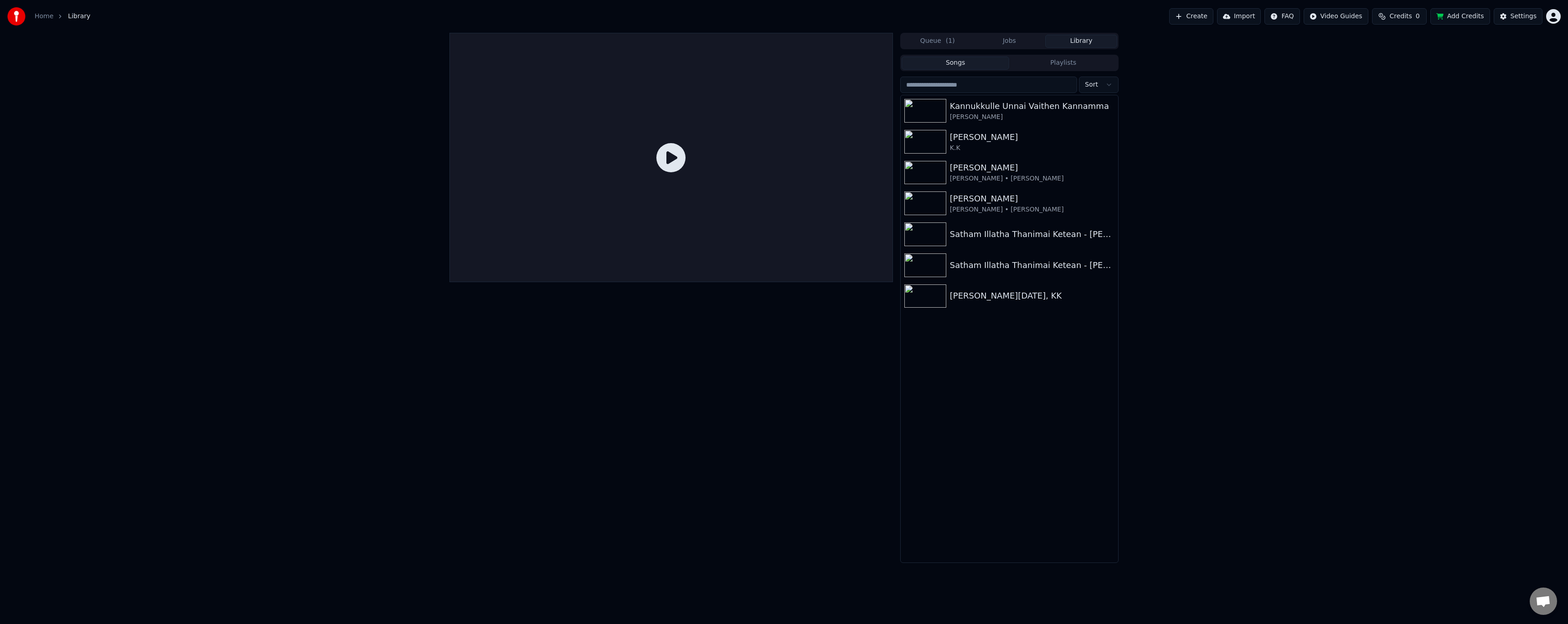
click at [1010, 37] on button "Jobs" at bounding box center [1010, 41] width 72 height 13
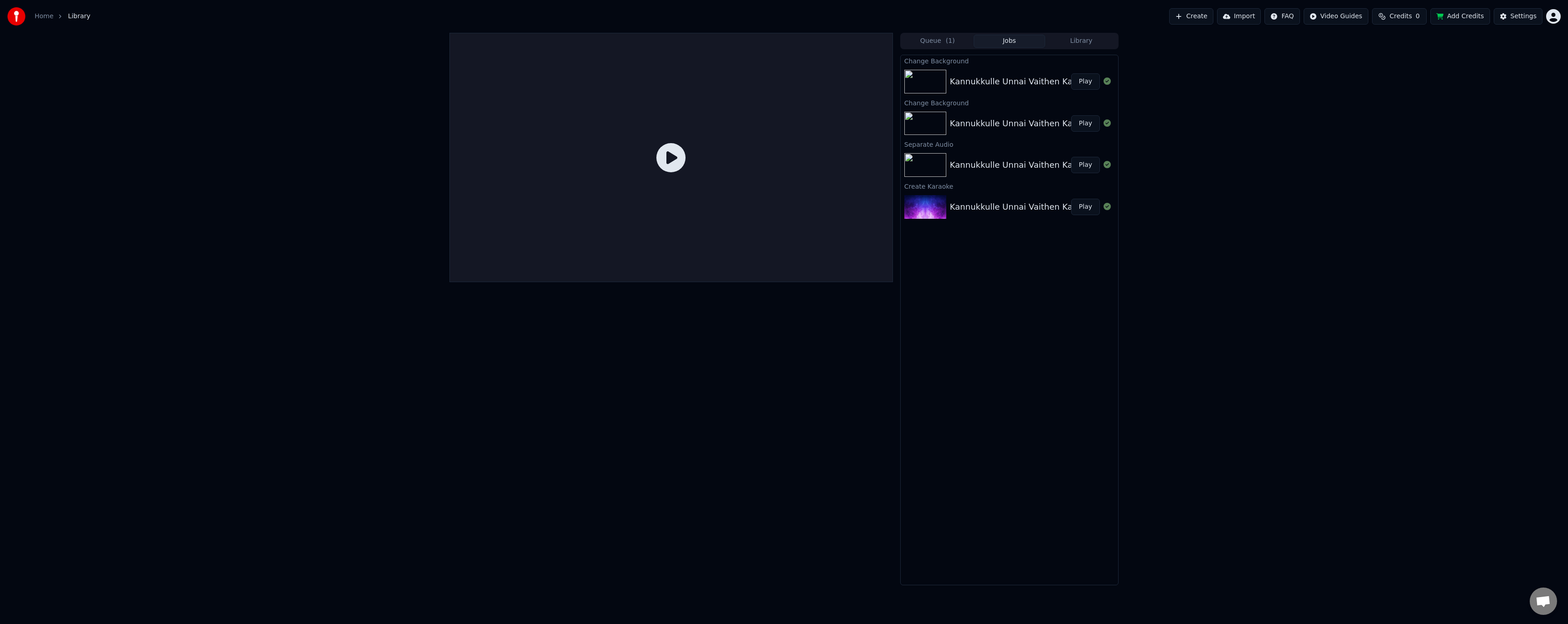
click at [1091, 82] on button "Play" at bounding box center [1085, 82] width 29 height 16
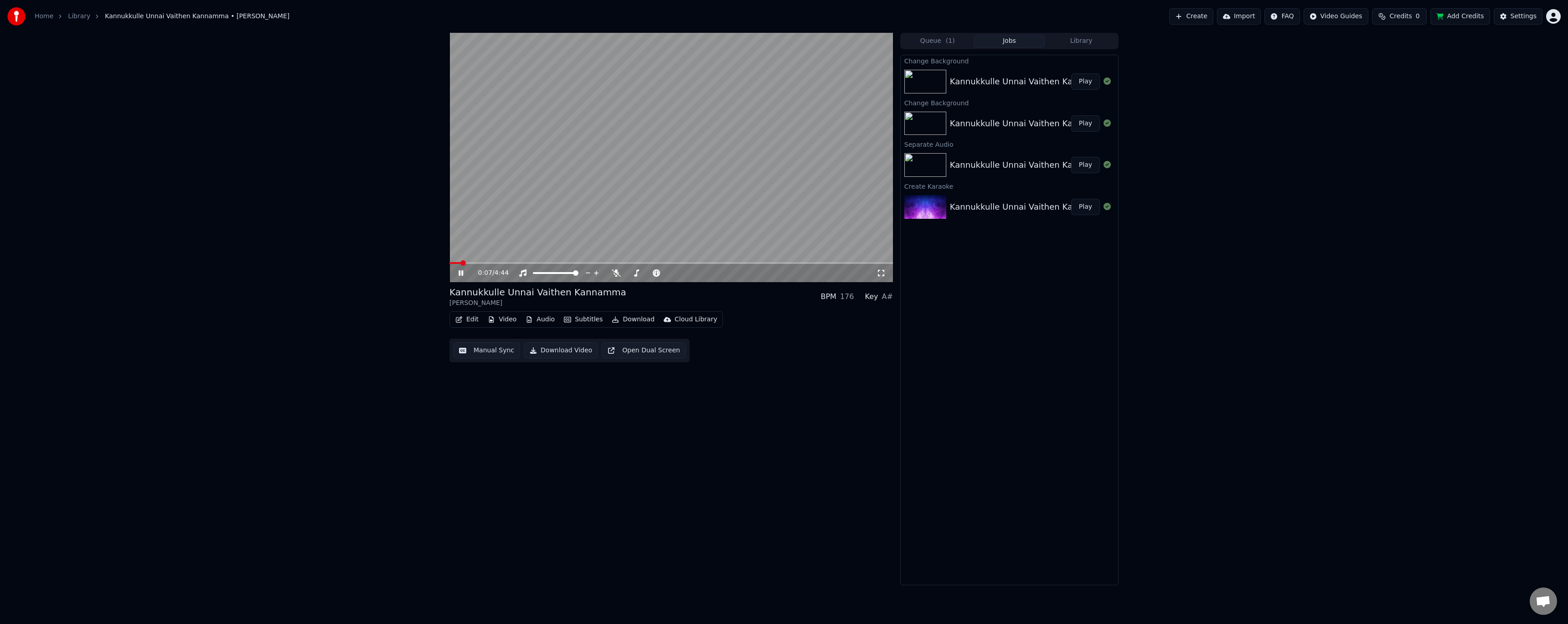
click at [460, 264] on span at bounding box center [671, 263] width 444 height 2
click at [578, 263] on span at bounding box center [671, 263] width 444 height 2
click at [600, 262] on span at bounding box center [671, 263] width 444 height 2
click at [657, 262] on span at bounding box center [671, 263] width 444 height 2
click at [684, 264] on span at bounding box center [671, 263] width 444 height 2
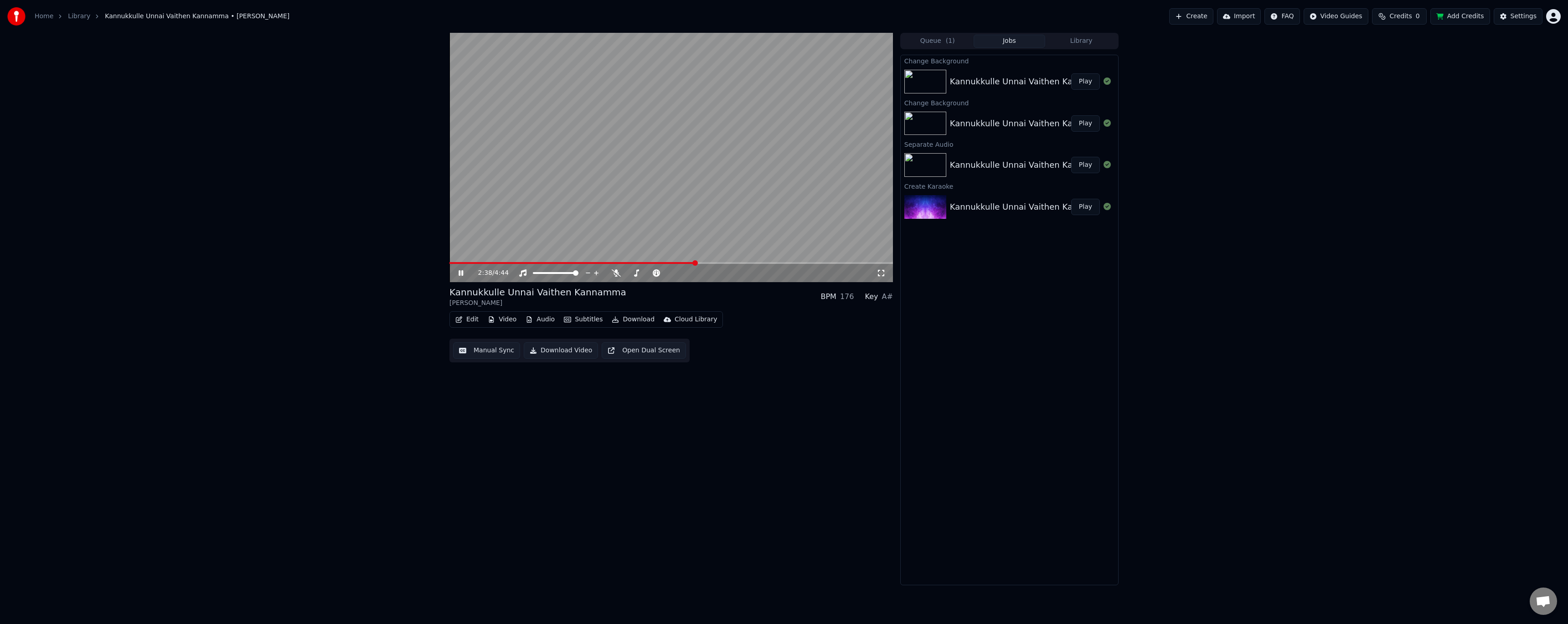
click at [695, 262] on span at bounding box center [671, 263] width 444 height 2
click at [719, 264] on span at bounding box center [671, 263] width 444 height 2
click at [722, 204] on video at bounding box center [671, 158] width 444 height 250
click at [721, 204] on video at bounding box center [671, 158] width 444 height 250
click at [749, 264] on span at bounding box center [671, 263] width 444 height 2
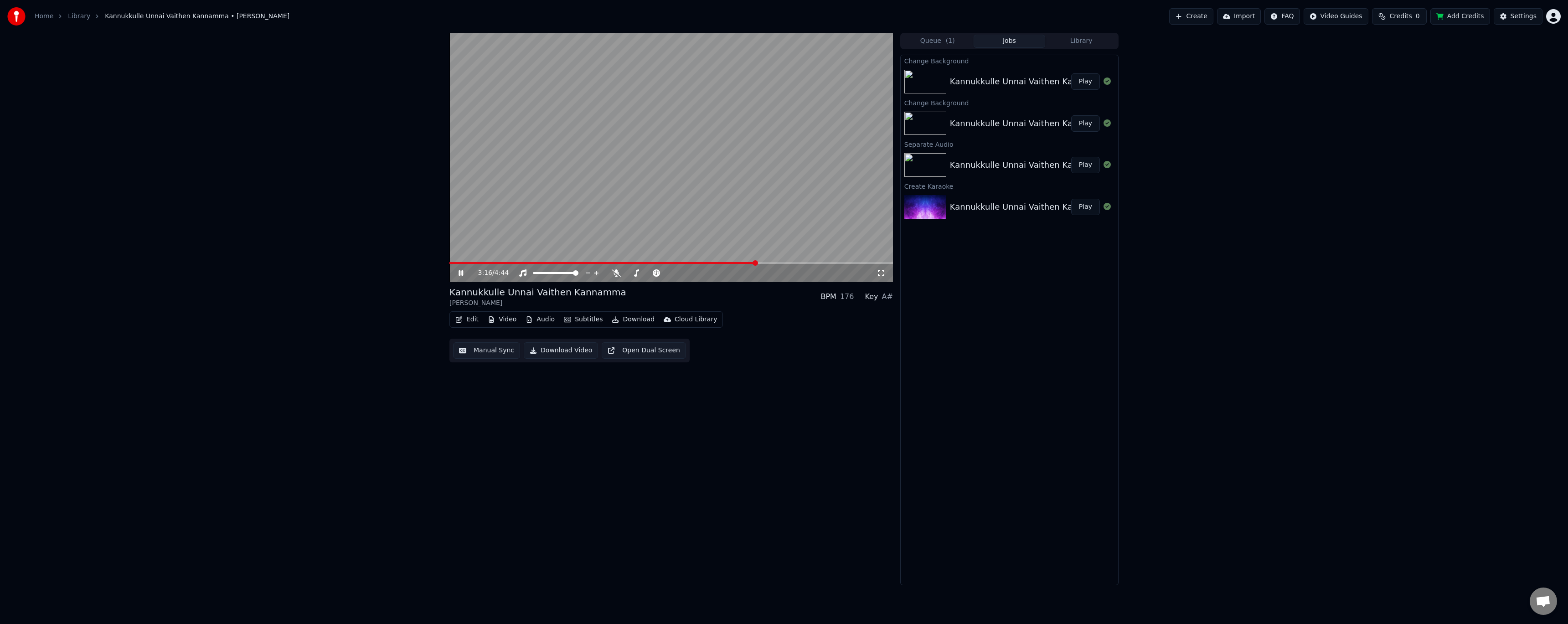
click at [723, 204] on video at bounding box center [671, 158] width 444 height 250
click at [504, 318] on button "Video" at bounding box center [502, 319] width 36 height 13
click at [502, 429] on div "Manual Line Sync" at bounding box center [499, 430] width 56 height 9
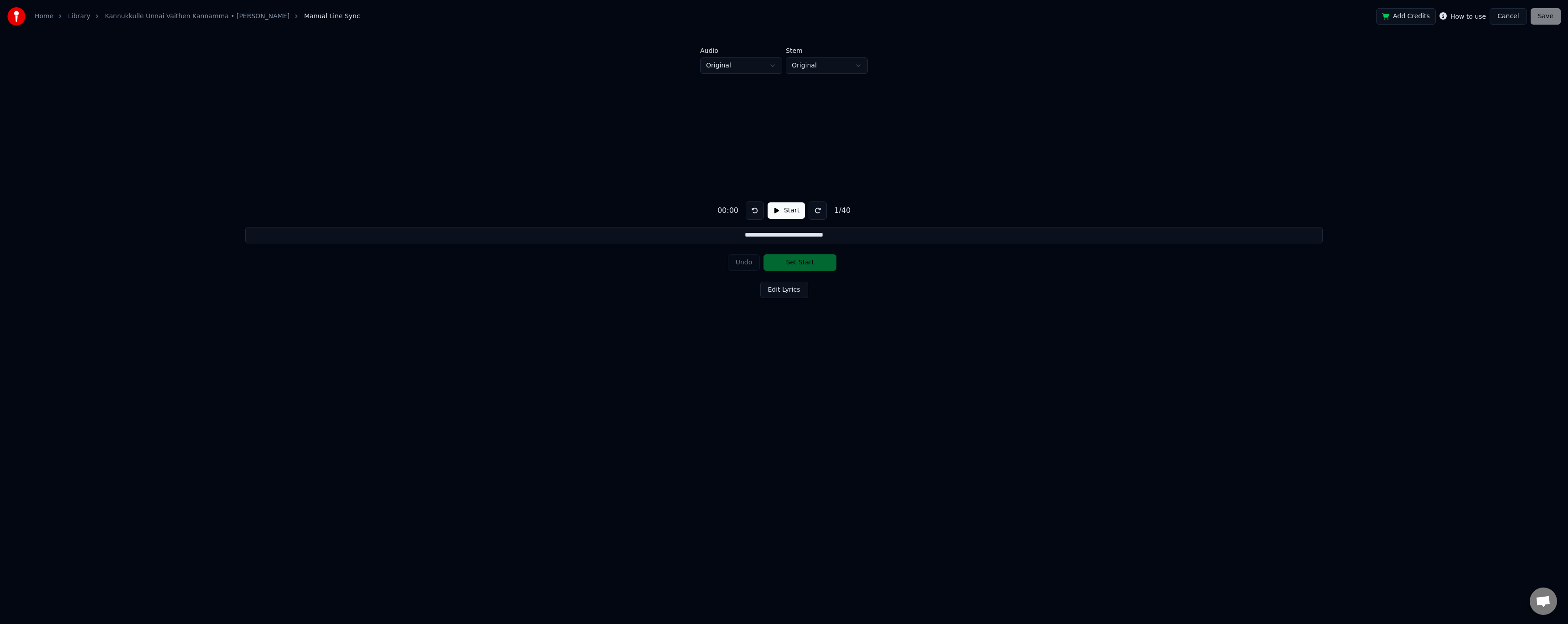
click at [821, 209] on button at bounding box center [817, 211] width 18 height 18
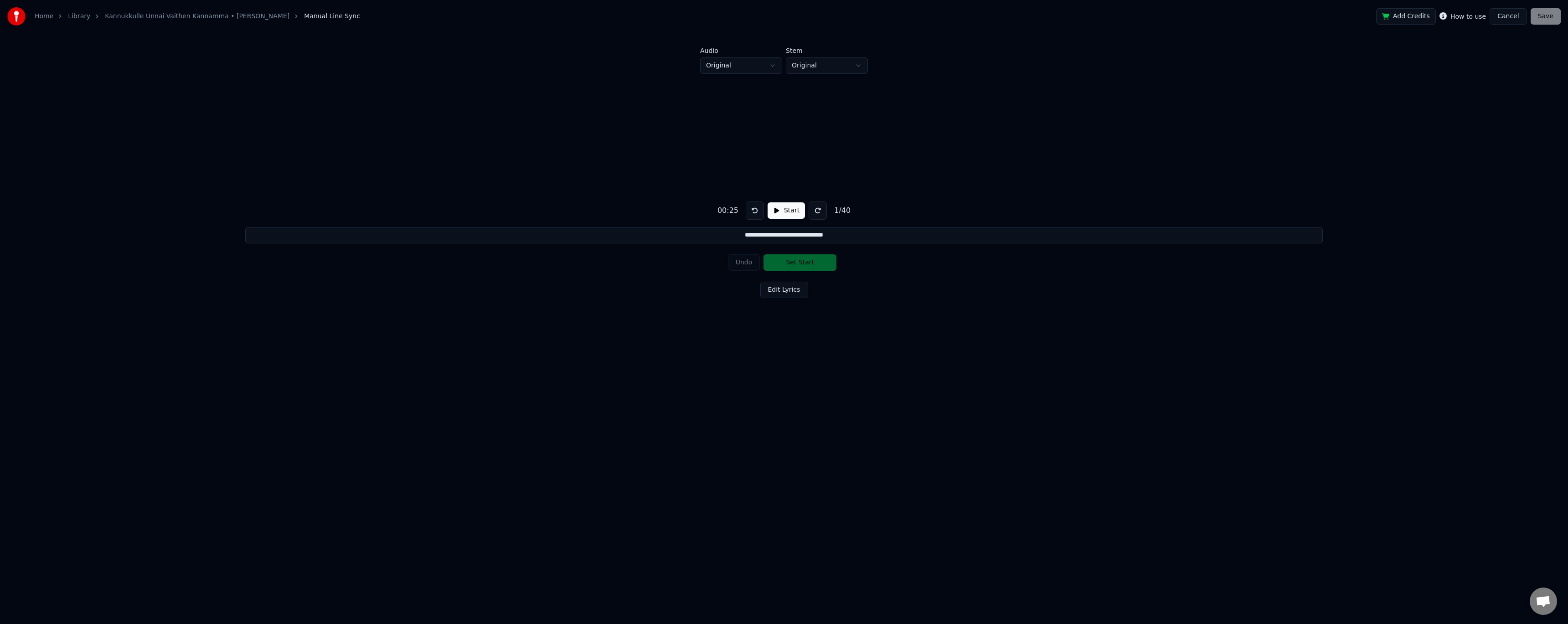
click at [1519, 12] on button "Cancel" at bounding box center [1508, 16] width 37 height 16
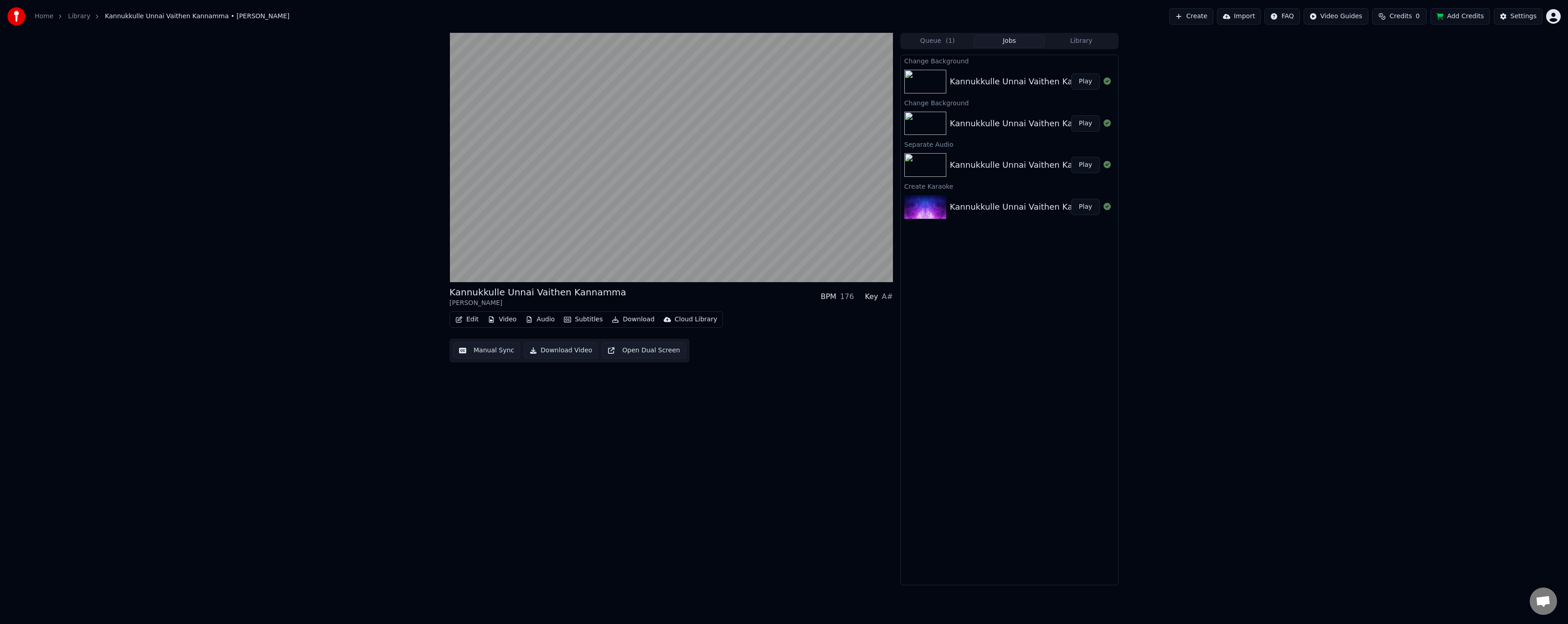
click at [475, 322] on button "Edit" at bounding box center [467, 319] width 30 height 13
click at [491, 452] on div "Duet Editor" at bounding box center [498, 446] width 92 height 15
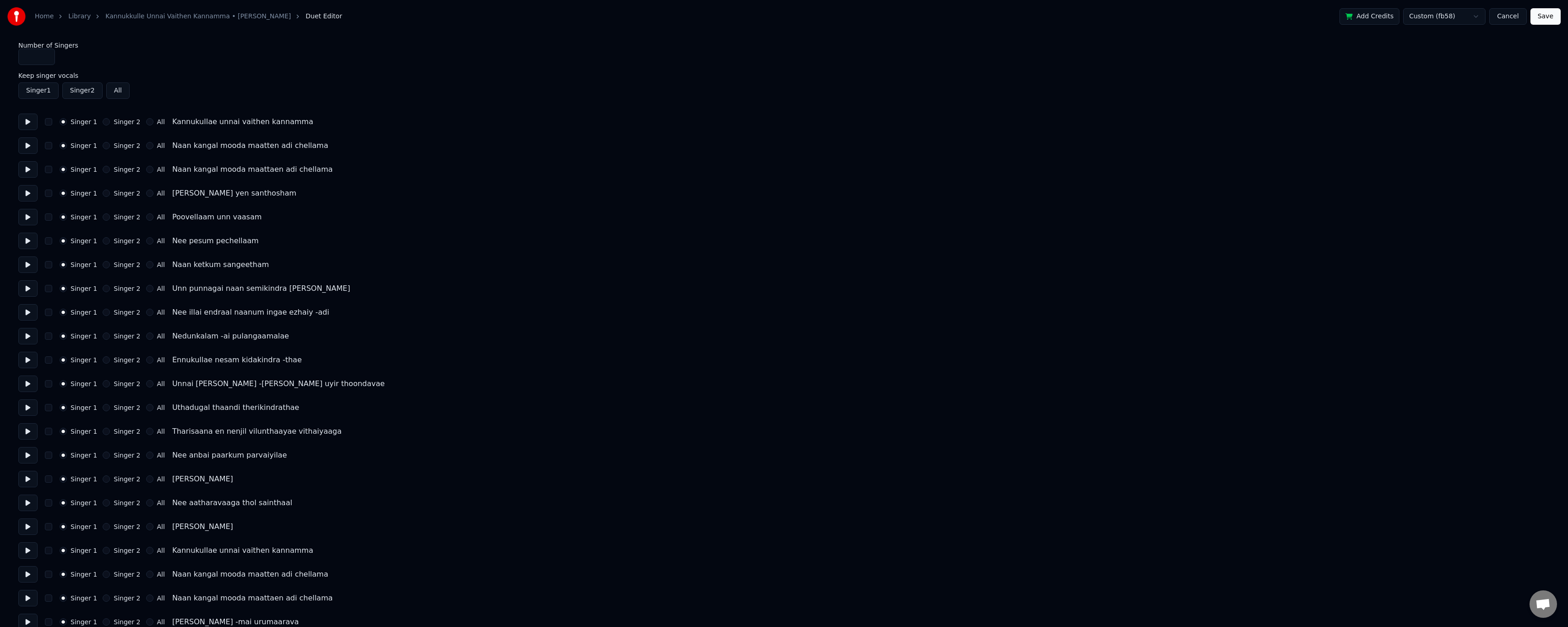
drag, startPoint x: 39, startPoint y: 58, endPoint x: 17, endPoint y: 57, distance: 22.0
click at [17, 57] on div "Home Library [GEOGRAPHIC_DATA][PERSON_NAME] • [PERSON_NAME] Duet Editor Add Cre…" at bounding box center [784, 529] width 1568 height 1059
click at [1515, 17] on button "Cancel" at bounding box center [1507, 16] width 37 height 17
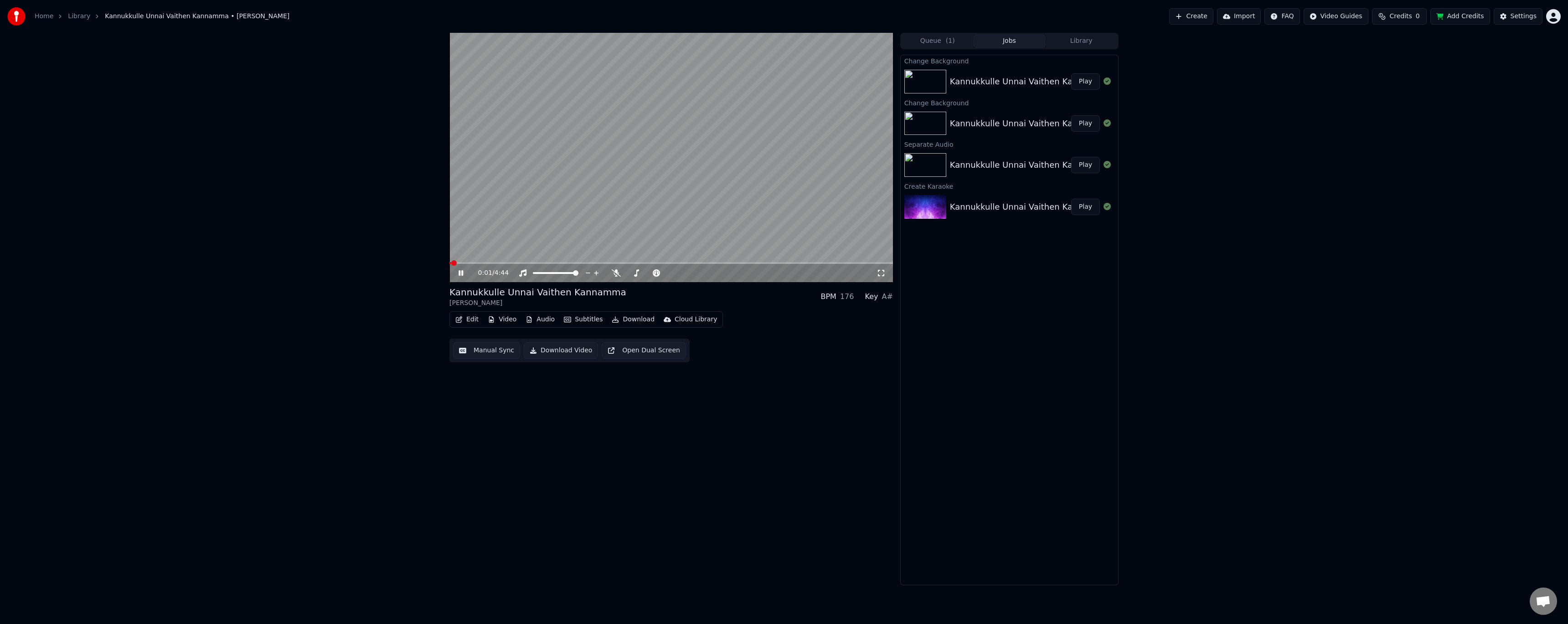
click at [733, 191] on video at bounding box center [671, 158] width 444 height 250
click at [765, 264] on span at bounding box center [671, 263] width 444 height 2
click at [723, 220] on video at bounding box center [671, 158] width 444 height 250
click at [743, 262] on span at bounding box center [596, 263] width 293 height 2
click at [582, 211] on video at bounding box center [671, 158] width 444 height 250
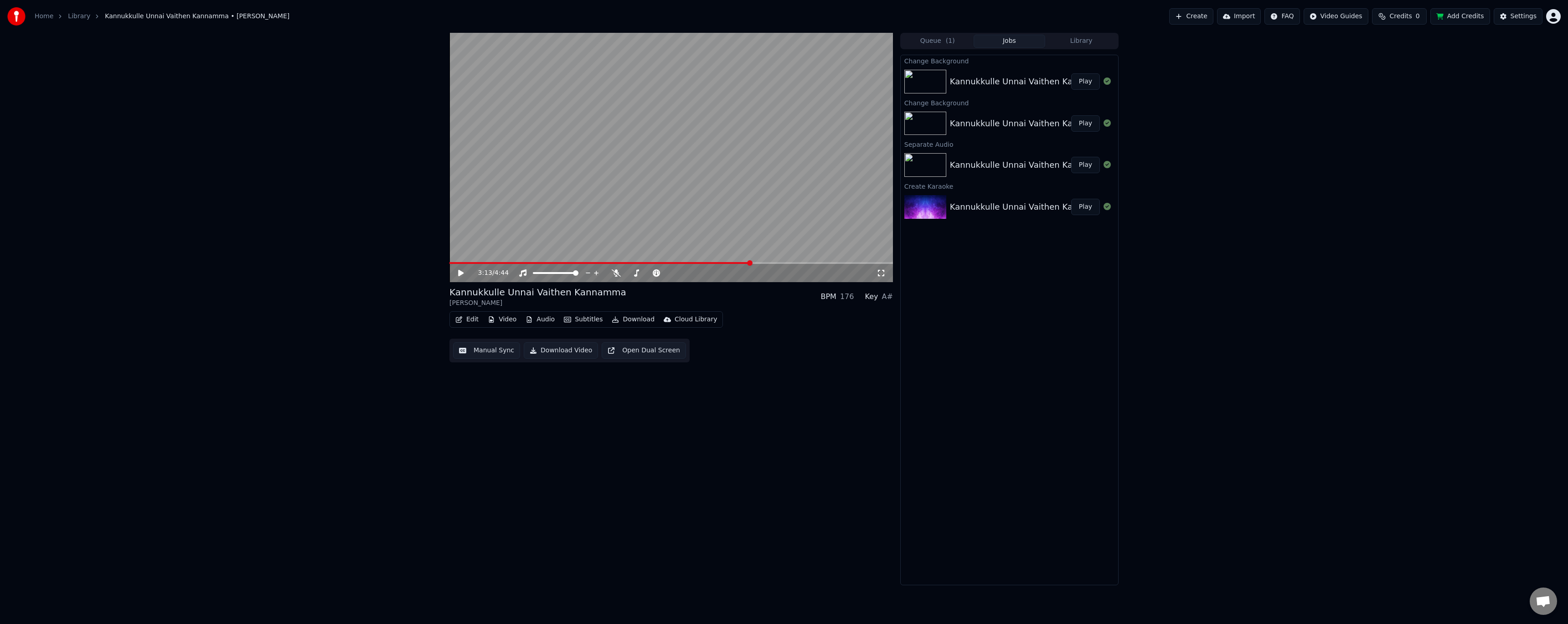
click at [629, 319] on button "Download" at bounding box center [633, 319] width 50 height 13
click at [638, 352] on div "Video [.mkv]" at bounding box center [641, 354] width 41 height 9
click at [1086, 83] on button "Show" at bounding box center [1083, 82] width 33 height 16
click at [694, 488] on div "3:13 / 4:44 Kannukkulle Unnai Vaithen Kannamma [PERSON_NAME] BPM 176 Key A# Edi…" at bounding box center [671, 309] width 444 height 553
click at [541, 354] on button "Download Video" at bounding box center [561, 350] width 74 height 16
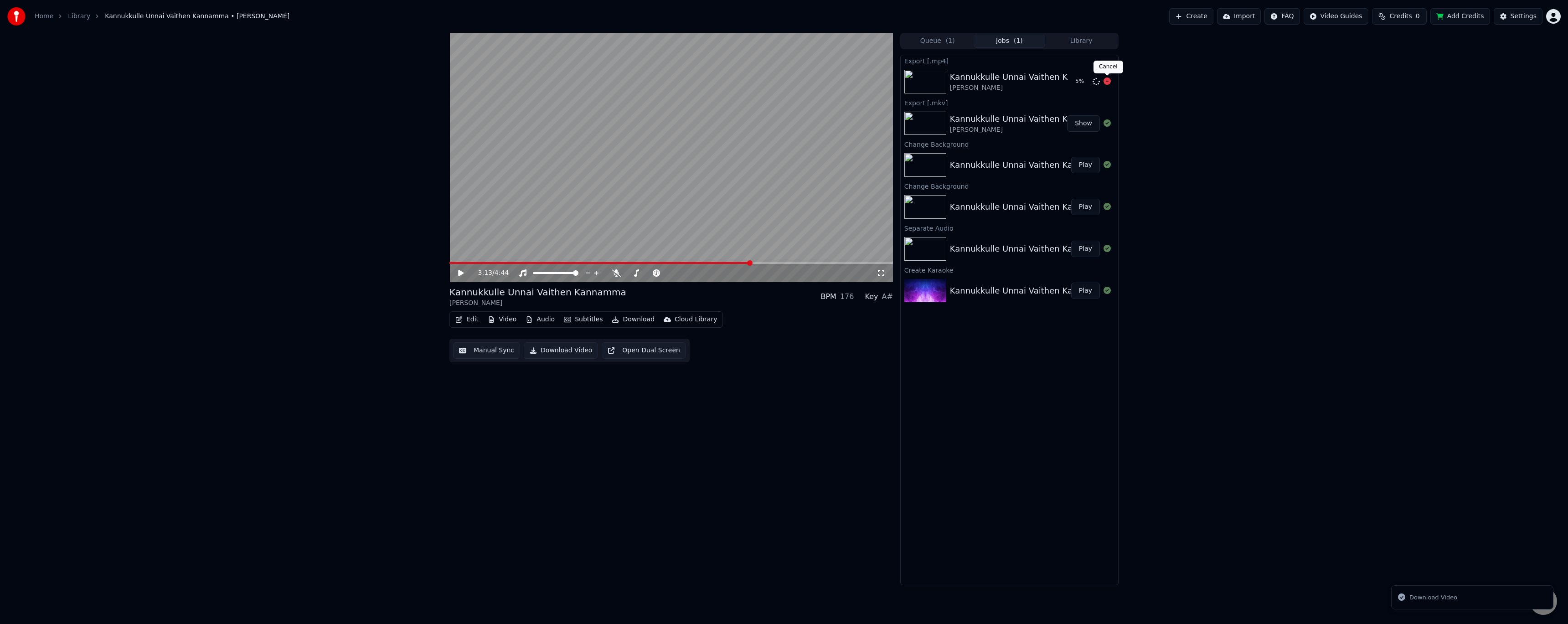
click at [1108, 81] on icon at bounding box center [1107, 81] width 7 height 7
click at [522, 380] on div "3:13 / 4:44 Kannukkulle Unnai Vaithen Kannamma [PERSON_NAME] BPM 176 Key A# Edi…" at bounding box center [671, 309] width 444 height 553
click at [620, 320] on button "Download" at bounding box center [633, 319] width 50 height 13
click at [651, 339] on div "Video [.mp4]" at bounding box center [641, 339] width 41 height 9
click at [1091, 81] on button "Show" at bounding box center [1083, 82] width 33 height 16
